Goal: Task Accomplishment & Management: Manage account settings

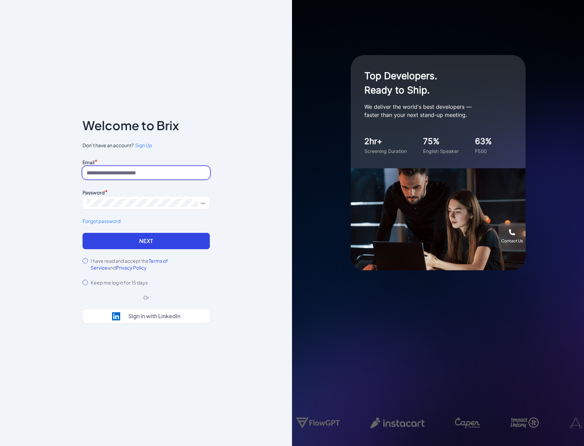
type input "**********"
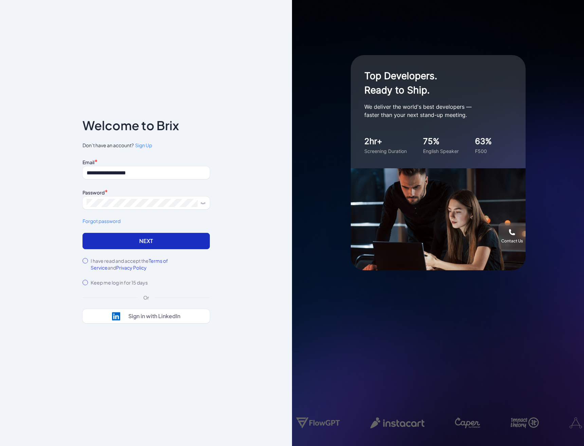
click at [175, 234] on button "Next" at bounding box center [146, 241] width 127 height 16
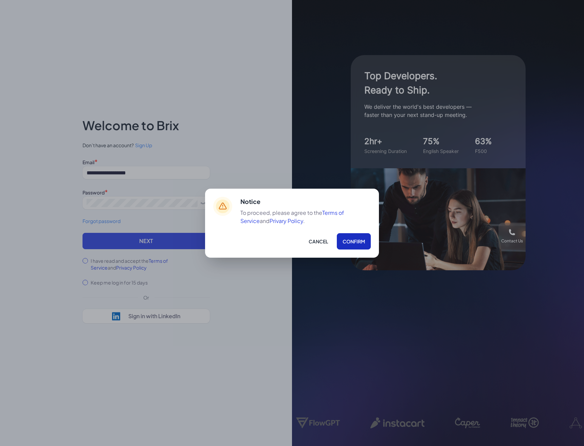
click at [344, 245] on button "Confirm" at bounding box center [354, 241] width 34 height 16
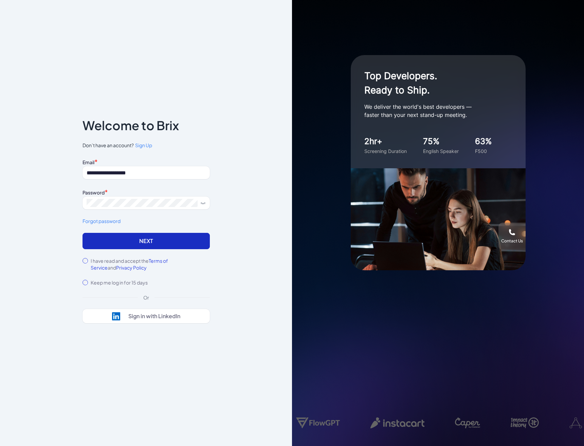
click at [191, 237] on button "Next" at bounding box center [146, 241] width 127 height 16
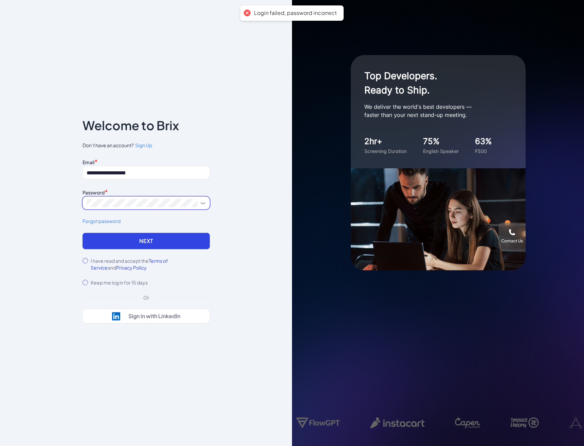
click at [146, 241] on button "Next" at bounding box center [146, 241] width 127 height 16
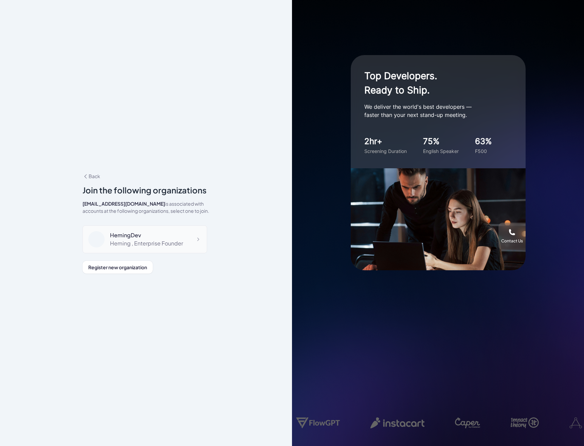
click at [186, 234] on div "HemingDev Heming , Enterprise Founder" at bounding box center [145, 239] width 125 height 28
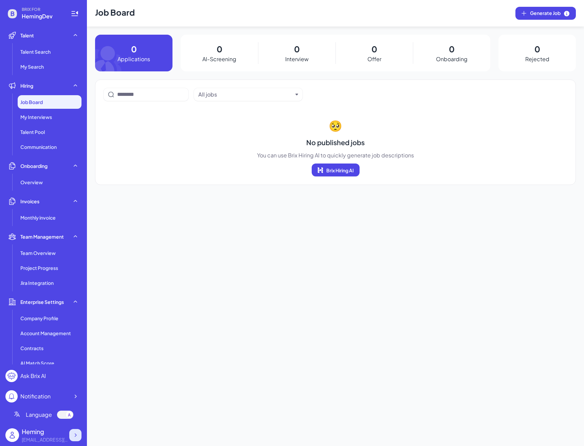
click at [76, 432] on icon at bounding box center [75, 435] width 7 height 7
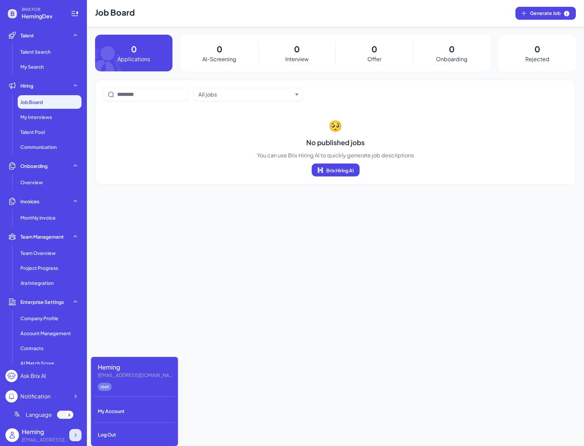
click at [72, 436] on icon at bounding box center [75, 435] width 7 height 7
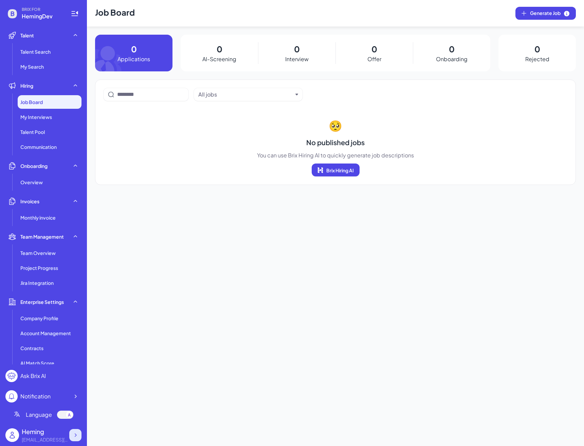
click at [72, 436] on icon at bounding box center [75, 435] width 7 height 7
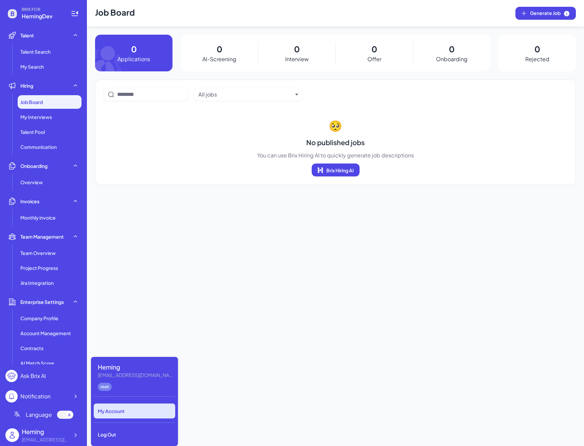
click at [117, 417] on div "My Account" at bounding box center [135, 410] width 82 height 15
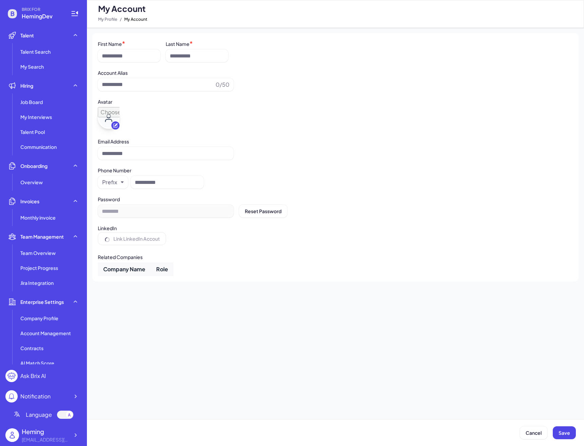
type input "******"
type input "**********"
click at [19, 13] on icon at bounding box center [12, 14] width 14 height 14
click at [41, 50] on span "Talent Search" at bounding box center [35, 51] width 30 height 7
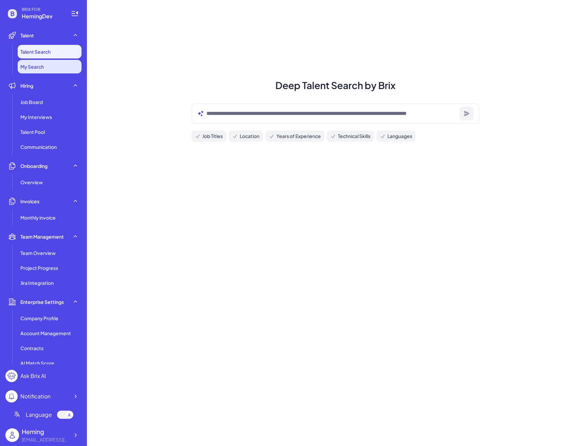
click at [44, 65] on span "My Search" at bounding box center [31, 66] width 23 height 7
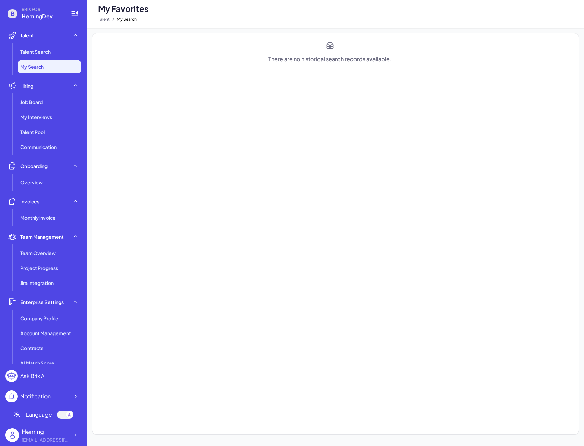
click at [45, 93] on li "Hiring Job Board My Interviews Talent Pool Communication" at bounding box center [43, 116] width 76 height 75
click at [43, 100] on span "Job Board" at bounding box center [31, 102] width 22 height 7
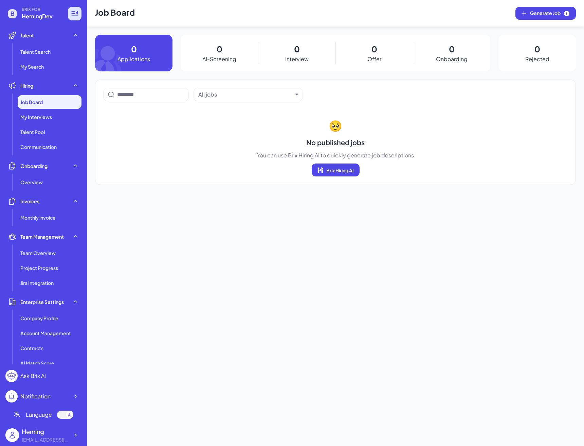
click at [73, 11] on icon at bounding box center [75, 14] width 8 height 8
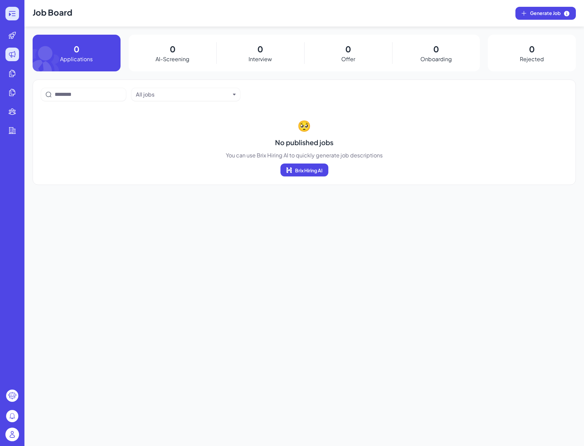
click at [9, 17] on icon at bounding box center [12, 14] width 8 height 8
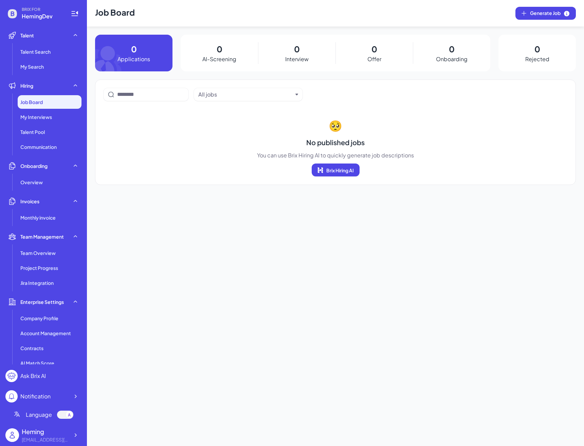
click at [65, 431] on div "Heming" at bounding box center [46, 431] width 48 height 9
click at [76, 437] on icon at bounding box center [75, 435] width 7 height 7
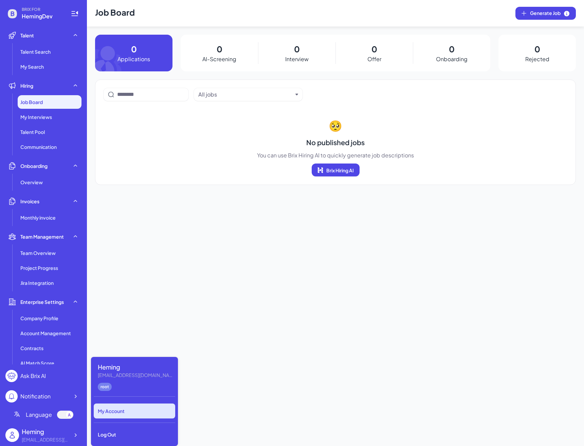
click at [115, 404] on div "My Account" at bounding box center [135, 410] width 82 height 15
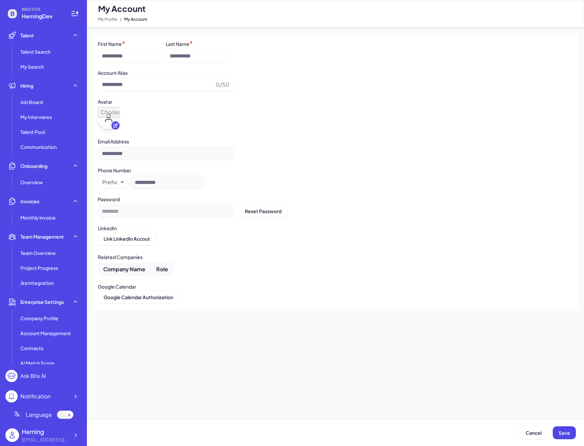
type input "******"
type input "**********"
click at [57, 127] on li "Talent Pool" at bounding box center [50, 132] width 64 height 14
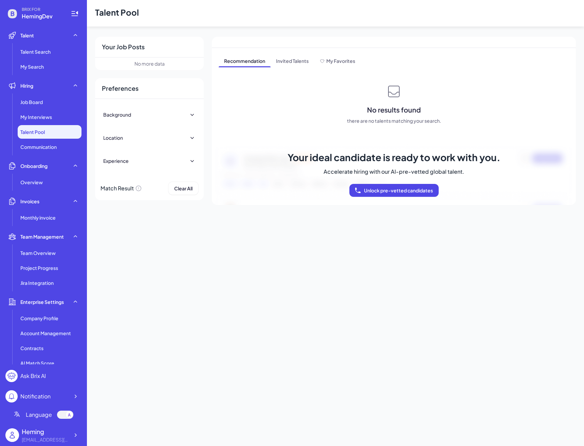
click at [52, 175] on li "Onboarding Overview" at bounding box center [43, 174] width 76 height 30
click at [53, 174] on li "Onboarding Overview" at bounding box center [43, 174] width 76 height 30
click at [52, 250] on span "Team Overview" at bounding box center [37, 252] width 35 height 7
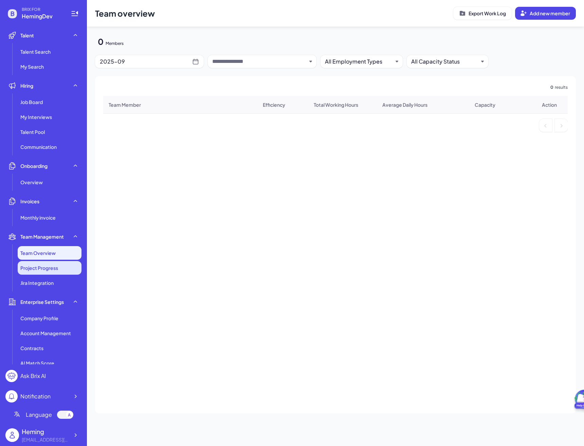
click at [54, 267] on span "Project Progress" at bounding box center [39, 267] width 38 height 7
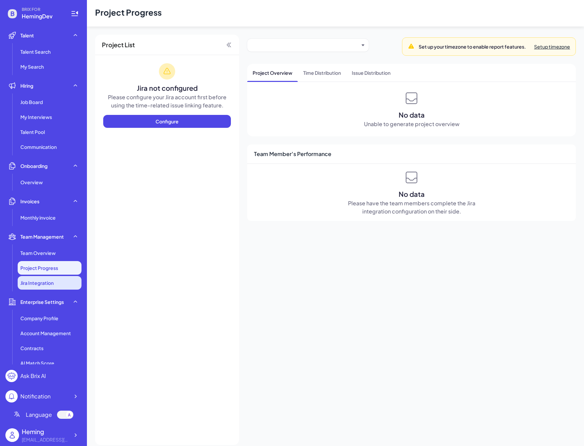
click at [52, 285] on span "Jira Integration" at bounding box center [36, 282] width 33 height 7
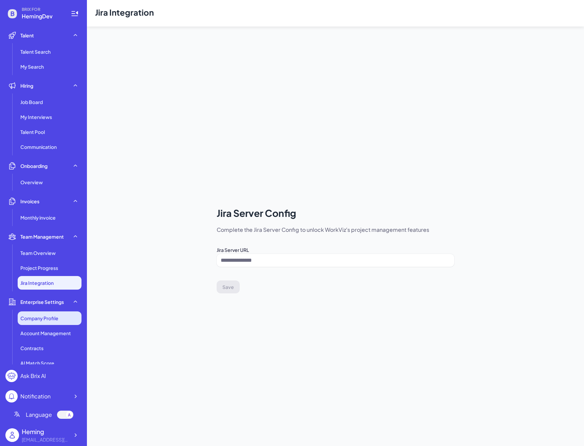
click at [52, 317] on span "Company Profile" at bounding box center [39, 318] width 38 height 7
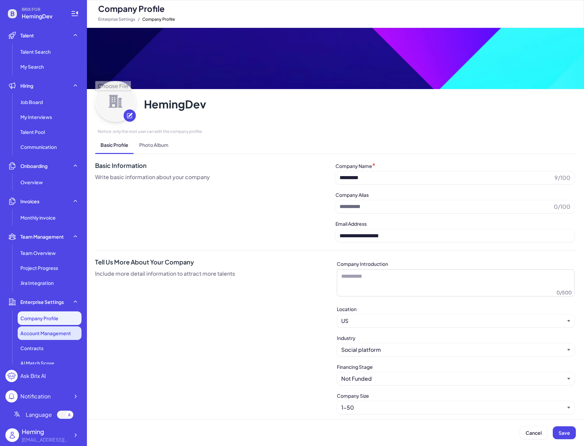
click at [54, 334] on span "Account Management" at bounding box center [45, 333] width 51 height 7
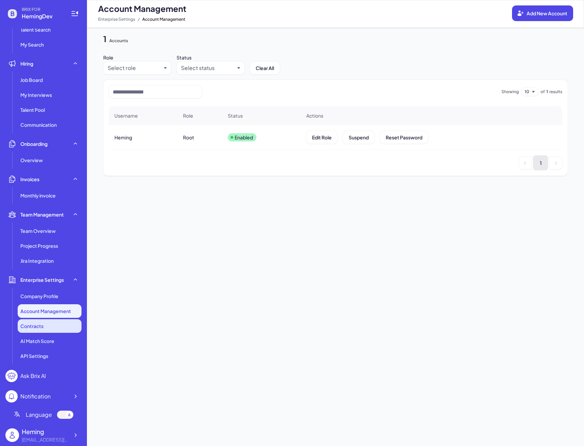
scroll to position [22, 0]
click at [321, 139] on span "Edit Role" at bounding box center [322, 137] width 20 height 6
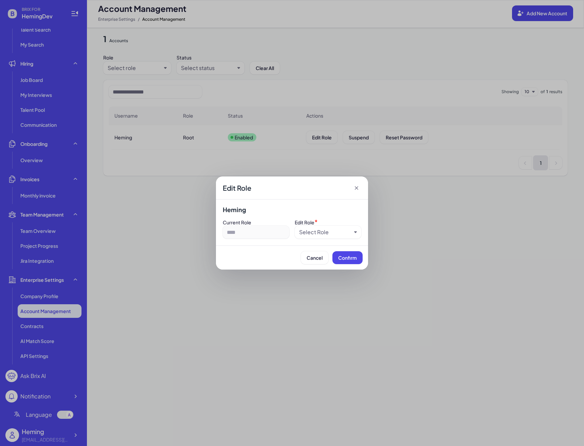
click at [322, 230] on div "Select Role" at bounding box center [314, 232] width 30 height 8
click at [332, 231] on div "Select Role" at bounding box center [325, 232] width 52 height 8
click at [278, 237] on div "****" at bounding box center [256, 232] width 67 height 13
click at [314, 258] on span "Cancel" at bounding box center [315, 258] width 16 height 6
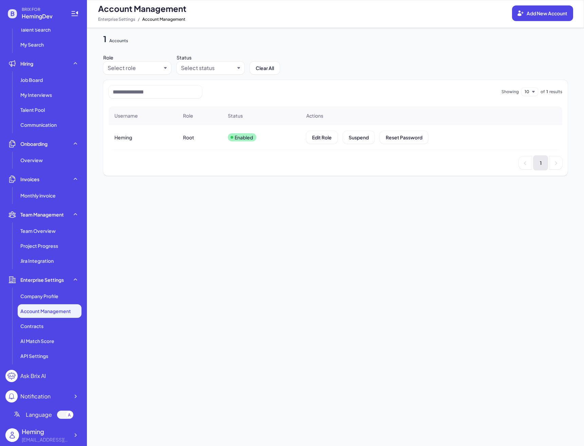
click at [39, 422] on div "Language" at bounding box center [43, 414] width 76 height 19
click at [55, 430] on div "Heming" at bounding box center [46, 431] width 48 height 9
click at [70, 434] on div at bounding box center [75, 435] width 12 height 12
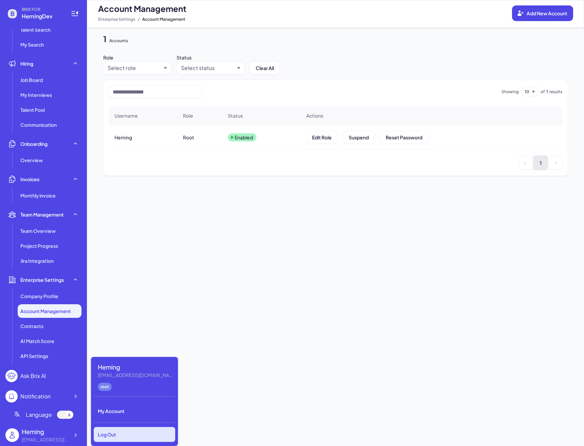
click at [98, 434] on div "Log Out" at bounding box center [135, 434] width 82 height 15
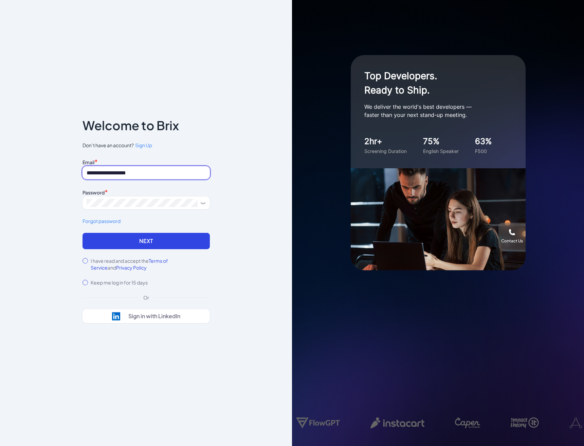
type input "**********"
click at [146, 241] on button "Next" at bounding box center [146, 241] width 127 height 16
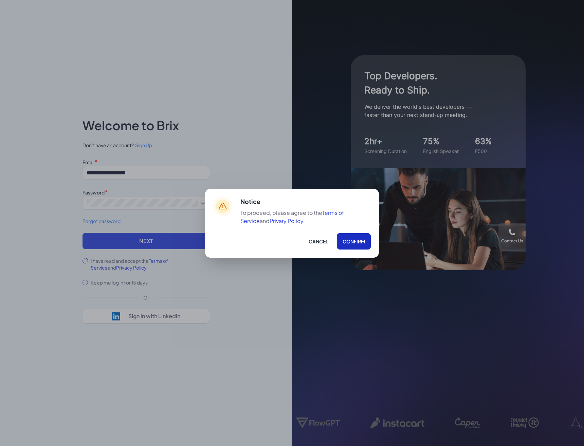
click at [351, 245] on button "Confirm" at bounding box center [354, 241] width 34 height 16
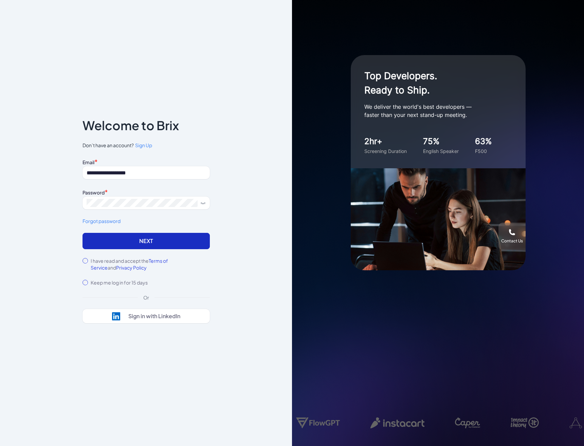
click at [171, 245] on button "Next" at bounding box center [146, 241] width 127 height 16
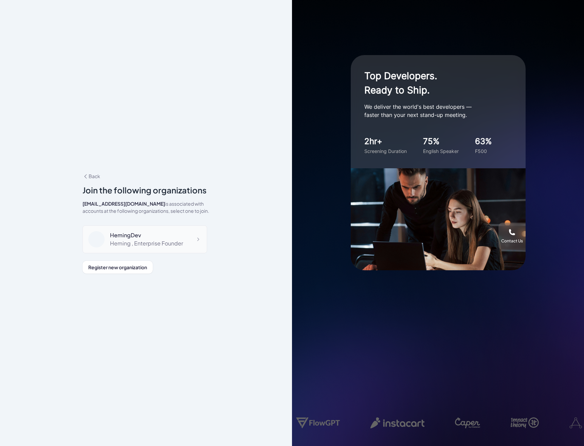
click at [161, 247] on div "Heming , Enterprise Founder" at bounding box center [146, 243] width 73 height 8
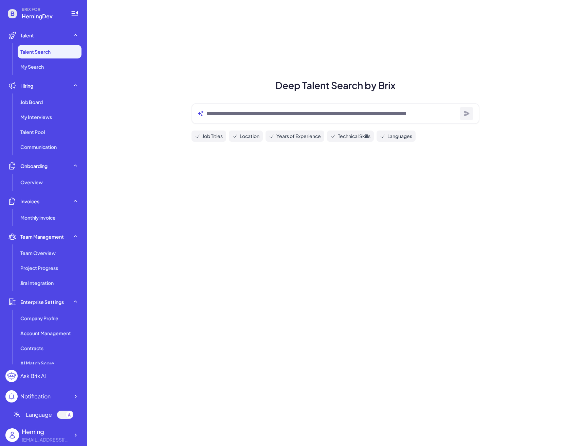
click at [45, 440] on div "[EMAIL_ADDRESS][DOMAIN_NAME]" at bounding box center [46, 439] width 48 height 7
click at [72, 430] on div at bounding box center [75, 435] width 12 height 12
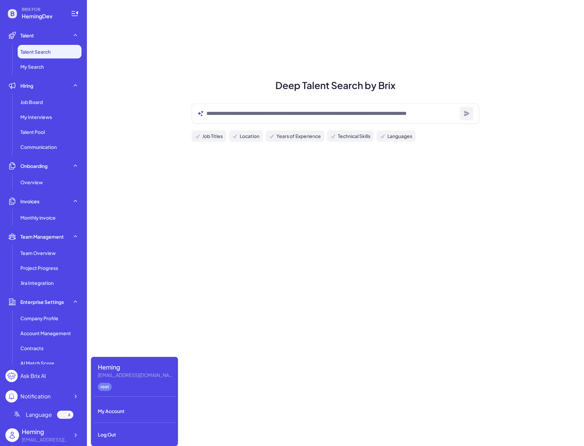
click at [118, 272] on div "Deep Talent Search by Brix Job Titles Location Years of Experience Technical Sk…" at bounding box center [335, 223] width 497 height 446
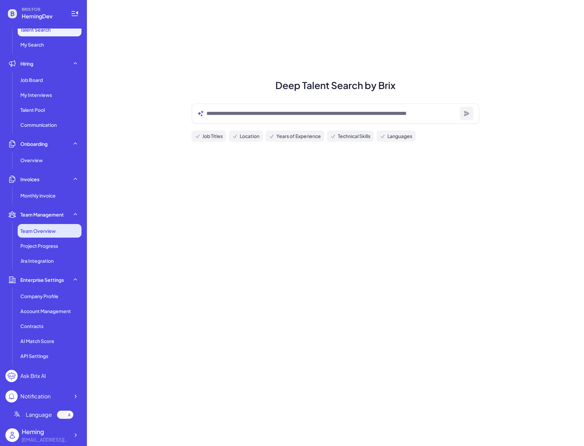
scroll to position [22, 0]
click at [52, 231] on span "Team Overview" at bounding box center [37, 230] width 35 height 7
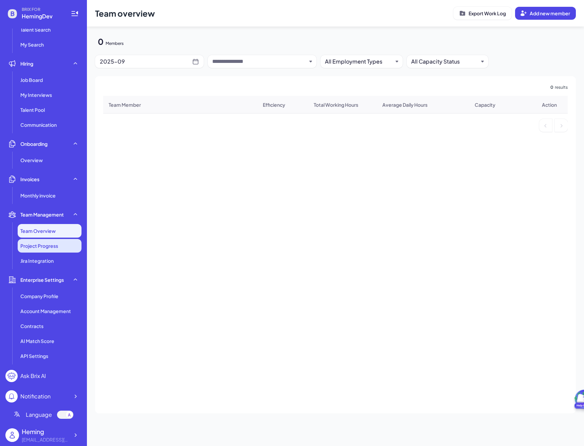
click at [55, 250] on li "Project Progress" at bounding box center [50, 246] width 64 height 14
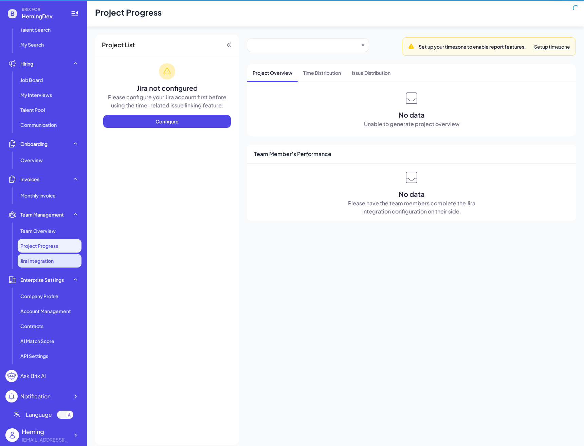
click at [54, 260] on span "Jira Integration" at bounding box center [36, 260] width 33 height 7
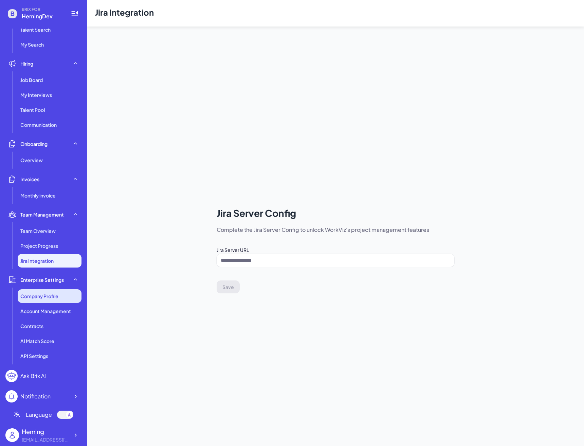
click at [56, 290] on li "Company Profile" at bounding box center [50, 296] width 64 height 14
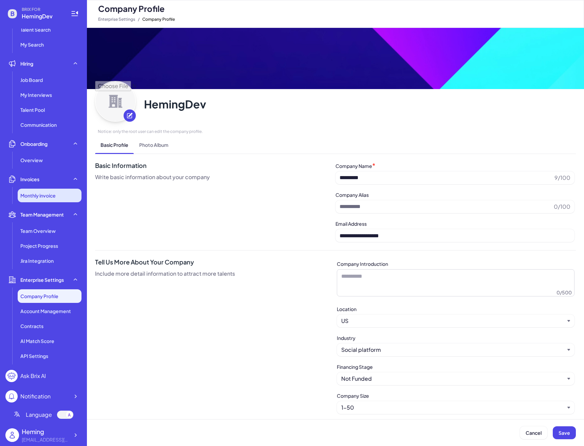
click at [48, 195] on span "Monthly invoice" at bounding box center [37, 195] width 35 height 7
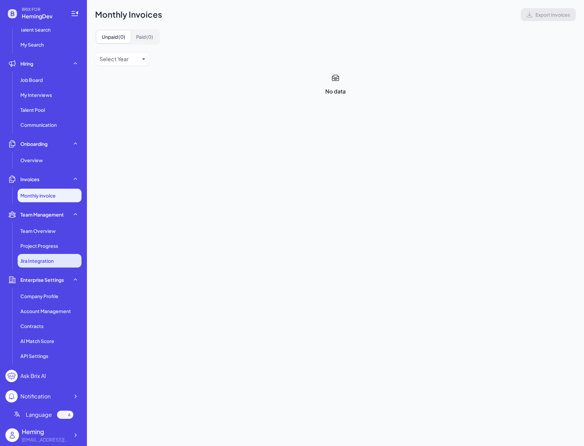
click at [49, 255] on li "Jira Integration" at bounding box center [50, 261] width 64 height 14
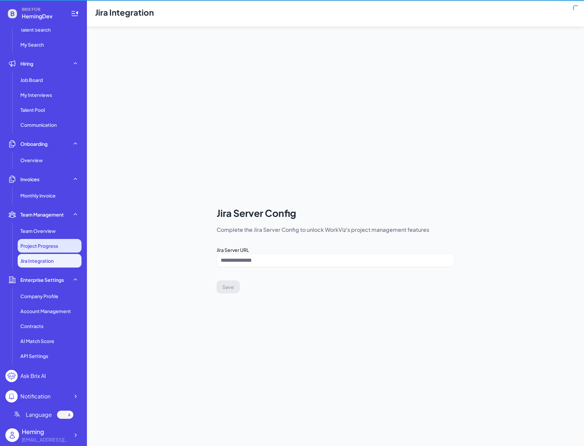
click at [53, 247] on span "Project Progress" at bounding box center [39, 245] width 38 height 7
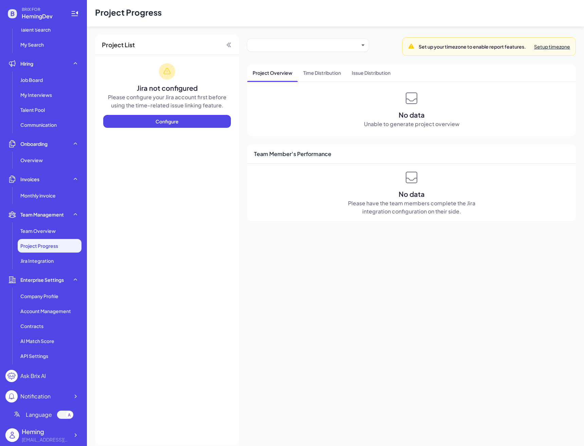
click at [57, 287] on li "Enterprise Settings Company Profile Account Management Contracts AI Match Score…" at bounding box center [43, 318] width 76 height 90
click at [57, 296] on span "Company Profile" at bounding box center [39, 296] width 38 height 7
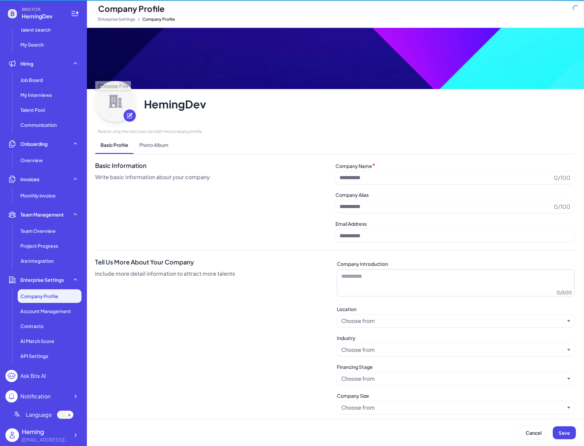
type input "*********"
type input "**********"
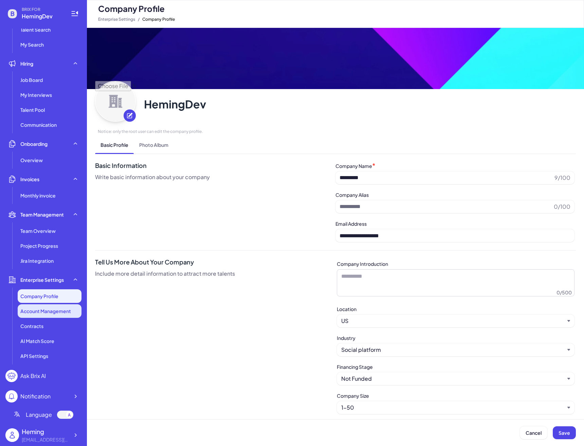
click at [60, 314] on span "Account Management" at bounding box center [45, 311] width 51 height 7
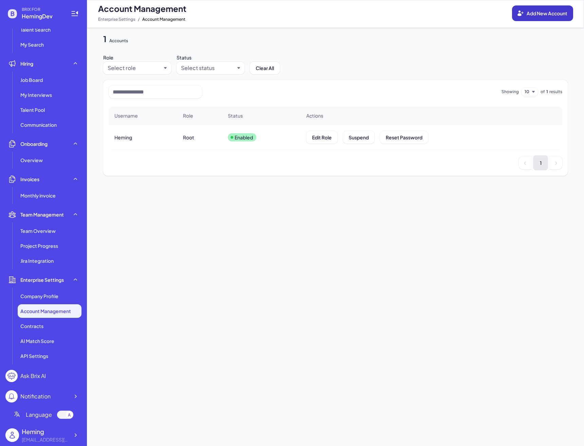
click at [529, 15] on span "Add New Account" at bounding box center [547, 13] width 41 height 6
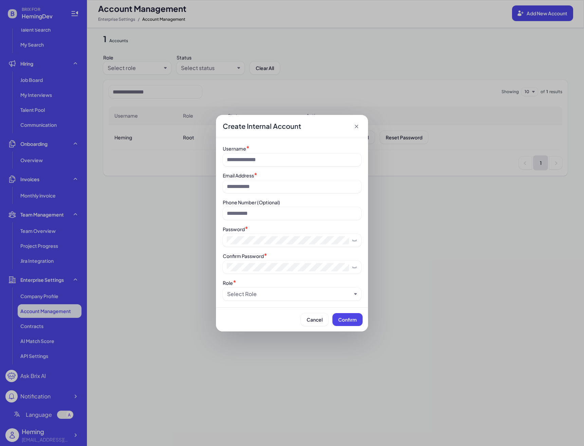
click at [297, 301] on div "Username * Email Address * Phone Number (Optional) Password * Confirm Password …" at bounding box center [292, 222] width 152 height 169
click at [303, 297] on div "Select Role" at bounding box center [289, 294] width 124 height 8
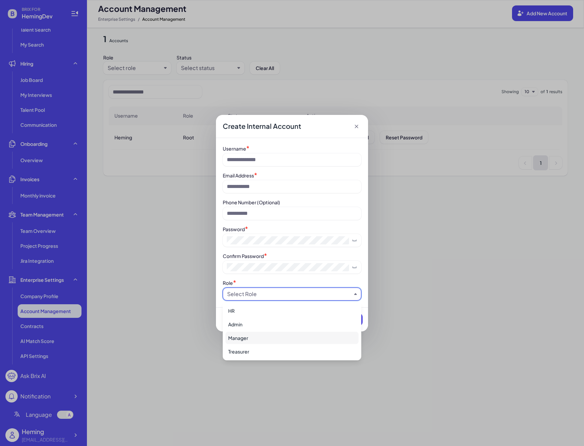
click at [303, 337] on div "Manager" at bounding box center [292, 338] width 133 height 12
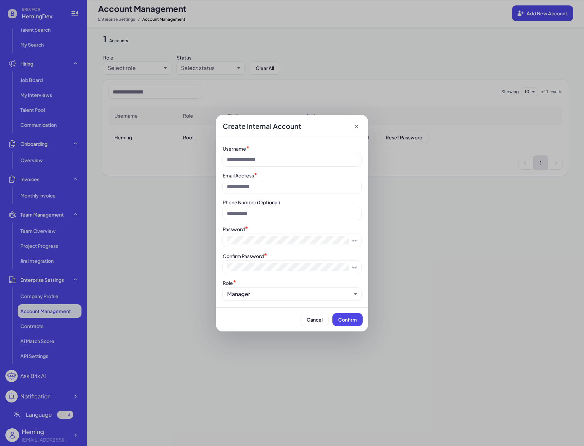
click at [368, 234] on div "Create Internal Account Username * Email Address * Phone Number (Optional) Pass…" at bounding box center [292, 223] width 584 height 446
click at [359, 129] on icon at bounding box center [356, 126] width 7 height 7
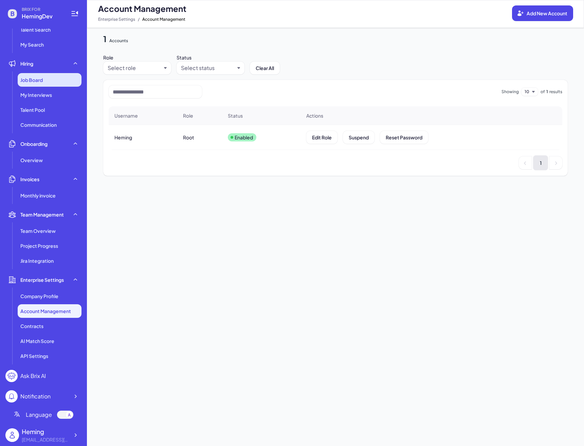
click at [54, 84] on div "Job Board" at bounding box center [50, 80] width 64 height 14
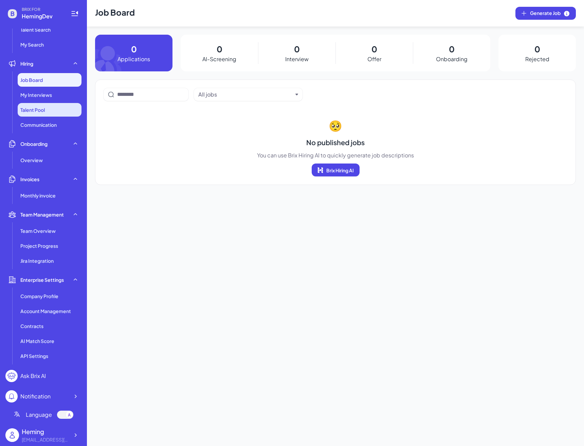
click at [56, 103] on li "Talent Pool" at bounding box center [50, 110] width 64 height 14
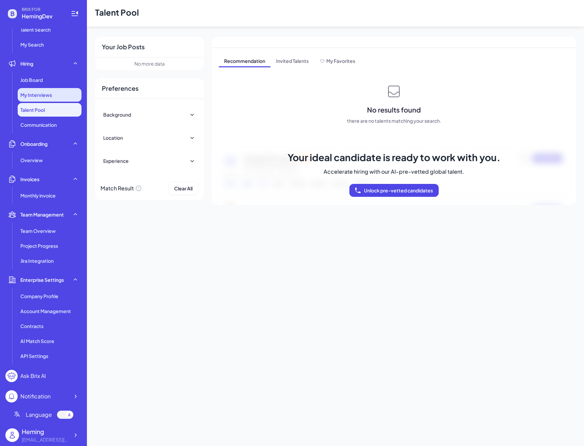
click at [57, 94] on div "My Interviews" at bounding box center [50, 95] width 64 height 14
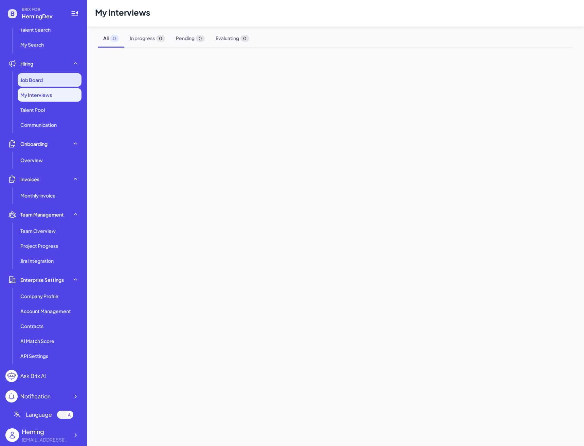
click at [58, 79] on div "Job Board" at bounding box center [50, 80] width 64 height 14
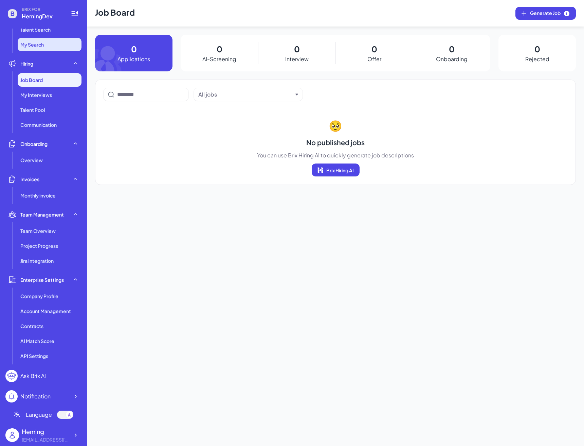
click at [60, 45] on li "My Search" at bounding box center [50, 45] width 64 height 14
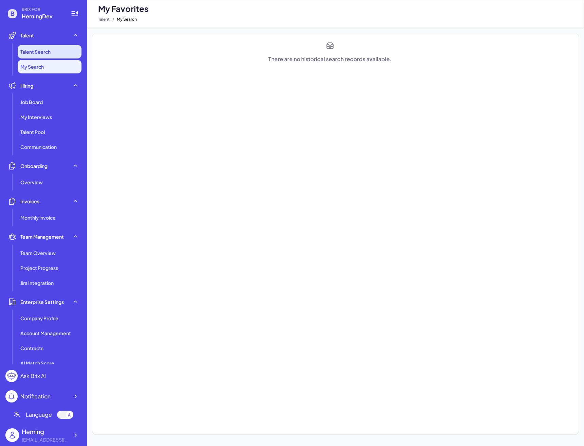
scroll to position [0, 0]
click at [58, 52] on li "Talent Search" at bounding box center [50, 52] width 64 height 14
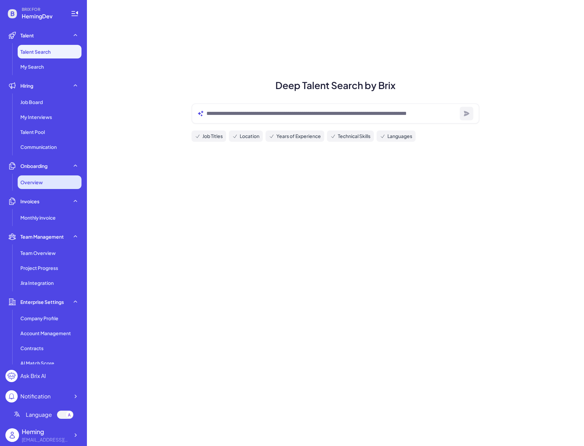
click at [59, 179] on div "Overview" at bounding box center [50, 182] width 64 height 14
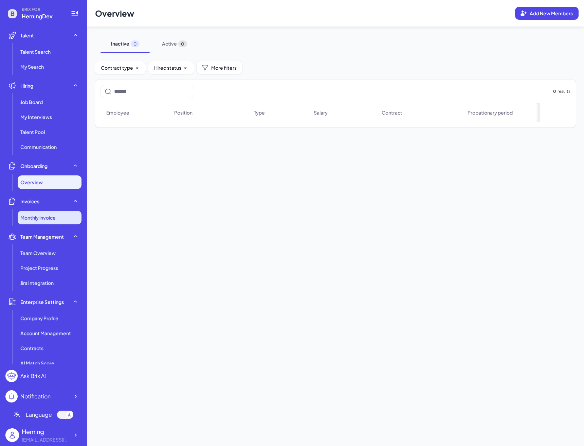
click at [53, 216] on span "Monthly invoice" at bounding box center [37, 217] width 35 height 7
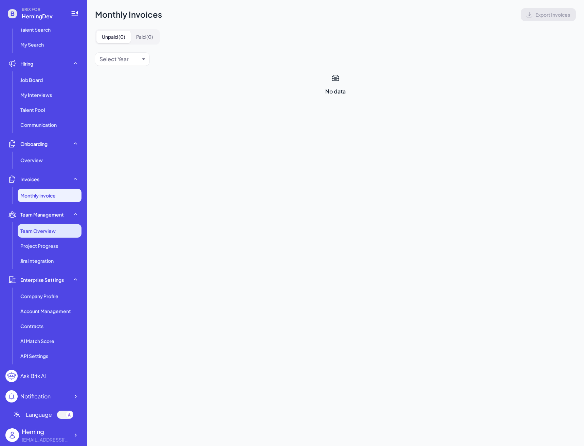
scroll to position [22, 0]
click at [61, 226] on li "Team Overview" at bounding box center [50, 231] width 64 height 14
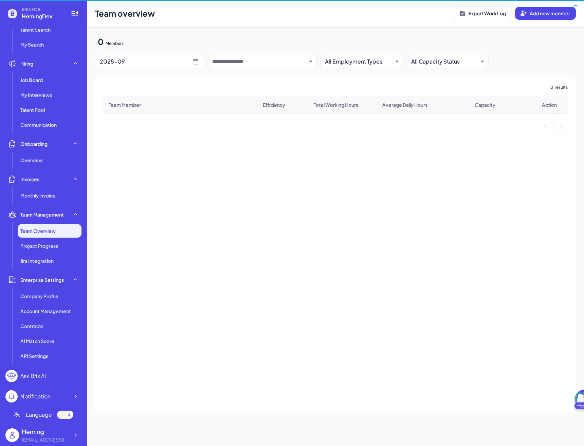
click at [60, 233] on li "Team Overview" at bounding box center [50, 231] width 64 height 14
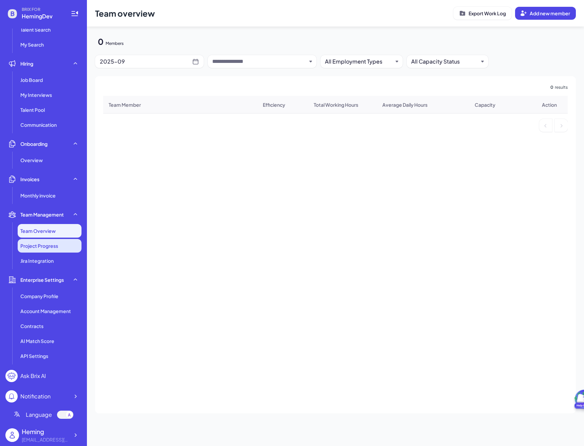
click at [58, 242] on span "Project Progress" at bounding box center [39, 245] width 38 height 7
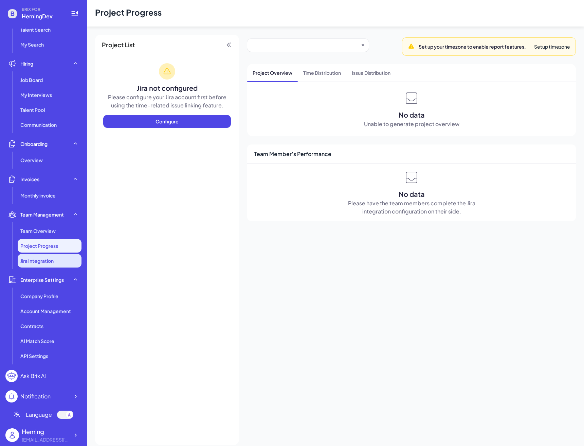
scroll to position [0, 0]
click at [60, 254] on li "Jira Integration" at bounding box center [50, 261] width 64 height 14
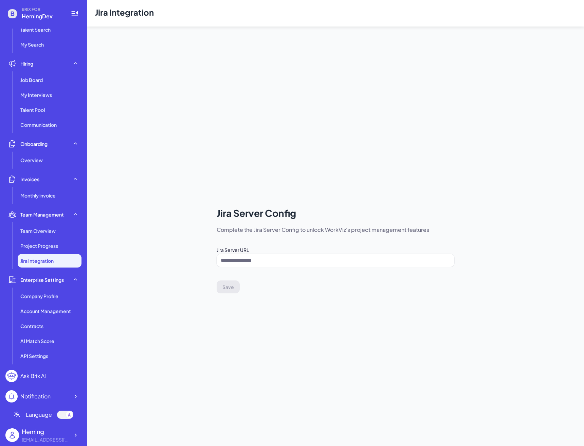
click at [59, 287] on li "Enterprise Settings Company Profile Account Management Contracts AI Match Score…" at bounding box center [43, 318] width 76 height 90
click at [59, 293] on li "Company Profile" at bounding box center [50, 296] width 64 height 14
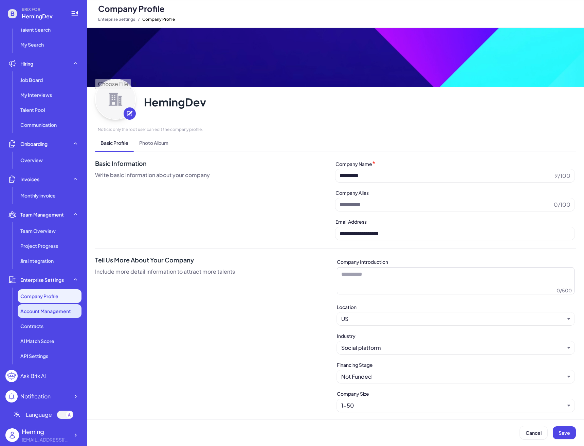
click at [58, 313] on span "Account Management" at bounding box center [45, 311] width 51 height 7
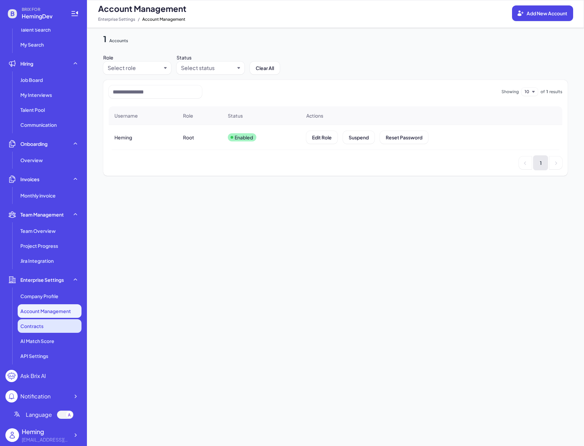
click at [56, 324] on div "Contracts" at bounding box center [50, 326] width 64 height 14
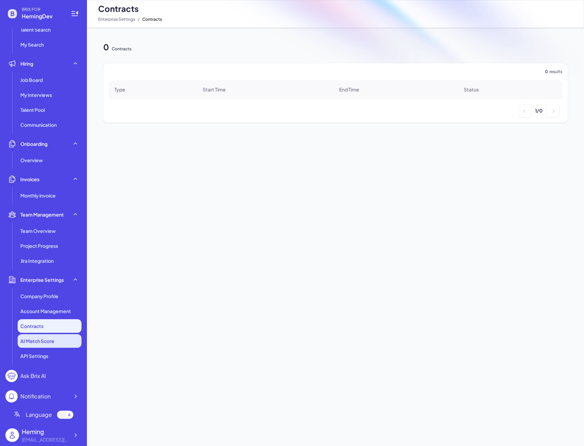
click at [54, 337] on span "AI Match Score" at bounding box center [37, 340] width 34 height 7
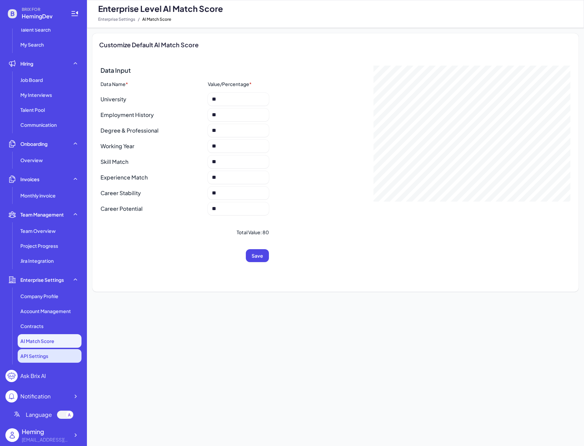
click at [53, 350] on li "API Settings" at bounding box center [50, 356] width 64 height 14
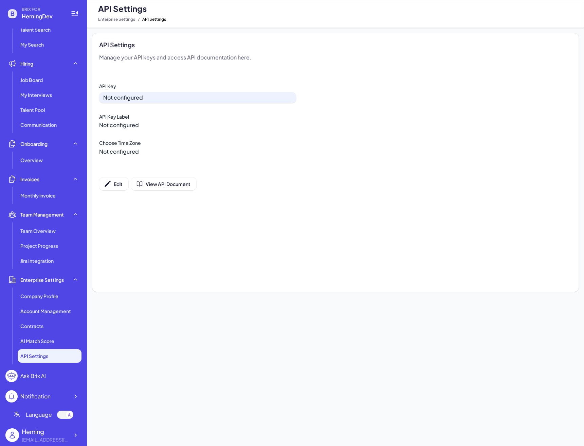
click at [38, 394] on div "Notification" at bounding box center [35, 396] width 30 height 8
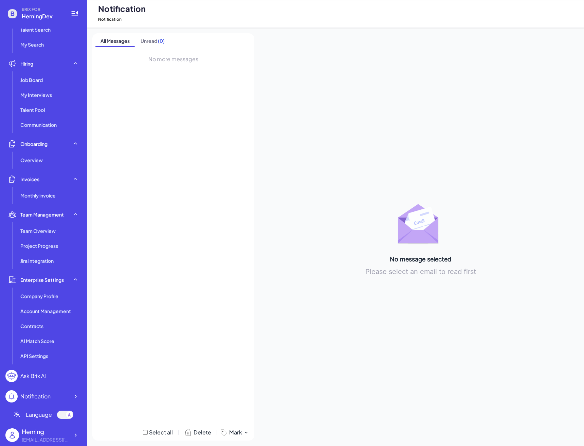
click at [64, 418] on div at bounding box center [65, 415] width 16 height 8
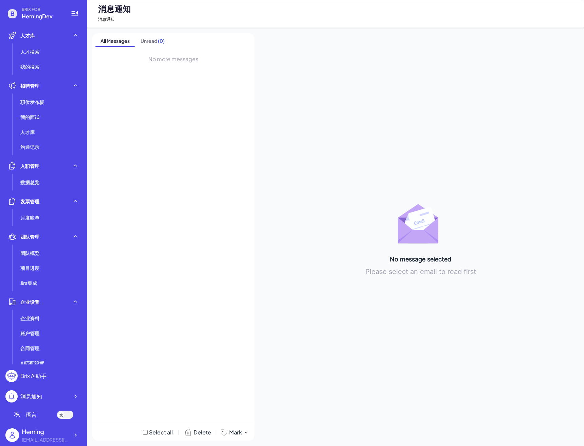
click at [64, 418] on div at bounding box center [65, 415] width 16 height 8
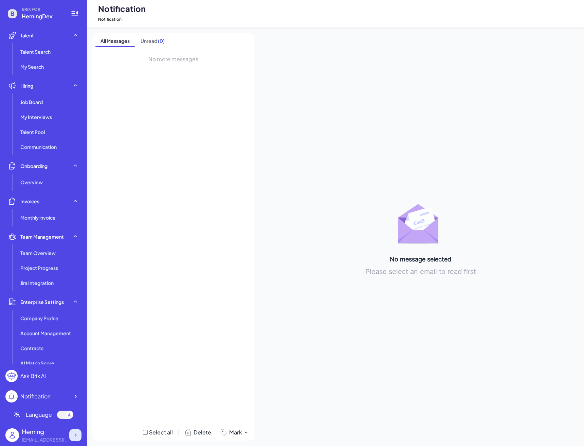
click at [78, 436] on icon at bounding box center [75, 435] width 7 height 7
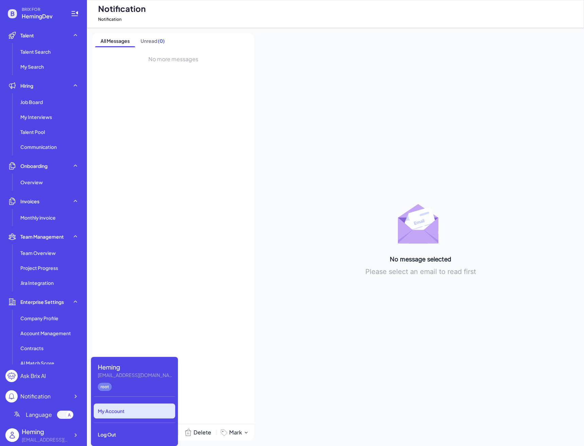
click at [101, 418] on div "My Account" at bounding box center [135, 410] width 82 height 15
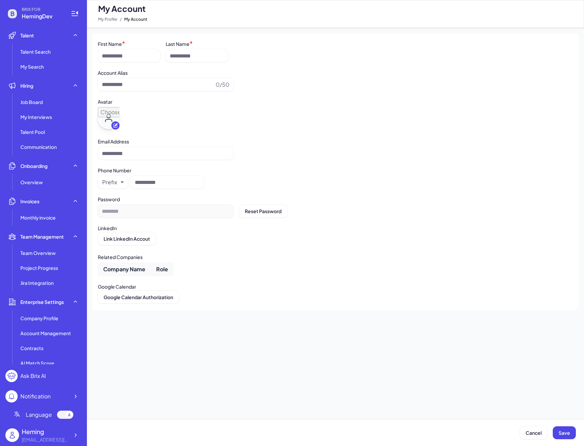
type input "******"
type input "**********"
click at [80, 426] on div "Heming heming@joinbrix.com" at bounding box center [43, 435] width 76 height 22
click at [80, 434] on div at bounding box center [75, 435] width 12 height 12
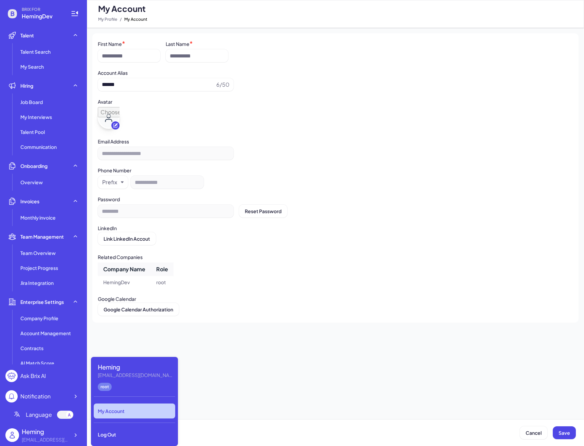
click at [18, 16] on icon at bounding box center [12, 14] width 14 height 14
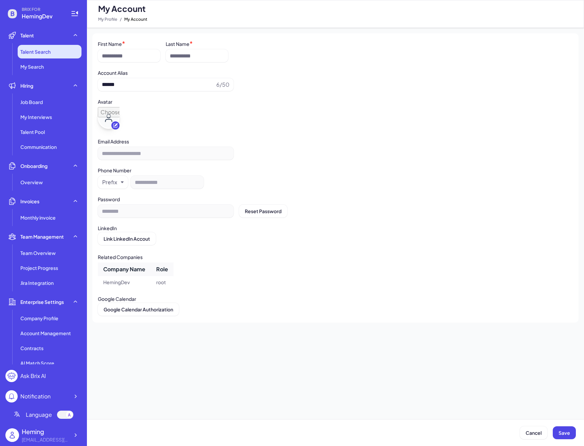
click at [40, 46] on li "Talent Search" at bounding box center [50, 52] width 64 height 14
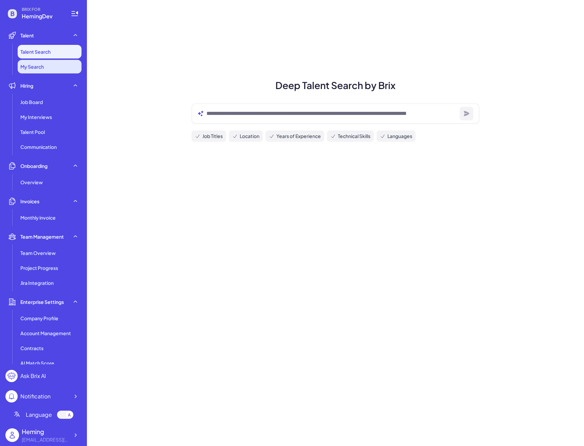
click at [46, 62] on li "My Search" at bounding box center [50, 67] width 64 height 14
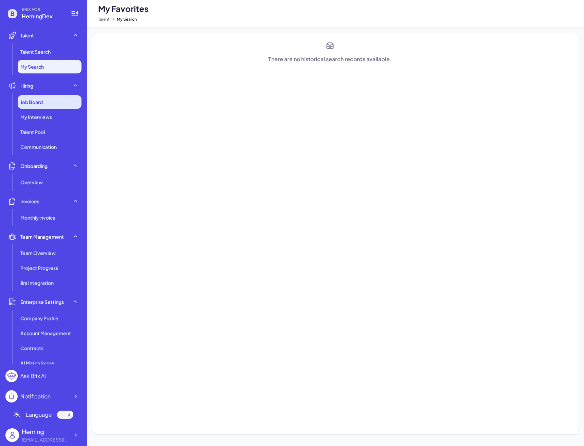
click at [57, 105] on div "Job Board" at bounding box center [50, 102] width 64 height 14
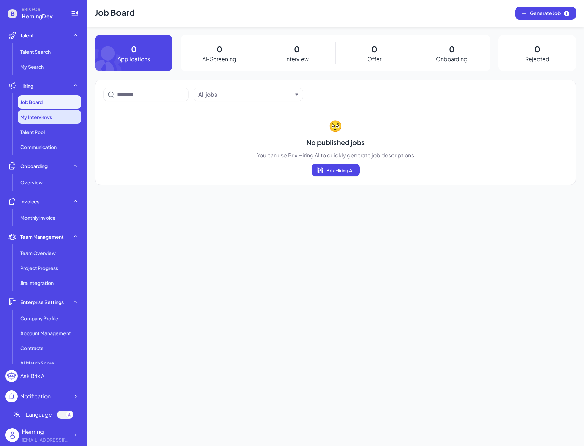
click at [57, 119] on div "My Interviews" at bounding box center [50, 117] width 64 height 14
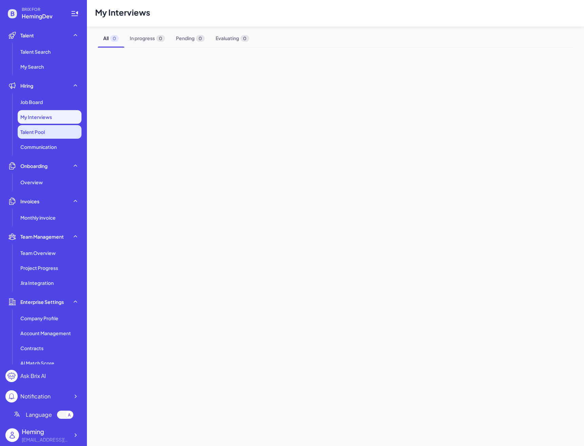
click at [56, 127] on li "Talent Pool" at bounding box center [50, 132] width 64 height 14
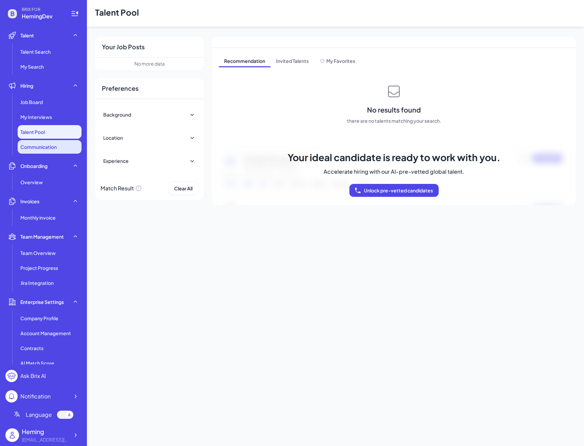
click at [56, 142] on li "Communication" at bounding box center [50, 147] width 64 height 14
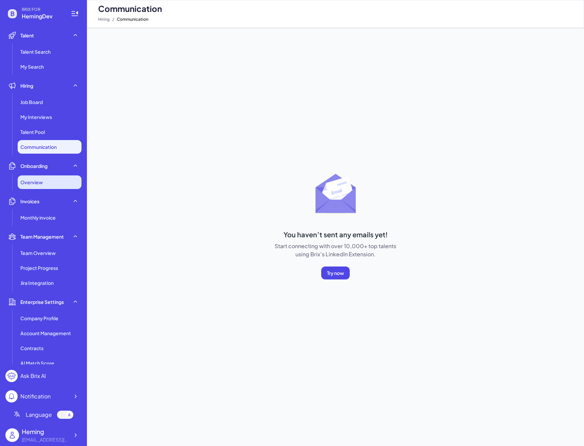
click at [50, 177] on div "Overview" at bounding box center [50, 182] width 64 height 14
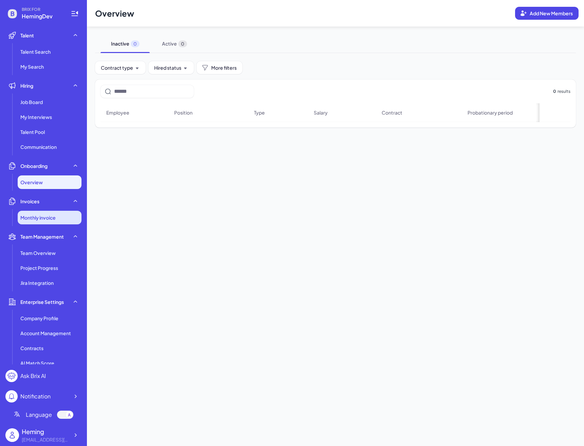
click at [51, 218] on span "Monthly invoice" at bounding box center [37, 217] width 35 height 7
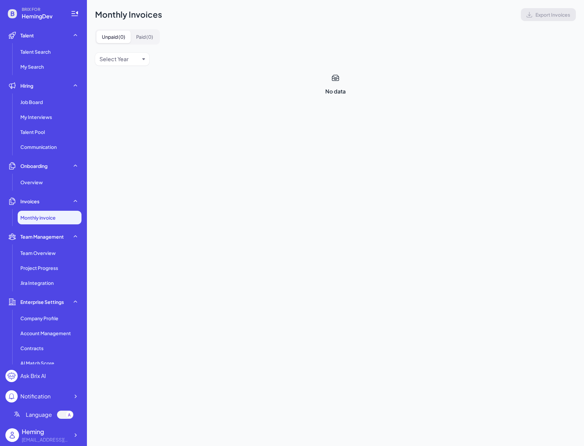
click at [52, 245] on li "Team Management Team Overview Project Progress Jira Integration" at bounding box center [43, 260] width 76 height 60
click at [52, 257] on li "Team Overview" at bounding box center [50, 253] width 64 height 14
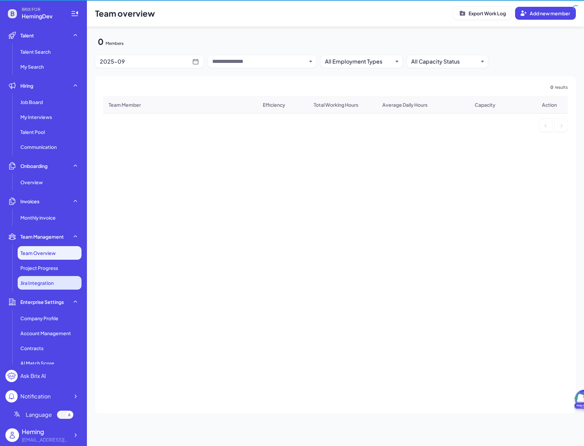
click at [53, 276] on li "Jira Integration" at bounding box center [50, 283] width 64 height 14
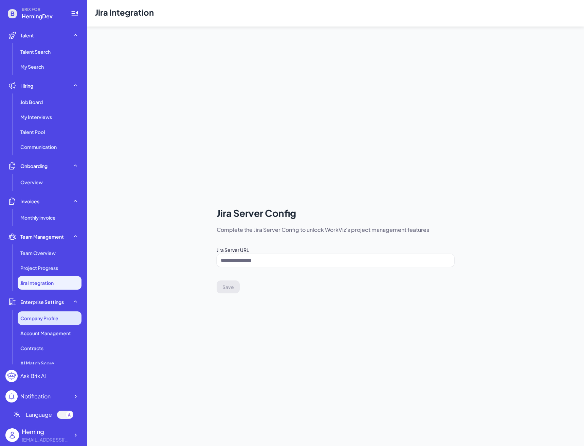
click at [59, 312] on li "Company Profile" at bounding box center [50, 318] width 64 height 14
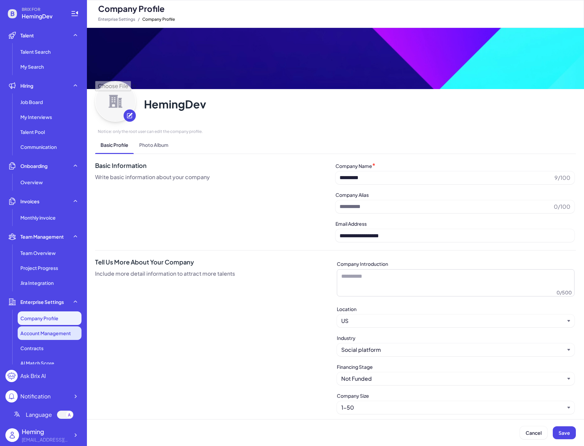
click at [58, 335] on span "Account Management" at bounding box center [45, 333] width 51 height 7
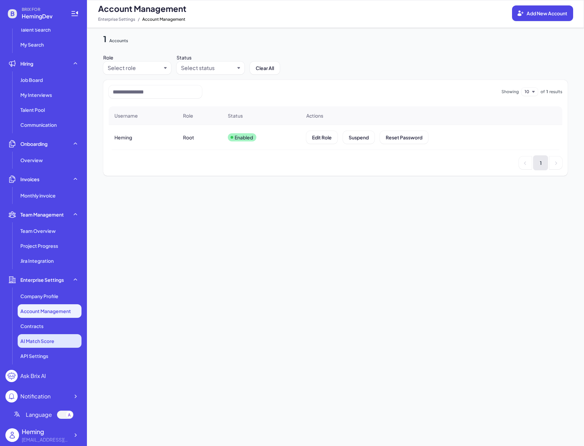
click at [59, 335] on li "AI Match Score" at bounding box center [50, 341] width 64 height 14
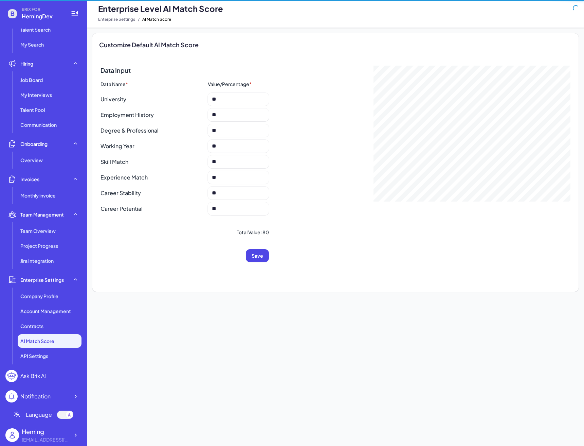
scroll to position [22, 0]
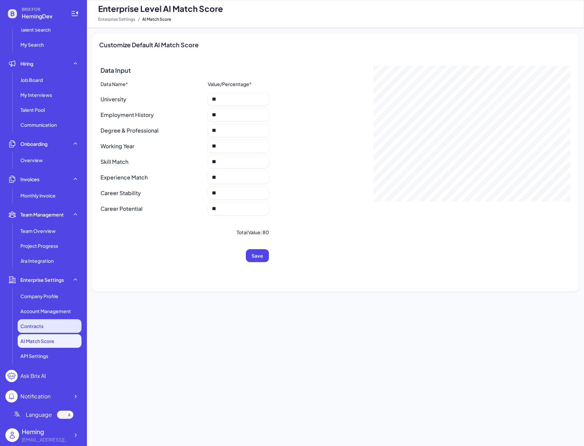
click at [57, 330] on div "Contracts" at bounding box center [50, 326] width 64 height 14
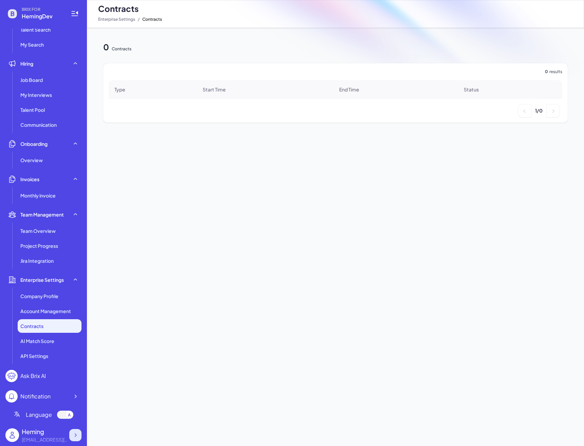
click at [69, 436] on div at bounding box center [75, 435] width 12 height 12
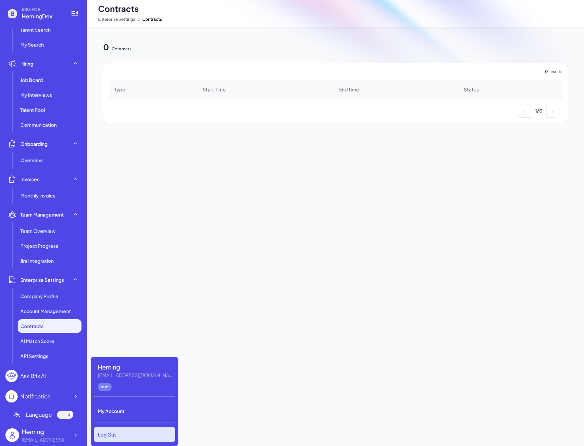
click at [96, 434] on div "Log Out" at bounding box center [135, 434] width 82 height 15
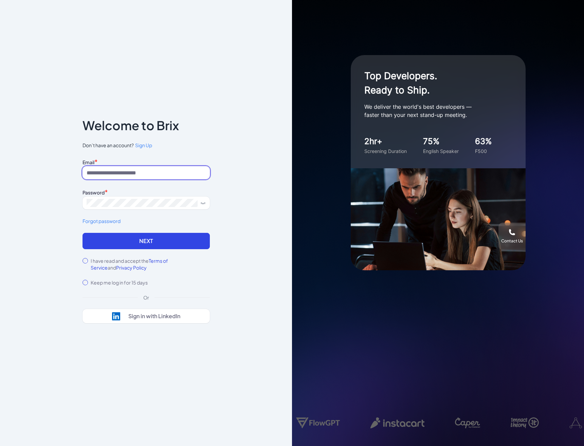
drag, startPoint x: 0, startPoint y: 0, endPoint x: 126, endPoint y: 172, distance: 213.2
paste input "**********"
type input "**********"
click at [146, 241] on button "Next" at bounding box center [146, 241] width 127 height 16
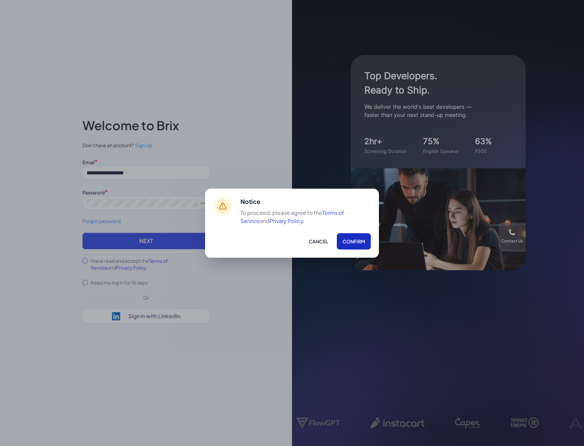
click at [351, 240] on button "Confirm" at bounding box center [354, 241] width 34 height 16
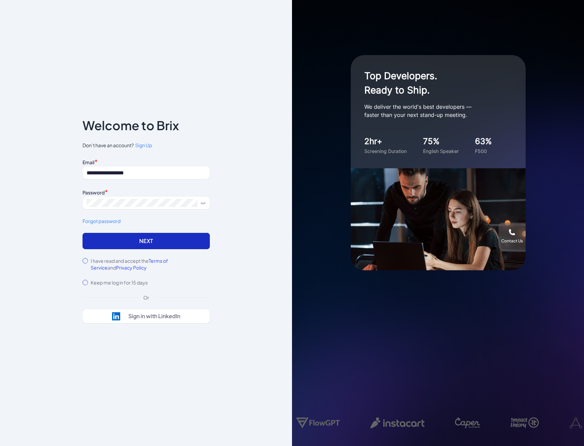
click at [207, 242] on button "Next" at bounding box center [146, 241] width 127 height 16
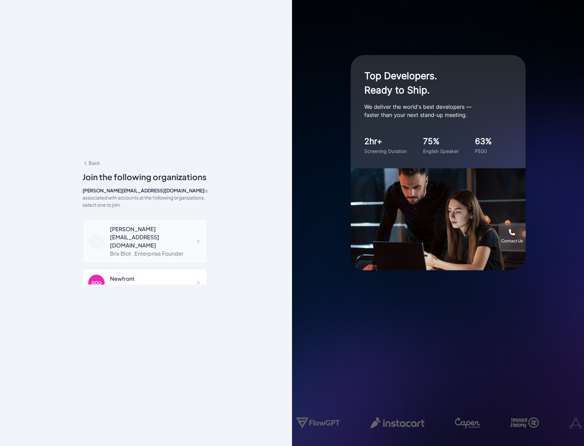
click at [202, 233] on div "[PERSON_NAME][EMAIL_ADDRESS][DOMAIN_NAME] Brix Blot , Enterprise Founder" at bounding box center [145, 241] width 125 height 44
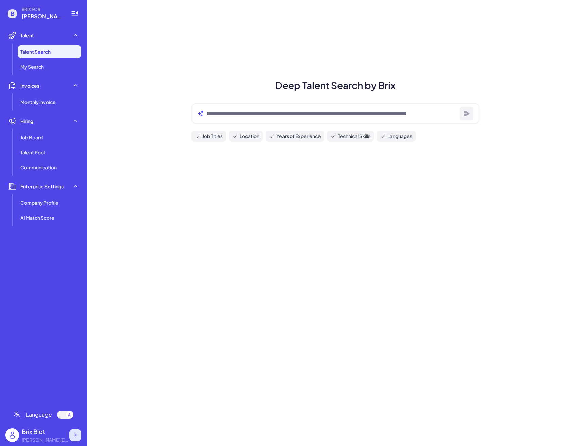
click at [78, 433] on icon at bounding box center [75, 435] width 7 height 7
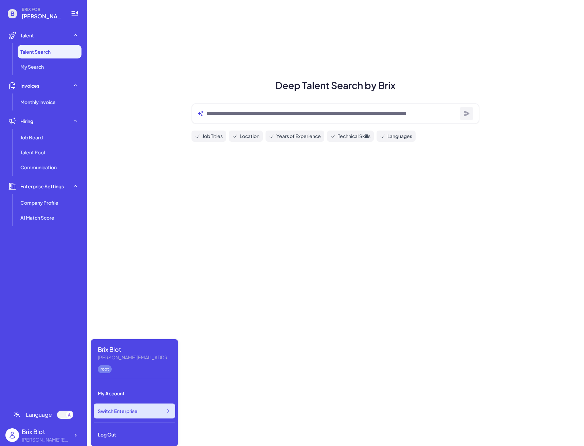
click at [112, 410] on span "Switch Enterprise" at bounding box center [118, 410] width 40 height 7
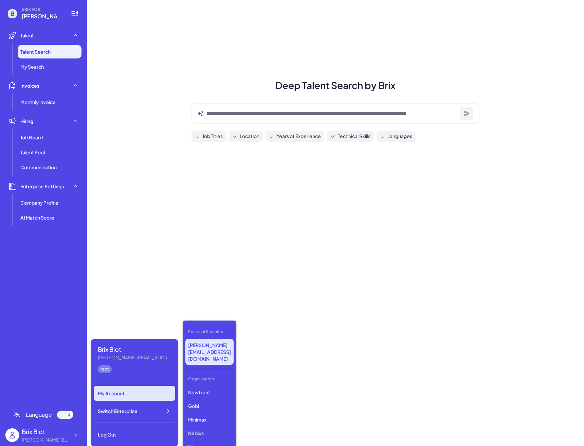
click at [129, 391] on div "My Account" at bounding box center [135, 393] width 82 height 15
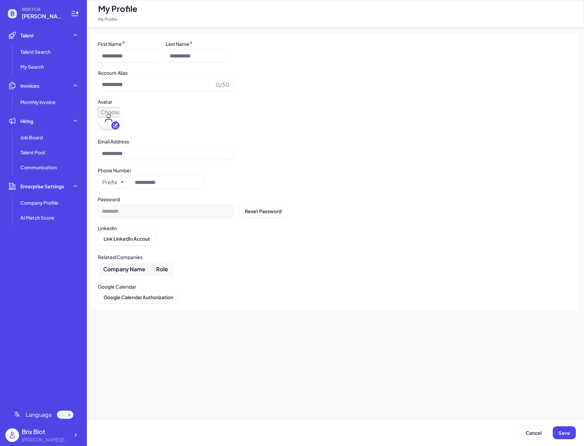
type input "*********"
type input "**********"
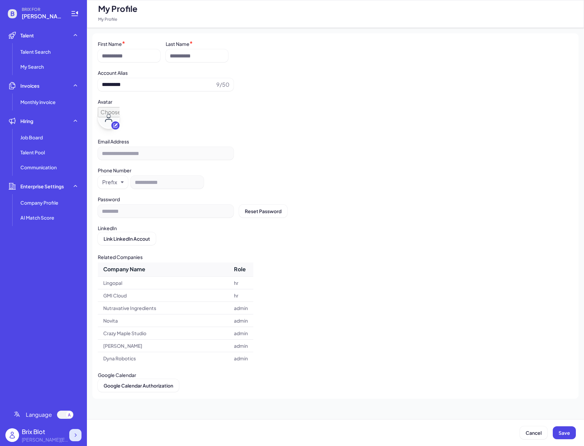
click at [78, 435] on icon at bounding box center [75, 435] width 7 height 7
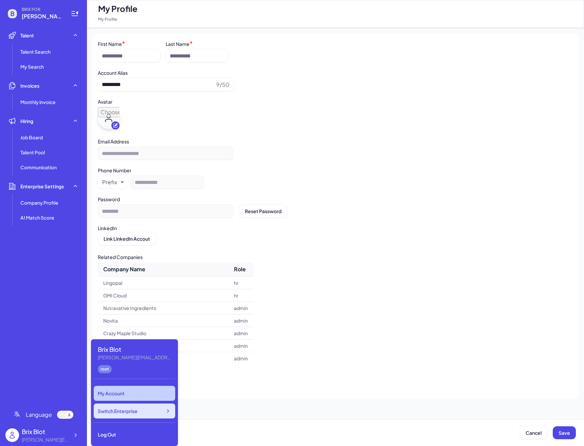
click at [133, 411] on span "Switch Enterprise" at bounding box center [118, 410] width 40 height 7
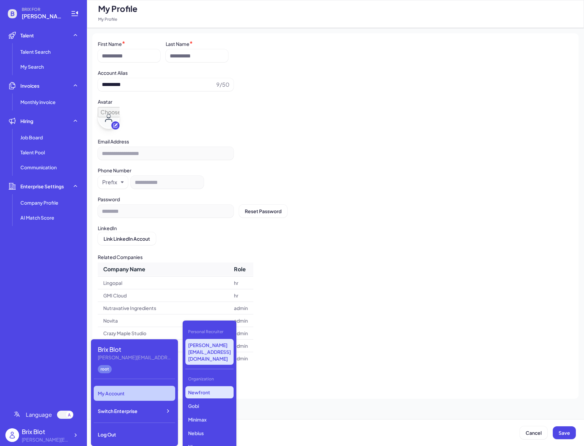
click at [204, 386] on p "Newfront" at bounding box center [210, 392] width 48 height 12
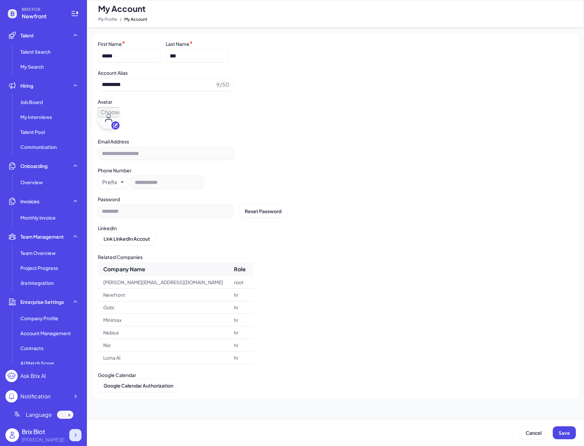
click at [77, 436] on icon at bounding box center [75, 435] width 7 height 7
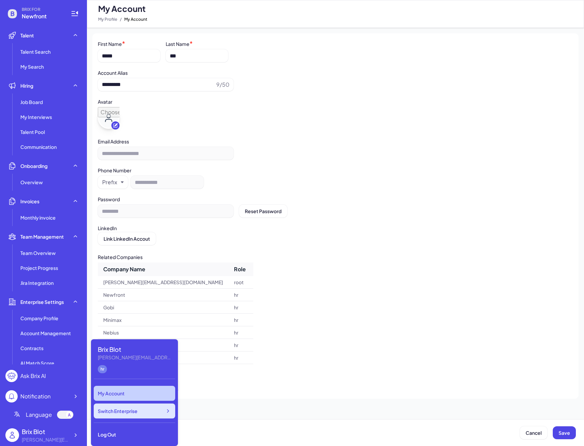
click at [126, 413] on span "Switch Enterprise" at bounding box center [118, 410] width 40 height 7
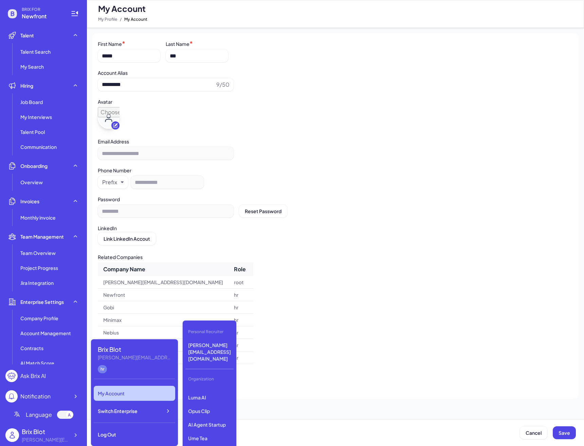
scroll to position [63, 0]
click at [214, 404] on p "Opus Clip" at bounding box center [210, 410] width 48 height 12
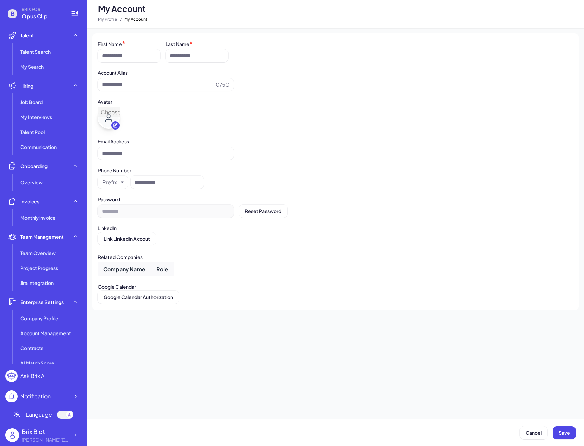
type input "*********"
type input "**********"
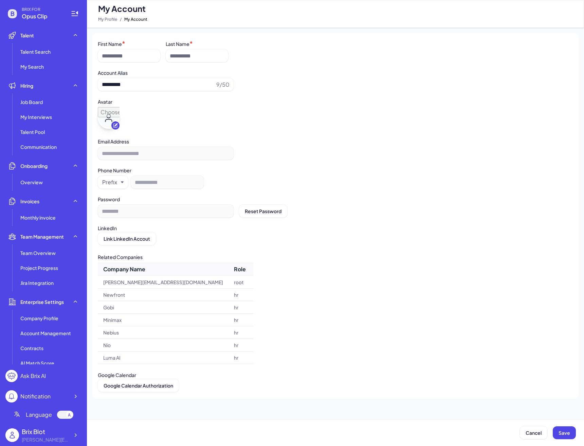
click at [61, 260] on ul "Team Overview Project Progress Jira Integration" at bounding box center [43, 267] width 76 height 43
click at [64, 253] on li "Team Overview" at bounding box center [50, 253] width 64 height 14
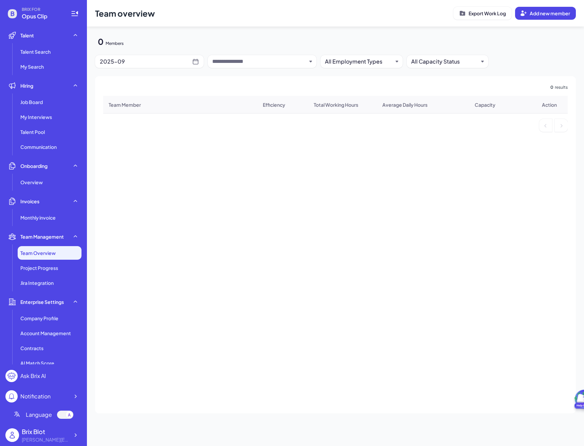
click at [181, 66] on div "2025-09" at bounding box center [149, 61] width 109 height 13
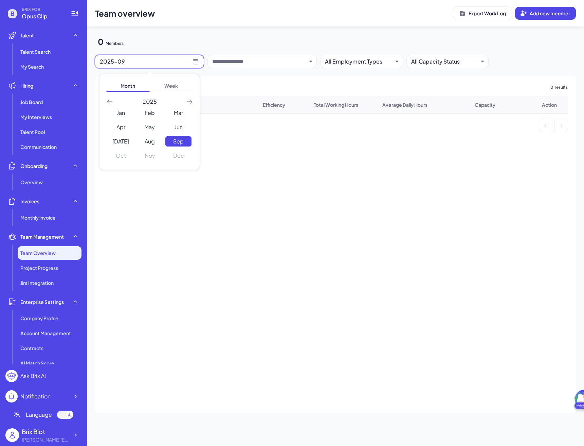
click at [295, 101] on li "Efficiency" at bounding box center [274, 104] width 55 height 7
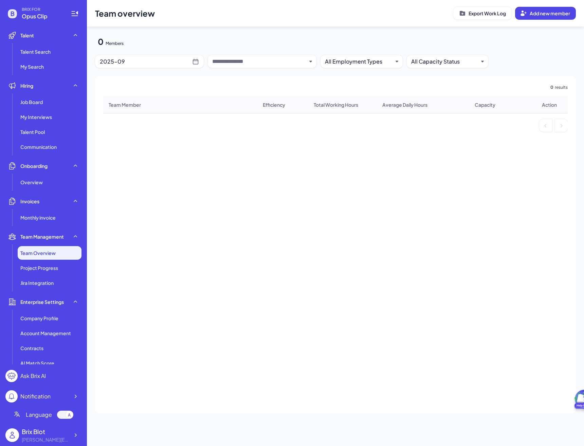
click at [361, 47] on div "Team overview Export Work Log Add new member 0 Members 2025-09 All Employment T…" at bounding box center [335, 210] width 497 height 421
click at [354, 58] on div "All Employment Types" at bounding box center [359, 61] width 68 height 8
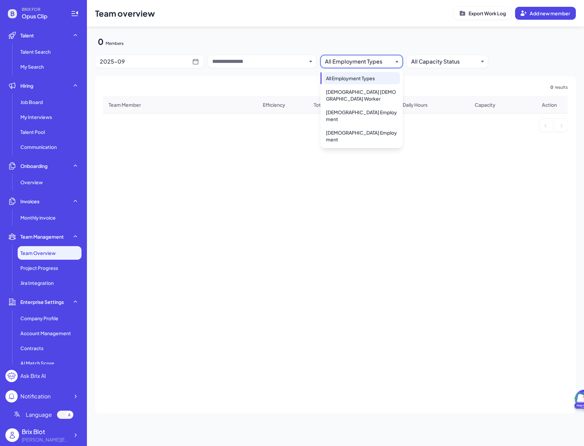
click at [354, 58] on div "All Employment Types" at bounding box center [359, 61] width 68 height 8
click at [529, 23] on div "Team overview Export Work Log Add new member" at bounding box center [335, 13] width 497 height 27
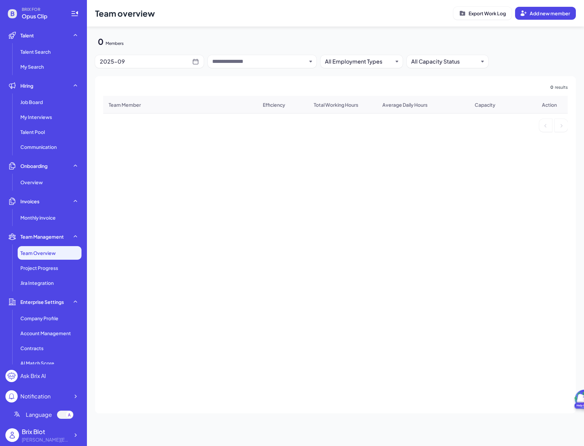
click at [533, 20] on div "Team overview Export Work Log Add new member" at bounding box center [335, 13] width 497 height 27
click at [543, 12] on span "Add new member" at bounding box center [550, 13] width 40 height 6
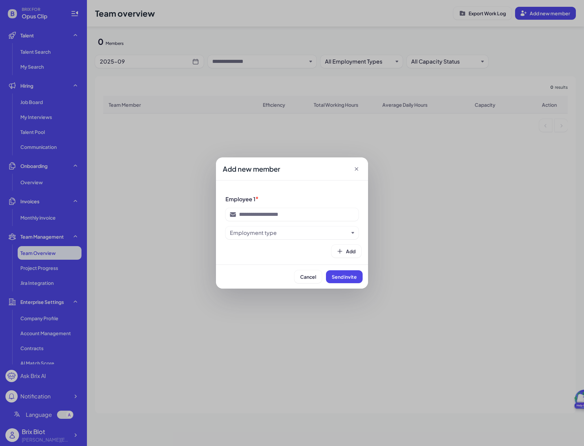
click at [406, 199] on div "Add new member Employee 1 * Employment type Add Cancel Send invite" at bounding box center [292, 223] width 584 height 446
click at [357, 166] on icon at bounding box center [356, 168] width 7 height 7
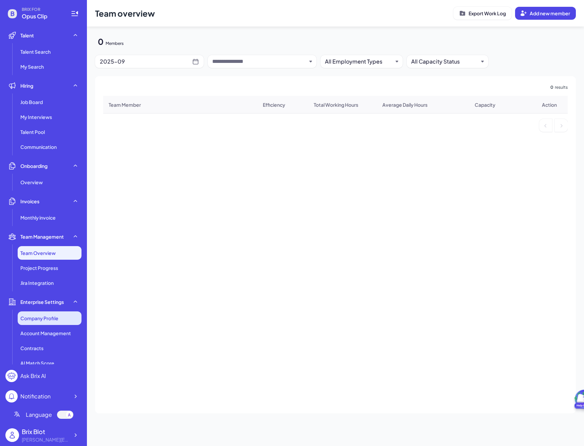
click at [56, 322] on li "Company Profile" at bounding box center [50, 318] width 64 height 14
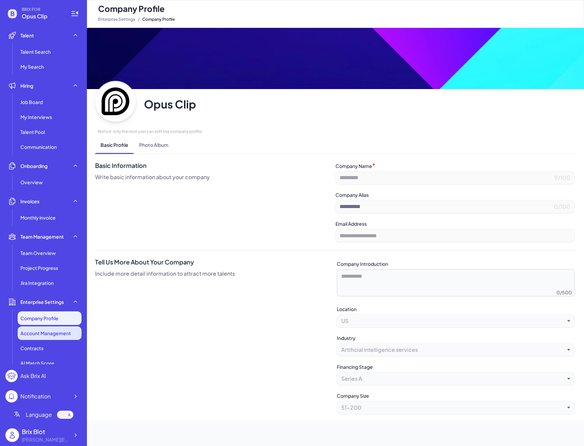
click at [57, 337] on li "Account Management" at bounding box center [50, 333] width 64 height 14
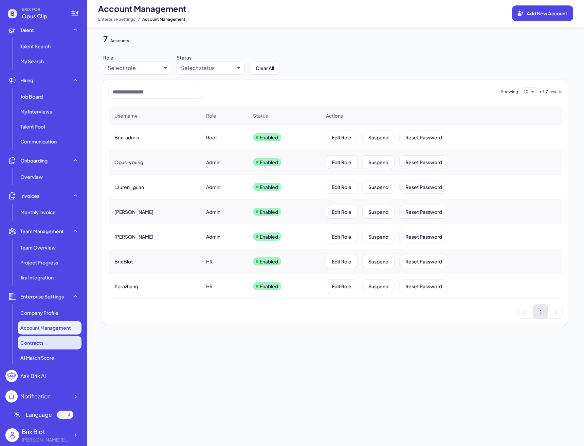
click at [55, 344] on div "Contracts" at bounding box center [50, 343] width 64 height 14
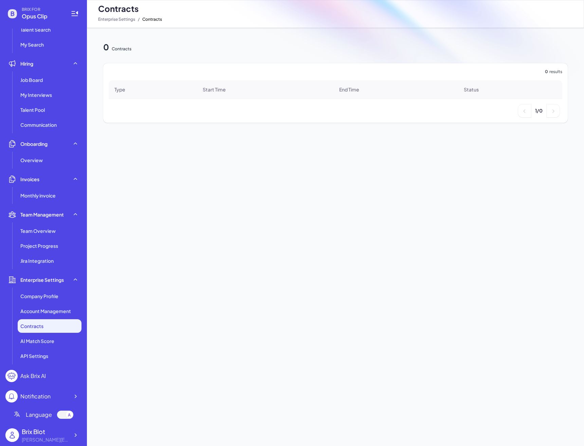
scroll to position [22, 0]
click at [48, 341] on span "AI Match Score" at bounding box center [37, 340] width 34 height 7
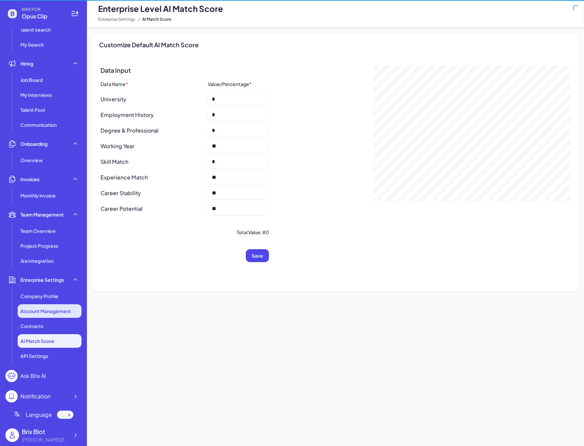
click at [54, 316] on li "Account Management" at bounding box center [50, 311] width 64 height 14
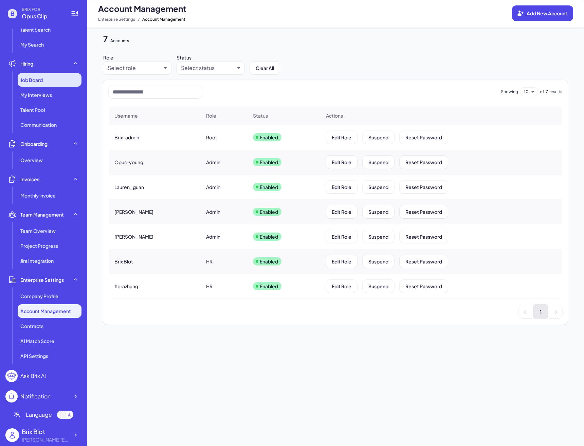
click at [49, 84] on div "Job Board" at bounding box center [50, 80] width 64 height 14
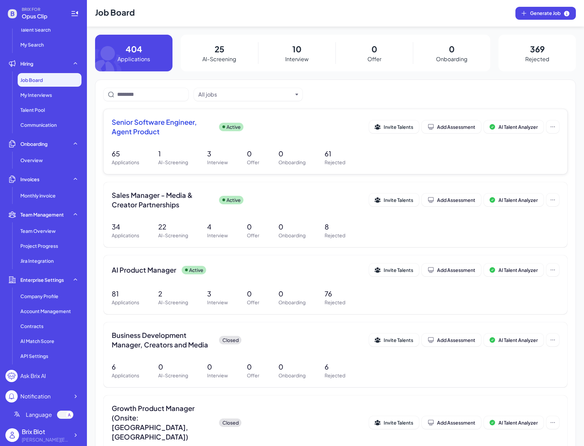
click at [176, 127] on span "Senior Software Engineer, Agent Product" at bounding box center [163, 126] width 102 height 19
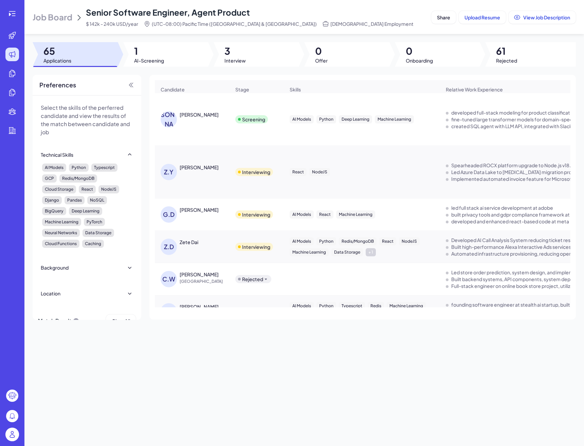
click at [115, 48] on div at bounding box center [75, 54] width 85 height 24
click at [127, 48] on div at bounding box center [165, 54] width 85 height 24
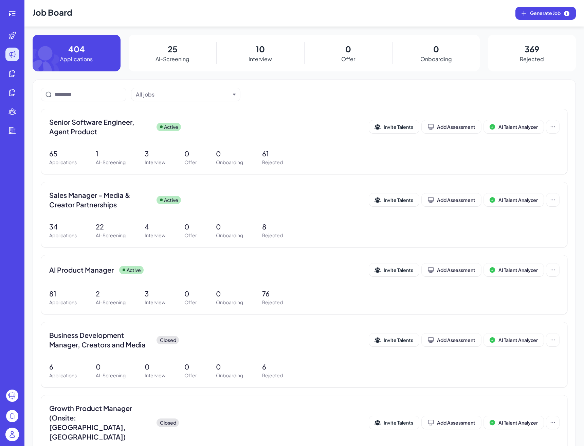
click at [12, 430] on img at bounding box center [12, 434] width 14 height 14
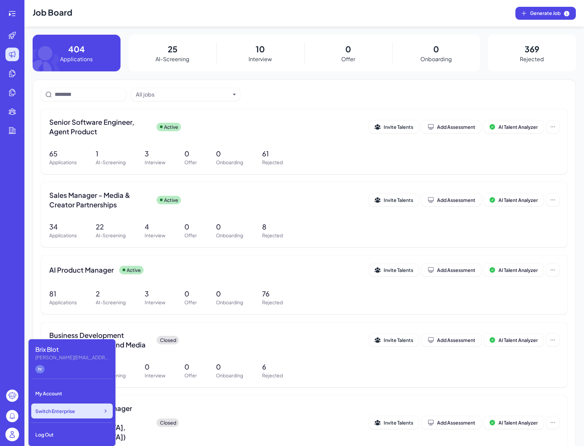
click at [75, 408] on span "Switch Enterprise" at bounding box center [55, 410] width 40 height 7
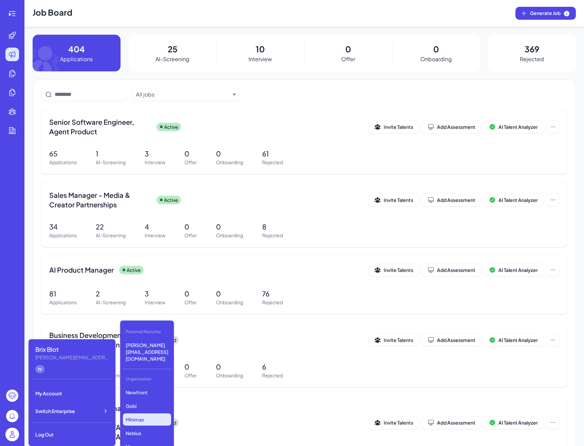
click at [161, 413] on p "Minimax" at bounding box center [147, 419] width 48 height 12
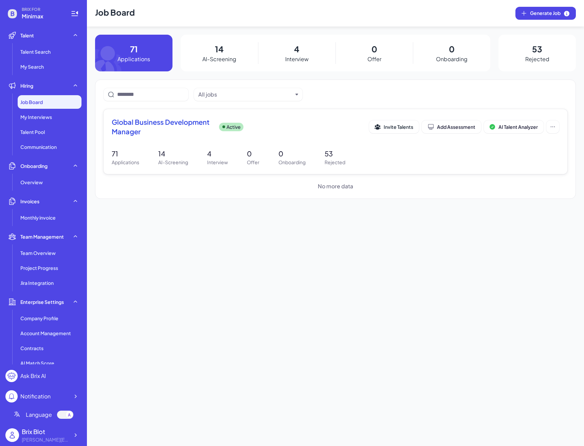
click at [193, 137] on div "Global Business Development Manager Active Invite Talents Add Assessment AI Tal…" at bounding box center [336, 128] width 448 height 23
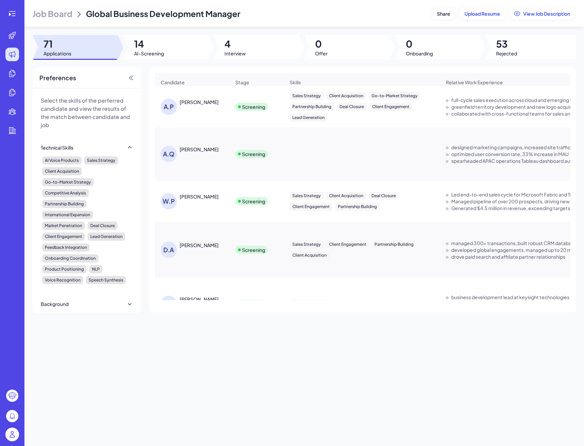
click at [77, 16] on icon at bounding box center [79, 14] width 8 height 8
click at [66, 12] on span "Job Board" at bounding box center [53, 13] width 40 height 11
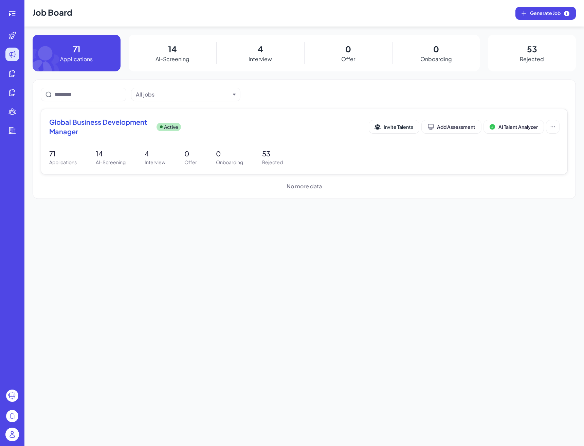
click at [96, 130] on span "Global Business Development Manager" at bounding box center [100, 126] width 102 height 19
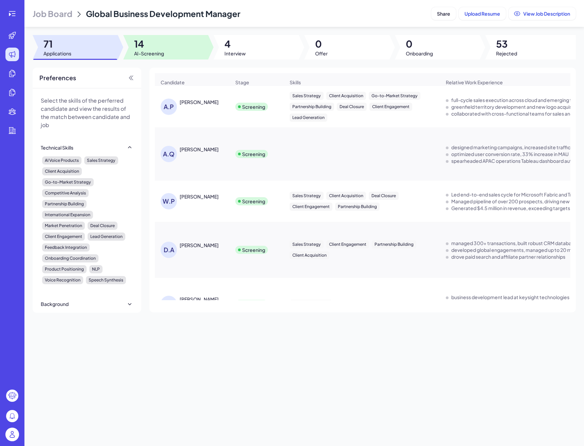
click at [146, 48] on span "14" at bounding box center [149, 44] width 30 height 12
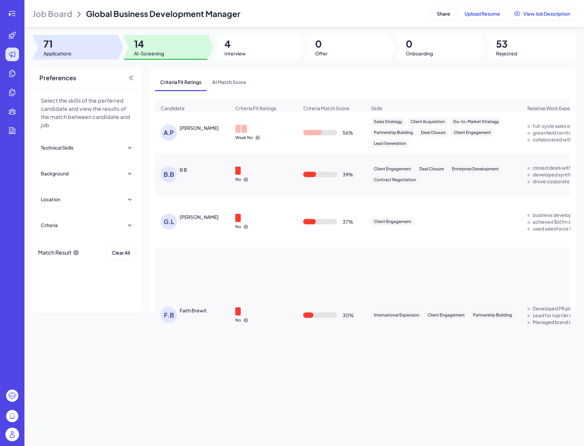
click at [102, 48] on div at bounding box center [75, 47] width 85 height 24
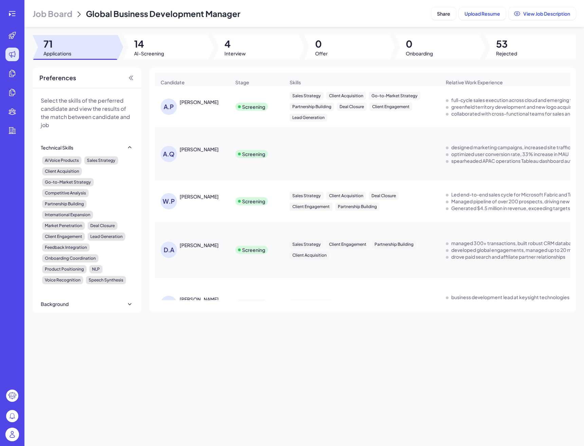
click at [78, 19] on header "Job Board Global Business Development Manager Share Upload Resume View Job Desc…" at bounding box center [304, 13] width 560 height 27
click at [72, 16] on span "Job Board" at bounding box center [53, 13] width 40 height 11
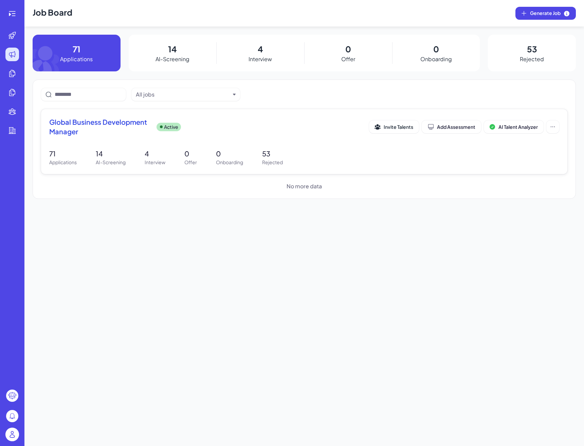
click at [116, 139] on div "Global Business Development Manager Active Invite Talents Add Assessment AI Tal…" at bounding box center [304, 128] width 510 height 23
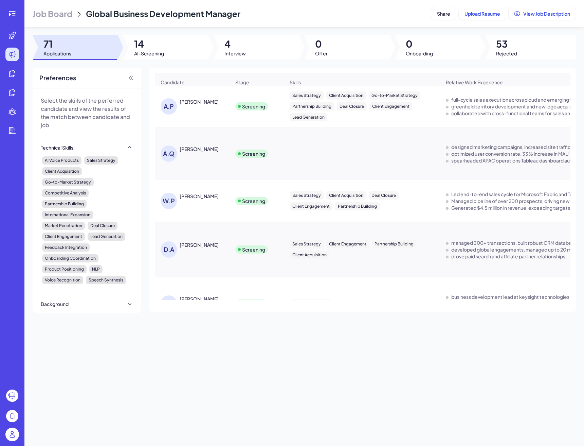
scroll to position [2, 0]
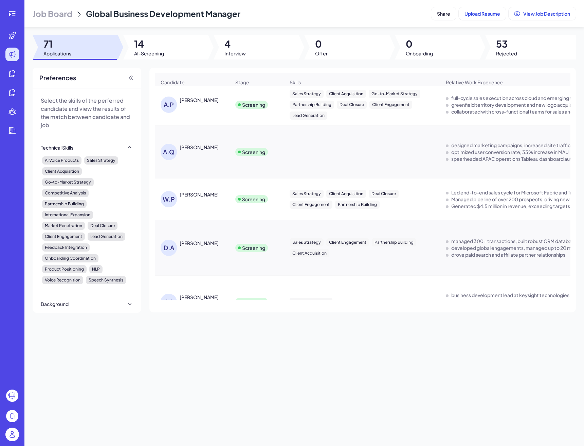
click at [58, 14] on span "Job Board" at bounding box center [53, 13] width 40 height 11
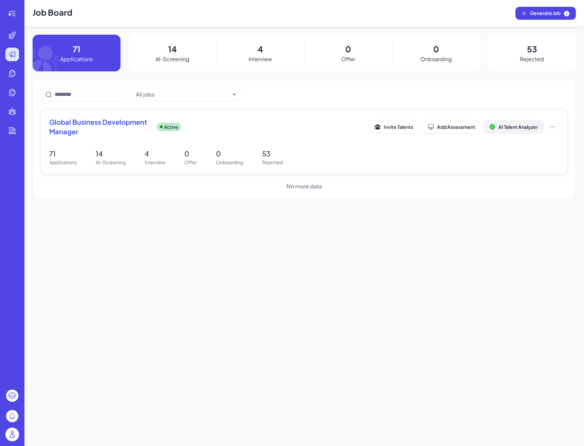
click at [531, 127] on span "AI Talent Analyzer" at bounding box center [518, 127] width 39 height 6
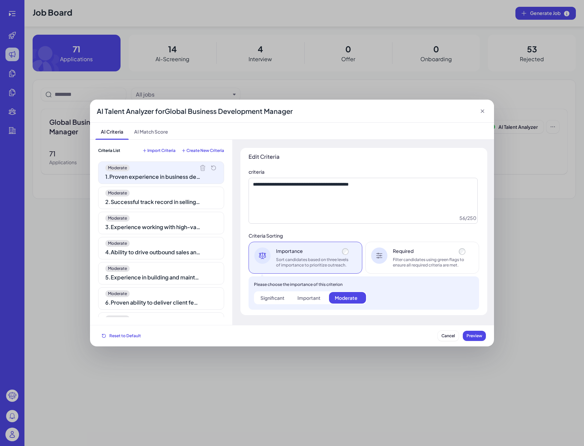
click at [202, 171] on div "Moderate 1 . Proven experience in business development or sales roles" at bounding box center [161, 172] width 126 height 22
click at [205, 171] on icon at bounding box center [202, 167] width 7 height 7
click at [0, 0] on icon at bounding box center [0, 0] width 0 height 0
click at [204, 171] on icon at bounding box center [202, 167] width 7 height 7
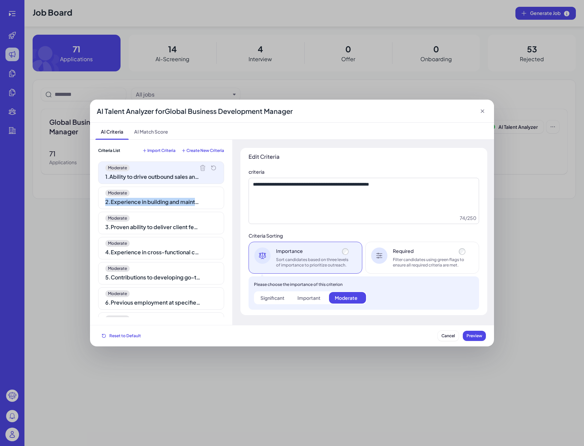
click at [204, 187] on div "Moderate 2 . Experience in building and maintaining a pipeline of qualified lea…" at bounding box center [161, 198] width 126 height 22
click at [204, 172] on div "Moderate 1 . Experience in building and maintaining a pipeline of qualified lea…" at bounding box center [161, 172] width 126 height 22
click at [205, 171] on div "Moderate 1 . Experience in building and maintaining a pipeline of qualified lea…" at bounding box center [161, 172] width 126 height 22
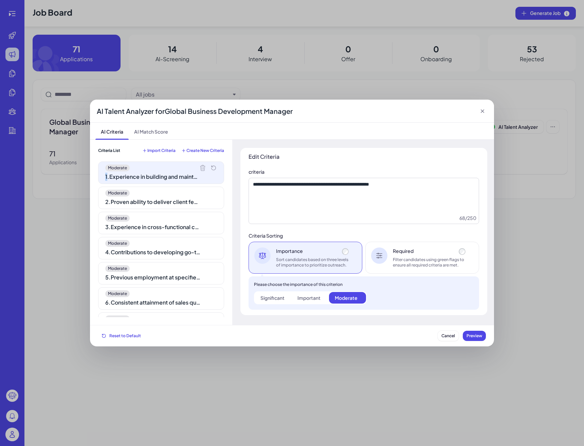
click at [204, 170] on icon at bounding box center [202, 167] width 7 height 7
click at [204, 169] on icon at bounding box center [202, 167] width 7 height 7
click at [0, 0] on icon at bounding box center [0, 0] width 0 height 0
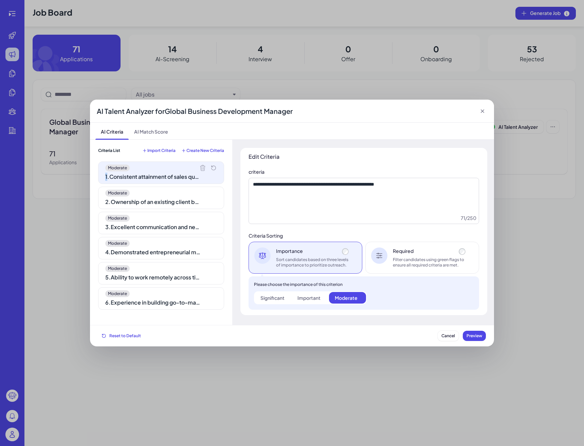
click at [205, 169] on icon at bounding box center [202, 167] width 7 height 7
click at [0, 0] on icon at bounding box center [0, 0] width 0 height 0
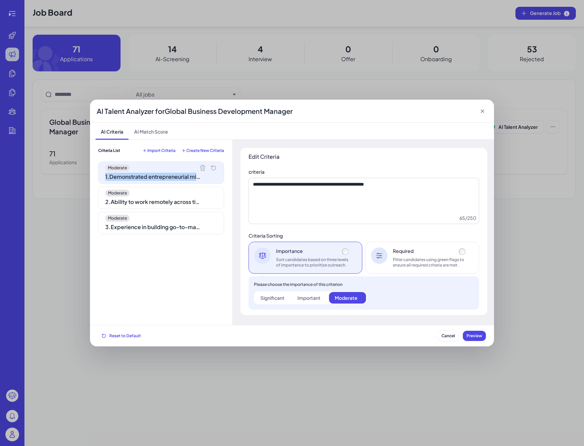
click at [205, 169] on icon at bounding box center [202, 167] width 7 height 7
click at [0, 0] on icon at bounding box center [0, 0] width 0 height 0
type textarea "**********"
click at [205, 169] on div "Moderate" at bounding box center [161, 167] width 112 height 7
click at [483, 113] on icon at bounding box center [482, 111] width 7 height 7
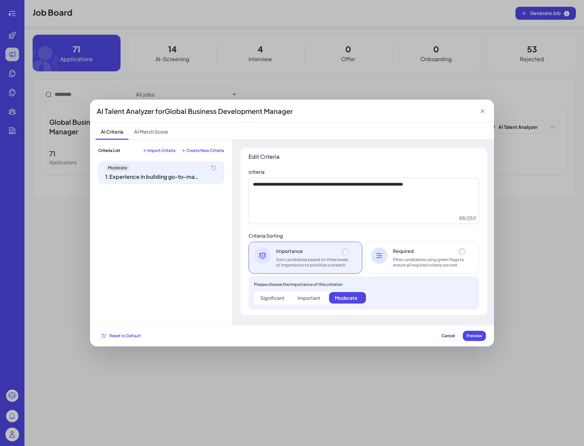
click at [483, 113] on div "Are you sure you want to cancel? Your changes will not be applied. Would you li…" at bounding box center [292, 223] width 584 height 446
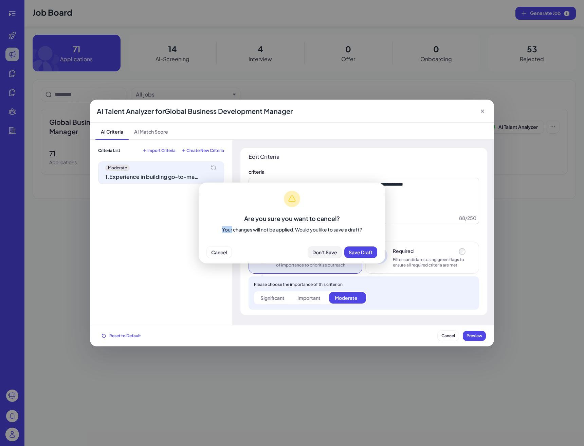
click at [331, 254] on span "Don't Save" at bounding box center [325, 252] width 25 height 6
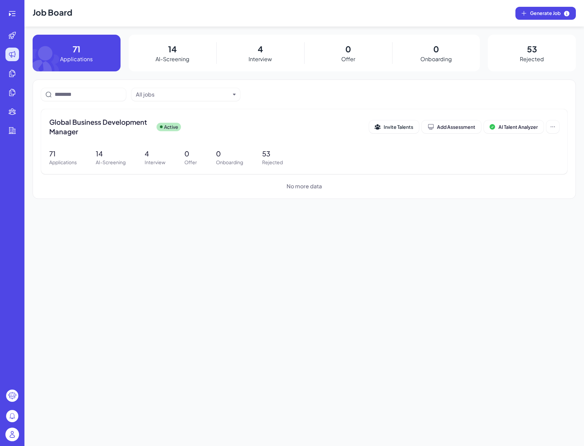
click at [15, 433] on img at bounding box center [12, 434] width 14 height 14
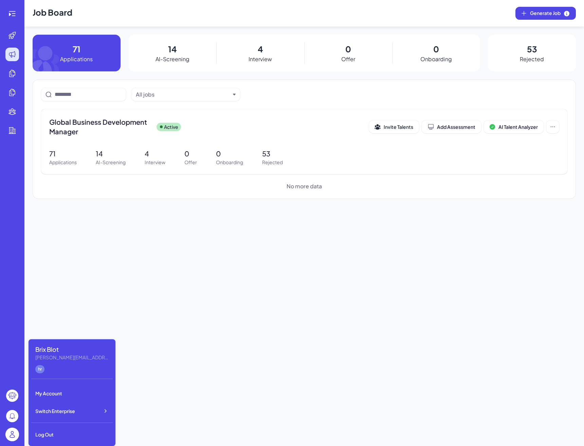
click at [73, 401] on div "Brix Blot blake@joinbrix.com hr My Account Switch Enterprise Log Out" at bounding box center [72, 392] width 87 height 107
click at [73, 411] on span "Switch Enterprise" at bounding box center [55, 410] width 40 height 7
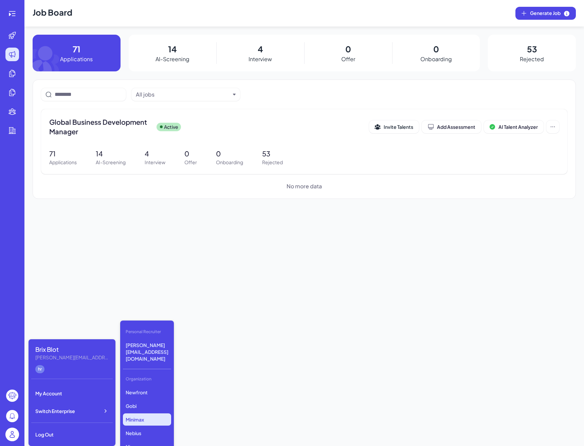
click at [156, 413] on p "Minimax" at bounding box center [147, 419] width 48 height 12
click at [238, 391] on div "Job Board Generate Job 71 Applications 14 AI-Screening 4 Interview 0 Offer 0 On…" at bounding box center [304, 223] width 560 height 446
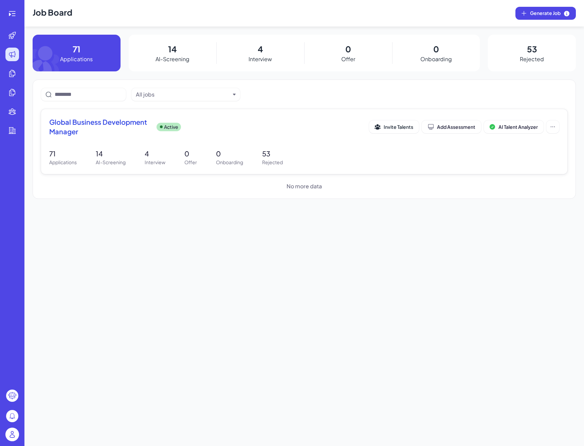
click at [106, 140] on div "Global Business Development Manager Active Invite Talents Add Assessment AI Tal…" at bounding box center [304, 141] width 527 height 65
click at [525, 132] on button "AI Talent Analyzer" at bounding box center [514, 126] width 60 height 13
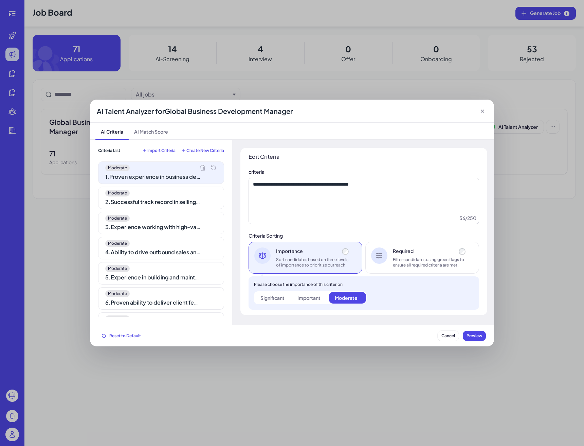
click at [156, 146] on div "Criteria List Import Criteria Create New Criteria Moderate 1 . Proven experienc…" at bounding box center [161, 233] width 142 height 186
click at [155, 150] on span "Import Criteria" at bounding box center [161, 150] width 28 height 5
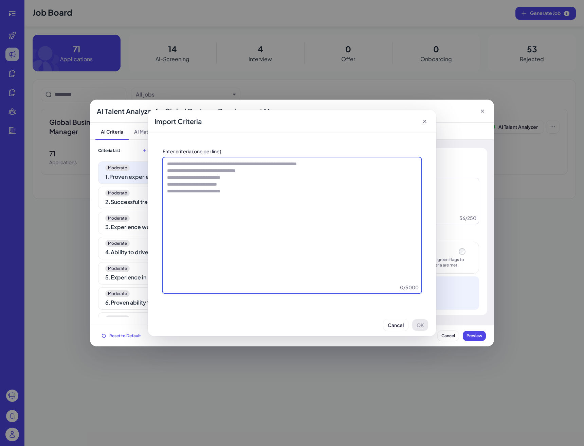
click at [293, 219] on textarea at bounding box center [292, 225] width 259 height 136
paste textarea "**********"
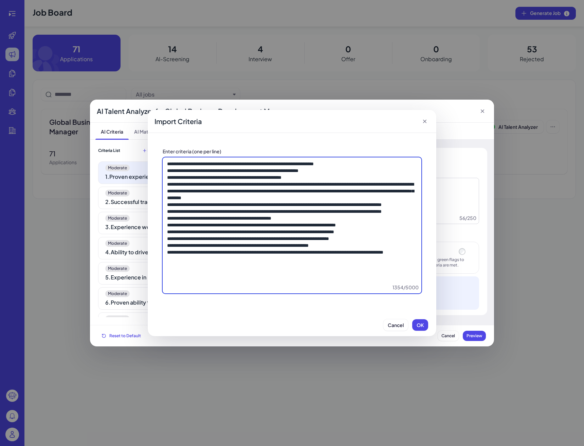
drag, startPoint x: 272, startPoint y: 172, endPoint x: 168, endPoint y: 172, distance: 104.3
click at [168, 172] on textarea at bounding box center [292, 225] width 259 height 136
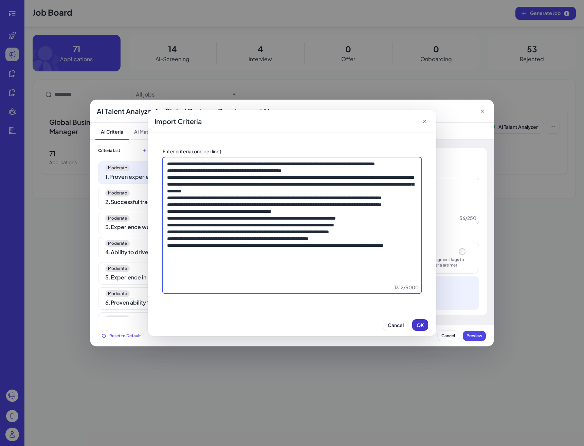
type textarea "**********"
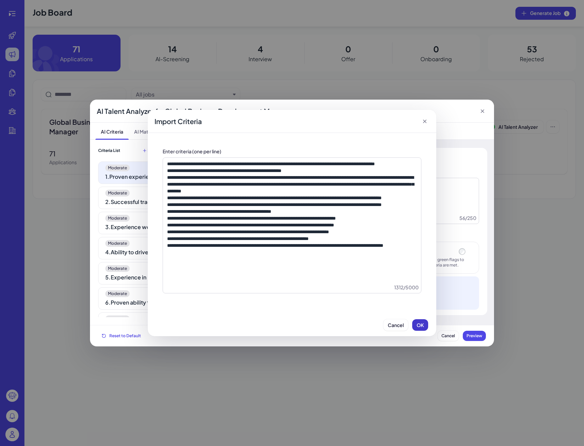
click at [421, 323] on span "OK" at bounding box center [420, 325] width 7 height 6
type textarea "**********"
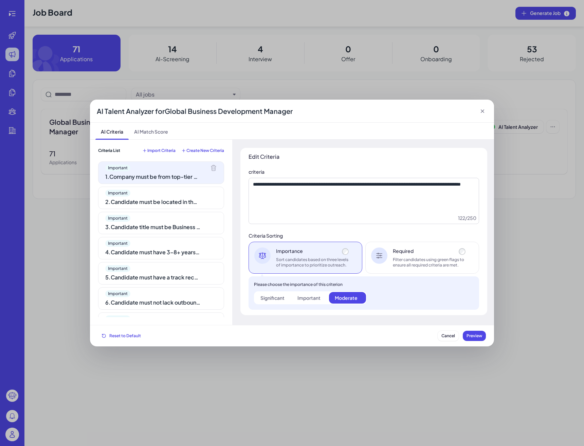
click at [403, 260] on div "Filter candidates using green flags to ensure all required criteria are met." at bounding box center [430, 262] width 74 height 11
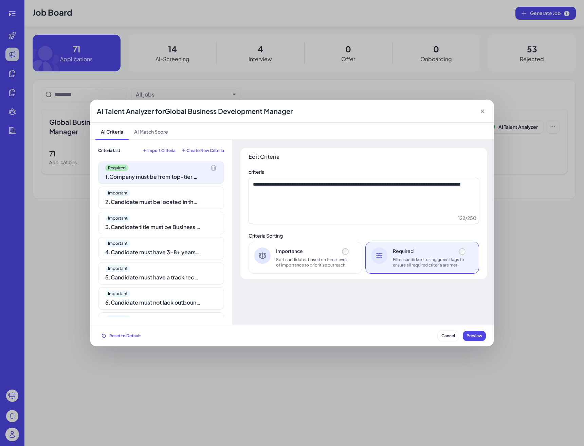
click at [145, 204] on div "2 . Candidate must be located in the United States, Japan, or Singapore" at bounding box center [152, 202] width 95 height 8
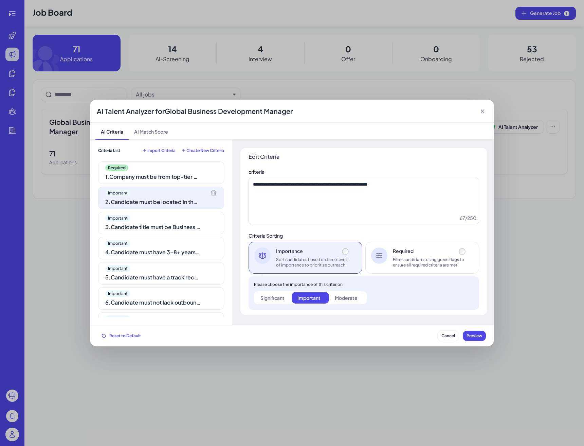
click at [158, 186] on div "Required 1 . Company must be from top-tier group: ElevenLabs, PlayHT, Speechify…" at bounding box center [161, 239] width 126 height 156
click at [159, 180] on div "1 . Company must be from top-tier group: ElevenLabs, PlayHT, Speechify, Cartesi…" at bounding box center [152, 177] width 95 height 8
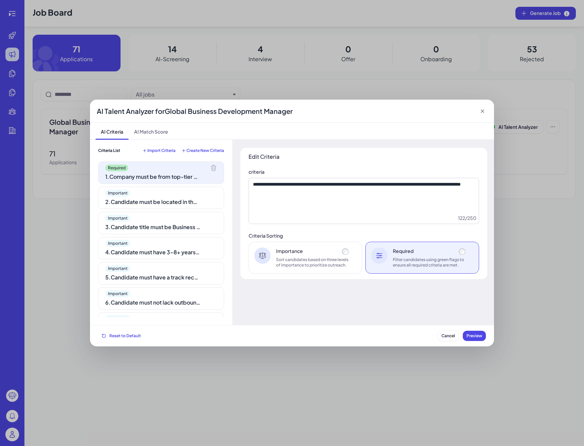
click at [286, 251] on div "Importance" at bounding box center [313, 250] width 74 height 7
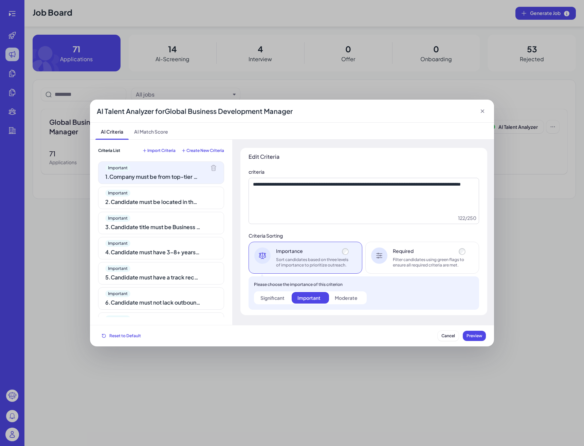
drag, startPoint x: 483, startPoint y: 260, endPoint x: 459, endPoint y: 260, distance: 24.1
click at [483, 260] on div "**********" at bounding box center [364, 231] width 247 height 167
click at [458, 260] on div "Filter candidates using green flags to ensure all required criteria are met." at bounding box center [430, 262] width 74 height 11
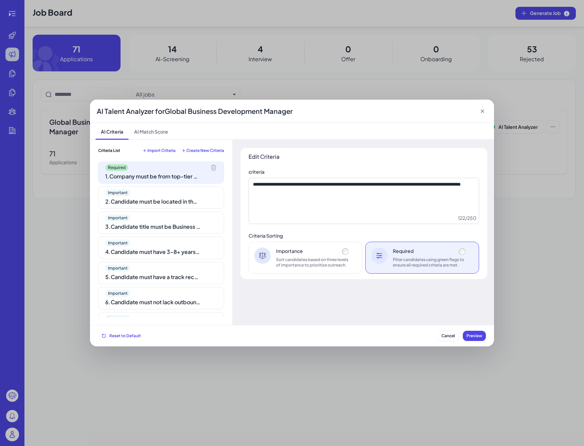
click at [193, 205] on div "2 . Candidate must be located in the United States, Japan, or Singapore" at bounding box center [152, 201] width 95 height 8
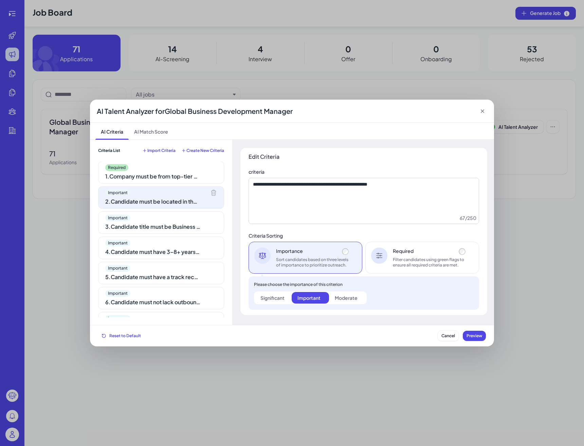
scroll to position [2, 0]
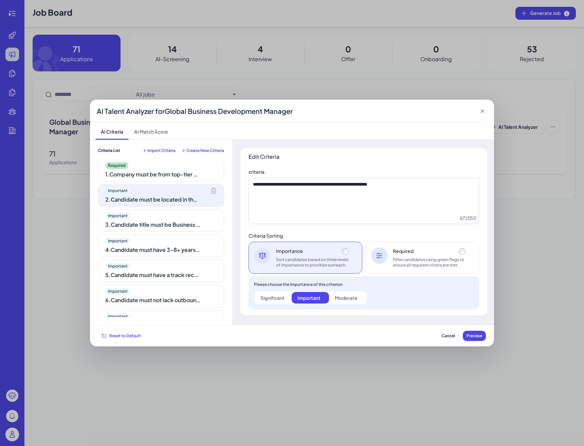
click at [166, 216] on div "Important" at bounding box center [161, 215] width 112 height 7
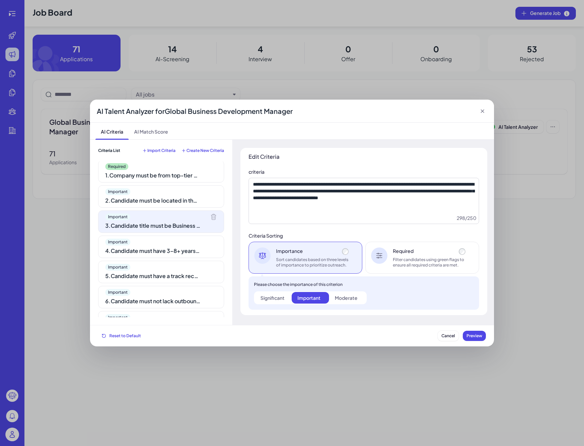
scroll to position [0, 0]
click at [163, 202] on div "2 . Candidate must be located in the United States, Japan, or Singapore" at bounding box center [152, 201] width 95 height 8
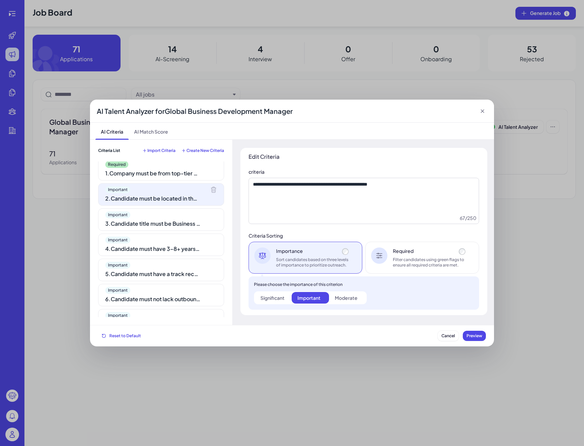
click at [431, 258] on div "Filter candidates using green flags to ensure all required criteria are met." at bounding box center [430, 262] width 74 height 11
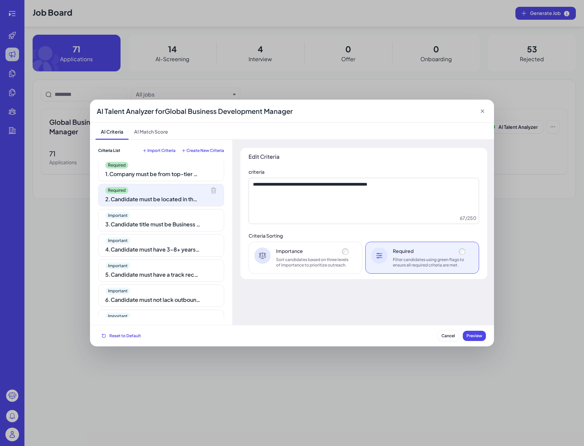
click at [187, 229] on div "Important 3 . Candidate title must be Business Development, BD Manager, Sales M…" at bounding box center [161, 220] width 126 height 22
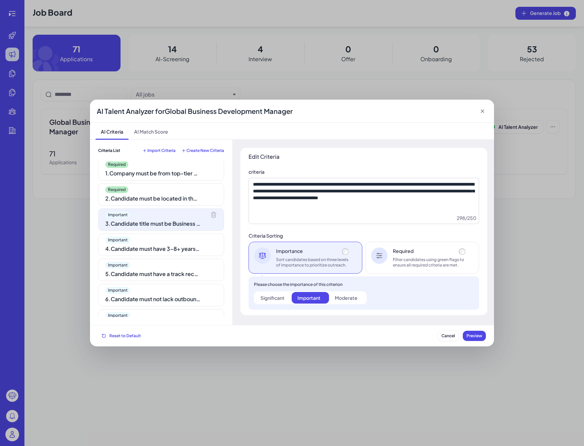
scroll to position [0, 0]
click at [170, 243] on div "Important 4 . Candidate must have 3–8+ years of outbound sales, business develo…" at bounding box center [161, 244] width 126 height 22
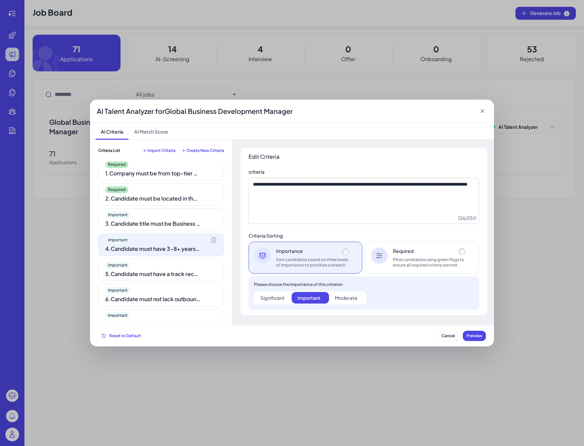
click at [182, 262] on div "Important" at bounding box center [161, 265] width 112 height 7
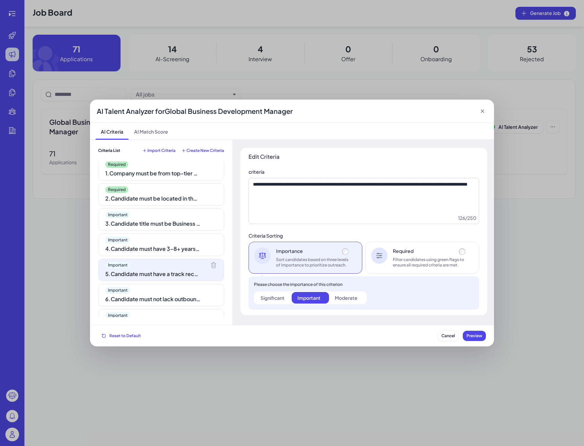
click at [173, 250] on div "4 . Candidate must have 3–8+ years of outbound sales, business development, or …" at bounding box center [152, 249] width 95 height 8
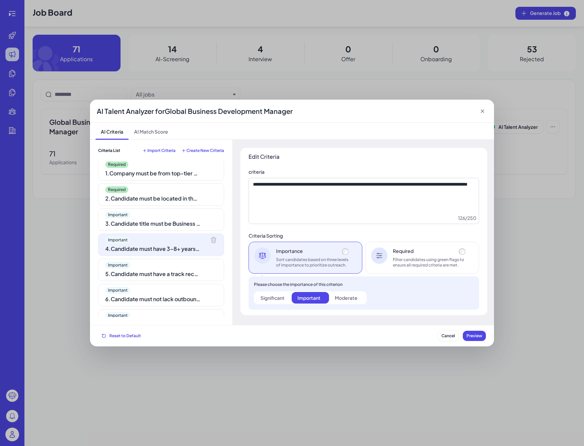
click at [460, 262] on div "Filter candidates using green flags to ensure all required criteria are met." at bounding box center [430, 262] width 74 height 11
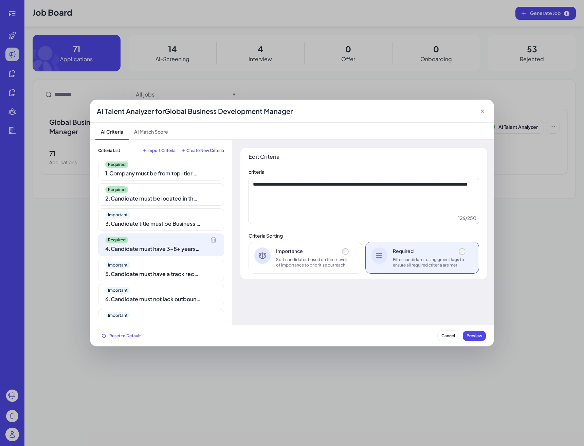
click at [144, 276] on div "5 . Candidate must have a track record of independently closing high-value ente…" at bounding box center [152, 274] width 95 height 8
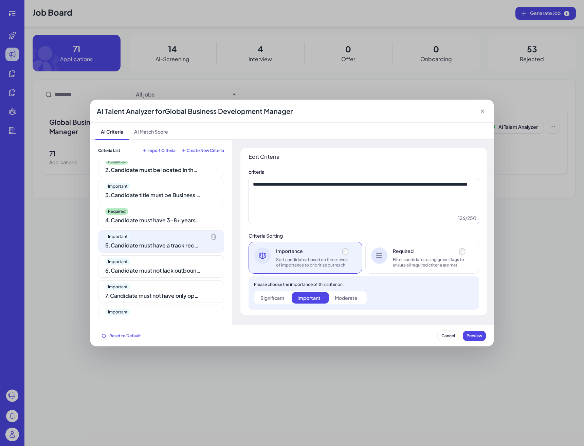
scroll to position [40, 0]
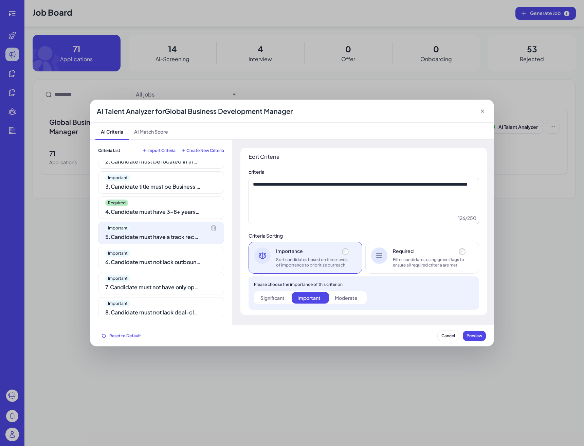
click at [169, 269] on div "Important 6 . Candidate must not lack outbound sales, BD, or GTM experience" at bounding box center [161, 258] width 126 height 22
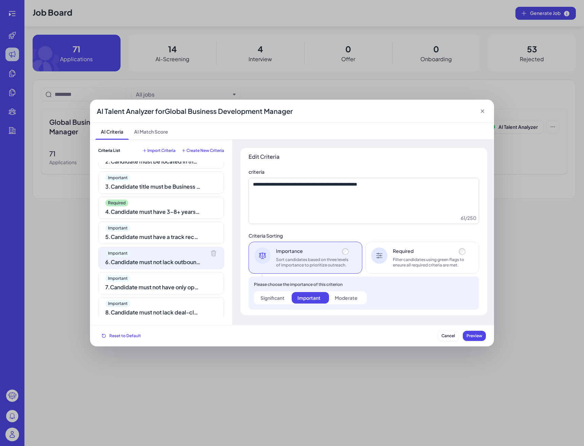
click at [168, 276] on div "Important" at bounding box center [161, 278] width 112 height 7
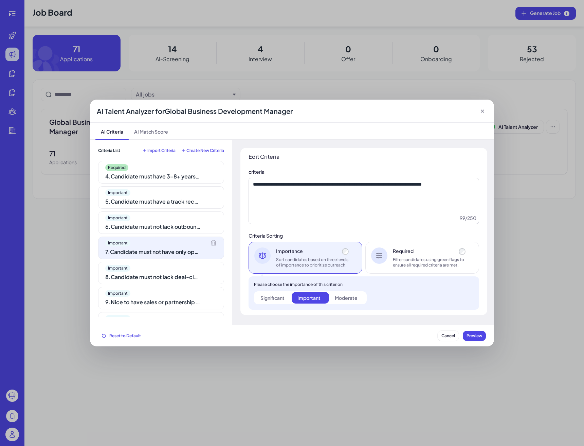
click at [168, 276] on div "8 . Candidate must not lack deal-closing experience or only have lead generatio…" at bounding box center [152, 277] width 95 height 8
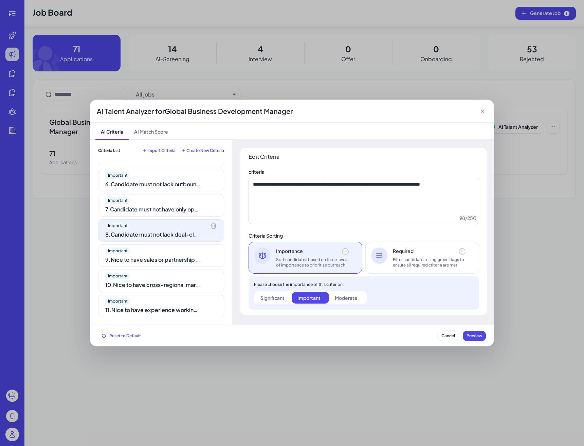
click at [164, 269] on div "Important 10 . Nice to have cross-regional market expansion experience across U…" at bounding box center [161, 280] width 126 height 22
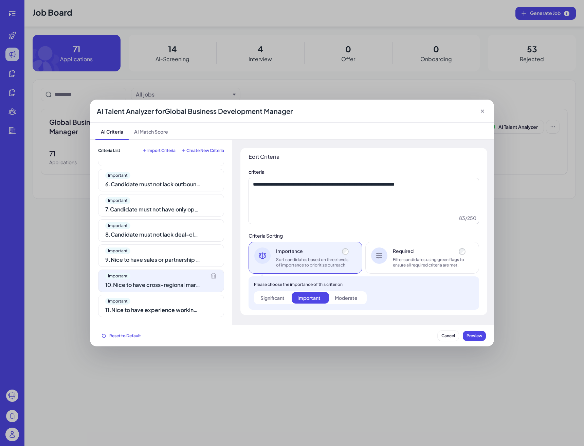
click at [165, 267] on div "Required 1 . Company must be from top-tier group: ElevenLabs, PlayHT, Speechify…" at bounding box center [161, 239] width 126 height 156
click at [170, 257] on div "9 . Nice to have sales or partnership experience in AI, voice, content creation…" at bounding box center [152, 260] width 95 height 8
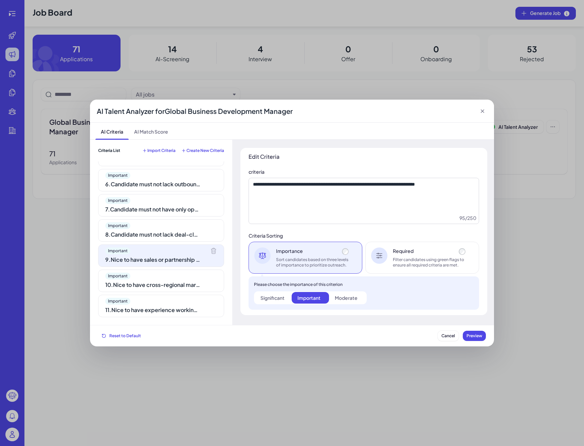
click at [166, 293] on div "Required 1 . Company must be from top-tier group: ElevenLabs, PlayHT, Speechify…" at bounding box center [161, 239] width 126 height 156
click at [167, 298] on div "Important" at bounding box center [161, 301] width 112 height 7
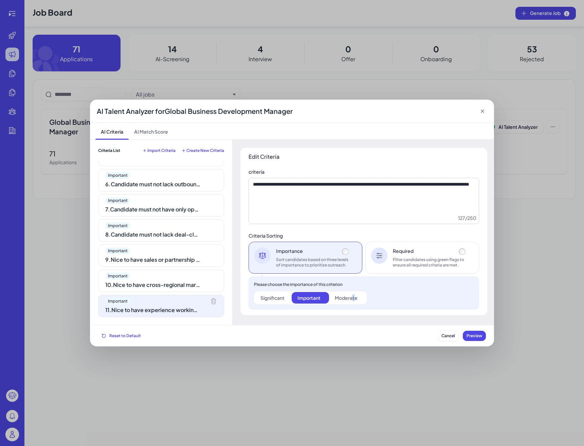
click at [356, 294] on div "Moderate" at bounding box center [346, 297] width 23 height 7
click at [111, 278] on span "Important" at bounding box center [117, 276] width 25 height 7
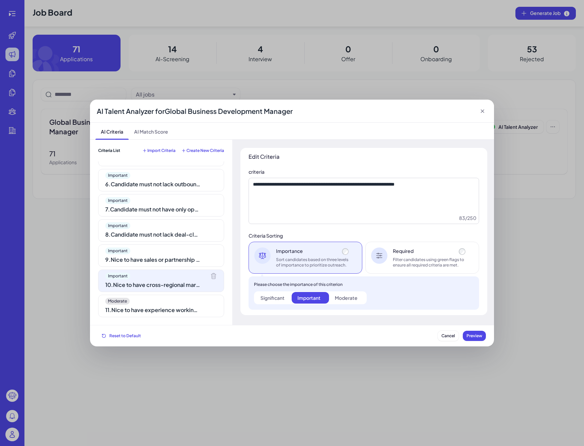
click at [330, 301] on label "Moderate" at bounding box center [347, 298] width 37 height 12
drag, startPoint x: 343, startPoint y: 299, endPoint x: 130, endPoint y: 283, distance: 213.7
click at [343, 299] on div "Moderate" at bounding box center [346, 297] width 23 height 7
click at [141, 263] on div "9 . Nice to have sales or partnership experience in AI, voice, content creation…" at bounding box center [152, 260] width 95 height 8
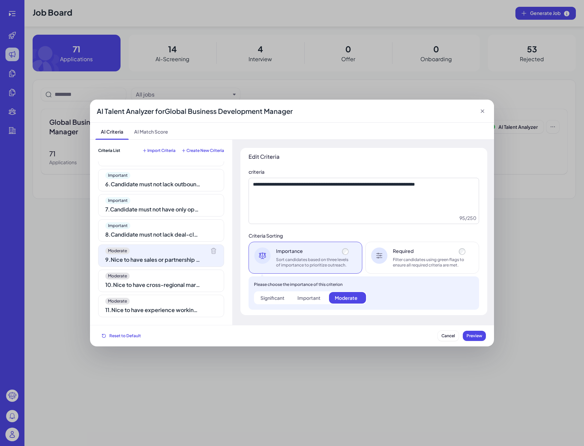
click at [147, 244] on div "Required 1 . Company must be from top-tier group: ElevenLabs, PlayHT, Speechify…" at bounding box center [161, 239] width 126 height 156
click at [191, 239] on div "Important 8 . Candidate must not lack deal-closing experience or only have lead…" at bounding box center [161, 230] width 126 height 22
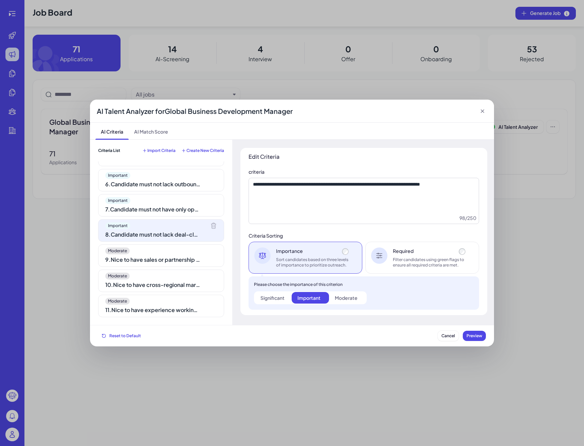
click at [420, 266] on div "Filter candidates using green flags to ensure all required criteria are met." at bounding box center [430, 262] width 74 height 11
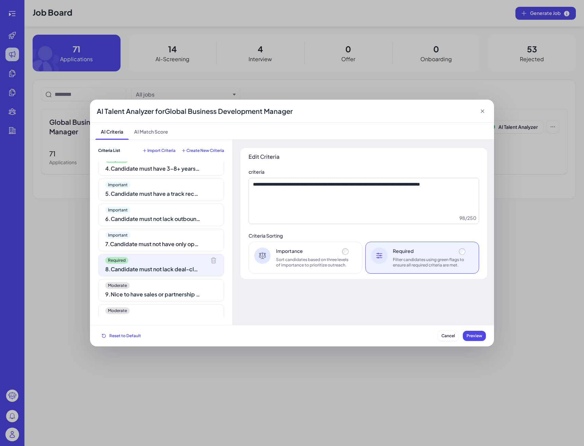
click at [163, 256] on div "Required 8 . Candidate must not lack deal-closing experience or only have lead …" at bounding box center [161, 265] width 126 height 22
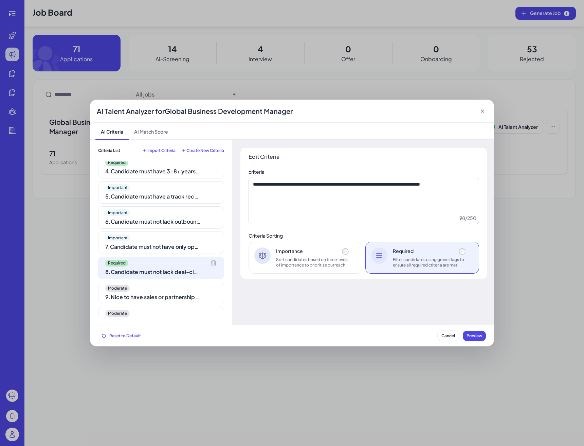
click at [166, 254] on div "Important 7 . Candidate must not have only operations or support background wit…" at bounding box center [161, 242] width 126 height 22
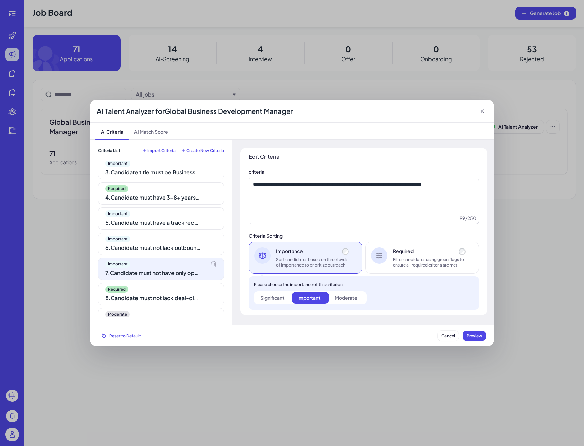
scroll to position [0, 0]
click at [444, 263] on div "Filter candidates using green flags to ensure all required criteria are met." at bounding box center [430, 262] width 74 height 11
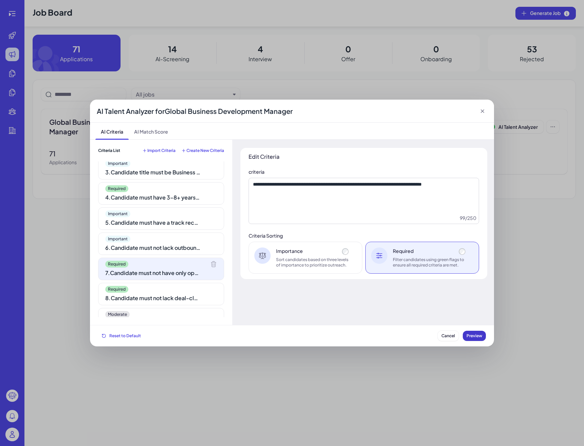
click at [477, 340] on button "Preview" at bounding box center [474, 336] width 23 height 10
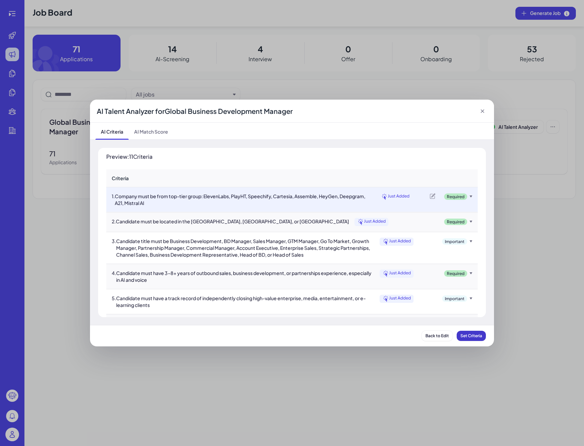
click at [477, 339] on button "Set Criteria" at bounding box center [471, 336] width 29 height 10
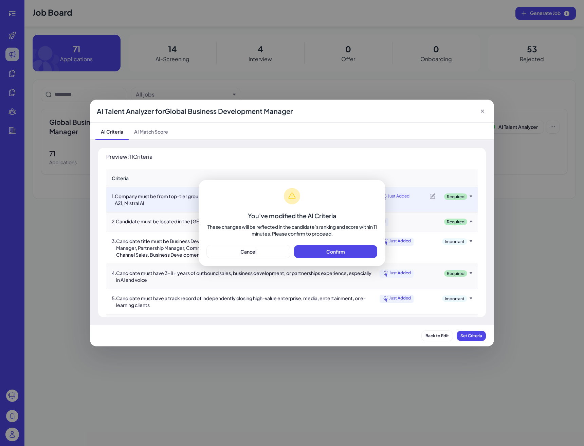
click at [330, 259] on div "You've modified the AI Criteria These changes will be reflected in the candidat…" at bounding box center [292, 223] width 187 height 86
click at [332, 257] on button "Confirm" at bounding box center [335, 251] width 83 height 13
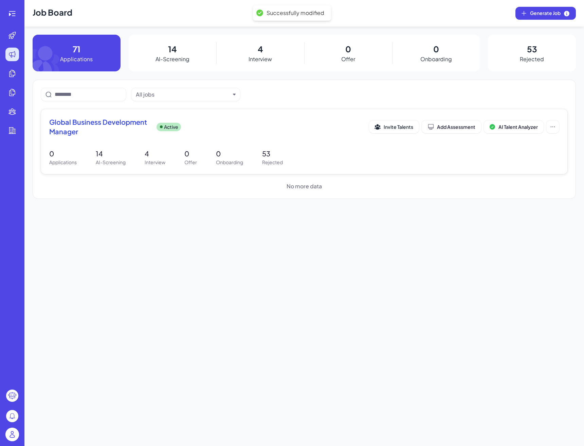
click at [110, 146] on div "Global Business Development Manager Active Invite Talents Add Assessment AI Tal…" at bounding box center [304, 141] width 527 height 65
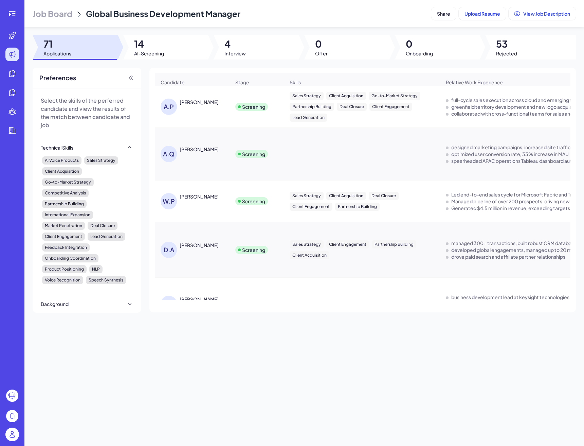
click at [168, 63] on div "Job Board Global Business Development Manager Share Upload Resume View Job Desc…" at bounding box center [304, 223] width 560 height 446
click at [169, 57] on div at bounding box center [165, 47] width 85 height 24
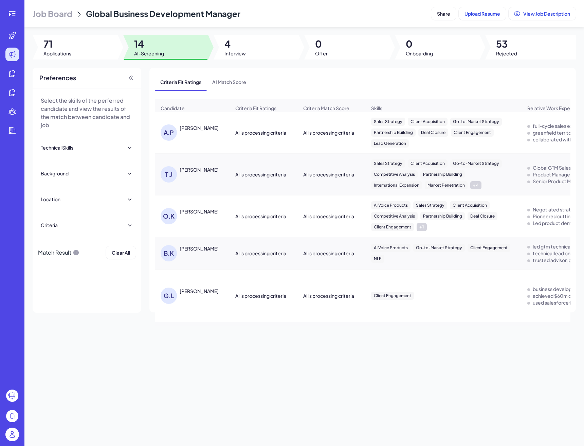
drag, startPoint x: 212, startPoint y: 54, endPoint x: 219, endPoint y: 52, distance: 7.2
click at [212, 55] on div at bounding box center [210, 47] width 5 height 24
click at [221, 53] on div at bounding box center [256, 47] width 85 height 24
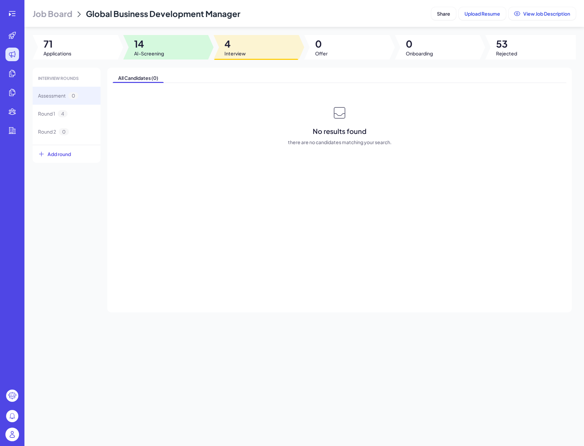
click at [202, 51] on div at bounding box center [165, 47] width 85 height 24
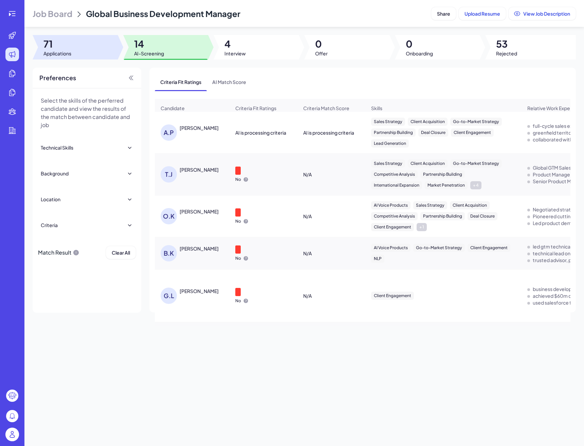
click at [61, 50] on span "71" at bounding box center [57, 44] width 28 height 12
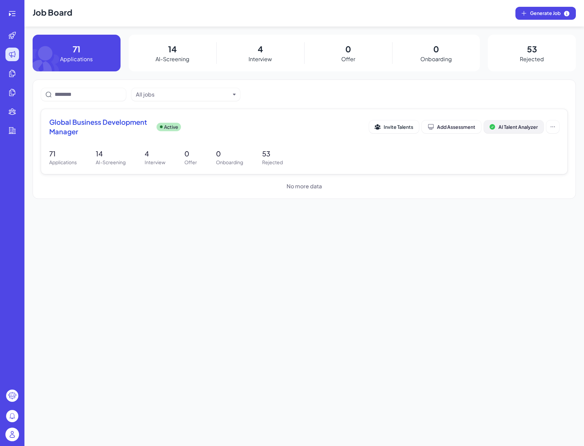
click at [512, 128] on span "AI Talent Analyzer" at bounding box center [518, 127] width 39 height 6
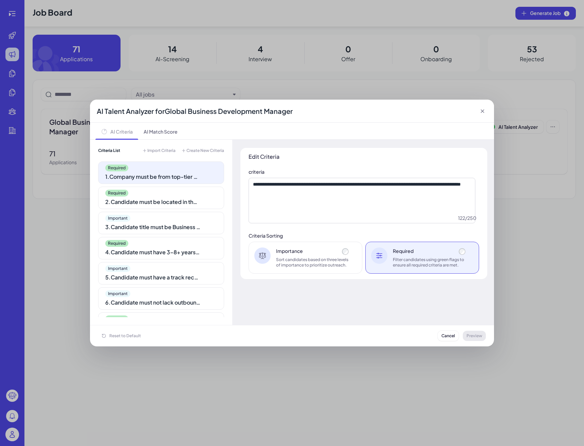
click at [193, 205] on div "2 . Candidate must be located in the United States, Japan, or Singapore" at bounding box center [152, 202] width 95 height 8
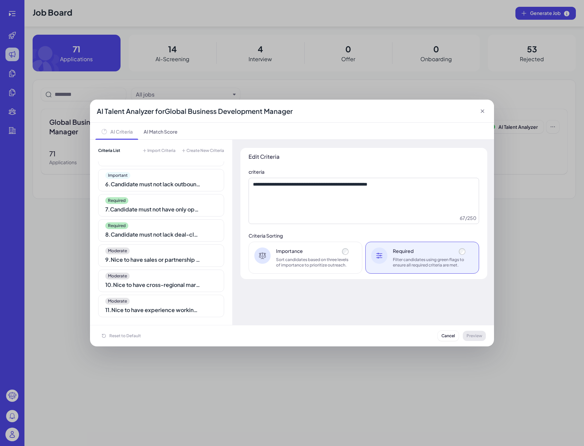
scroll to position [118, 0]
click at [193, 208] on div "7 . Candidate must not have only operations or support background without busin…" at bounding box center [152, 210] width 95 height 8
click at [193, 222] on div "Required 8 . Candidate must not lack deal-closing experience or only have lead …" at bounding box center [161, 231] width 126 height 22
click at [193, 210] on div "7 . Candidate must not have only operations or support background without busin…" at bounding box center [152, 210] width 95 height 8
click at [345, 259] on div "Sort candidates based on three levels of importance to prioritize outreach." at bounding box center [313, 262] width 74 height 11
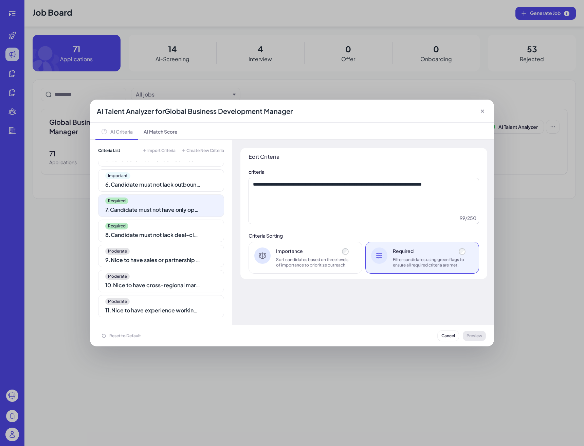
click at [369, 258] on div "Required Filter candidates using green flags to ensure all required criteria ar…" at bounding box center [423, 258] width 114 height 32
drag, startPoint x: 355, startPoint y: 259, endPoint x: 345, endPoint y: 259, distance: 9.9
click at [355, 259] on div "Importance Sort candidates based on three levels of importance to prioritize ou…" at bounding box center [306, 258] width 114 height 32
drag, startPoint x: 335, startPoint y: 253, endPoint x: 339, endPoint y: 253, distance: 4.1
click at [335, 253] on div "Importance" at bounding box center [313, 250] width 74 height 7
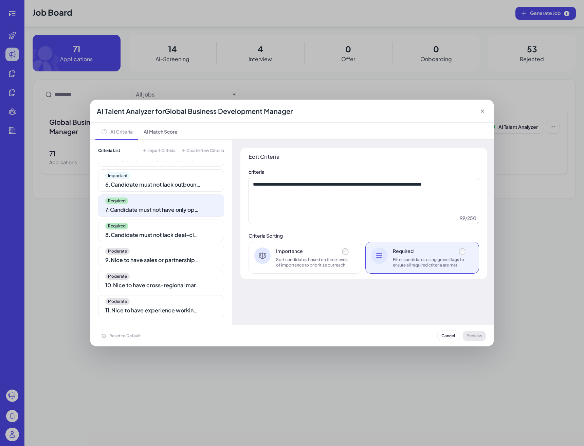
click at [339, 253] on div "Importance" at bounding box center [313, 250] width 74 height 7
click at [489, 107] on div "AI Talent Analyzer for Global Business Development Manager" at bounding box center [292, 111] width 404 height 23
drag, startPoint x: 486, startPoint y: 109, endPoint x: 483, endPoint y: 111, distance: 3.5
click at [486, 110] on div "AI Talent Analyzer for Global Business Development Manager" at bounding box center [292, 111] width 404 height 23
click at [482, 111] on icon at bounding box center [482, 111] width 7 height 7
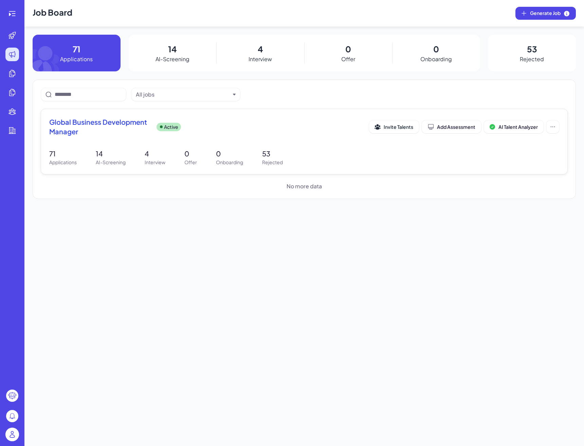
click at [245, 163] on div "71 Applications 14 AI-Screening 4 Interview 0 Offer 0 Onboarding 53 Rejected" at bounding box center [304, 157] width 510 height 17
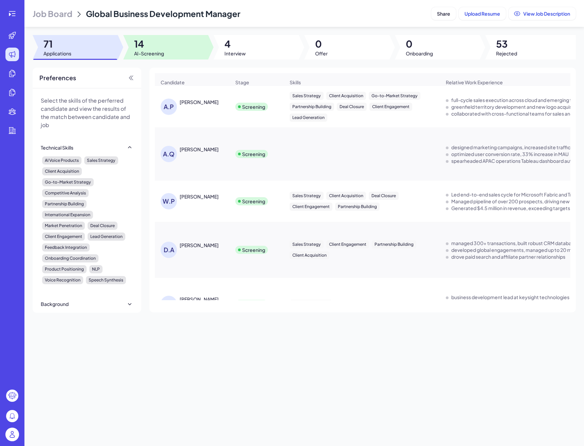
drag, startPoint x: 190, startPoint y: 56, endPoint x: 198, endPoint y: 63, distance: 10.9
click at [190, 56] on div at bounding box center [165, 47] width 85 height 24
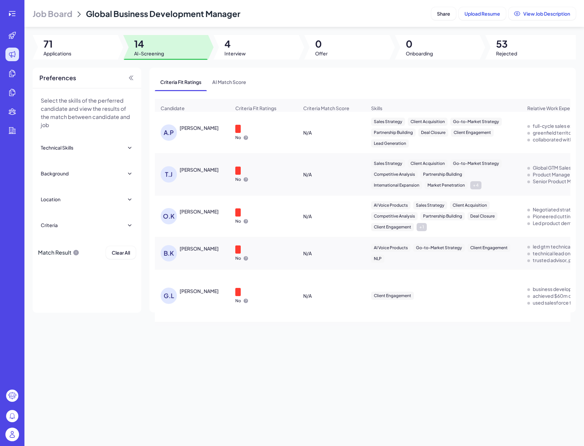
click at [189, 130] on div "Austin Petznick" at bounding box center [199, 127] width 39 height 7
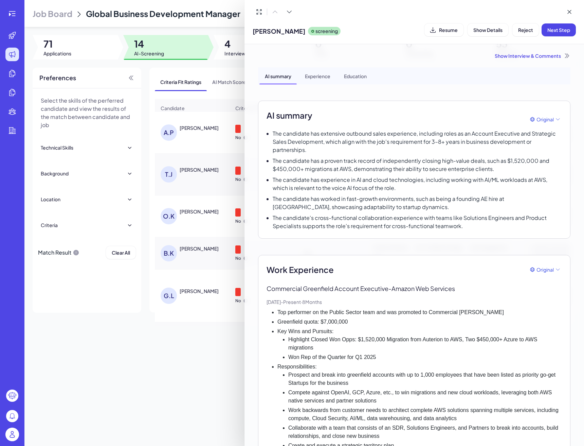
click at [188, 352] on div at bounding box center [292, 223] width 584 height 446
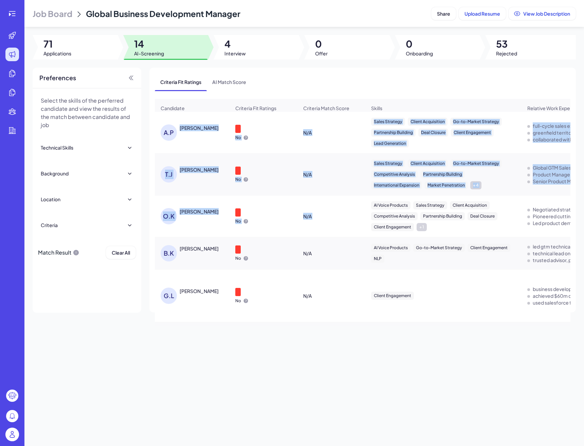
drag, startPoint x: 181, startPoint y: 125, endPoint x: 411, endPoint y: 208, distance: 244.8
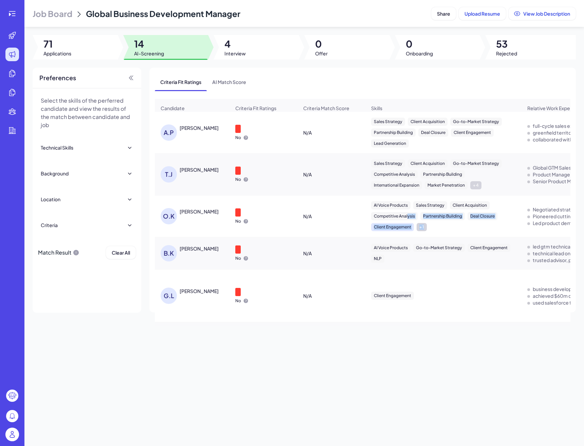
drag, startPoint x: 409, startPoint y: 216, endPoint x: 413, endPoint y: 230, distance: 14.9
click at [416, 231] on div "AI Voice Products Sales Strategy Client Acquisition Competitive Analysis Partne…" at bounding box center [444, 216] width 156 height 41
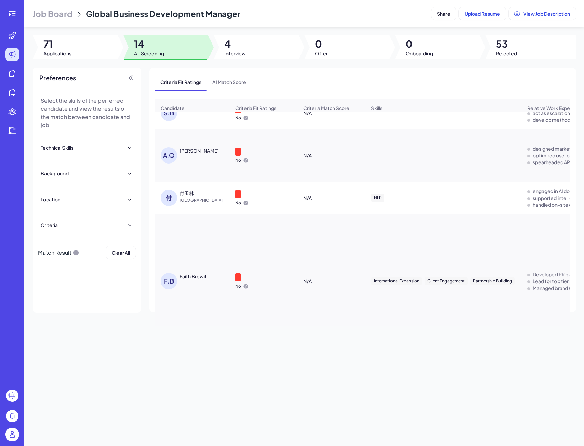
scroll to position [461, 0]
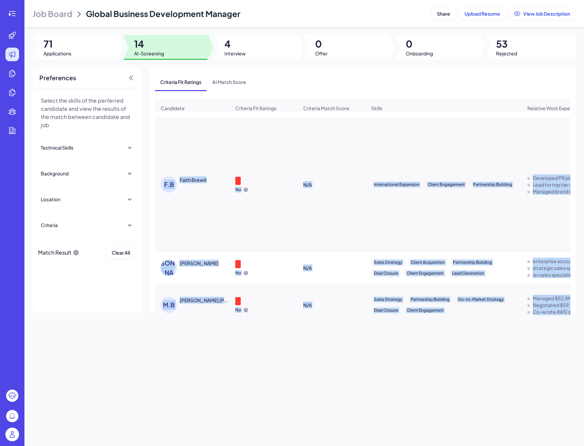
drag, startPoint x: 181, startPoint y: 129, endPoint x: 555, endPoint y: 319, distance: 419.8
copy tbody "Austin Petznick No N/A Sales Strategy Client Acquisition Go-to-Market Strategy …"
click at [439, 224] on td "International Expansion Client Engagement Partnership Building" at bounding box center [444, 185] width 156 height 134
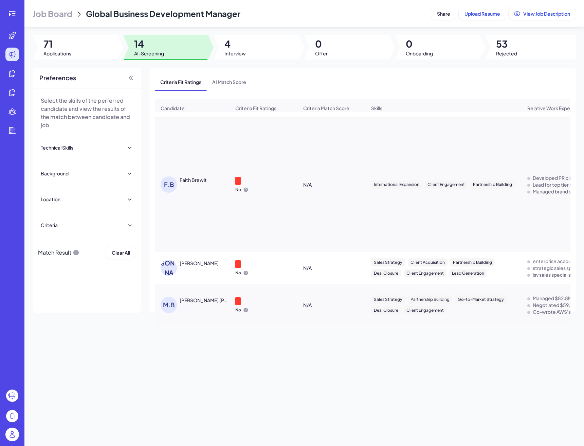
click at [106, 54] on div at bounding box center [75, 47] width 85 height 24
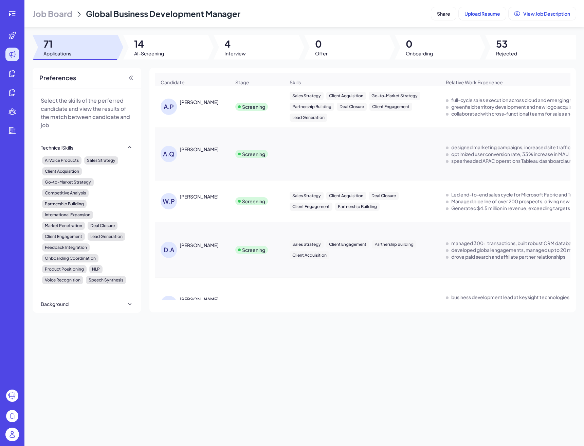
click at [93, 55] on div at bounding box center [75, 47] width 85 height 24
click at [69, 16] on span "Job Board" at bounding box center [53, 13] width 40 height 11
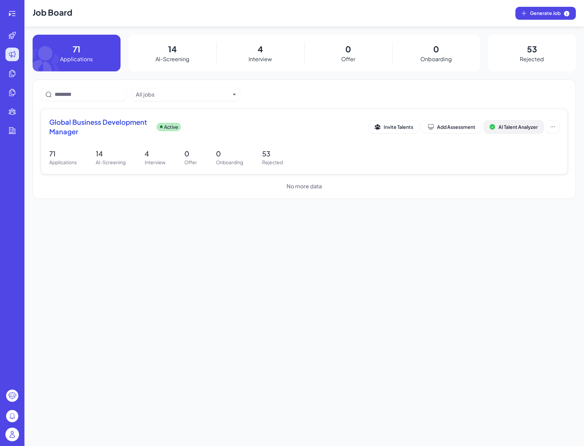
click at [499, 124] on span "AI Talent Analyzer" at bounding box center [518, 127] width 39 height 6
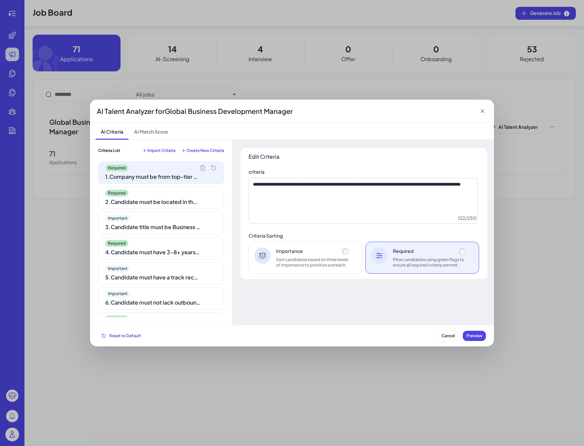
click at [293, 257] on div "Sort candidates based on three levels of importance to prioritize outreach." at bounding box center [313, 262] width 74 height 11
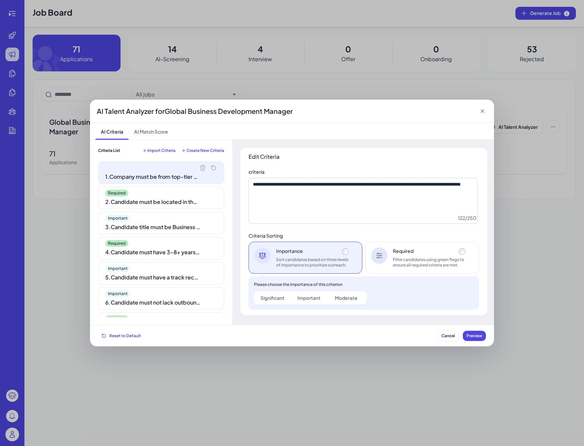
click at [196, 212] on div "Important 3 . Candidate title must be Business Development, BD Manager, Sales M…" at bounding box center [161, 223] width 126 height 22
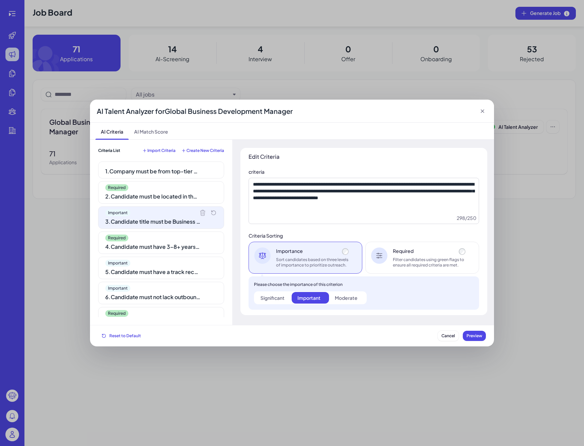
click at [196, 198] on div "2 . Candidate must be located in the United States, Japan, or Singapore" at bounding box center [152, 196] width 95 height 8
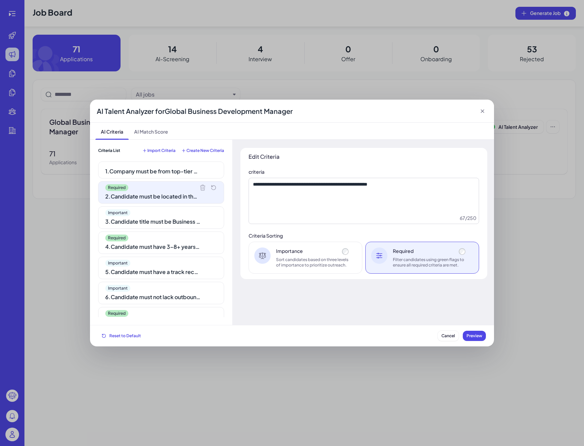
click at [180, 170] on div "1 . Company must be from top-tier group: ElevenLabs, PlayHT, Speechify, Cartesi…" at bounding box center [152, 171] width 95 height 8
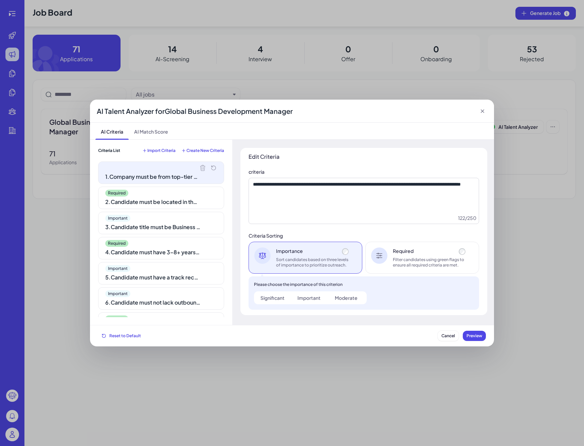
click at [284, 297] on div "Significant" at bounding box center [273, 297] width 24 height 7
click at [172, 217] on div "Important" at bounding box center [161, 218] width 112 height 7
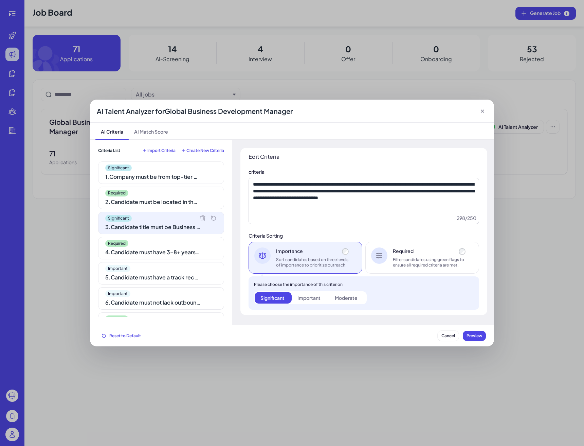
click at [167, 252] on div "4 . Candidate must have 3–8+ years of outbound sales, business development, or …" at bounding box center [152, 252] width 95 height 8
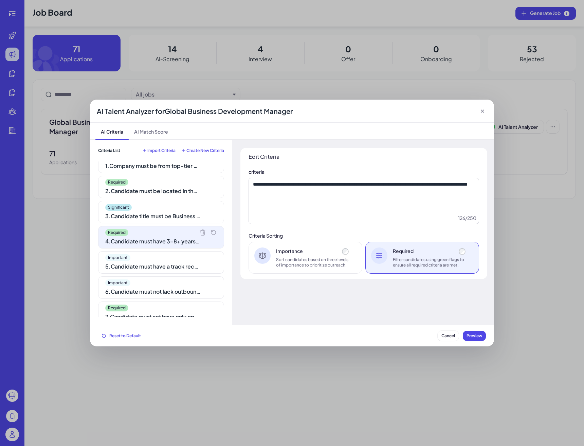
scroll to position [14, 0]
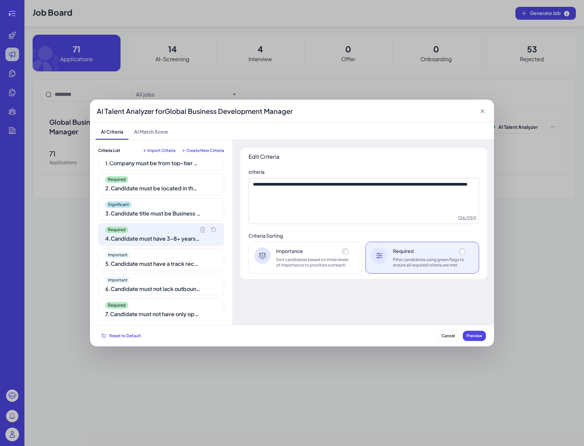
click at [262, 264] on div "Importance Sort candidates based on three levels of importance to prioritize ou…" at bounding box center [306, 258] width 114 height 32
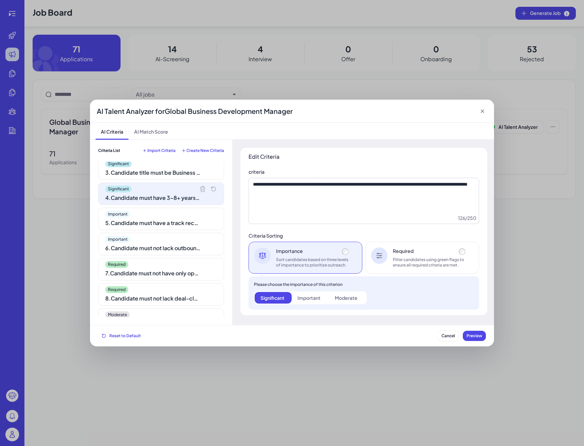
scroll to position [56, 0]
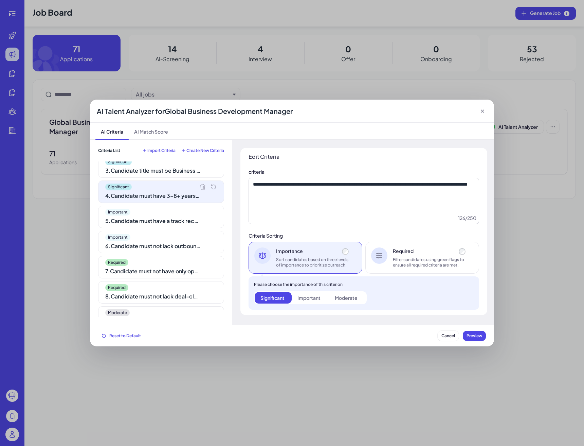
click at [183, 266] on div "Required 7 . Candidate must not have only operations or support background with…" at bounding box center [161, 267] width 126 height 22
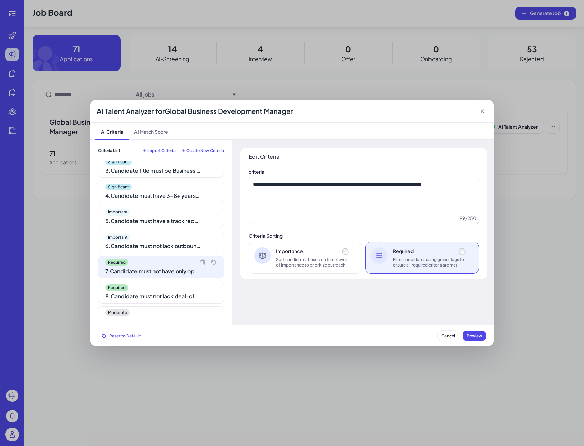
click at [266, 264] on div "Importance Sort candidates based on three levels of importance to prioritize ou…" at bounding box center [306, 258] width 114 height 32
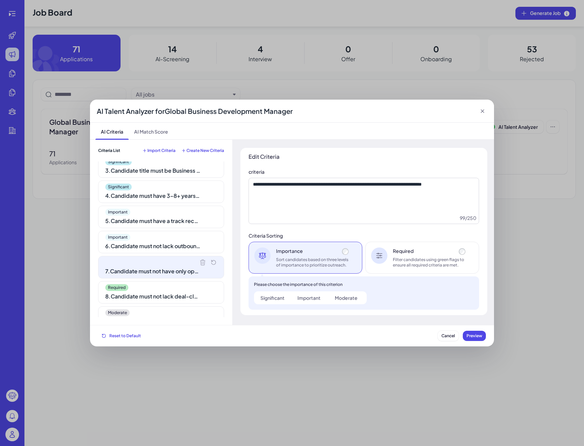
click at [269, 294] on div "Significant" at bounding box center [273, 297] width 24 height 7
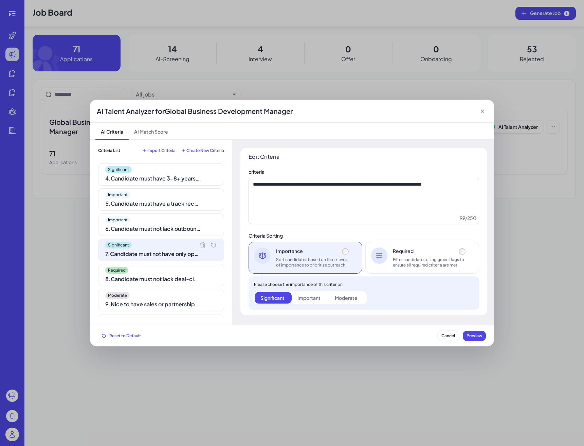
click at [170, 271] on div "Required" at bounding box center [161, 270] width 112 height 7
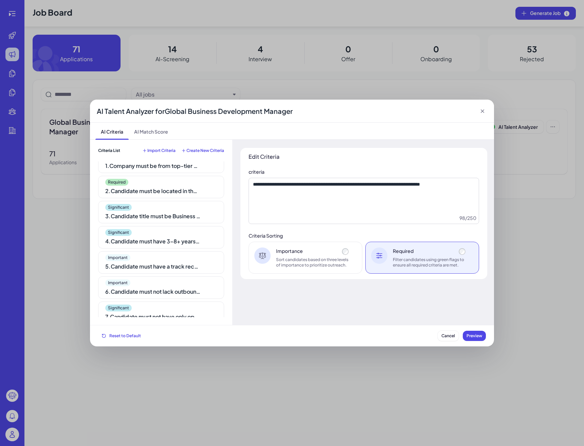
scroll to position [11, 0]
click at [176, 190] on div "2 . Candidate must be located in the United States, Japan, or Singapore" at bounding box center [152, 191] width 95 height 8
click at [285, 269] on div "Importance Sort candidates based on three levels of importance to prioritize ou…" at bounding box center [306, 258] width 114 height 32
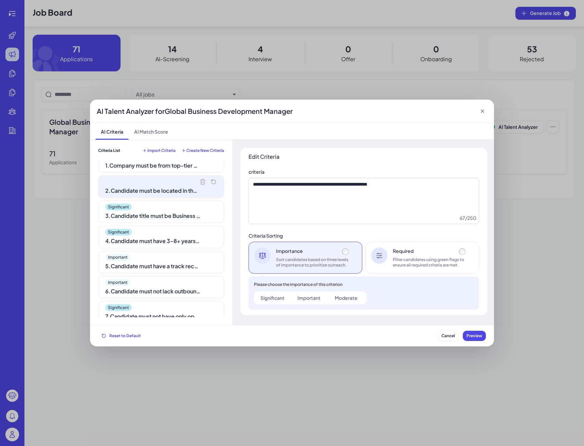
click at [285, 284] on div "Please choose the importance of this criterion" at bounding box center [364, 284] width 220 height 5
click at [282, 302] on label "Significant" at bounding box center [273, 298] width 37 height 12
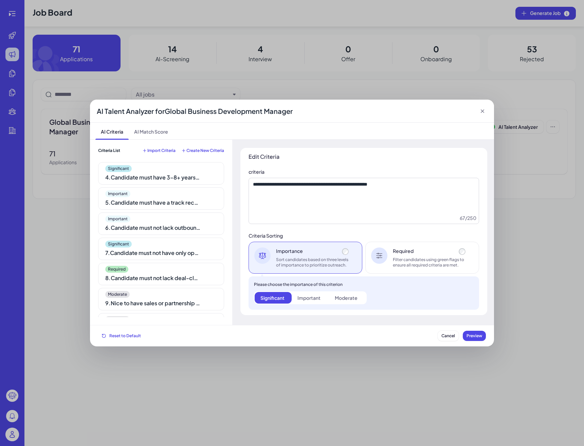
click at [170, 280] on div "8 . Candidate must not lack deal-closing experience or only have lead generatio…" at bounding box center [152, 278] width 95 height 8
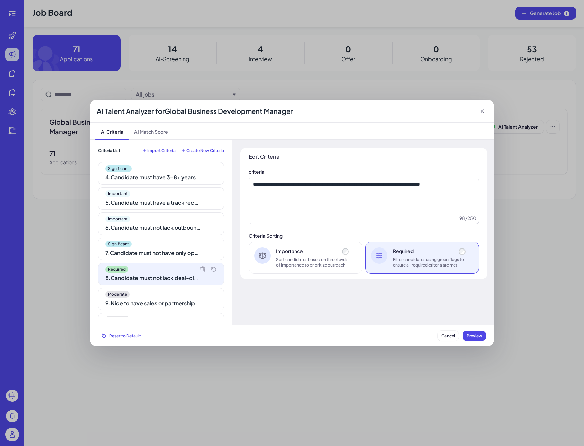
click at [279, 263] on div "Sort candidates based on three levels of importance to prioritize outreach." at bounding box center [313, 262] width 74 height 11
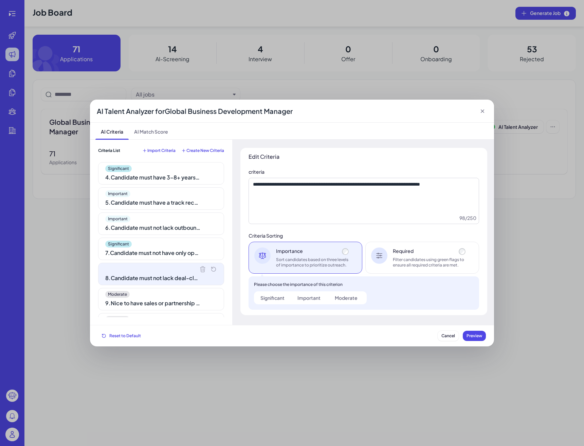
click at [276, 299] on div "Significant" at bounding box center [273, 297] width 24 height 7
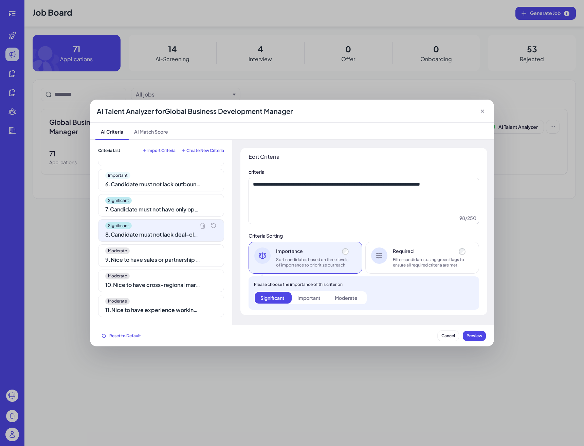
scroll to position [118, 0]
click at [473, 335] on span "Preview" at bounding box center [475, 335] width 16 height 5
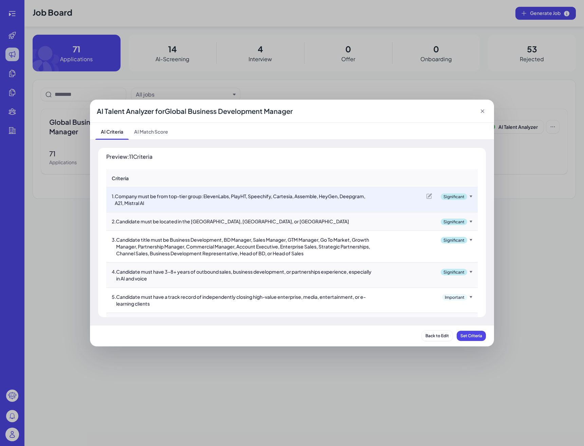
click at [473, 335] on span "Set Criteria" at bounding box center [472, 335] width 22 height 5
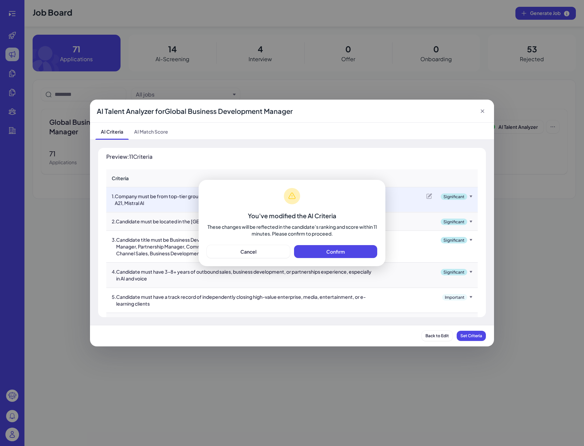
click at [343, 243] on div "You've modified the AI Criteria These changes will be reflected in the candidat…" at bounding box center [292, 212] width 187 height 65
click at [343, 246] on button "Confirm" at bounding box center [335, 251] width 83 height 13
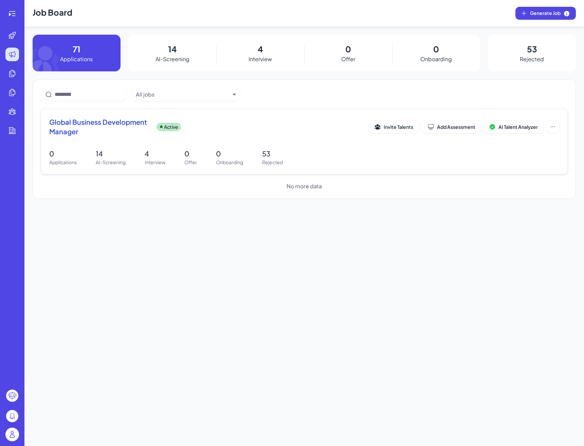
click at [107, 123] on span "Global Business Development Manager" at bounding box center [100, 126] width 102 height 19
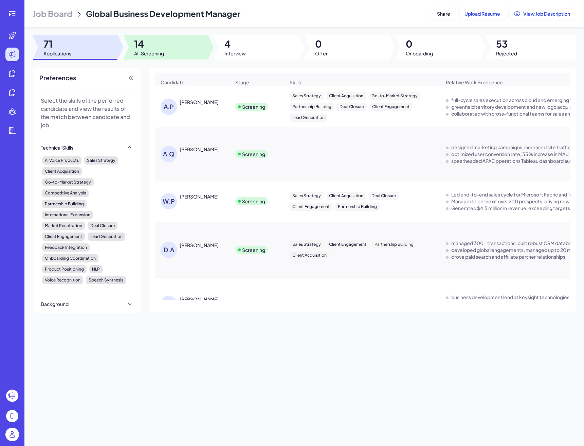
click at [180, 54] on div at bounding box center [165, 47] width 85 height 24
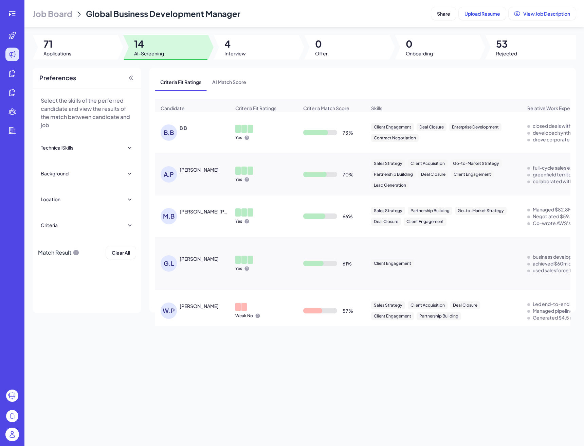
click at [186, 132] on div "B.B B B" at bounding box center [196, 132] width 70 height 16
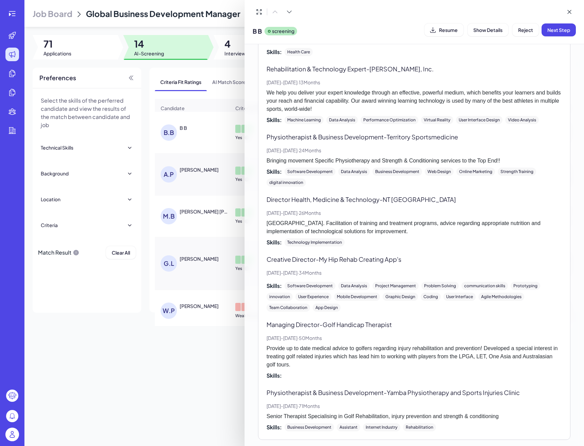
scroll to position [686, 0]
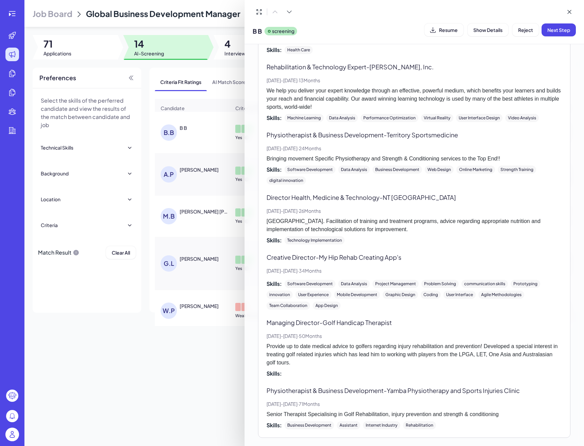
click at [221, 338] on div at bounding box center [292, 223] width 584 height 446
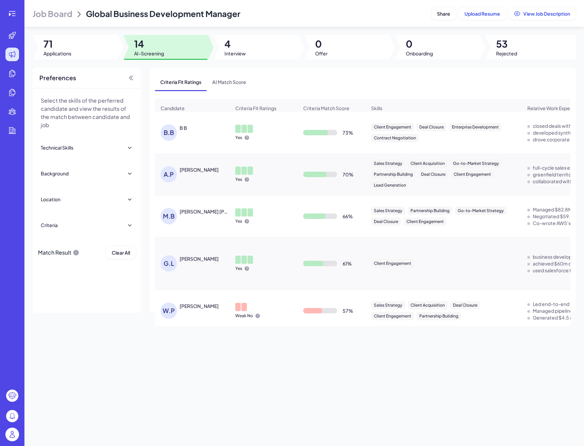
scroll to position [0, 0]
click at [211, 174] on div "A.P Austin Petznick" at bounding box center [196, 174] width 70 height 16
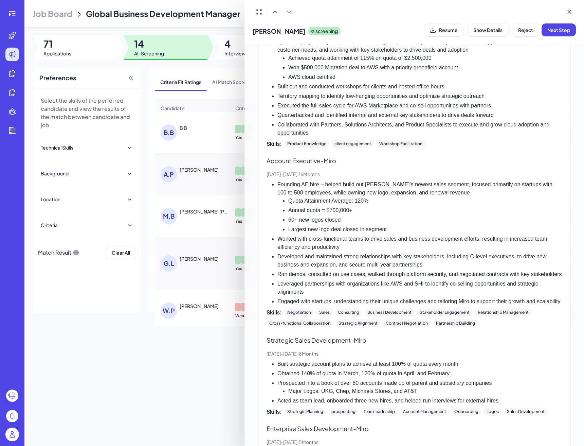
scroll to position [503, 0]
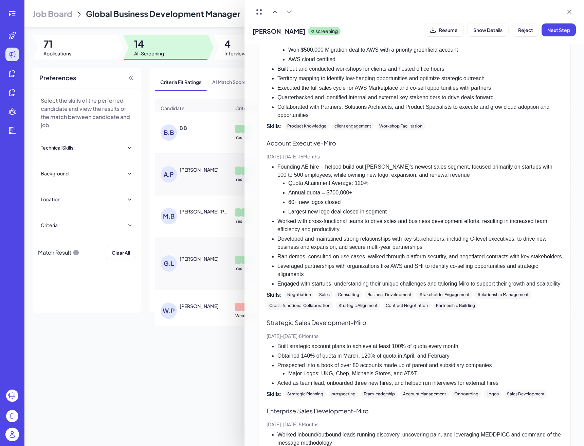
click at [200, 375] on div at bounding box center [292, 223] width 584 height 446
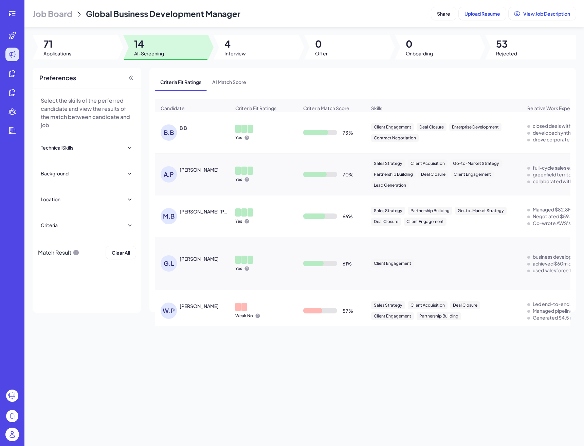
click at [206, 216] on div "M.B Mcclain Brown" at bounding box center [196, 216] width 70 height 16
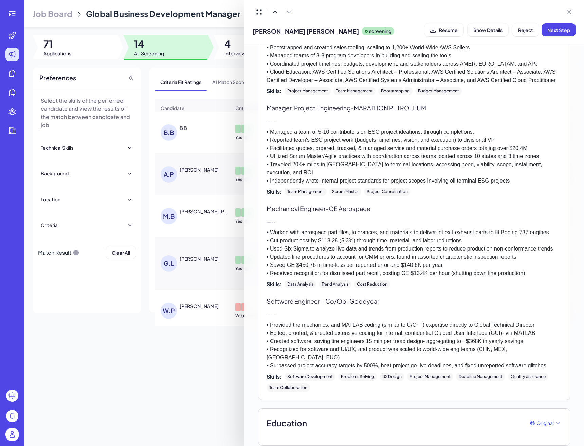
scroll to position [389, 0]
click at [215, 360] on div at bounding box center [292, 223] width 584 height 446
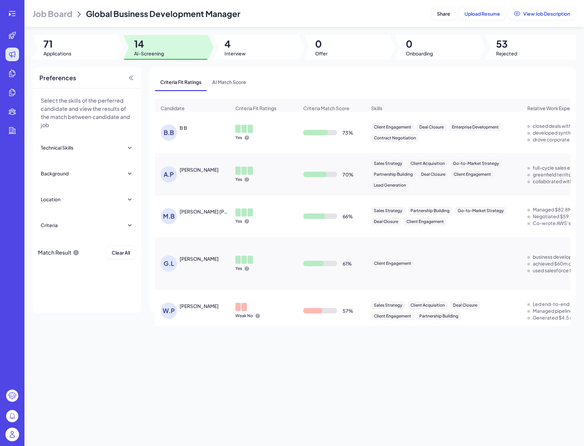
click at [209, 266] on div "G.L Gabriel Lenetsky" at bounding box center [196, 263] width 70 height 16
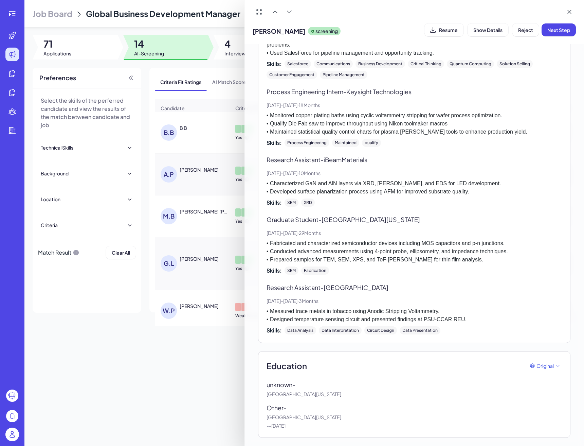
scroll to position [300, 0]
click at [214, 367] on div at bounding box center [292, 223] width 584 height 446
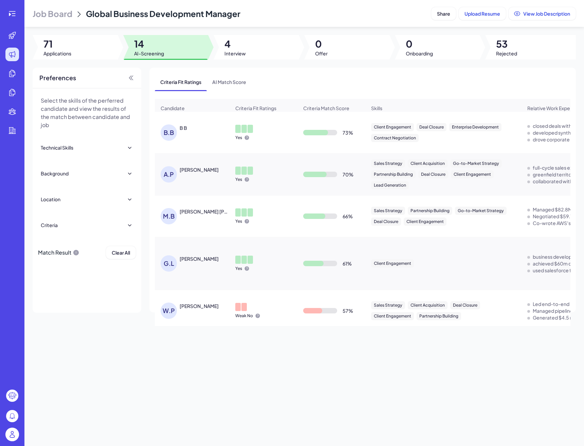
click at [199, 217] on div "M.B Mcclain Brown" at bounding box center [196, 216] width 70 height 16
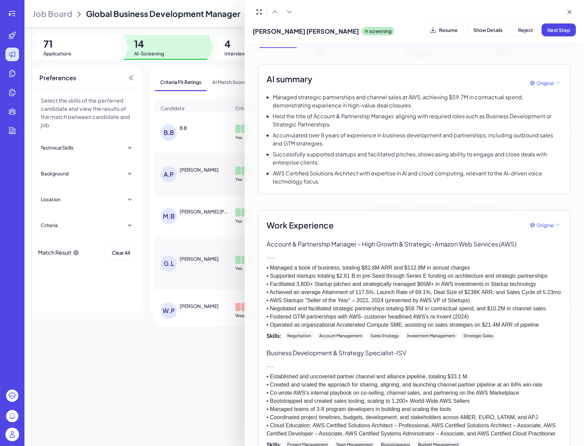
scroll to position [53, 0]
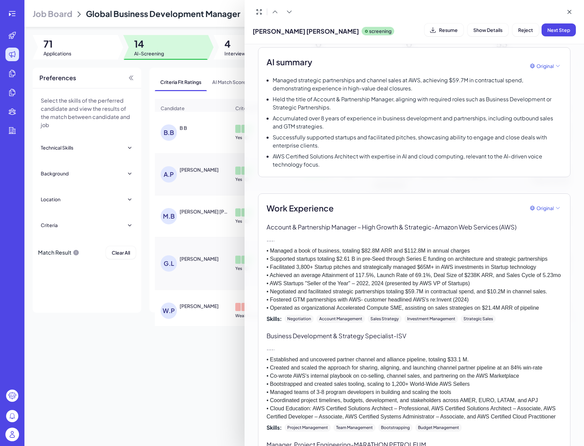
click at [232, 242] on div at bounding box center [292, 223] width 584 height 446
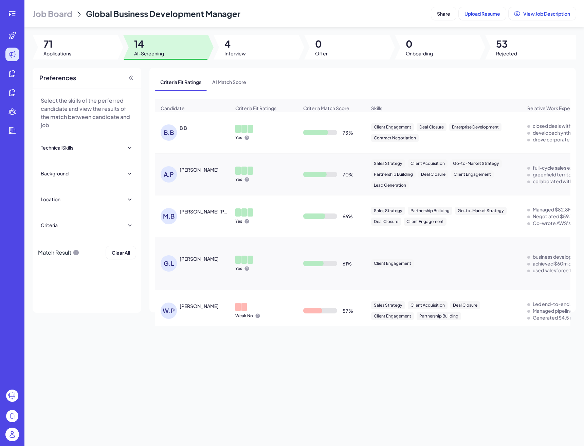
click at [217, 266] on div "G.L Gabriel Lenetsky" at bounding box center [196, 263] width 70 height 16
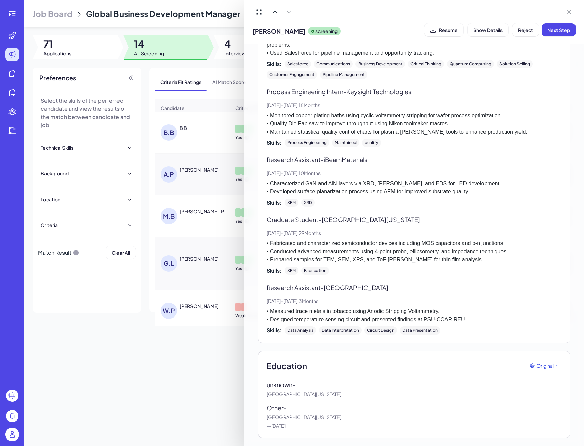
scroll to position [300, 0]
click at [251, 304] on div "Show Interview & Comments AI summary Experience Education AI summary Original G…" at bounding box center [414, 95] width 329 height 702
click at [206, 286] on div at bounding box center [292, 223] width 584 height 446
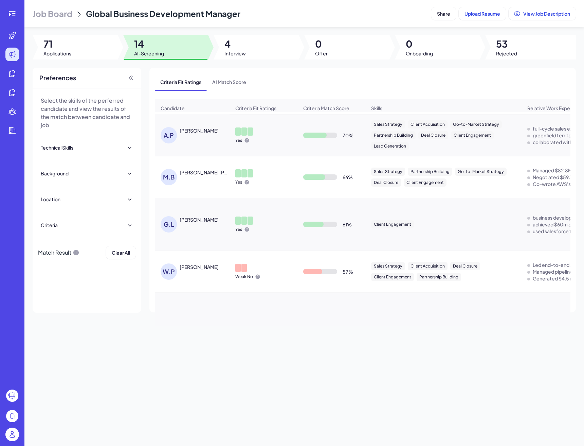
scroll to position [64, 0]
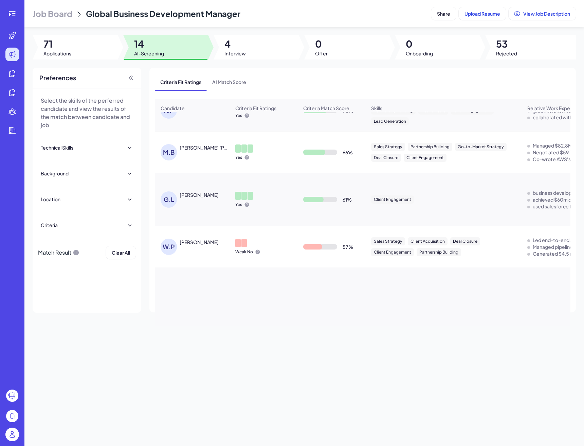
click at [203, 246] on div "W.P Winifred Pokuaa" at bounding box center [196, 247] width 70 height 16
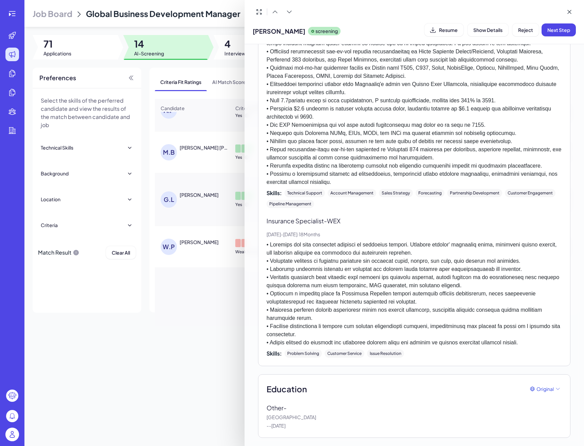
scroll to position [0, 0]
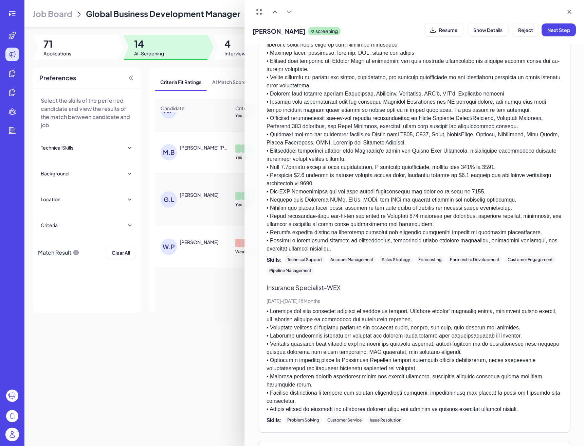
click at [219, 344] on div at bounding box center [292, 223] width 584 height 446
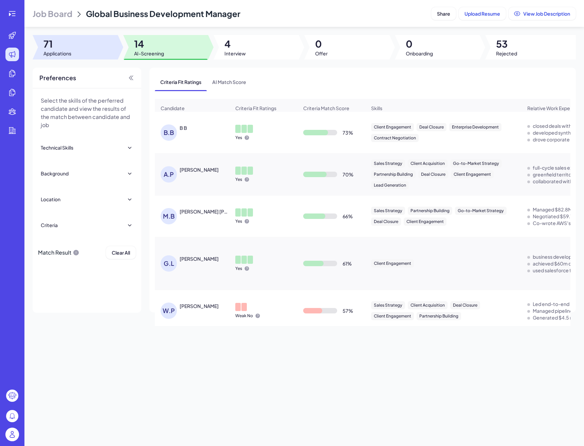
drag, startPoint x: 92, startPoint y: 47, endPoint x: 90, endPoint y: 43, distance: 4.9
click at [91, 47] on div at bounding box center [75, 47] width 85 height 24
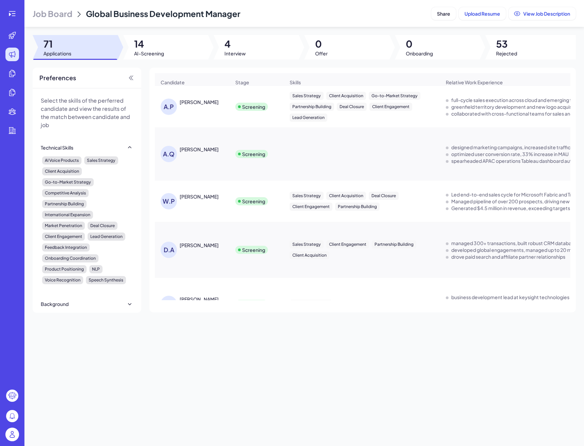
click at [67, 18] on span "Job Board" at bounding box center [53, 13] width 40 height 11
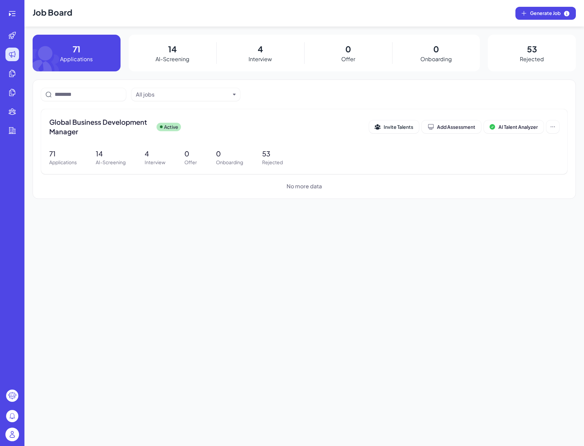
click at [19, 435] on div at bounding box center [12, 435] width 22 height 21
click at [16, 435] on img at bounding box center [12, 434] width 14 height 14
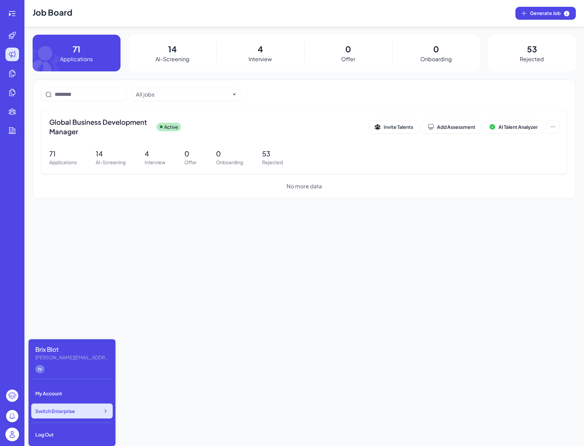
click at [48, 412] on span "Switch Enterprise" at bounding box center [55, 410] width 40 height 7
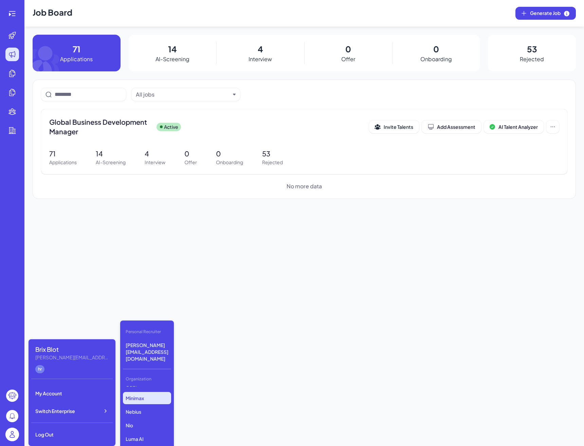
scroll to position [26, 0]
click at [140, 401] on p "Nebius" at bounding box center [147, 407] width 48 height 12
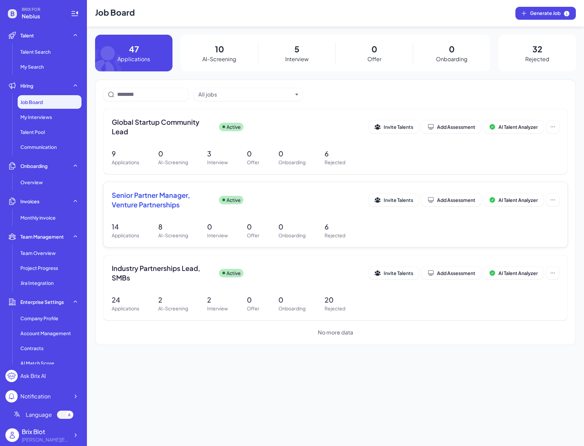
click at [179, 204] on span "Senior Partner Manager, Venture Partnerships" at bounding box center [163, 199] width 102 height 19
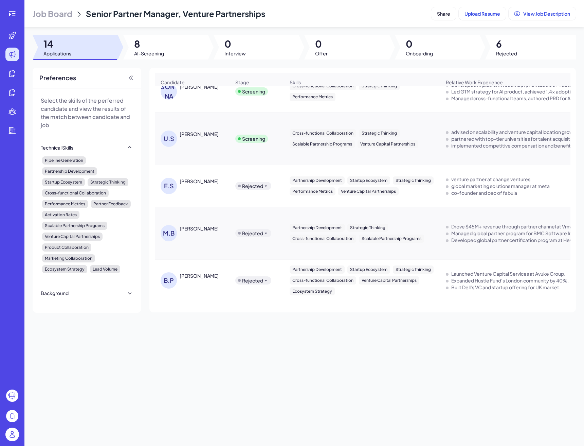
scroll to position [278, 0]
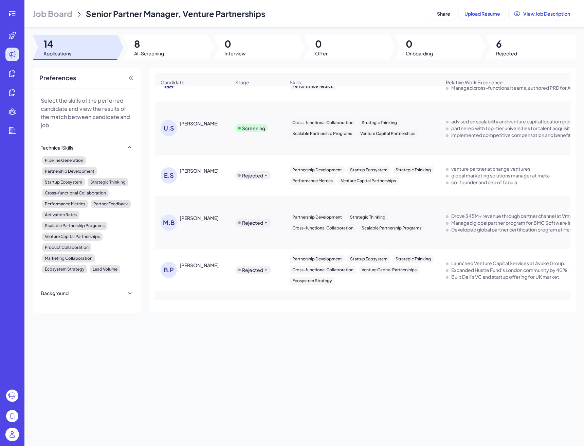
click at [75, 18] on div "Job Board Senior Partner Manager, Venture Partnerships" at bounding box center [231, 13] width 396 height 11
click at [70, 14] on span "Job Board" at bounding box center [53, 13] width 40 height 11
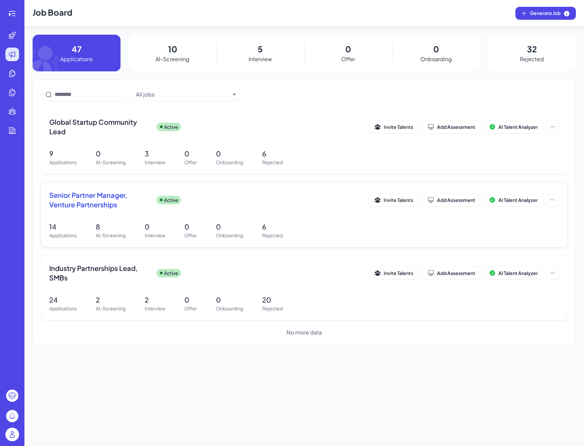
click at [121, 197] on span "Senior Partner Manager, Venture Partnerships" at bounding box center [100, 199] width 102 height 19
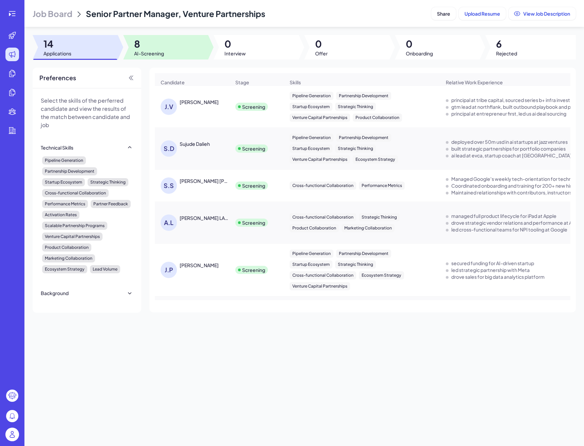
click at [187, 46] on div at bounding box center [165, 47] width 85 height 24
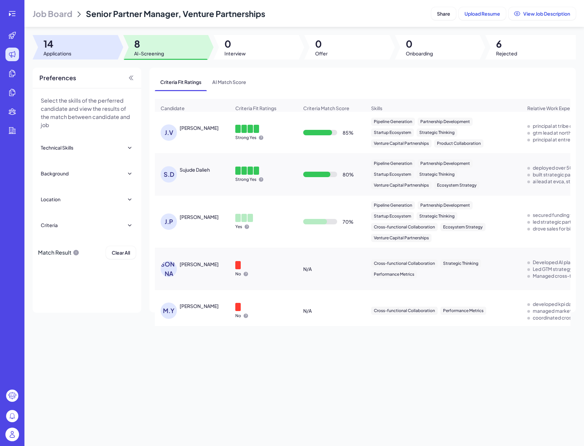
click at [91, 54] on div at bounding box center [75, 47] width 85 height 24
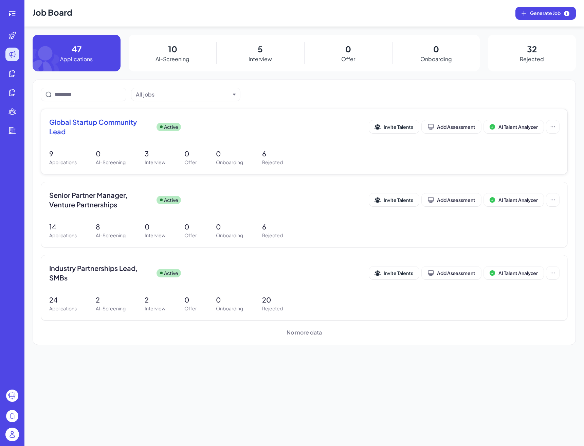
click at [122, 121] on span "Global Startup Community Lead" at bounding box center [100, 126] width 102 height 19
click at [112, 192] on span "Senior Partner Manager, Venture Partnerships" at bounding box center [100, 199] width 102 height 19
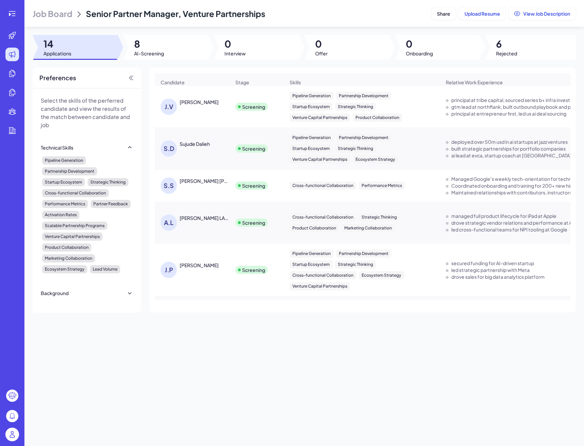
click at [151, 60] on div "Job Board Senior Partner Manager, Venture Partnerships Share Upload Resume View…" at bounding box center [304, 223] width 560 height 446
click at [153, 58] on div at bounding box center [165, 47] width 85 height 24
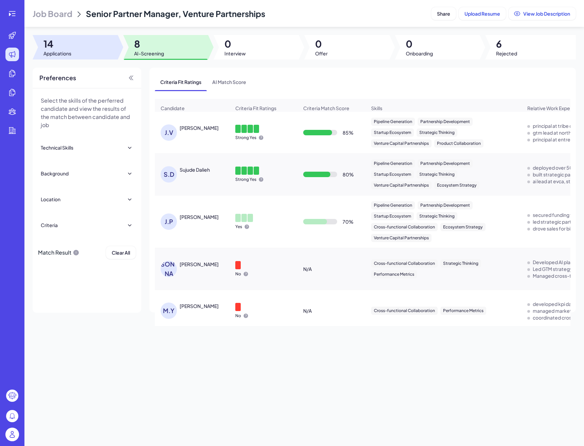
click at [52, 51] on span "Applications" at bounding box center [57, 53] width 28 height 7
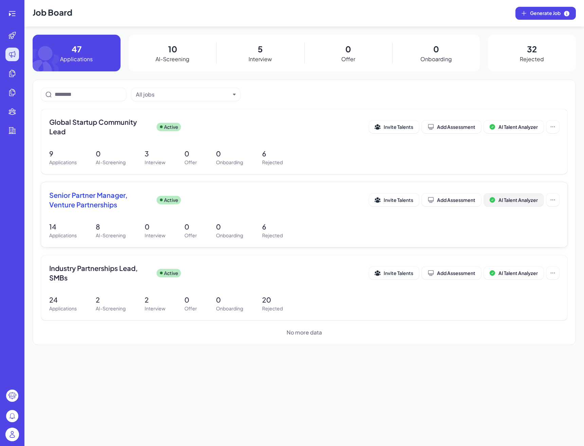
click at [508, 201] on span "AI Talent Analyzer" at bounding box center [518, 200] width 39 height 6
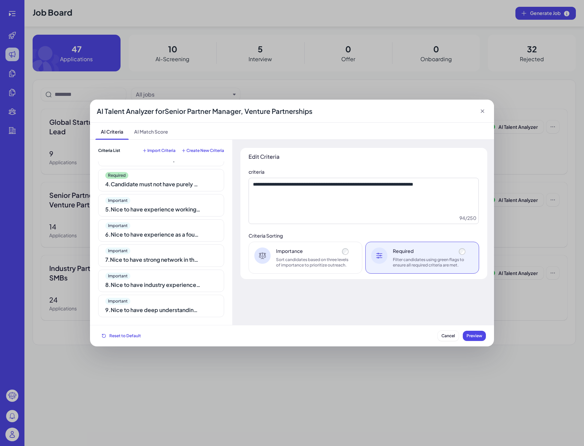
scroll to position [68, 0]
click at [449, 335] on span "Cancel" at bounding box center [449, 335] width 14 height 5
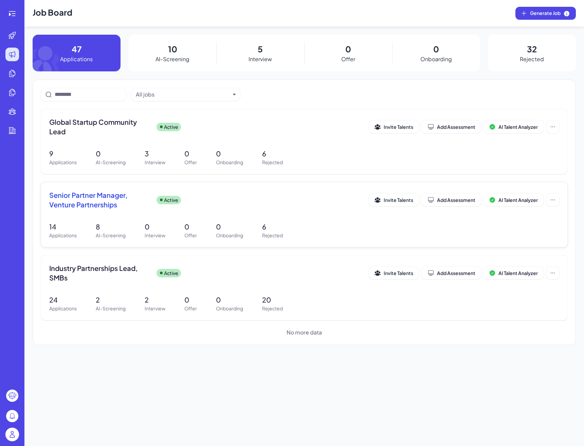
click at [101, 209] on div "Senior Partner Manager, Venture Partnerships Active Invite Talents Add Assessme…" at bounding box center [304, 201] width 510 height 23
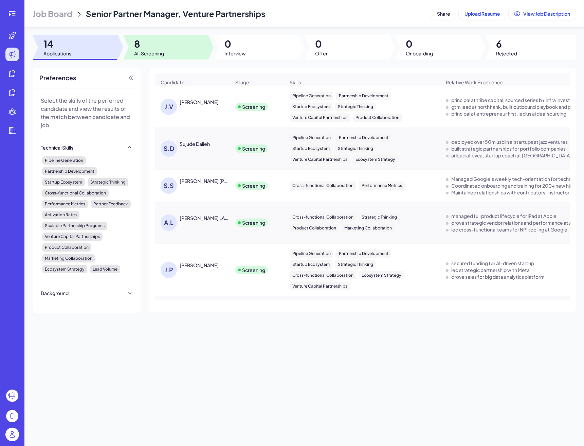
click at [168, 58] on div at bounding box center [165, 47] width 85 height 24
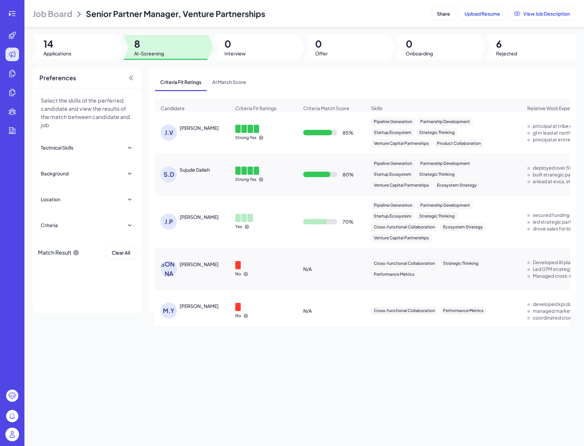
click at [203, 129] on div "JAI VEER MALHOTRA" at bounding box center [199, 127] width 39 height 7
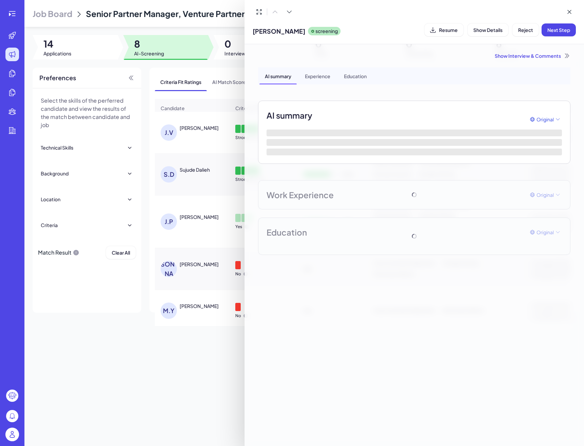
click at [258, 176] on div "AI summary Experience Education AI summary Original Work Experience Original Ed…" at bounding box center [414, 161] width 313 height 188
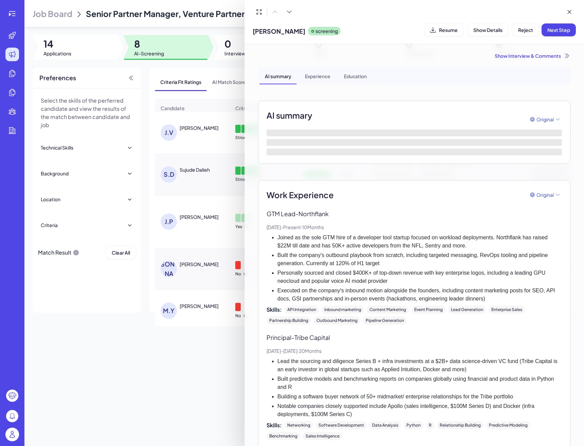
click at [237, 176] on div at bounding box center [292, 223] width 584 height 446
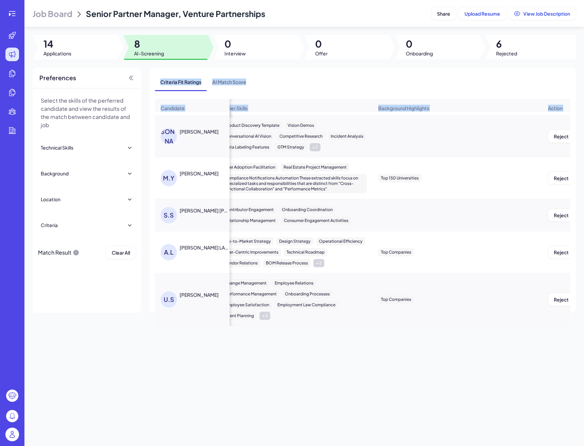
scroll to position [0, 450]
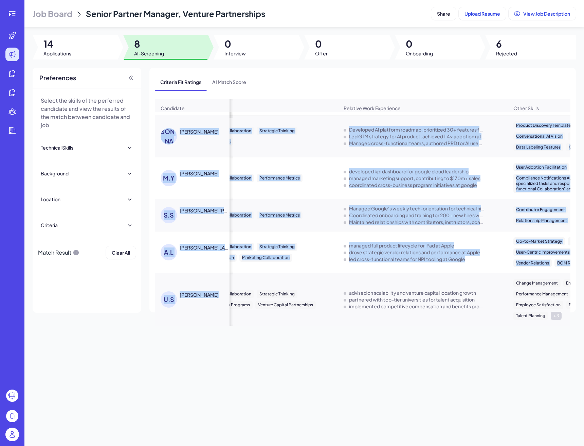
drag, startPoint x: 180, startPoint y: 124, endPoint x: 215, endPoint y: 304, distance: 183.3
click at [215, 304] on tbody "J.V JAI VEER MALHOTRA Strong Yes 85 % Pipeline Generation Partnership Developme…" at bounding box center [494, 152] width 1047 height 347
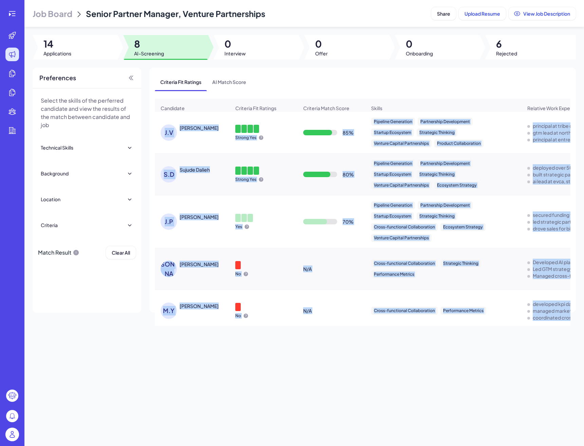
drag, startPoint x: 214, startPoint y: 308, endPoint x: 165, endPoint y: 134, distance: 181.2
copy tbody "J.V JAI VEER MALHOTRA Strong Yes 85 % Pipeline Generation Partnership Developme…"
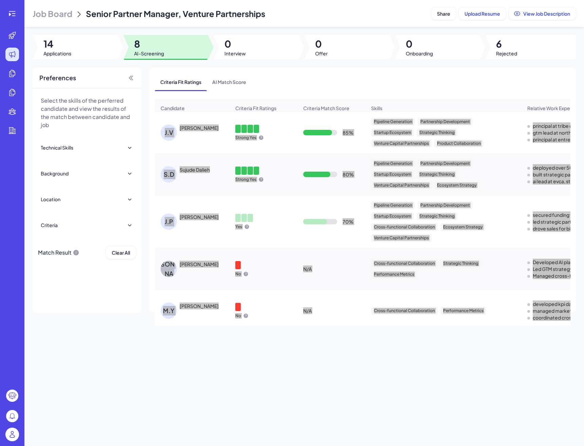
click at [493, 289] on td "Cross-functional Collaboration Strategic Thinking Performance Metrics" at bounding box center [444, 269] width 156 height 42
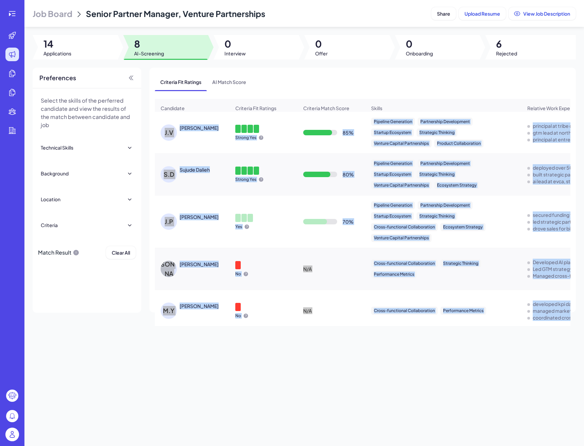
click at [493, 289] on td "Cross-functional Collaboration Strategic Thinking Performance Metrics" at bounding box center [444, 269] width 156 height 42
click at [494, 287] on td "Cross-functional Collaboration Strategic Thinking Performance Metrics" at bounding box center [444, 269] width 156 height 42
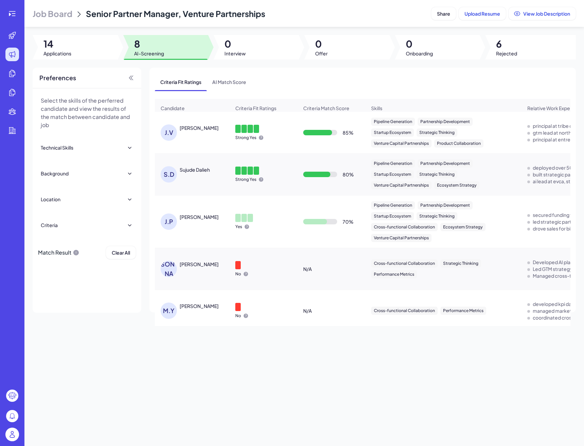
scroll to position [0, 0]
click at [93, 57] on div at bounding box center [75, 47] width 85 height 24
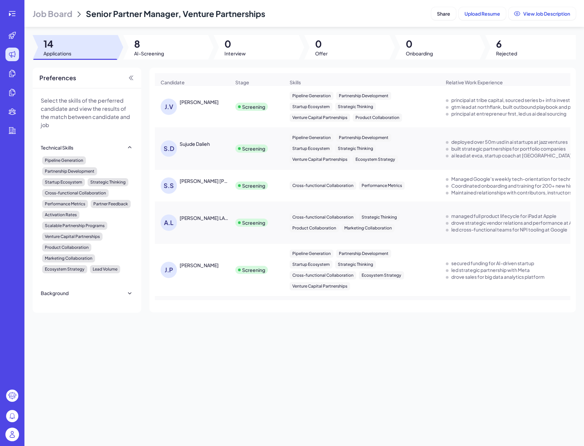
click at [72, 14] on span "Job Board" at bounding box center [53, 13] width 40 height 11
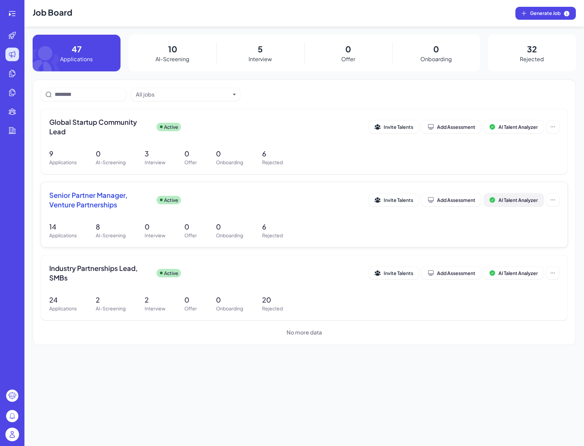
click at [509, 204] on button "AI Talent Analyzer" at bounding box center [514, 199] width 60 height 13
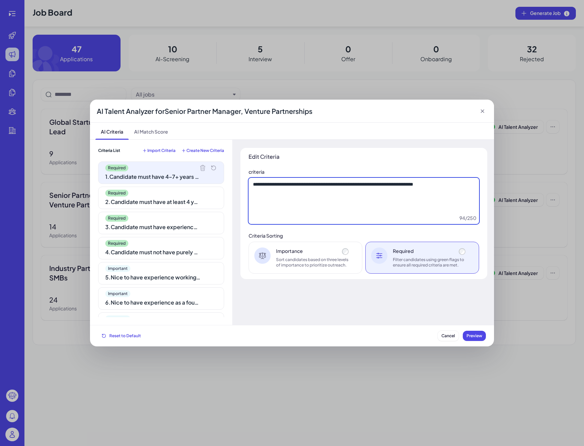
click at [406, 217] on textarea "**********" at bounding box center [364, 201] width 231 height 46
click at [198, 204] on div "2 . Candidate must have at least 4 years of experience closely related to the S…" at bounding box center [152, 202] width 95 height 8
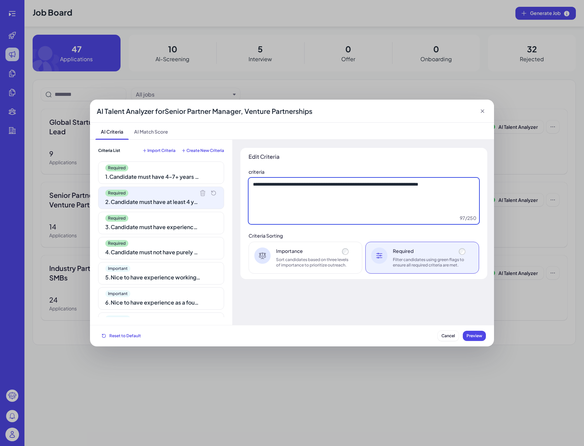
click at [317, 205] on textarea "**********" at bounding box center [364, 201] width 231 height 46
click at [199, 226] on div "3 . Candidate must have experience in deal sourcing and due diligence" at bounding box center [152, 227] width 95 height 8
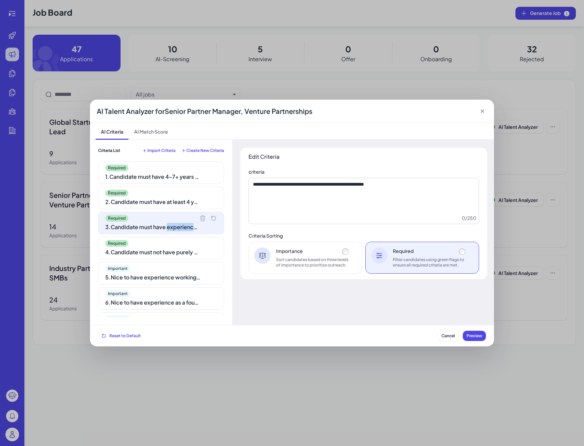
click at [199, 226] on div "3 . Candidate must have experience in deal sourcing and due diligence" at bounding box center [152, 227] width 95 height 8
click at [282, 225] on div "**********" at bounding box center [364, 213] width 247 height 131
click at [291, 213] on textarea "**********" at bounding box center [364, 201] width 231 height 46
click at [164, 247] on div "Required 4 . Candidate must not have purely operational roles without BD, VC, o…" at bounding box center [161, 248] width 126 height 22
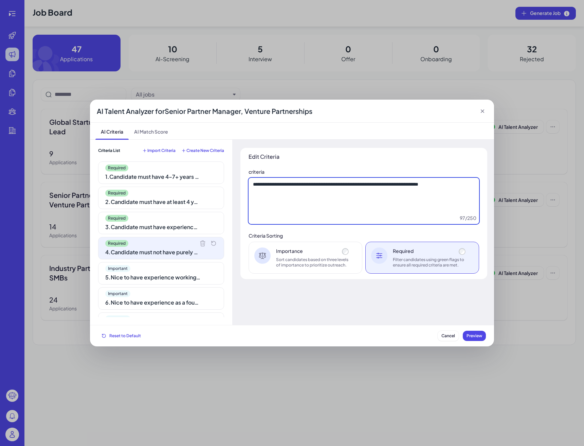
click at [360, 217] on textarea "**********" at bounding box center [364, 201] width 231 height 46
click at [190, 281] on div "5 . Nice to have experience working at a VC firm, accelerator, or startup" at bounding box center [152, 277] width 95 height 8
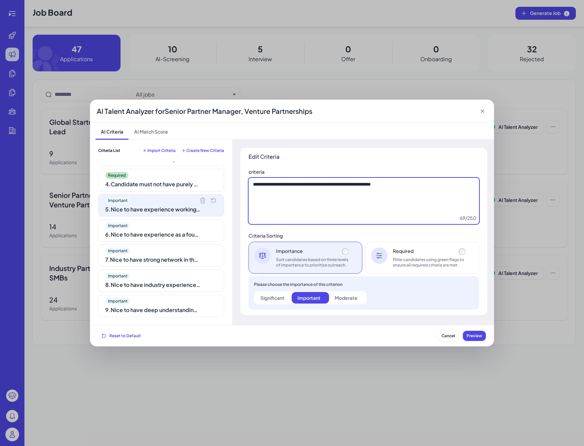
scroll to position [68, 0]
click at [283, 207] on textarea "**********" at bounding box center [364, 201] width 231 height 46
click at [193, 234] on div "6 . Nice to have experience as a founder or early team member at a venture-back…" at bounding box center [152, 234] width 95 height 8
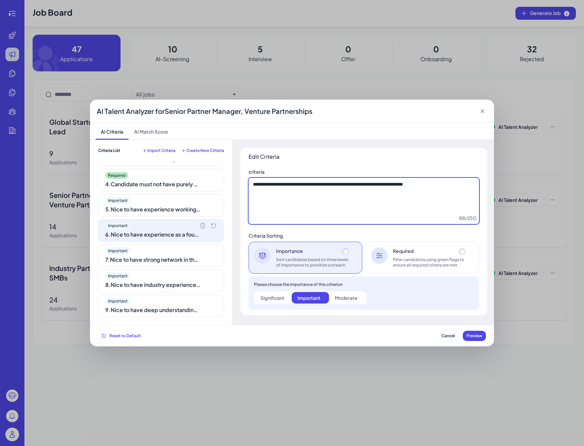
click at [329, 215] on textarea "**********" at bounding box center [364, 201] width 231 height 46
click at [262, 197] on textarea "**********" at bounding box center [364, 201] width 231 height 46
click at [187, 257] on div "7 . Nice to have strong network in the US VC and startup community as a trusted…" at bounding box center [152, 260] width 95 height 8
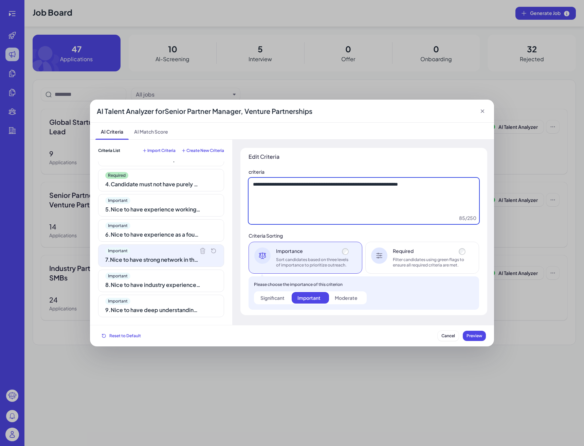
click at [282, 221] on textarea "**********" at bounding box center [364, 201] width 231 height 46
click at [204, 286] on div "Important 8 . Nice to have industry experience in tech partnerships, AI sales, …" at bounding box center [161, 280] width 126 height 22
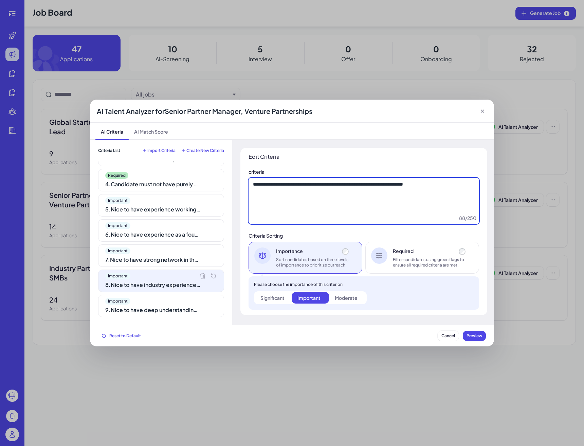
click at [306, 213] on textarea "**********" at bounding box center [364, 201] width 231 height 46
click at [194, 311] on div "9 . Nice to have deep understanding of AI infrastructure and early-stage AI-nat…" at bounding box center [152, 310] width 95 height 8
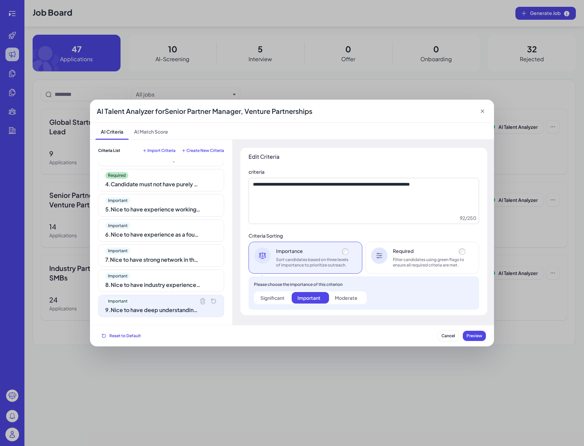
scroll to position [0, 0]
click at [306, 198] on textarea "**********" at bounding box center [364, 201] width 231 height 46
click at [483, 113] on icon at bounding box center [482, 111] width 7 height 7
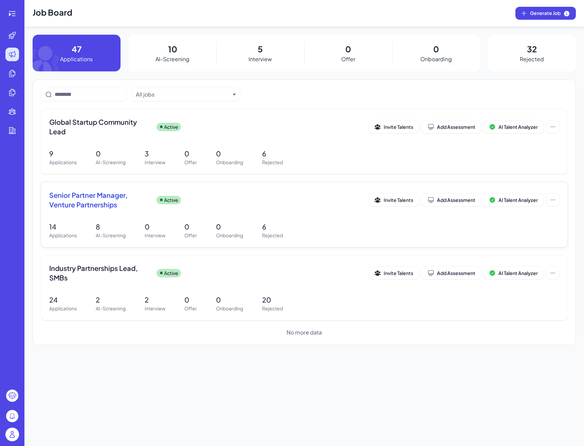
click at [103, 197] on span "Senior Partner Manager, Venture Partnerships" at bounding box center [100, 199] width 102 height 19
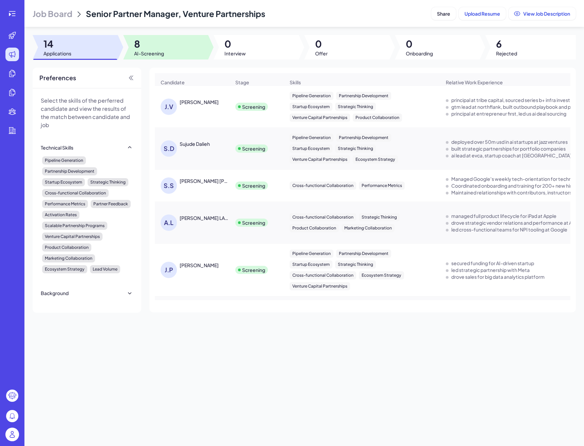
click at [195, 49] on div at bounding box center [165, 47] width 85 height 24
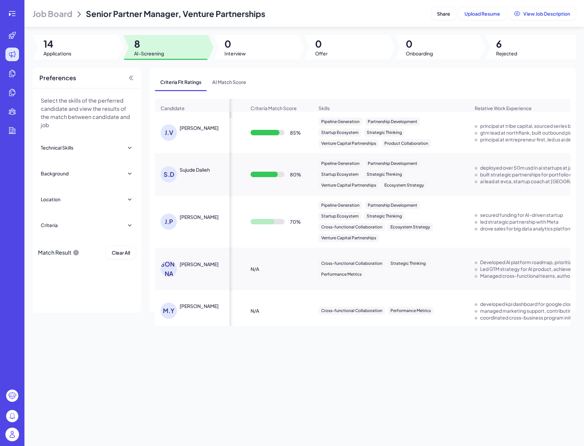
scroll to position [0, 7]
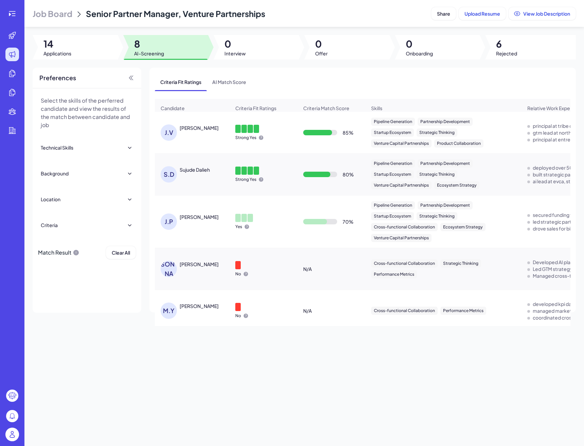
click at [211, 134] on div "J.V JAI VEER MALHOTRA" at bounding box center [196, 132] width 70 height 16
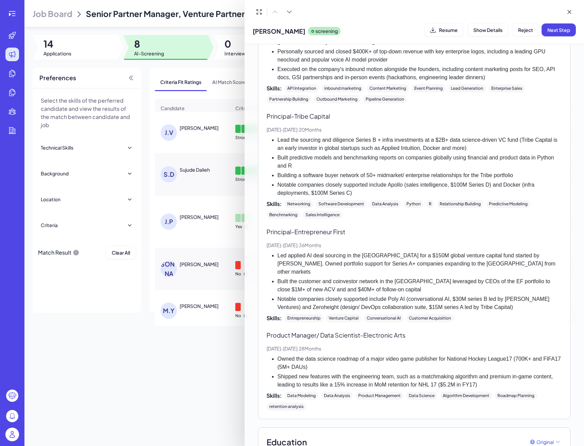
scroll to position [306, 0]
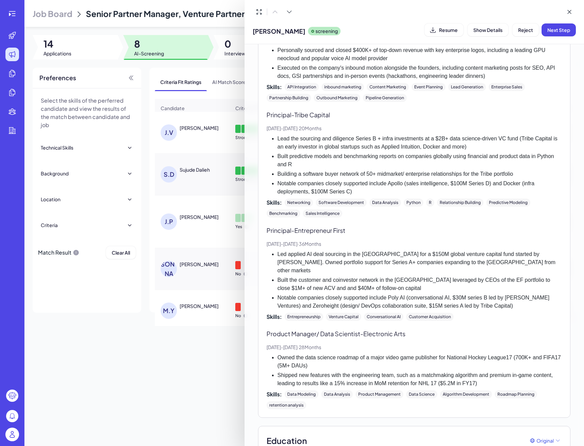
click at [232, 184] on div at bounding box center [292, 223] width 584 height 446
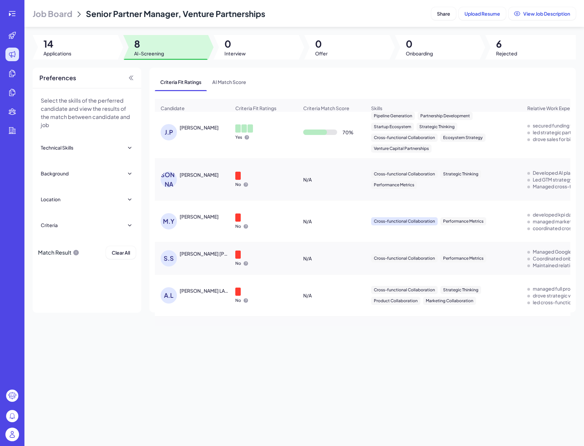
scroll to position [96, 0]
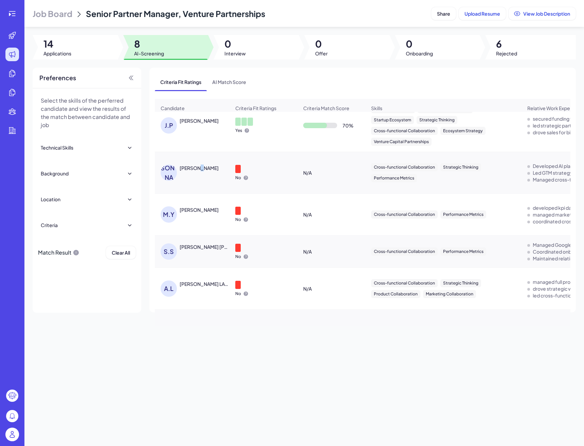
click at [199, 170] on div "Joy Wang" at bounding box center [199, 167] width 39 height 7
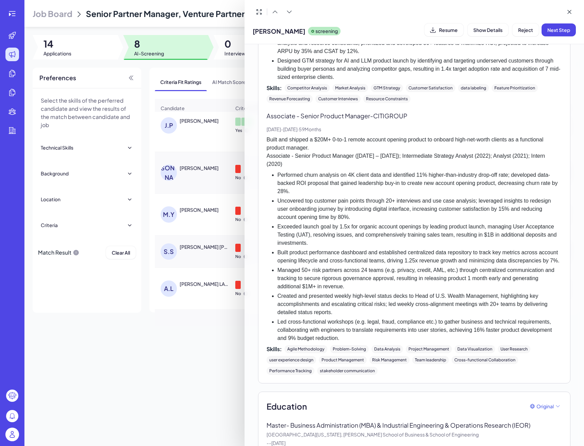
scroll to position [491, 0]
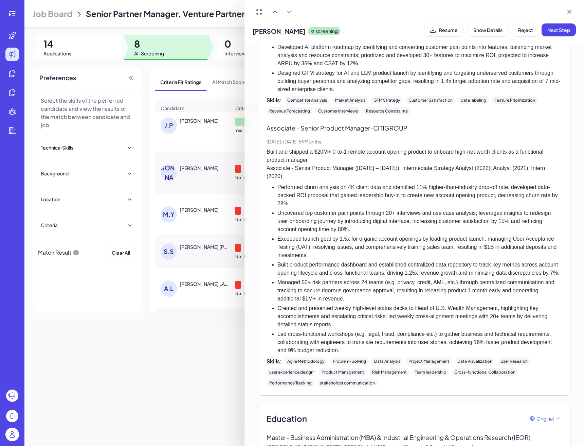
click at [198, 214] on div at bounding box center [292, 223] width 584 height 446
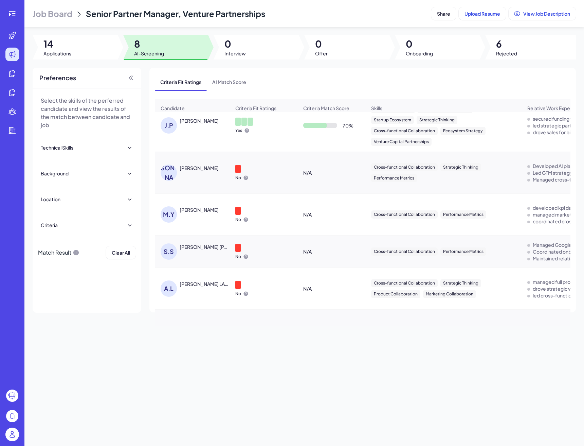
click at [195, 210] on div "Max Yuffa" at bounding box center [199, 209] width 39 height 7
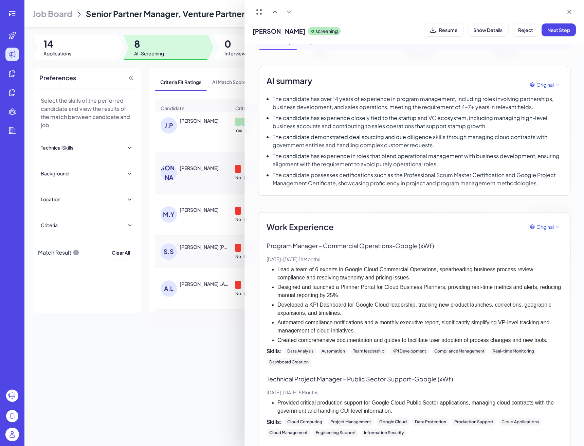
scroll to position [37, 0]
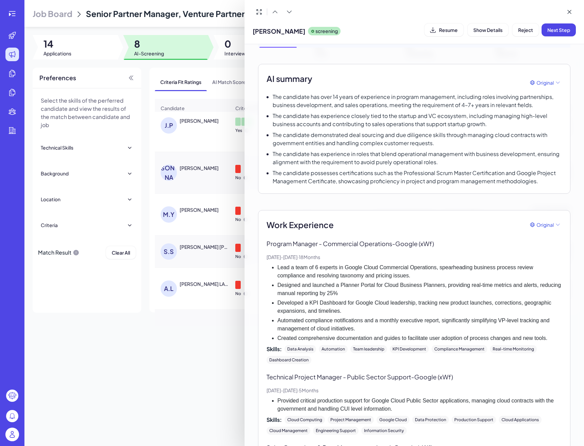
click at [186, 323] on div at bounding box center [292, 223] width 584 height 446
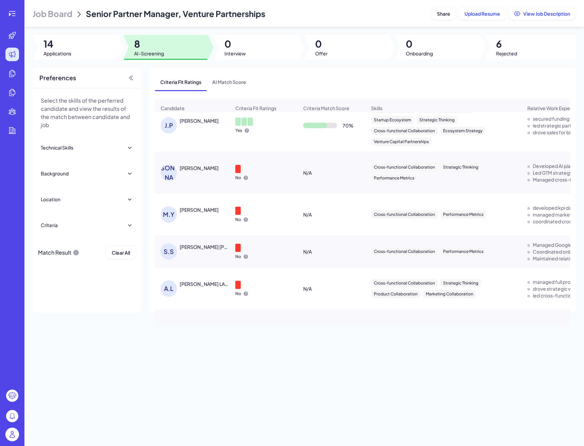
click at [210, 213] on div "Max Yuffa" at bounding box center [205, 209] width 51 height 7
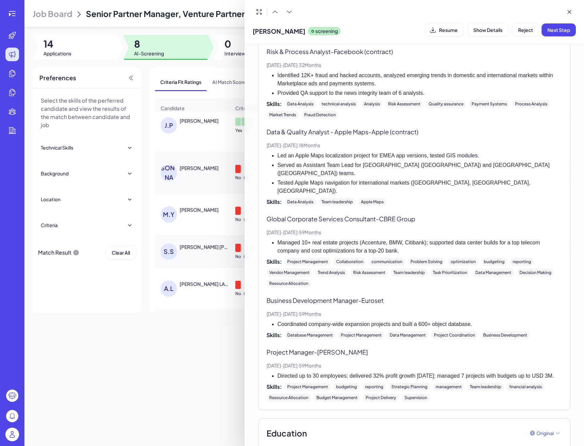
scroll to position [723, 0]
click at [202, 301] on div at bounding box center [292, 223] width 584 height 446
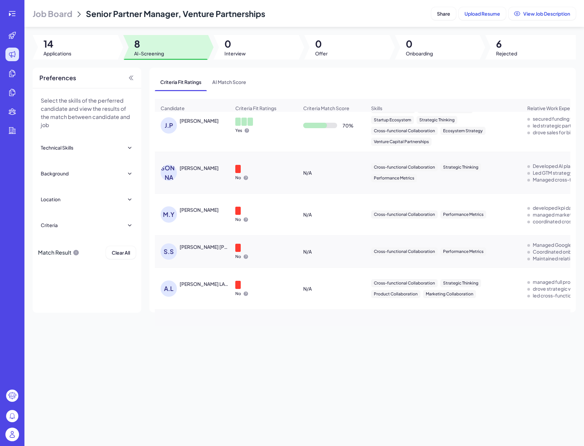
click at [208, 246] on div "Syed Saara Hussain" at bounding box center [205, 246] width 50 height 7
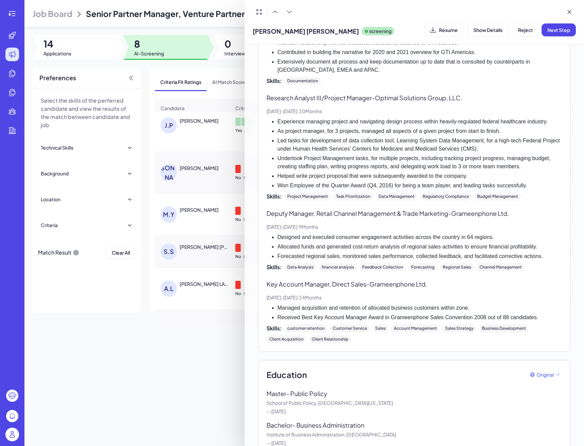
scroll to position [0, 0]
click at [175, 382] on div at bounding box center [292, 223] width 584 height 446
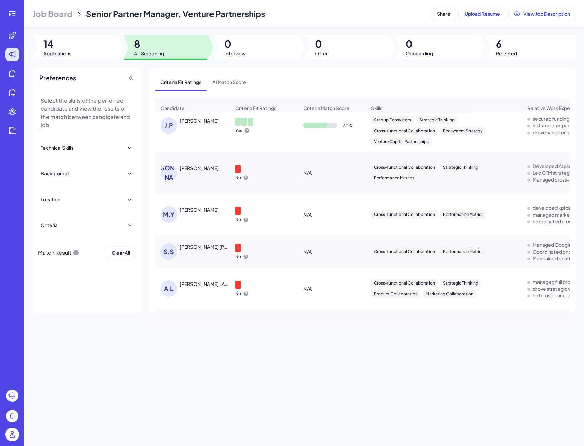
click at [211, 250] on div "Syed Saara Hussain" at bounding box center [205, 246] width 51 height 7
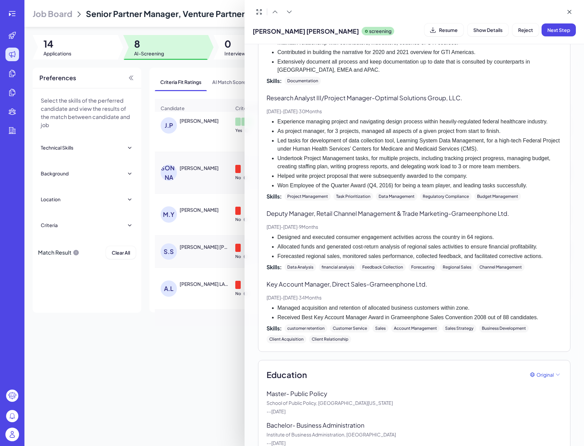
click at [213, 285] on div at bounding box center [292, 223] width 584 height 446
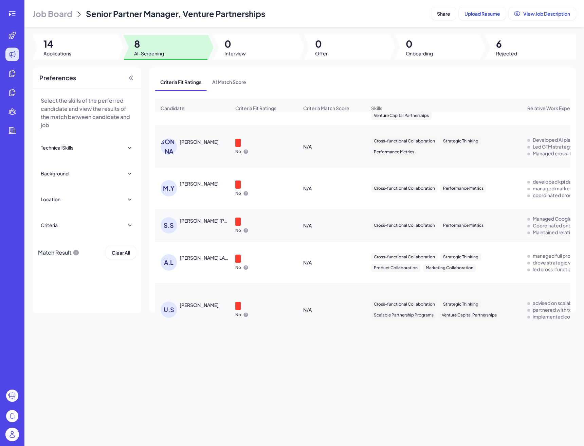
scroll to position [131, 0]
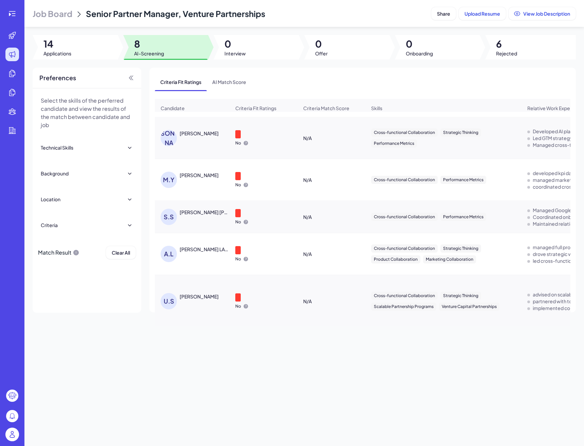
click at [206, 248] on div "ANIRUDH LANKA" at bounding box center [205, 249] width 50 height 7
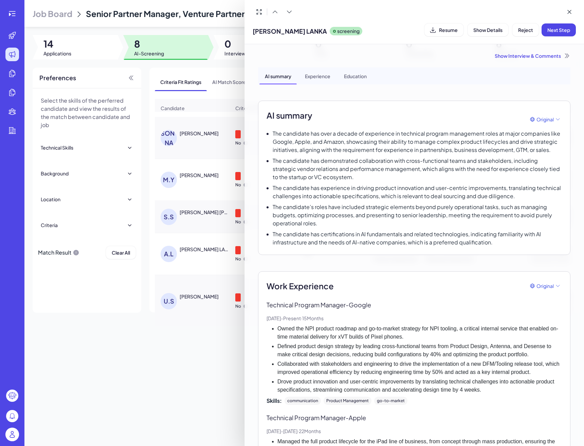
scroll to position [0, 0]
click at [326, 76] on div "Experience" at bounding box center [318, 75] width 36 height 17
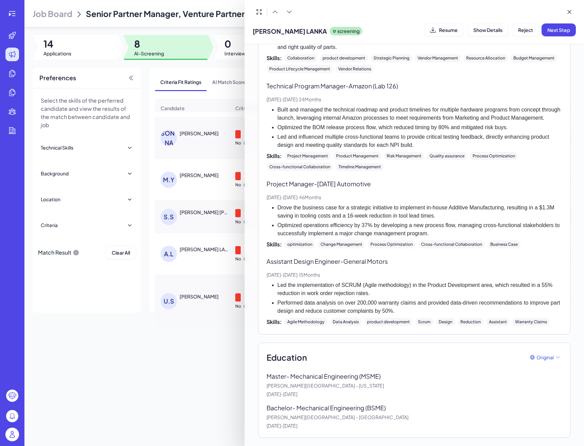
scroll to position [464, 0]
click at [250, 285] on div "Show Interview & Comments AI summary Experience Education AI summary Original T…" at bounding box center [414, 17] width 329 height 857
click at [219, 291] on div at bounding box center [292, 223] width 584 height 446
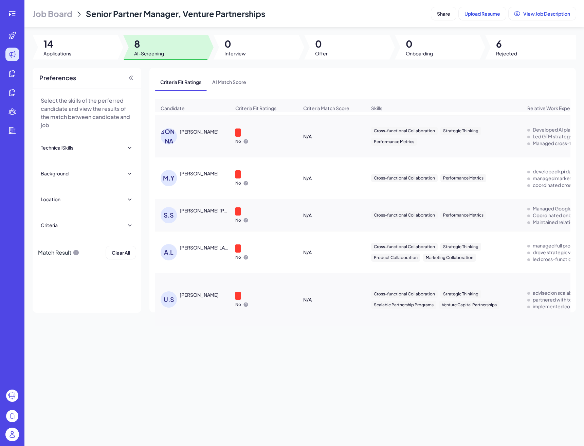
scroll to position [133, 0]
click at [206, 295] on div "Upasana Sinha" at bounding box center [199, 294] width 39 height 7
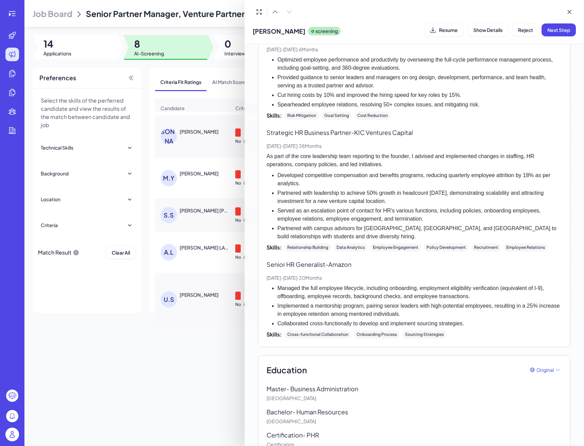
scroll to position [518, 0]
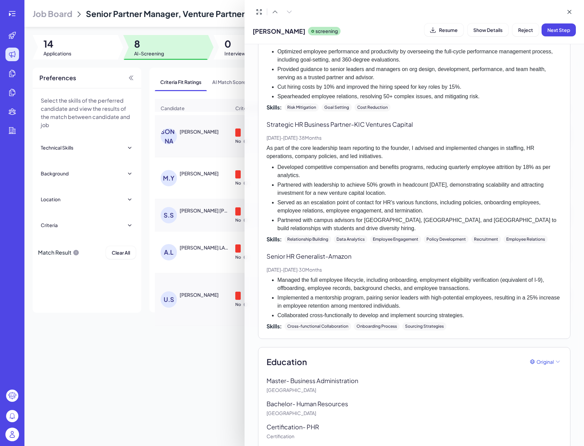
click at [197, 345] on div at bounding box center [292, 223] width 584 height 446
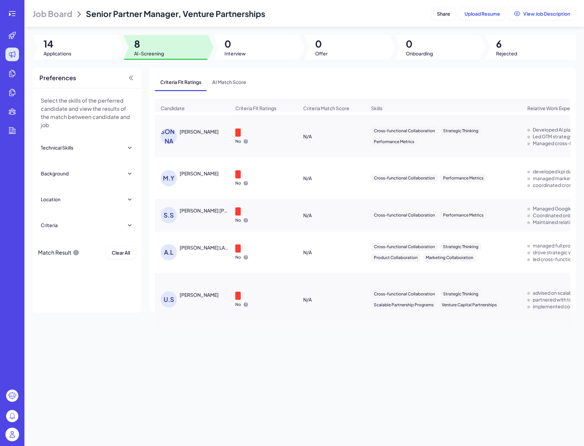
click at [55, 10] on span "Job Board" at bounding box center [53, 13] width 40 height 11
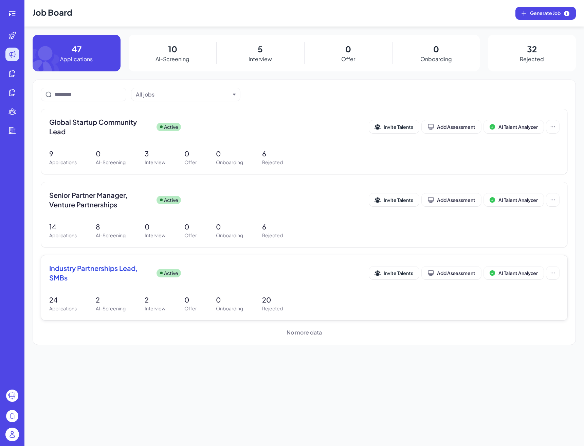
click at [124, 274] on span "Industry Partnerships Lead, SMBs" at bounding box center [100, 272] width 102 height 19
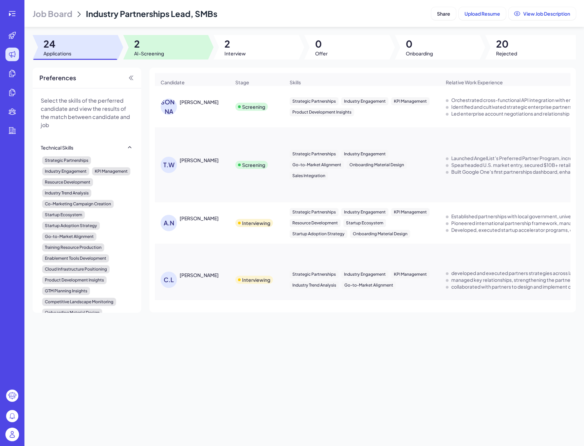
click at [180, 57] on div at bounding box center [165, 47] width 85 height 24
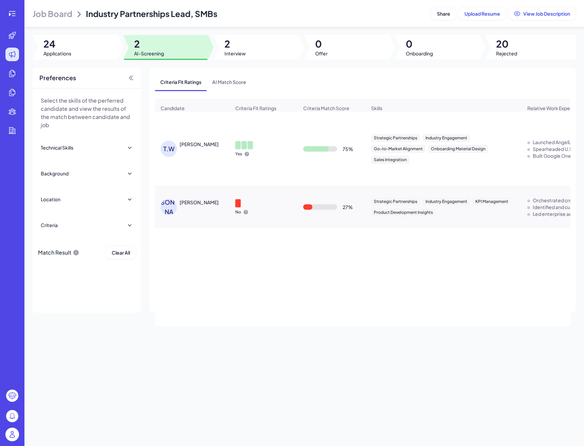
click at [94, 61] on div "Job Board Industry Partnerships Lead, SMBs Share Upload Resume View Job Descrip…" at bounding box center [304, 223] width 560 height 446
click at [83, 54] on div at bounding box center [75, 47] width 85 height 24
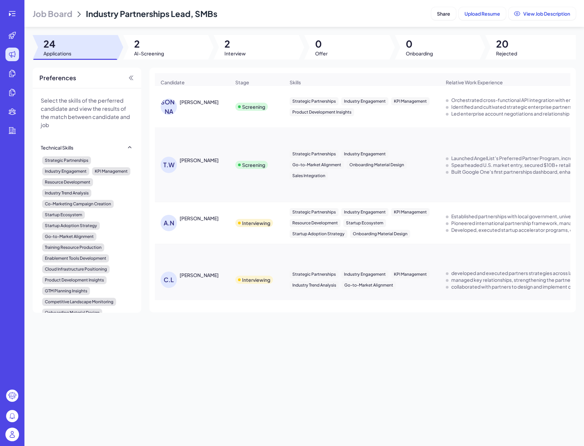
click at [64, 19] on header "Job Board Industry Partnerships Lead, SMBs Share Upload Resume View Job Descrip…" at bounding box center [304, 13] width 560 height 27
click at [62, 17] on span "Job Board" at bounding box center [53, 13] width 40 height 11
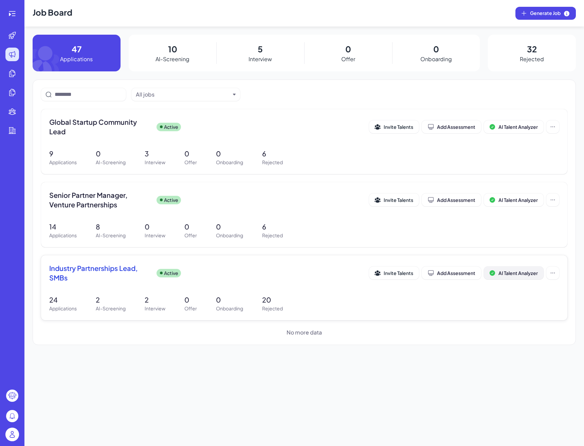
click at [525, 277] on button "AI Talent Analyzer" at bounding box center [514, 272] width 60 height 13
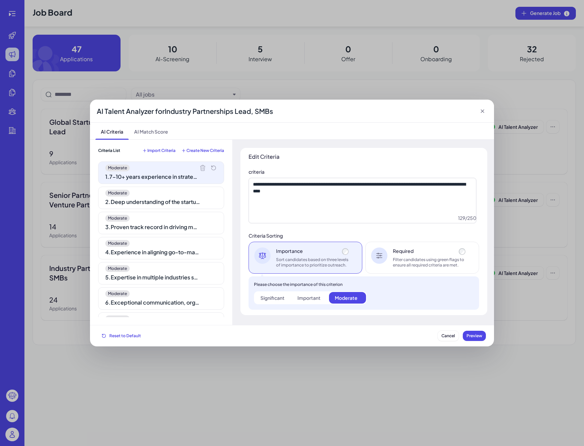
click at [275, 296] on div "Significant" at bounding box center [273, 297] width 24 height 7
click at [179, 211] on div "Significant 1 . 7-10+ years experience in strategic partnerships or business de…" at bounding box center [161, 239] width 126 height 156
click at [182, 207] on div "Moderate 2 . Deep understanding of the startup landscape and high-growth busine…" at bounding box center [161, 198] width 126 height 22
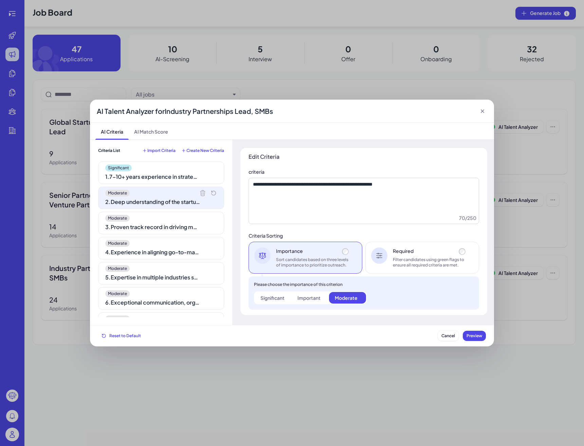
click at [268, 300] on div "Significant" at bounding box center [273, 297] width 24 height 7
click at [153, 222] on div "Moderate 3 . Proven track record in driving measurable outcomes in lead generat…" at bounding box center [161, 223] width 126 height 22
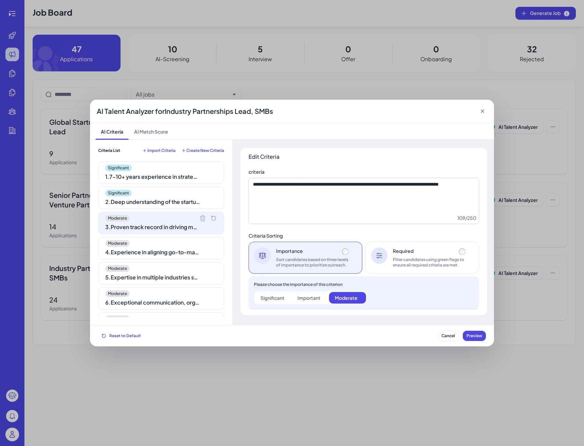
click at [267, 303] on div "Significant Important Moderate" at bounding box center [310, 297] width 113 height 13
click at [269, 302] on label "Significant" at bounding box center [273, 298] width 37 height 12
click at [166, 255] on div "4 . Experience in aligning go-to-market strategies with enterprise partners" at bounding box center [152, 252] width 95 height 8
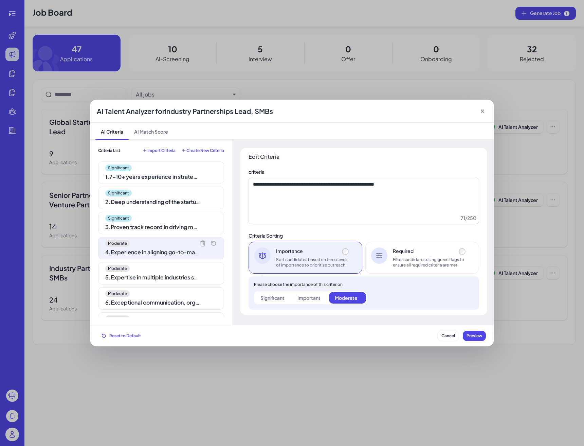
scroll to position [29, 0]
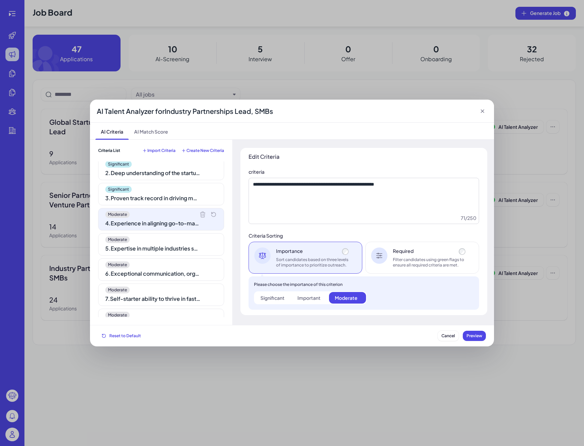
click at [252, 298] on div "Please choose the importance of this criterion Significant Important Moderate" at bounding box center [364, 292] width 231 height 33
click at [258, 298] on label "Significant" at bounding box center [273, 298] width 37 height 12
click at [173, 248] on div "5 . Expertise in multiple industries such as financial services, healthcare, re…" at bounding box center [152, 248] width 95 height 8
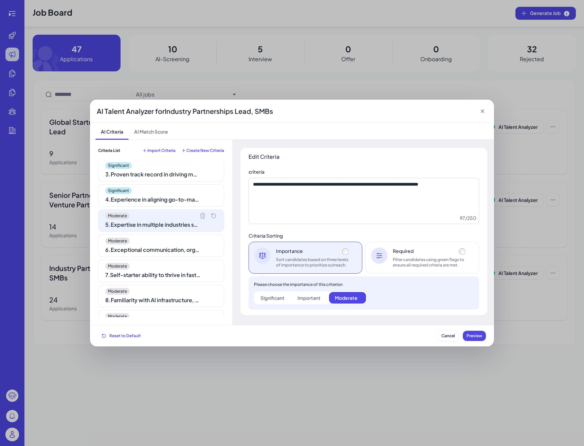
scroll to position [61, 0]
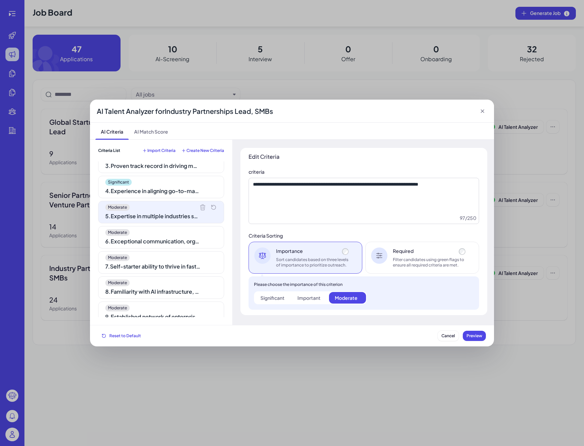
click at [302, 301] on label "Important" at bounding box center [310, 298] width 37 height 12
click at [174, 246] on div "Moderate 6 . Exceptional communication, organizational, and executive influenci…" at bounding box center [161, 237] width 126 height 22
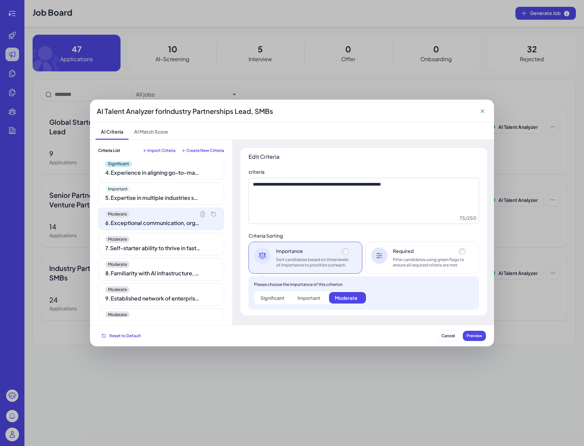
scroll to position [84, 0]
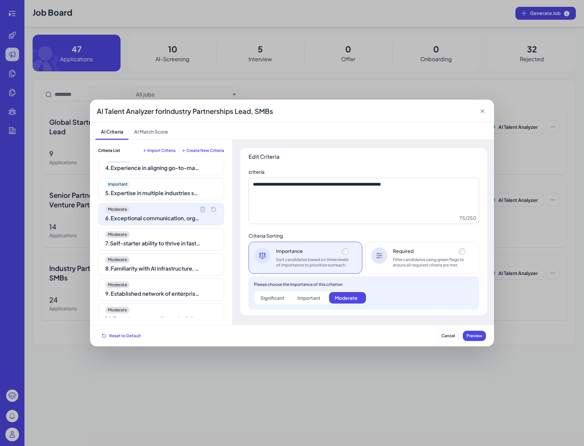
click at [308, 301] on label "Important" at bounding box center [310, 298] width 37 height 12
click at [147, 238] on div "Moderate 7 . Self-starter ability to thrive in fast-paced, cross-functional env…" at bounding box center [161, 239] width 126 height 22
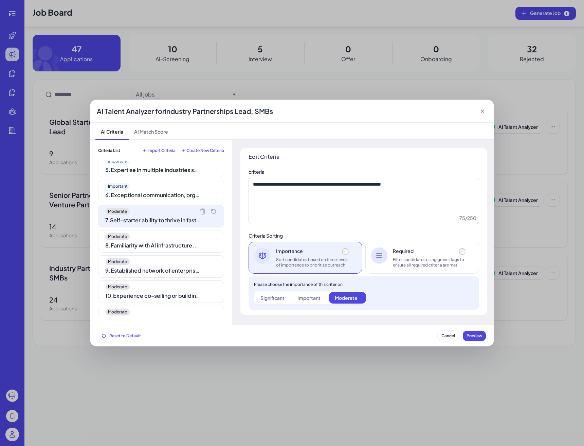
scroll to position [113, 0]
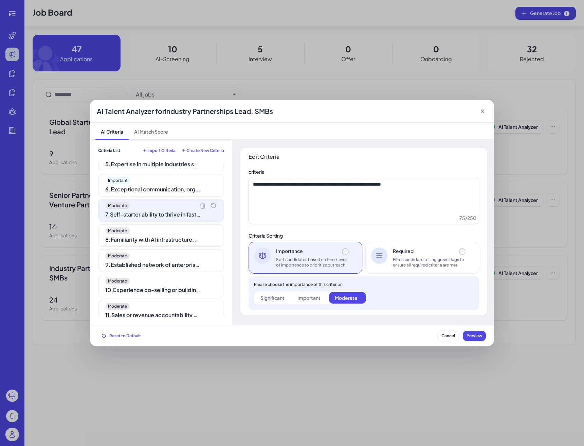
click at [306, 301] on label "Important" at bounding box center [310, 298] width 37 height 12
click at [162, 242] on div "8 . Familiarity with AI infrastructure, cloud computing, and emerging technolog…" at bounding box center [152, 239] width 95 height 8
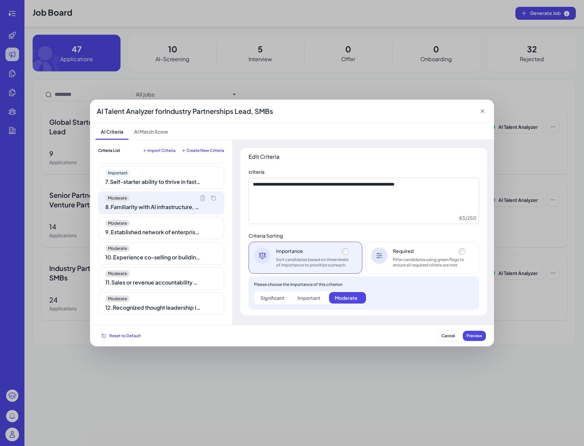
scroll to position [166, 0]
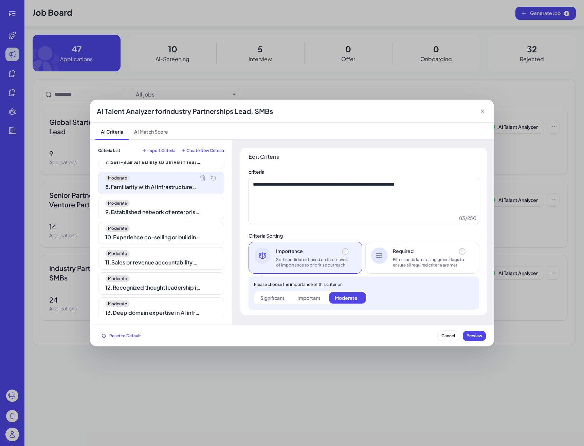
click at [284, 299] on div "Significant" at bounding box center [273, 297] width 24 height 7
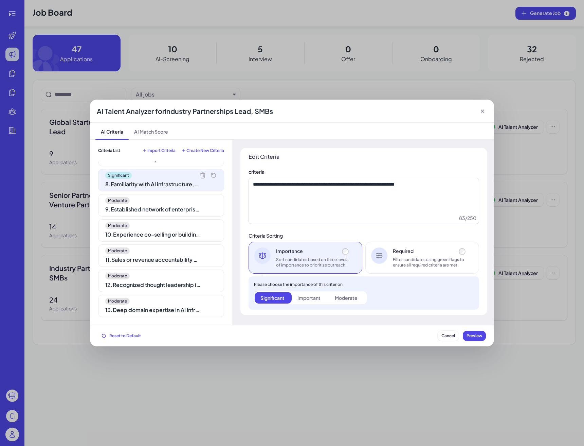
scroll to position [169, 0]
click at [187, 298] on div "Moderate" at bounding box center [161, 301] width 112 height 7
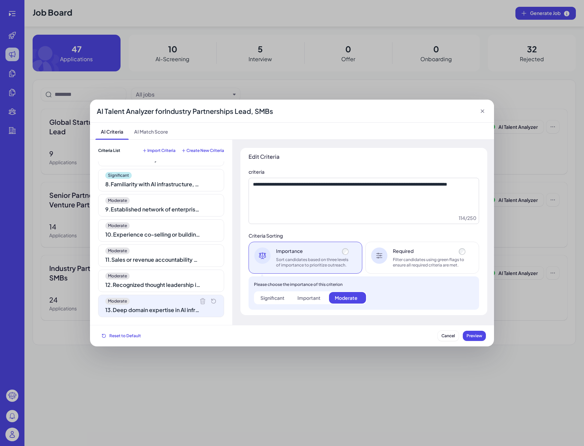
click at [297, 296] on label "Important" at bounding box center [310, 298] width 37 height 12
click at [177, 281] on div "12 . Recognized thought leadership in ecosystem development or go-to-market str…" at bounding box center [152, 285] width 95 height 8
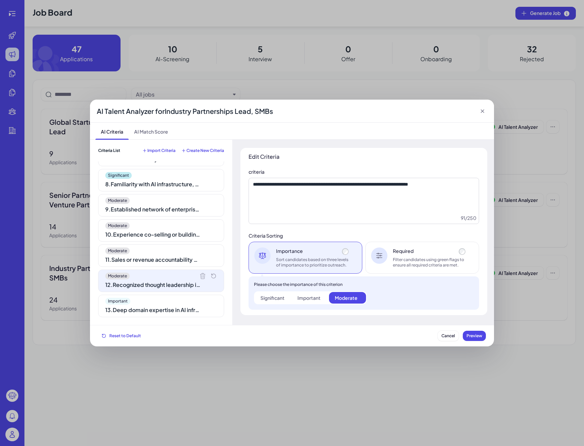
click at [179, 269] on div "Moderate 12 . Recognized thought leadership in ecosystem development or go-to-m…" at bounding box center [161, 280] width 126 height 22
click at [187, 266] on div "Moderate 11 . Sales or revenue accountability within partnership roles is highl…" at bounding box center [161, 255] width 126 height 22
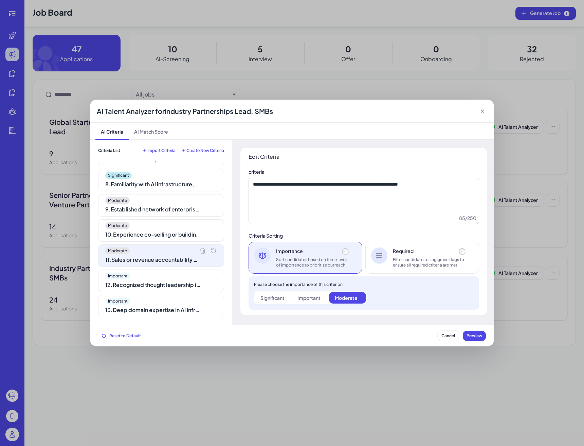
click at [174, 240] on div "Moderate 10 . Experience co-selling or building industry-specific solutions in …" at bounding box center [161, 230] width 126 height 22
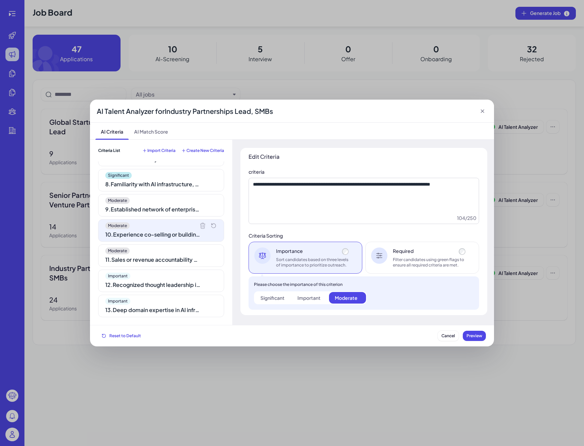
click at [171, 216] on div "Significant 1 . 7-10+ years experience in strategic partnerships or business de…" at bounding box center [161, 239] width 126 height 156
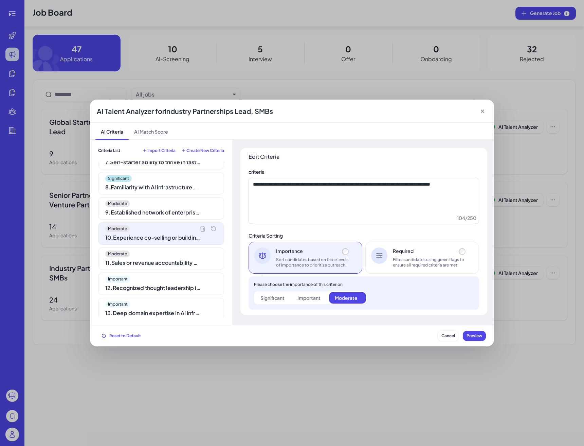
click at [171, 215] on div "9 . Established network of enterprise partners or technology providers (preferr…" at bounding box center [152, 212] width 95 height 8
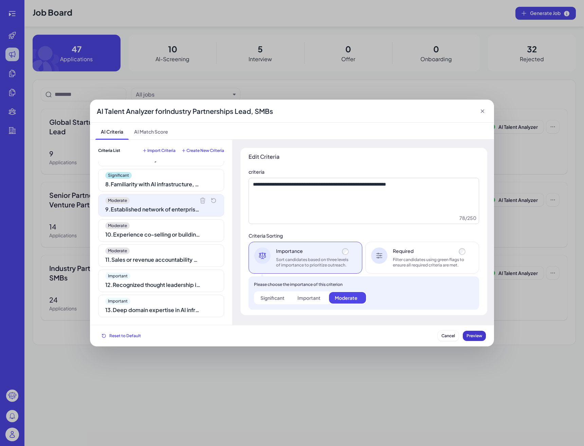
click at [482, 336] on span "Preview" at bounding box center [475, 335] width 16 height 5
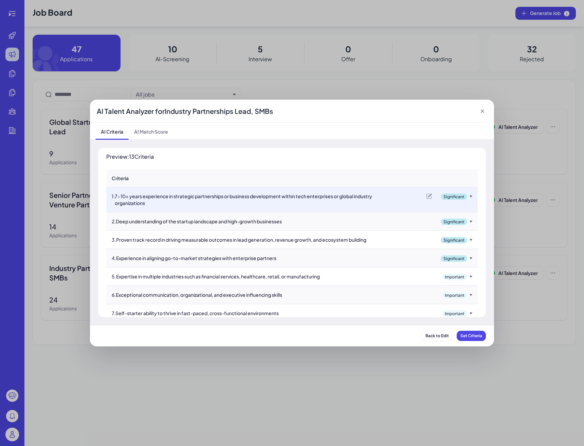
click at [482, 336] on span "Set Criteria" at bounding box center [472, 335] width 22 height 5
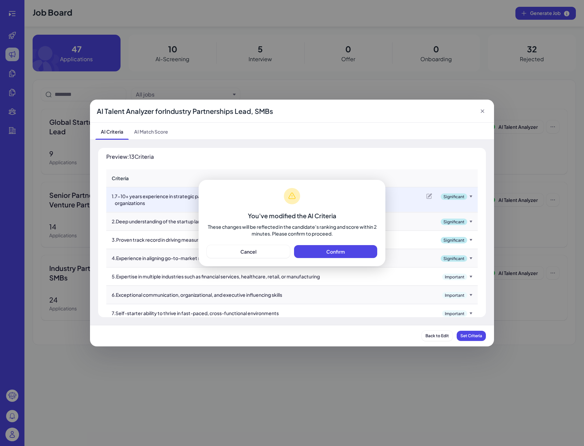
click at [369, 258] on div "You've modified the AI Criteria These changes will be reflected in the candidat…" at bounding box center [292, 223] width 187 height 86
click at [362, 250] on button "Confirm" at bounding box center [335, 251] width 83 height 13
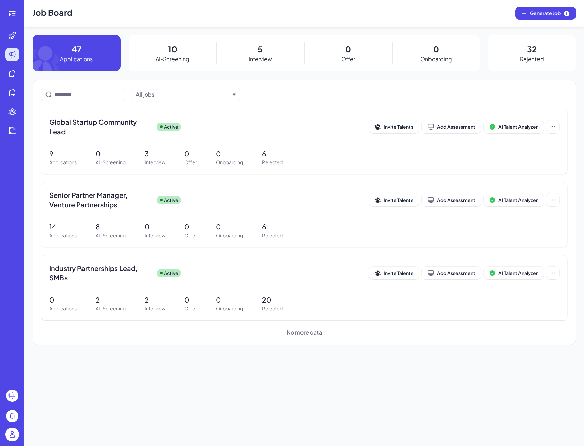
scroll to position [0, 0]
click at [120, 269] on span "Industry Partnerships Lead, SMBs" at bounding box center [100, 272] width 102 height 19
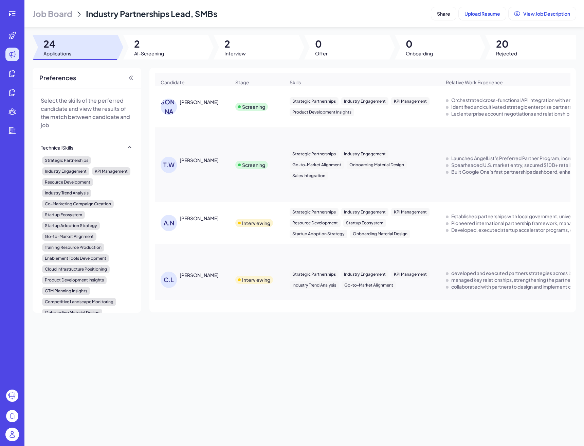
click at [199, 62] on div "Job Board Industry Partnerships Lead, SMBs Share Upload Resume View Job Descrip…" at bounding box center [304, 223] width 560 height 446
click at [195, 56] on div at bounding box center [165, 47] width 85 height 24
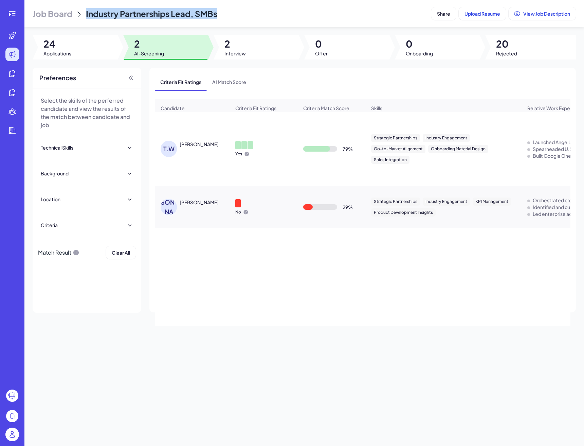
drag, startPoint x: 88, startPoint y: 13, endPoint x: 231, endPoint y: 14, distance: 143.1
click at [231, 14] on div "Job Board Industry Partnerships Lead, SMBs" at bounding box center [231, 13] width 396 height 11
copy span "Industry Partnerships Lead, SMBs"
click at [82, 49] on div at bounding box center [75, 47] width 85 height 24
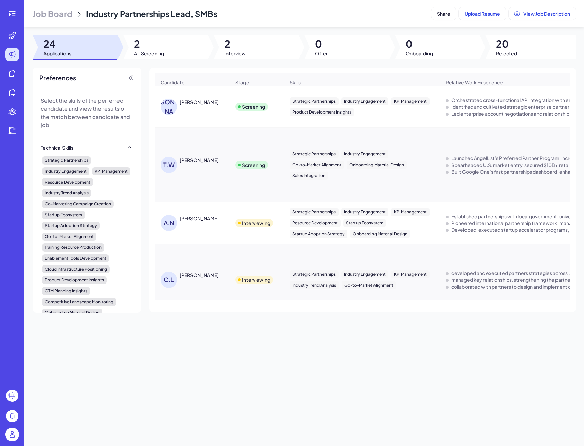
click at [72, 21] on header "Job Board Industry Partnerships Lead, SMBs Share Upload Resume View Job Descrip…" at bounding box center [304, 13] width 560 height 27
click at [61, 13] on span "Job Board" at bounding box center [53, 13] width 40 height 11
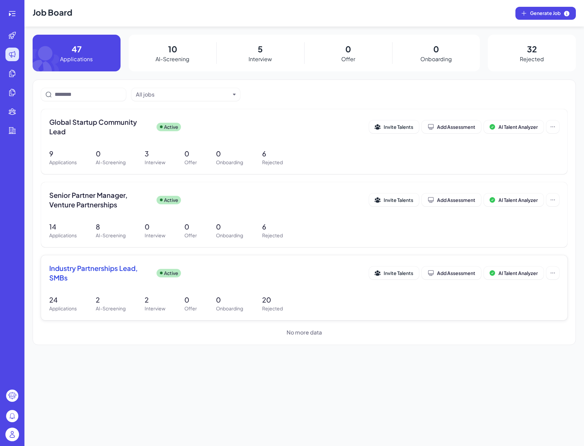
click at [152, 279] on div "Industry Partnerships Lead, SMBs Active" at bounding box center [209, 272] width 320 height 19
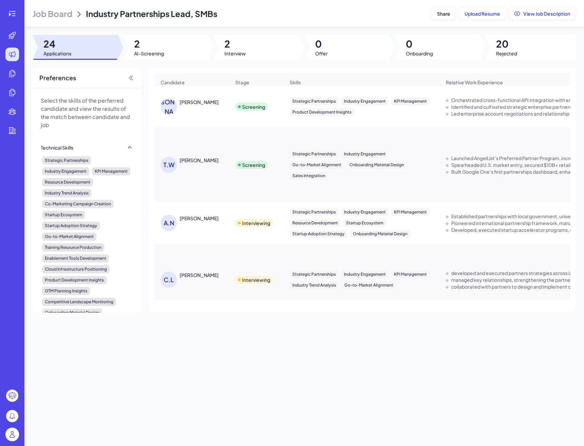
click at [61, 16] on span "Job Board" at bounding box center [53, 13] width 40 height 11
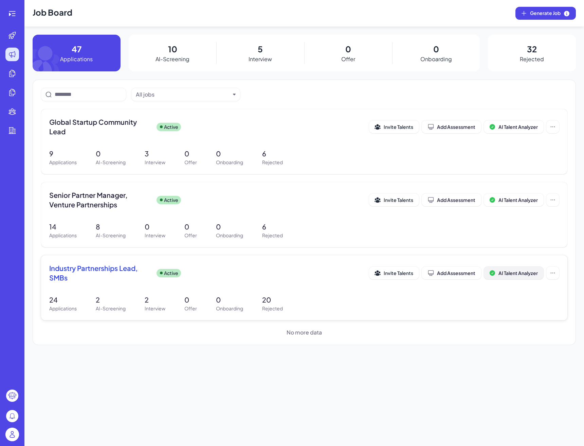
click at [529, 274] on span "AI Talent Analyzer" at bounding box center [518, 273] width 39 height 6
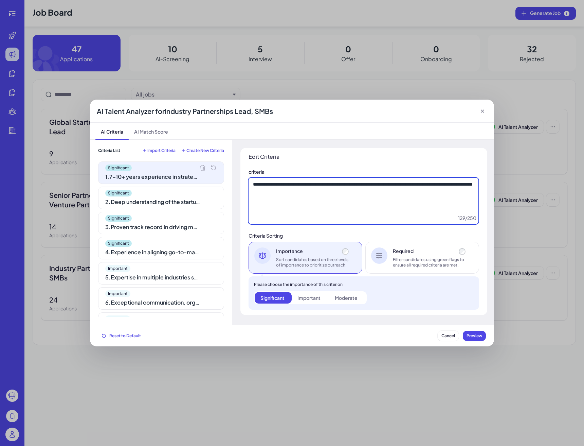
click at [300, 206] on textarea "**********" at bounding box center [364, 201] width 230 height 46
click at [193, 195] on div "Significant" at bounding box center [161, 193] width 112 height 7
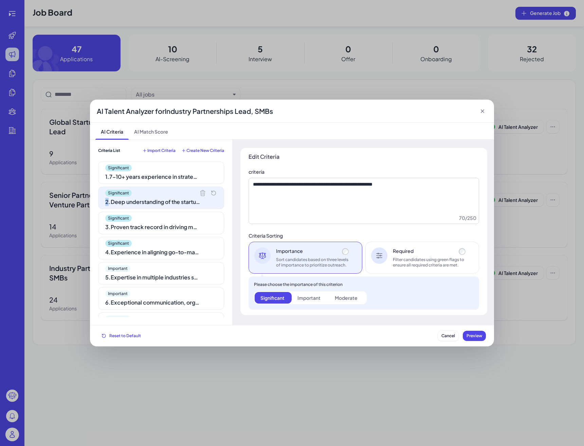
click at [193, 195] on div "Significant" at bounding box center [161, 193] width 112 height 7
click at [285, 220] on textarea "**********" at bounding box center [364, 201] width 231 height 46
click at [202, 223] on div "Significant 3 . Proven track record in driving measurable outcomes in lead gene…" at bounding box center [161, 223] width 126 height 22
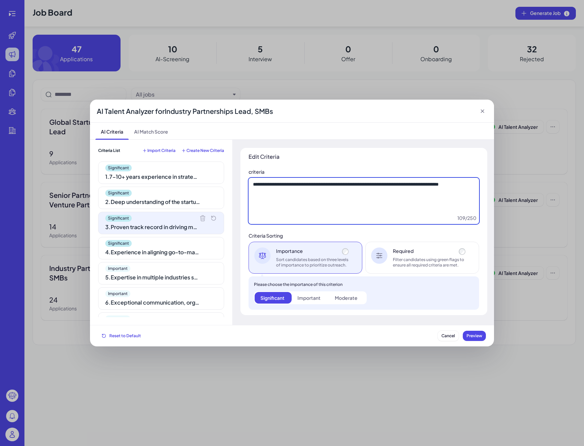
click at [284, 213] on textarea "**********" at bounding box center [364, 201] width 231 height 46
click at [190, 243] on div "Significant" at bounding box center [161, 243] width 112 height 7
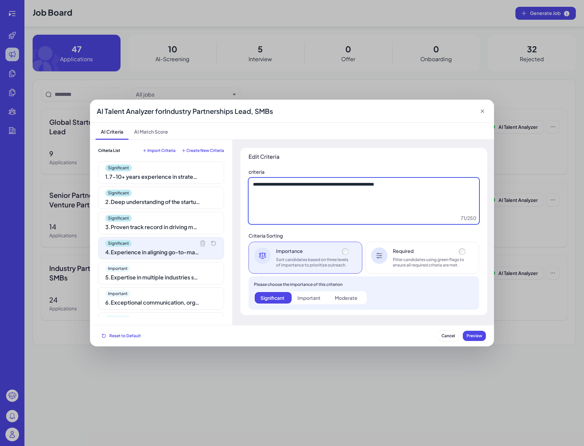
click at [287, 223] on textarea "**********" at bounding box center [364, 201] width 231 height 46
click at [115, 272] on div "Important 5 . Expertise in multiple industries such as financial services, heal…" at bounding box center [161, 273] width 126 height 22
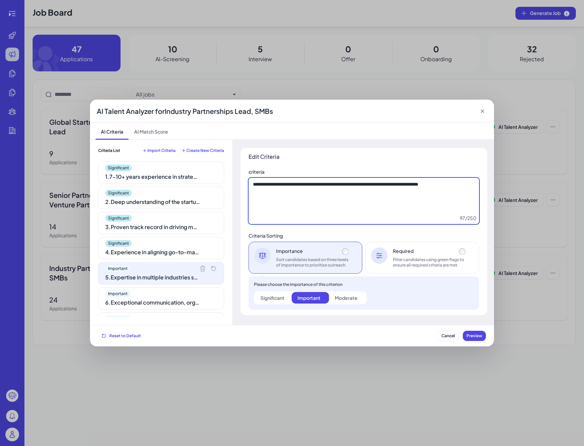
click at [285, 201] on textarea "**********" at bounding box center [364, 201] width 231 height 46
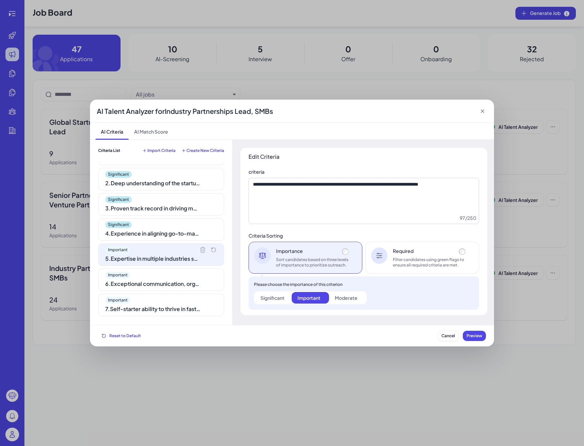
scroll to position [27, 0]
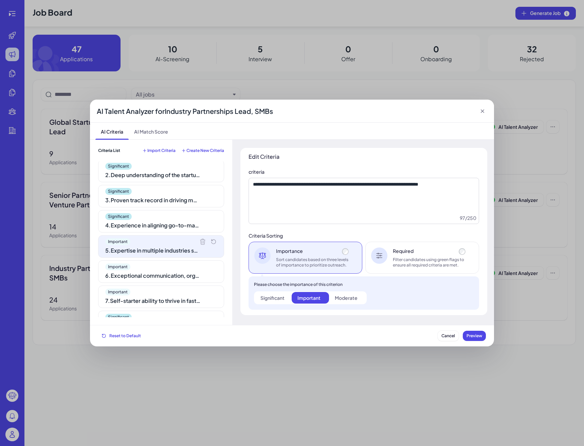
click at [162, 264] on div "Important" at bounding box center [161, 266] width 112 height 7
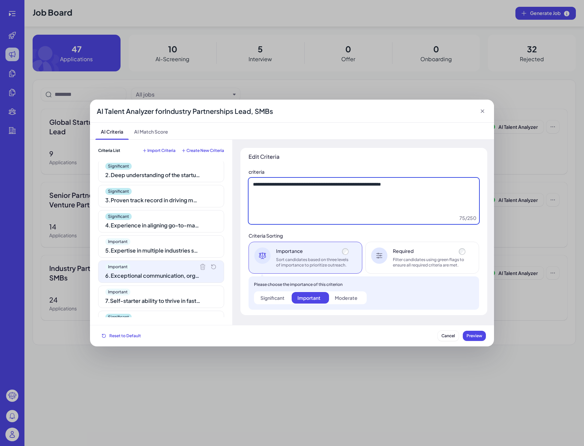
click at [284, 224] on textarea "**********" at bounding box center [364, 201] width 231 height 46
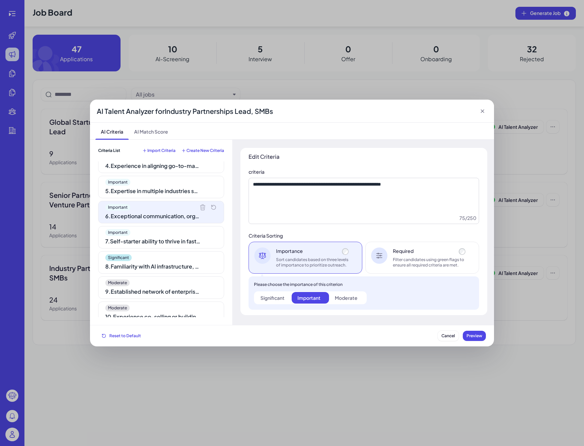
click at [169, 237] on div "7 . Self-starter ability to thrive in fast-paced, cross-functional environments" at bounding box center [152, 241] width 95 height 8
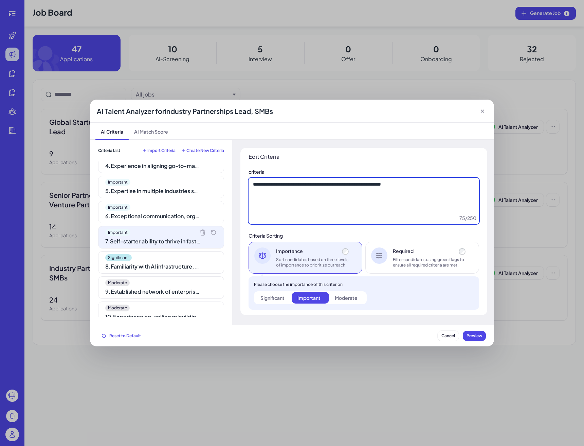
click at [290, 198] on textarea "**********" at bounding box center [364, 201] width 231 height 46
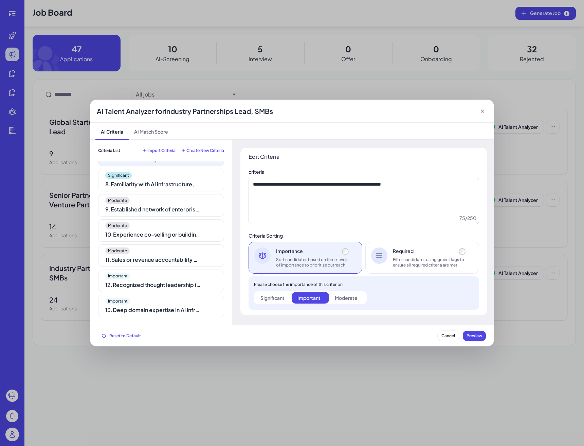
scroll to position [169, 0]
click at [170, 185] on div "8 . Familiarity with AI infrastructure, cloud computing, and emerging technolog…" at bounding box center [152, 184] width 95 height 8
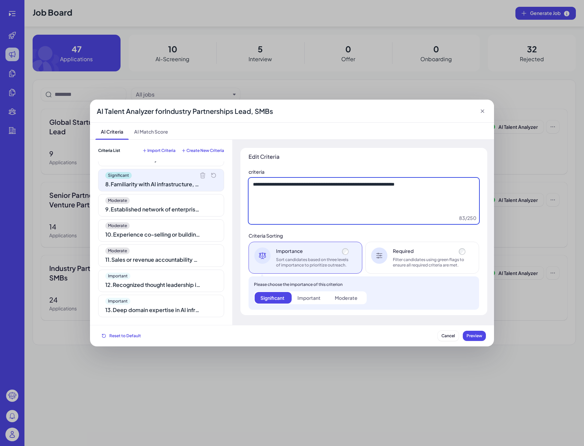
click at [287, 193] on textarea "**********" at bounding box center [364, 201] width 231 height 46
click at [169, 207] on div "9 . Established network of enterprise partners or technology providers (preferr…" at bounding box center [152, 209] width 95 height 8
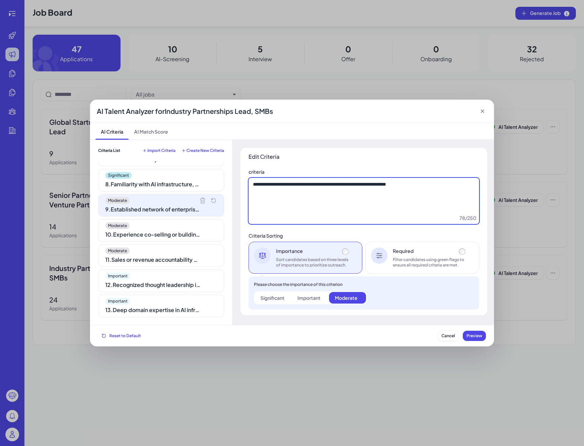
click at [286, 217] on textarea "**********" at bounding box center [364, 201] width 231 height 46
click at [153, 232] on div "10 . Experience co-selling or building industry-specific solutions in AI/ML or …" at bounding box center [152, 234] width 95 height 8
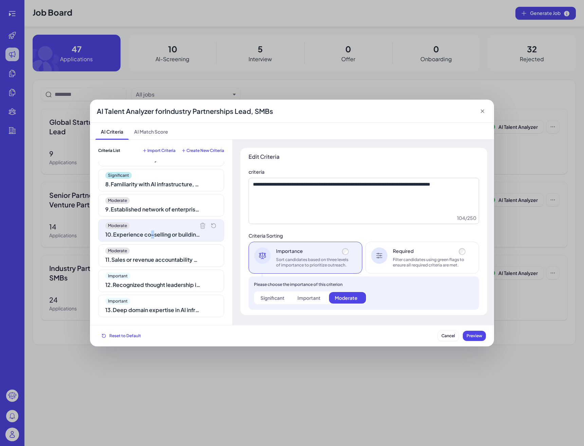
click at [153, 232] on div "10 . Experience co-selling or building industry-specific solutions in AI/ML or …" at bounding box center [152, 234] width 95 height 8
click at [256, 224] on div "**********" at bounding box center [364, 201] width 231 height 46
click at [268, 213] on textarea "**********" at bounding box center [364, 201] width 231 height 46
click at [139, 249] on div "Moderate" at bounding box center [161, 250] width 112 height 7
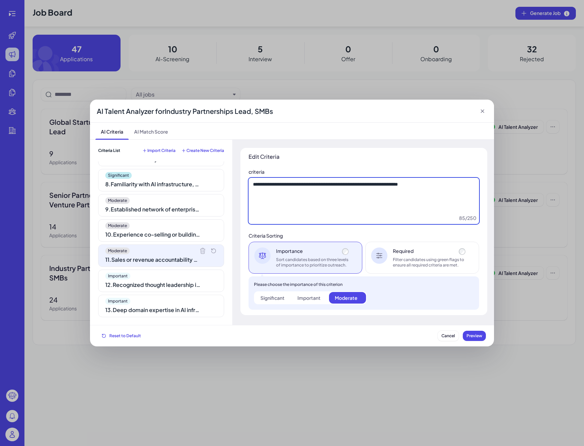
click at [278, 221] on textarea "**********" at bounding box center [364, 201] width 231 height 46
click at [165, 284] on div "12 . Recognized thought leadership in ecosystem development or go-to-market str…" at bounding box center [152, 285] width 95 height 8
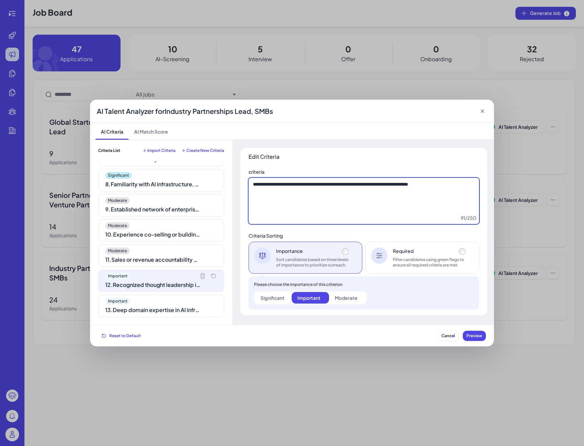
click at [298, 223] on textarea "**********" at bounding box center [364, 201] width 231 height 46
click at [198, 311] on div "13 . Deep domain expertise in AI infrastructure, cloud-native technologies, or …" at bounding box center [152, 310] width 95 height 8
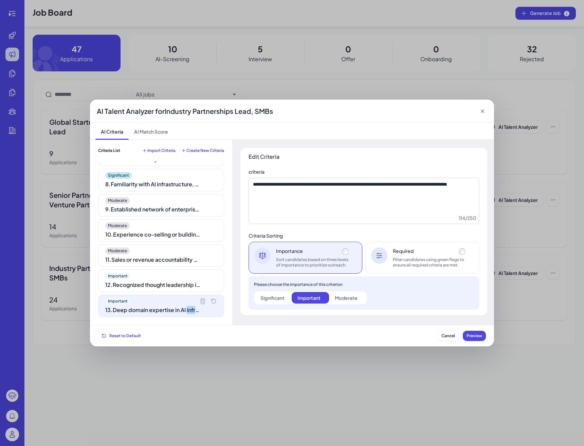
click at [198, 311] on div "13 . Deep domain expertise in AI infrastructure, cloud-native technologies, or …" at bounding box center [152, 310] width 95 height 8
click at [282, 226] on div "**********" at bounding box center [364, 231] width 247 height 167
click at [289, 215] on textarea "**********" at bounding box center [364, 201] width 231 height 46
click at [487, 111] on div "AI Talent Analyzer for Industry Partnerships Lead, SMBs" at bounding box center [292, 111] width 404 height 23
click at [484, 112] on icon at bounding box center [482, 111] width 7 height 7
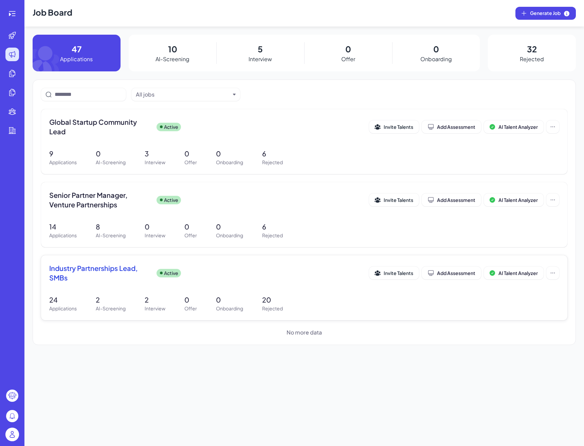
click at [135, 266] on span "Industry Partnerships Lead, SMBs" at bounding box center [100, 272] width 102 height 19
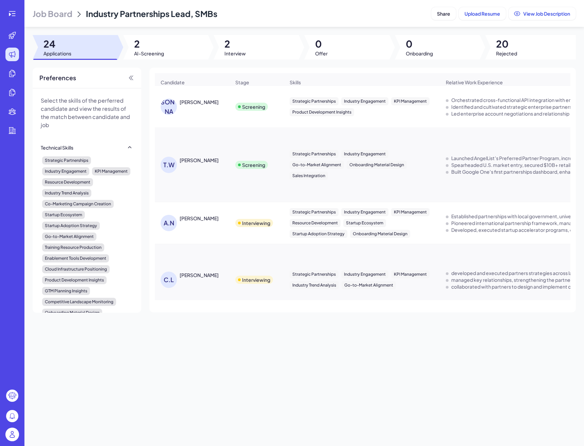
click at [198, 52] on div at bounding box center [165, 47] width 85 height 24
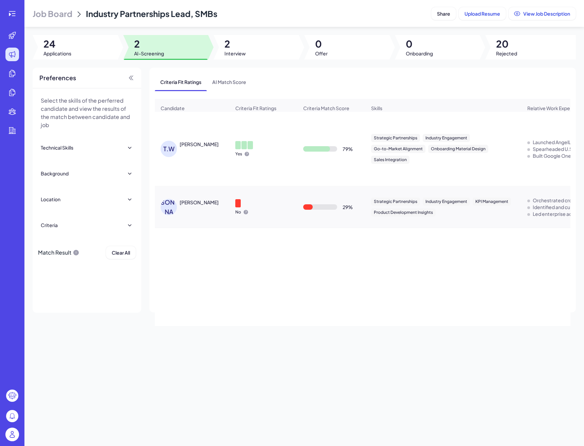
click at [361, 189] on td "29 %" at bounding box center [332, 207] width 68 height 42
drag, startPoint x: 361, startPoint y: 189, endPoint x: 340, endPoint y: 200, distance: 24.3
click at [360, 189] on td "29 %" at bounding box center [332, 207] width 68 height 42
click at [207, 197] on div "J.D Jonathan Dawson" at bounding box center [192, 206] width 74 height 27
click at [200, 206] on div "J.D Jonathan Dawson" at bounding box center [196, 207] width 70 height 16
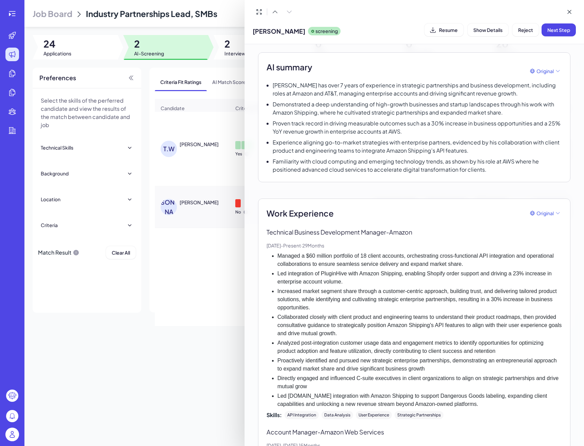
scroll to position [48, 0]
click at [208, 349] on div at bounding box center [292, 223] width 584 height 446
click at [208, 349] on div "Job Board Industry Partnerships Lead, SMBs Share Upload Resume View Job Descrip…" at bounding box center [304, 223] width 560 height 446
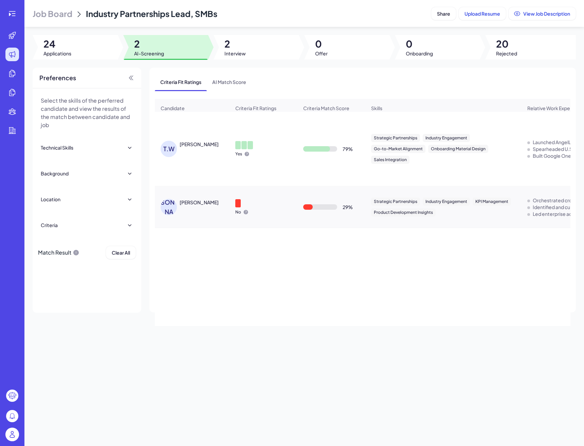
click at [63, 19] on span "Job Board" at bounding box center [53, 13] width 40 height 11
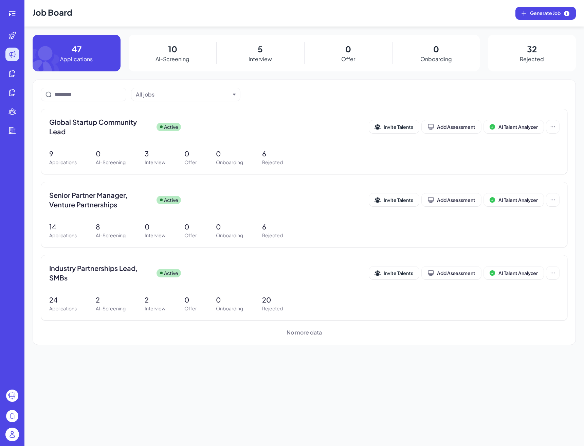
click at [289, 331] on span "No more data" at bounding box center [304, 332] width 35 height 8
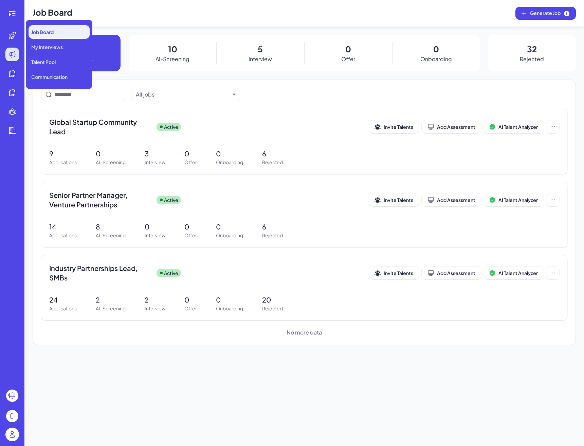
click at [17, 51] on div at bounding box center [12, 55] width 14 height 14
click at [41, 29] on span "Job Board" at bounding box center [42, 32] width 22 height 7
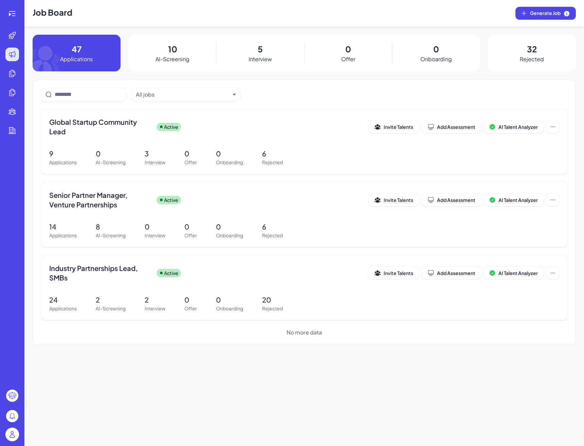
click at [55, 15] on h1 "Job Board" at bounding box center [53, 13] width 40 height 27
click at [18, 16] on div at bounding box center [12, 14] width 14 height 14
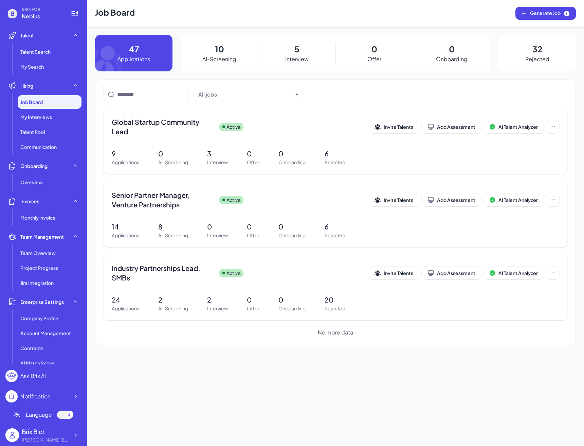
click at [315, 336] on section "No more data" at bounding box center [336, 332] width 464 height 8
click at [37, 104] on span "Job Board" at bounding box center [31, 102] width 22 height 7
click at [49, 106] on div "Job Board" at bounding box center [50, 102] width 64 height 14
click at [53, 104] on div "Job Board" at bounding box center [50, 102] width 64 height 14
click at [46, 100] on div "Job Board" at bounding box center [50, 102] width 64 height 14
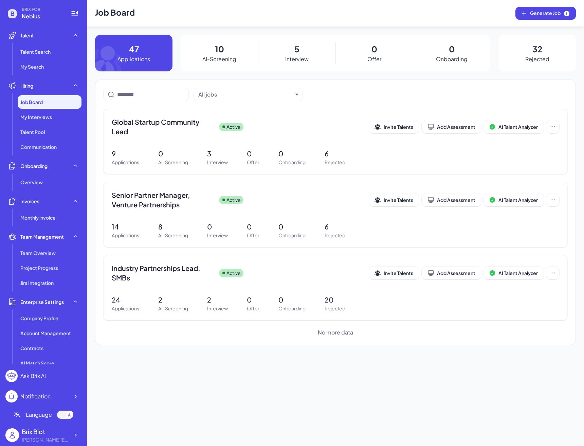
click at [59, 108] on div "Job Board" at bounding box center [50, 102] width 64 height 14
click at [73, 436] on icon at bounding box center [75, 435] width 7 height 7
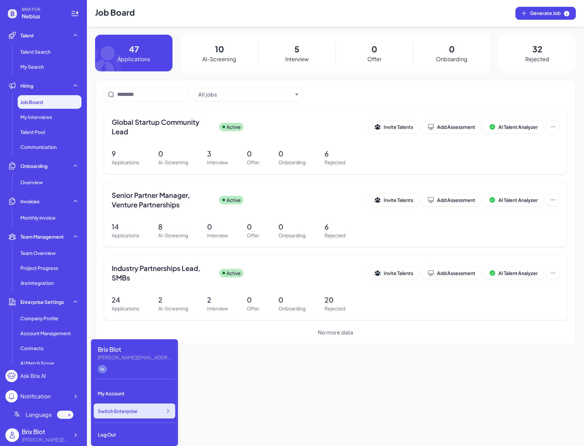
click at [117, 411] on span "Switch Enterprise" at bounding box center [118, 410] width 40 height 7
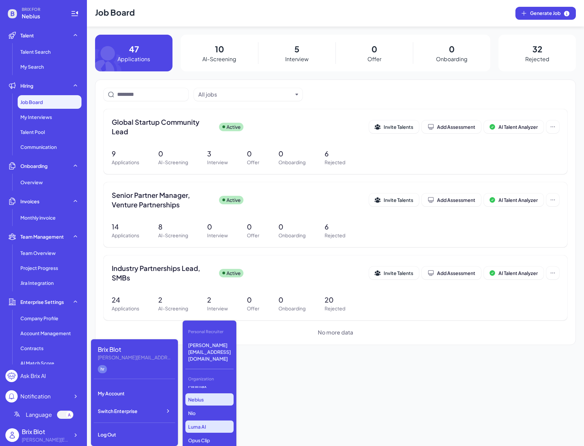
scroll to position [34, 0]
click at [206, 406] on p "Nio" at bounding box center [210, 412] width 48 height 12
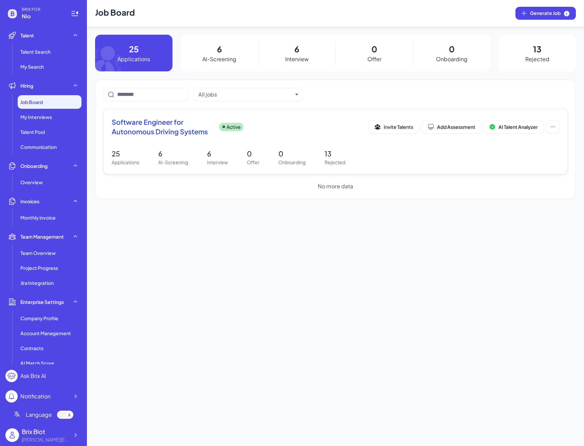
click at [183, 126] on span "Software Engineer for Autonomous Driving Systems" at bounding box center [163, 126] width 102 height 19
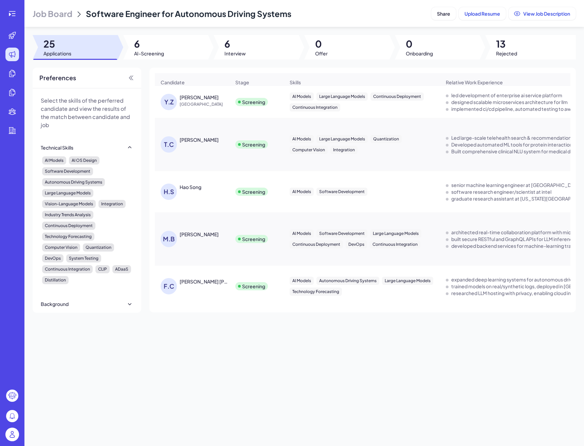
scroll to position [0, 0]
click at [194, 58] on div at bounding box center [165, 47] width 85 height 24
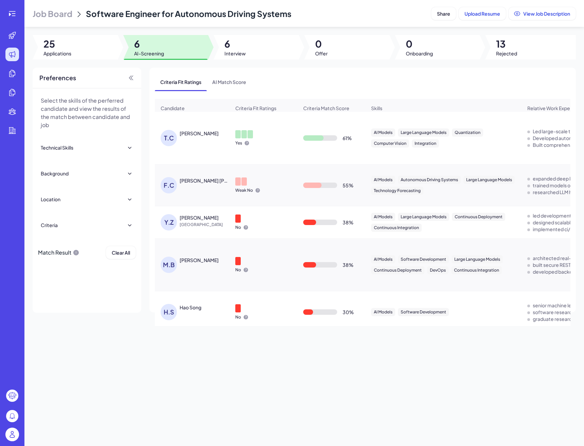
scroll to position [0, 0]
click at [49, 47] on span "25" at bounding box center [57, 44] width 28 height 12
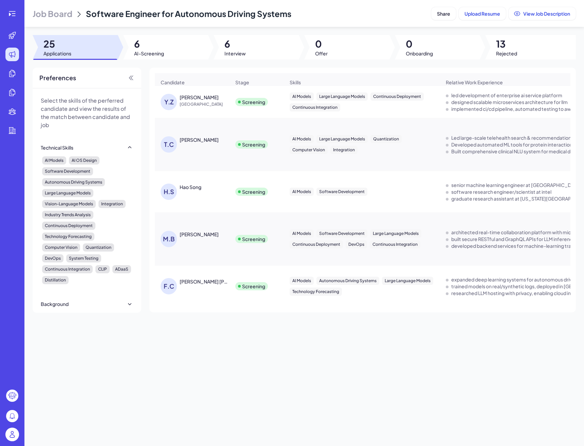
click at [97, 59] on div at bounding box center [75, 59] width 84 height 1
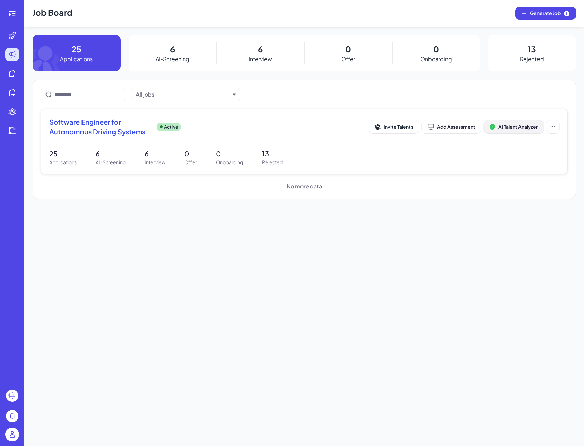
click at [506, 126] on span "AI Talent Analyzer" at bounding box center [518, 127] width 39 height 6
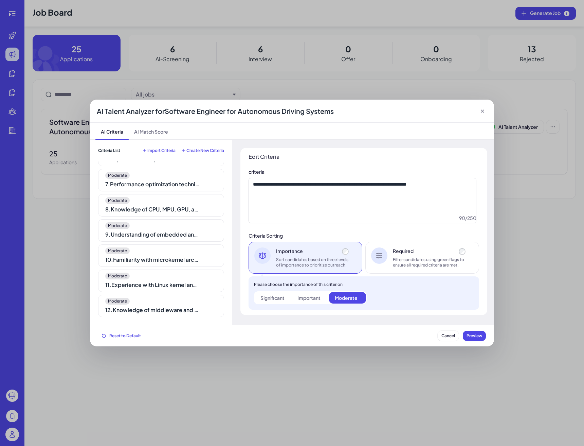
click at [165, 280] on div "Moderate 11 . Experience with Linux kernel and hypervisors" at bounding box center [161, 280] width 126 height 22
click at [163, 301] on div "Moderate" at bounding box center [161, 301] width 112 height 7
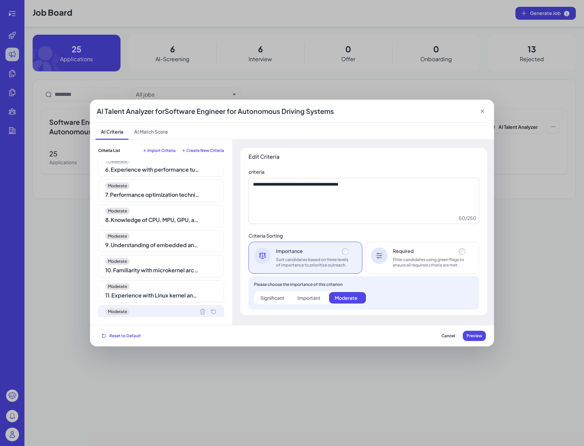
click at [170, 276] on div "Moderate 10 . Familiarity with microkernel architecture" at bounding box center [161, 266] width 126 height 22
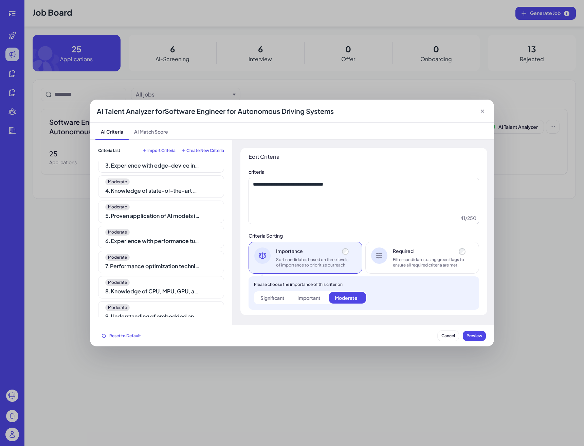
click at [170, 276] on div "Moderate 1 . 5+ years experience in software design and development for AI mode…" at bounding box center [161, 239] width 126 height 156
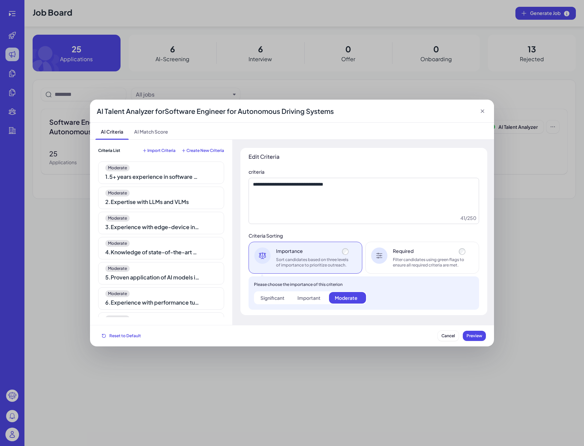
scroll to position [-4, 0]
click at [170, 254] on div "4 . Knowledge of state-of-the-art AI models" at bounding box center [152, 252] width 95 height 8
click at [175, 207] on div "Moderate 2 . Expertise with LLMs and VLMs" at bounding box center [161, 198] width 126 height 22
click at [175, 178] on div "1 . 5+ years experience in software design and development for AI model trainin…" at bounding box center [152, 177] width 95 height 8
click at [484, 116] on div "AI Talent Analyzer for Software Engineer for Autonomous Driving Systems" at bounding box center [292, 111] width 404 height 23
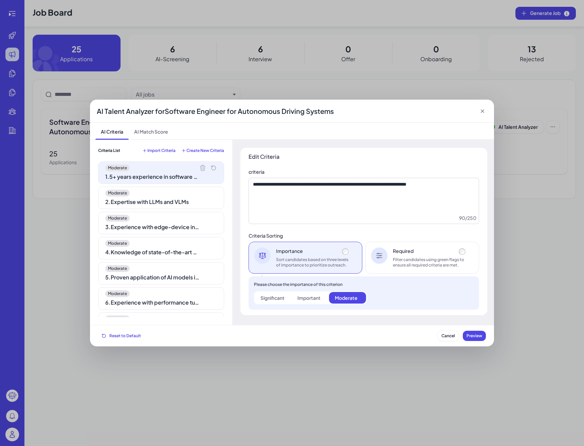
click at [481, 112] on icon at bounding box center [482, 111] width 7 height 7
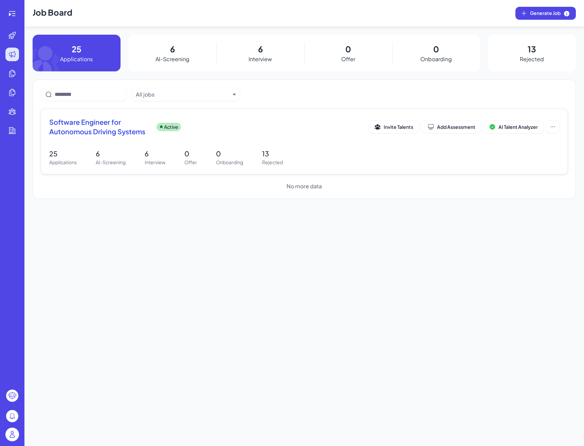
click at [138, 128] on span "Software Engineer for Autonomous Driving Systems" at bounding box center [100, 126] width 102 height 19
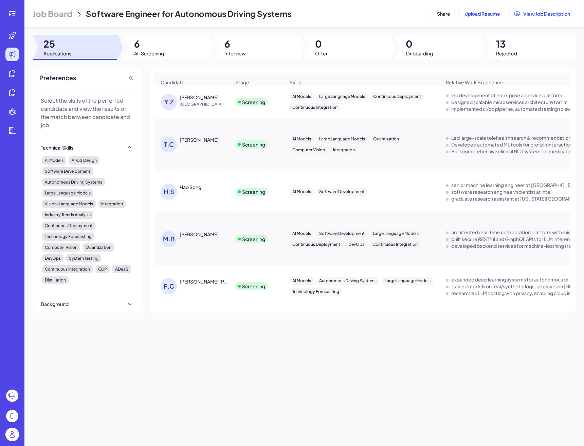
click at [13, 435] on img at bounding box center [12, 434] width 14 height 14
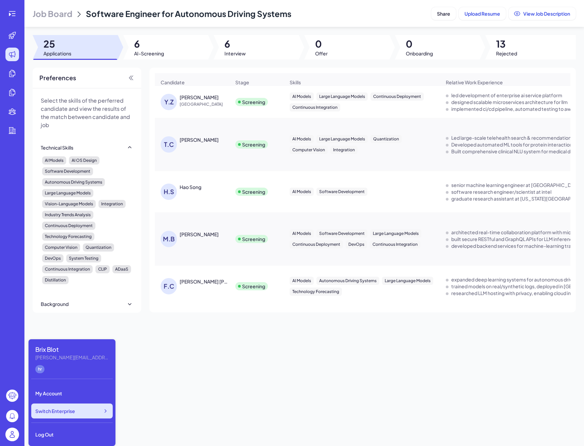
click at [57, 412] on span "Switch Enterprise" at bounding box center [55, 410] width 40 height 7
click at [241, 385] on div "Job Board Software Engineer for Autonomous Driving Systems Share Upload Resume …" at bounding box center [304, 223] width 560 height 446
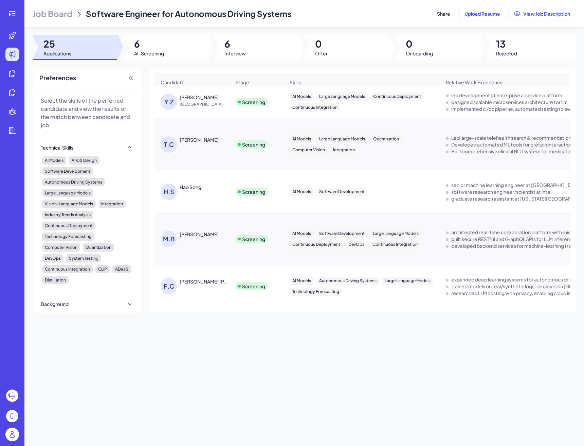
click at [216, 283] on div "FELIPE CORREA DIAS GODOY" at bounding box center [205, 281] width 50 height 7
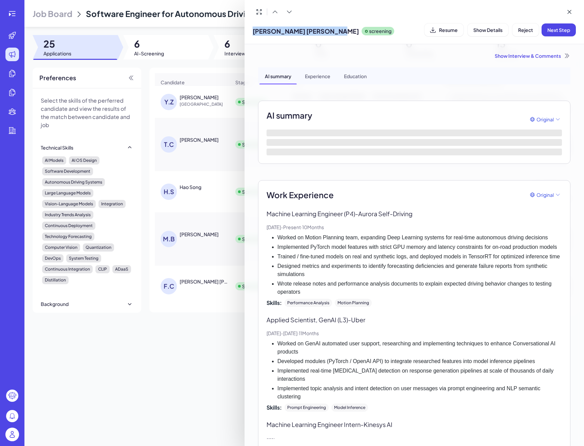
drag, startPoint x: 345, startPoint y: 32, endPoint x: 252, endPoint y: 33, distance: 92.8
click at [252, 33] on div "FELIPE CORREA DIAS GODOY screening Resume Show Details Reject Next Step" at bounding box center [415, 22] width 340 height 44
copy span "FELIPE CORREA DIAS GODOY"
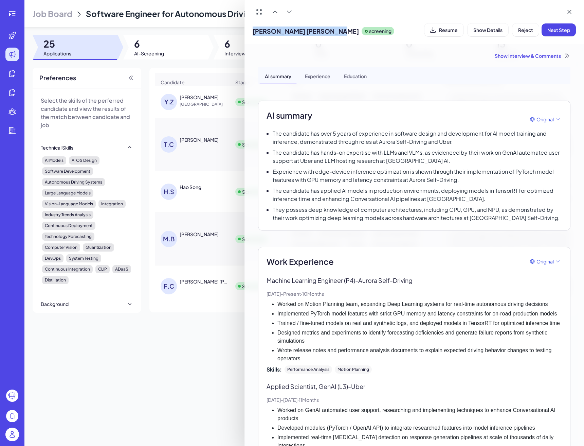
click at [231, 312] on div at bounding box center [292, 223] width 584 height 446
click at [231, 312] on div "Candidate Stage Skills Relative Work Experience Other Skills Background Highlig…" at bounding box center [363, 190] width 427 height 245
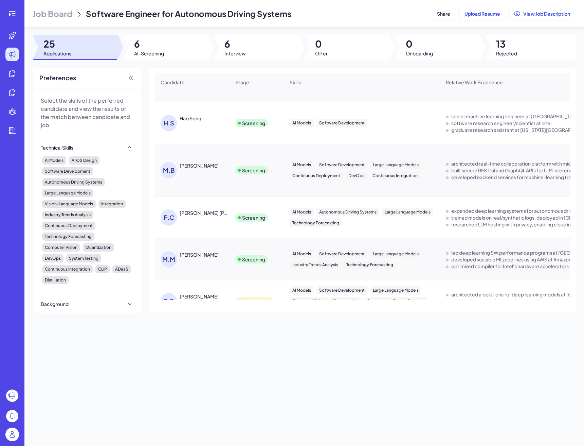
scroll to position [109, 0]
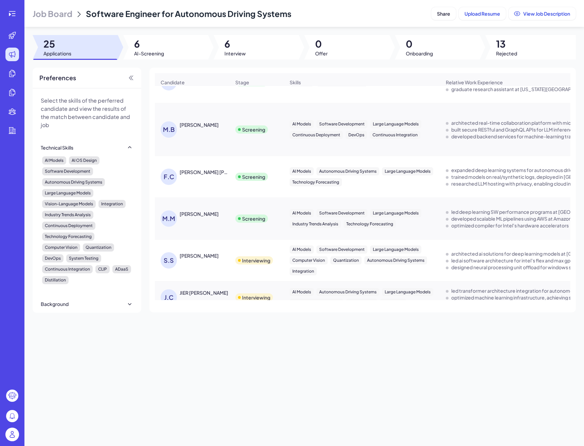
click at [219, 216] on div "MOHAMMAD MAHBUBUZZAMAN" at bounding box center [199, 213] width 39 height 7
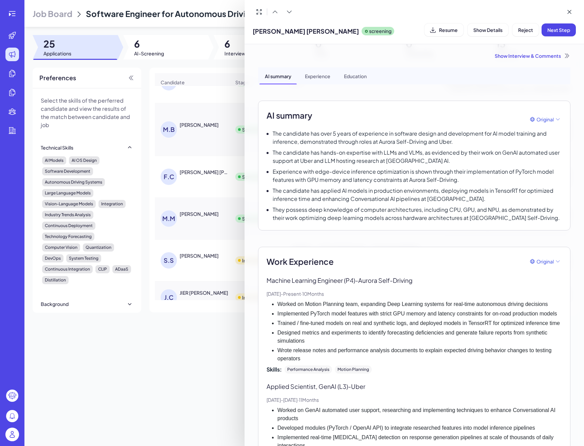
click at [214, 239] on div at bounding box center [292, 223] width 584 height 446
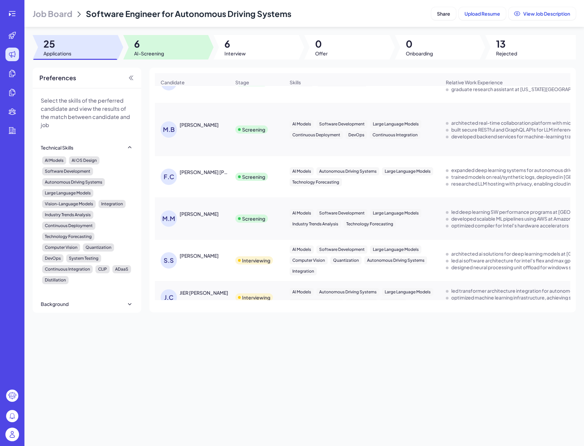
click at [182, 46] on div at bounding box center [165, 47] width 85 height 24
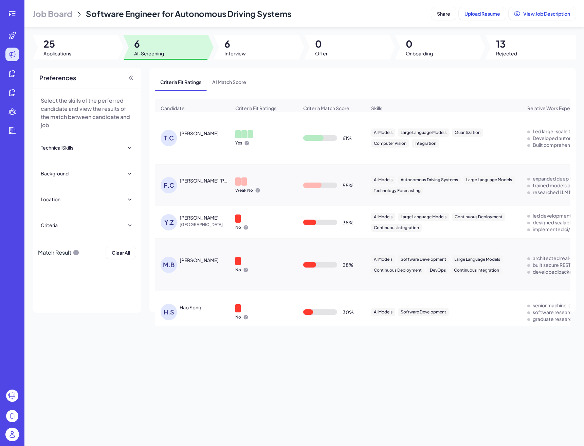
click at [205, 184] on div "FELIPE CORREA DIAS GODOY" at bounding box center [205, 180] width 50 height 7
click at [208, 177] on div "F.C FELIPE CORREA DIAS GODOY" at bounding box center [192, 185] width 74 height 27
click at [206, 181] on div "FELIPE CORREA DIAS GODOY" at bounding box center [205, 180] width 50 height 7
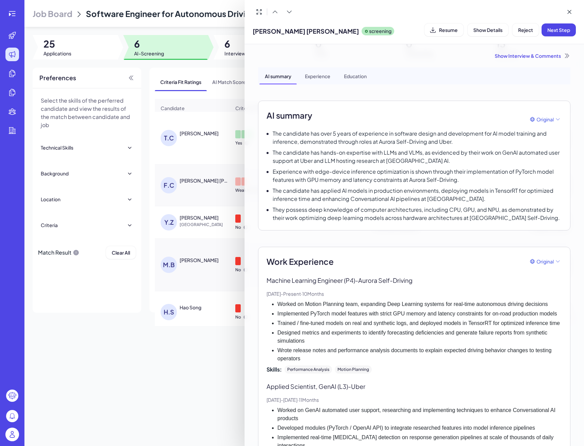
click at [219, 193] on div at bounding box center [292, 223] width 584 height 446
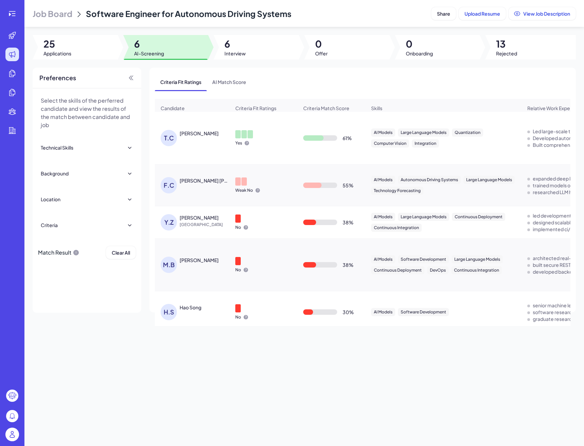
click at [217, 182] on div "FELIPE CORREA DIAS GODOY" at bounding box center [205, 180] width 50 height 7
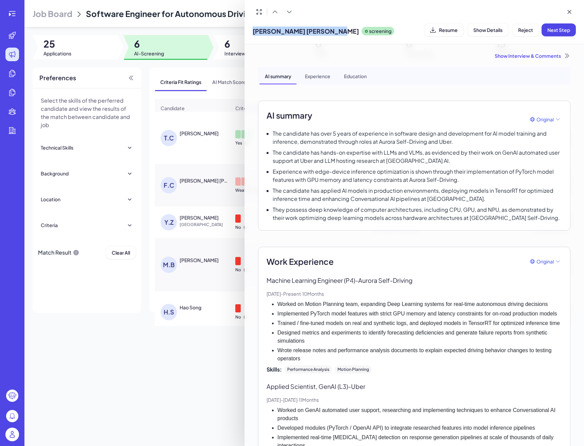
drag, startPoint x: 346, startPoint y: 30, endPoint x: 246, endPoint y: 31, distance: 99.2
click at [246, 31] on div "FELIPE CORREA DIAS GODOY screening Resume Show Details Reject Next Step" at bounding box center [415, 22] width 340 height 44
copy span "FELIPE CORREA DIAS GODOY"
click at [178, 265] on div at bounding box center [292, 223] width 584 height 446
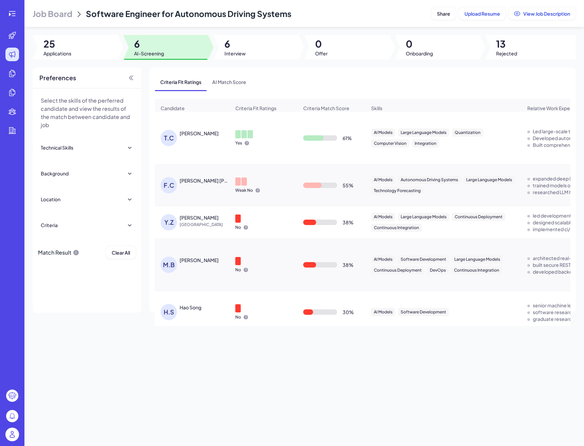
click at [198, 214] on div "Yansong Zhao" at bounding box center [199, 217] width 39 height 7
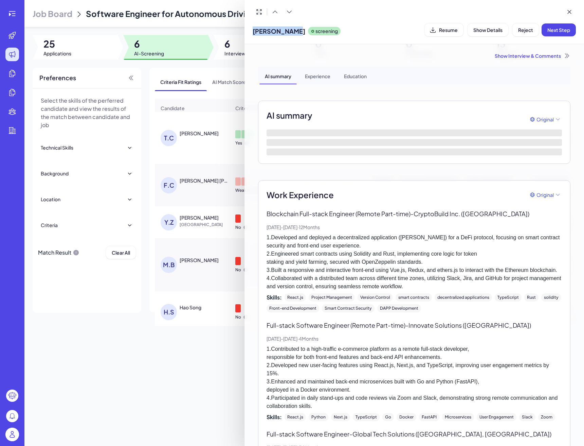
drag, startPoint x: 297, startPoint y: 33, endPoint x: 239, endPoint y: 33, distance: 58.5
click at [239, 33] on div "Yansong Zhao screening Resume Show Details Reject Next Step Show Interview & Co…" at bounding box center [292, 223] width 584 height 446
copy div "Yansong Zhao"
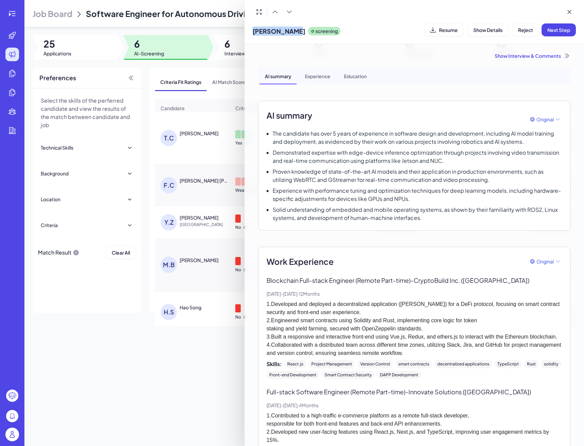
click at [212, 220] on div at bounding box center [292, 223] width 584 height 446
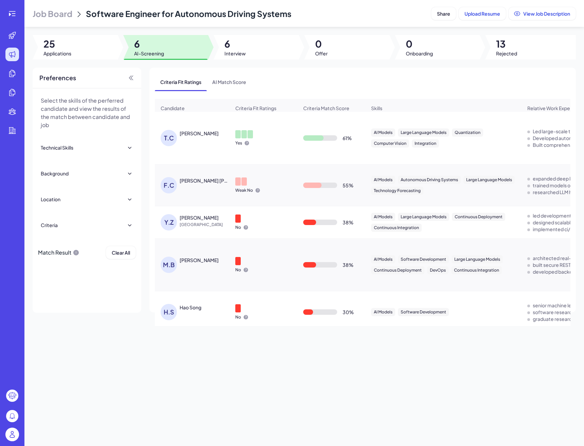
click at [206, 258] on div "Mayank Bharati" at bounding box center [199, 260] width 39 height 7
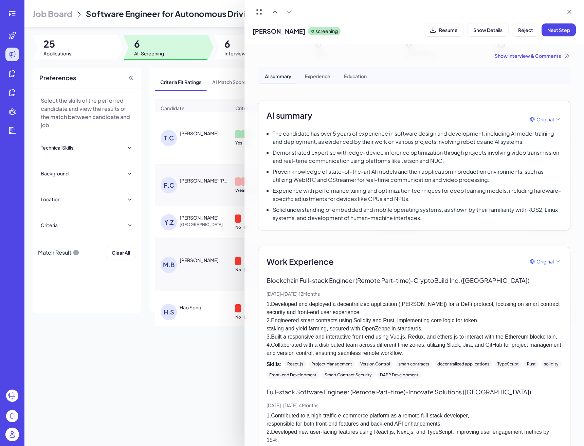
scroll to position [0, 0]
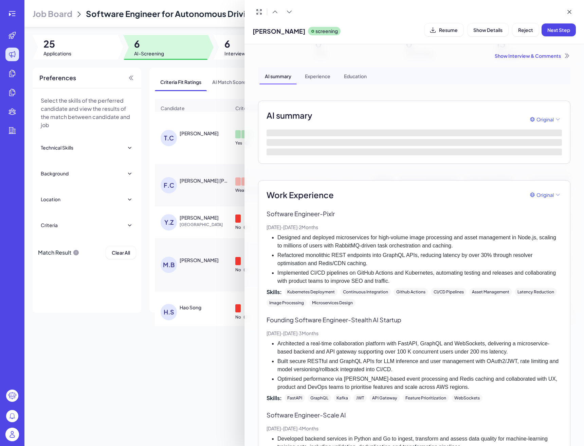
click at [214, 234] on div at bounding box center [292, 223] width 584 height 446
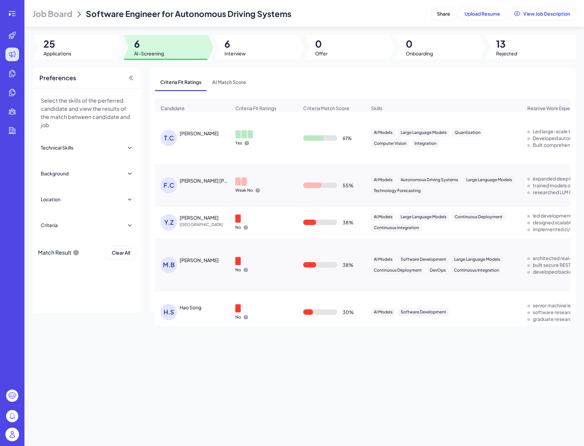
click at [215, 260] on div "Mayank Bharati" at bounding box center [205, 260] width 51 height 7
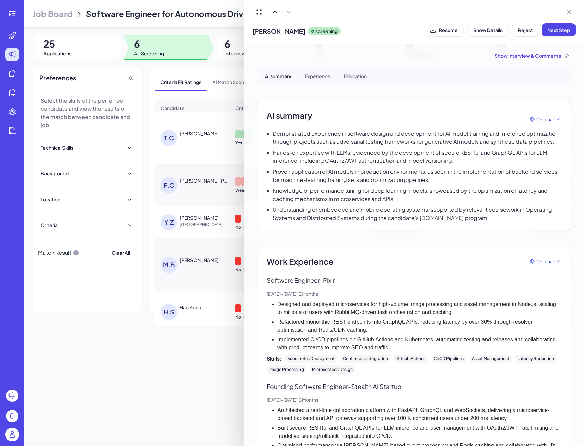
drag, startPoint x: 303, startPoint y: 33, endPoint x: 255, endPoint y: 33, distance: 48.9
click at [254, 33] on div "Mayank Bharati screening" at bounding box center [297, 29] width 88 height 17
copy span "Mayank Bharati"
click at [216, 292] on div at bounding box center [292, 223] width 584 height 446
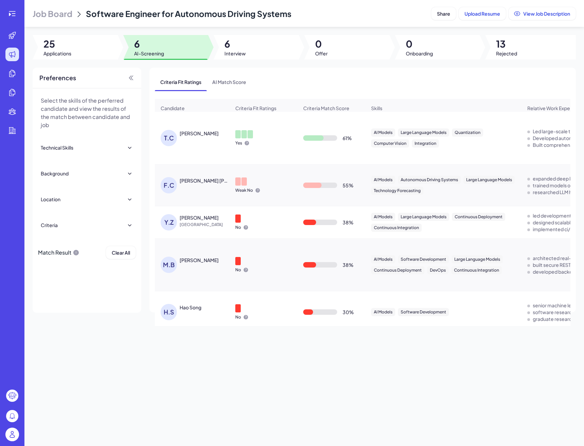
click at [203, 304] on div "Hao Song" at bounding box center [205, 307] width 51 height 7
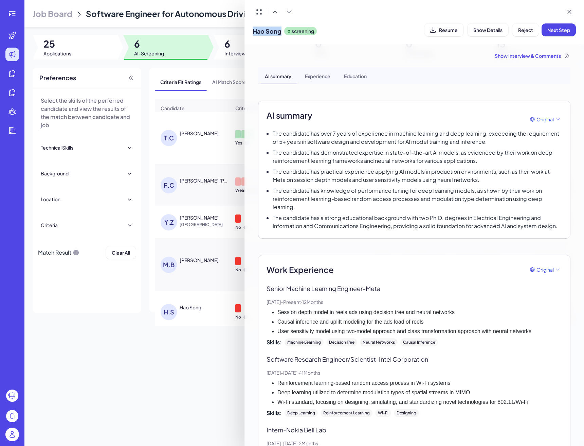
drag, startPoint x: 284, startPoint y: 33, endPoint x: 245, endPoint y: 33, distance: 38.7
click at [245, 33] on div "Hao Song screening Resume Show Details Reject Next Step" at bounding box center [415, 22] width 340 height 44
copy span "Hao Song"
click at [219, 354] on div at bounding box center [292, 223] width 584 height 446
click at [219, 354] on div "Job Board Software Engineer for Autonomous Driving Systems Share Upload Resume …" at bounding box center [304, 223] width 560 height 446
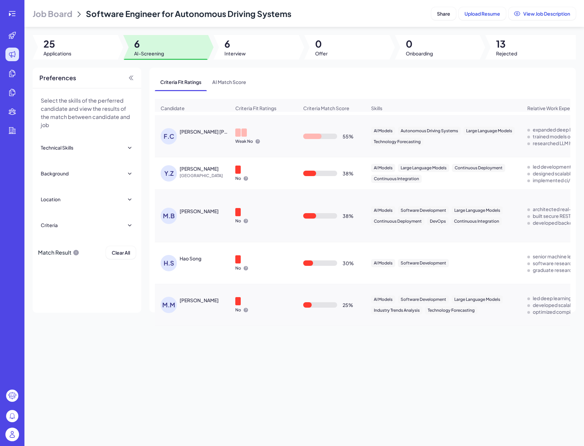
click at [212, 305] on div "M.M MOHAMMAD MAHBUBUZZAMAN" at bounding box center [196, 305] width 70 height 16
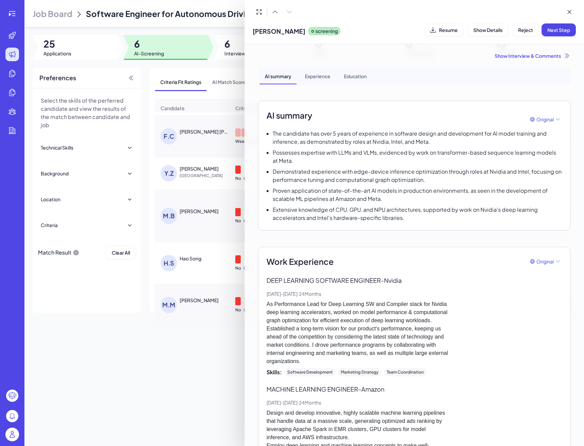
drag, startPoint x: 354, startPoint y: 34, endPoint x: 254, endPoint y: 35, distance: 100.3
click at [254, 35] on div "MOHAMMAD MAHBUBUZZAMAN screening" at bounding box center [297, 29] width 88 height 17
copy span "MOHAMMAD MAHBUBUZZAMAN"
click at [182, 107] on div at bounding box center [292, 223] width 584 height 446
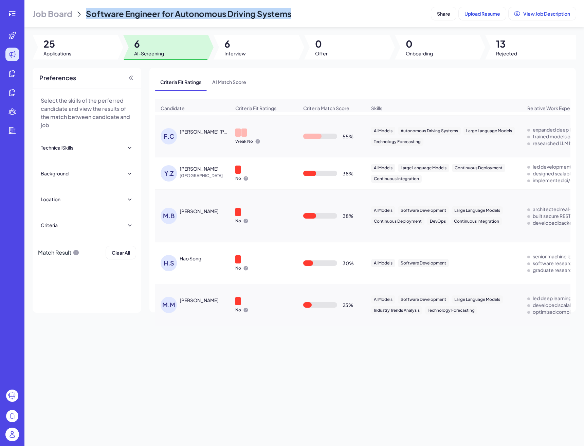
drag, startPoint x: 301, startPoint y: 11, endPoint x: 90, endPoint y: 16, distance: 211.4
click at [90, 16] on span "Software Engineer for Autonomous Driving Systems" at bounding box center [189, 13] width 206 height 10
copy span "Software Engineer for Autonomous Driving Systems"
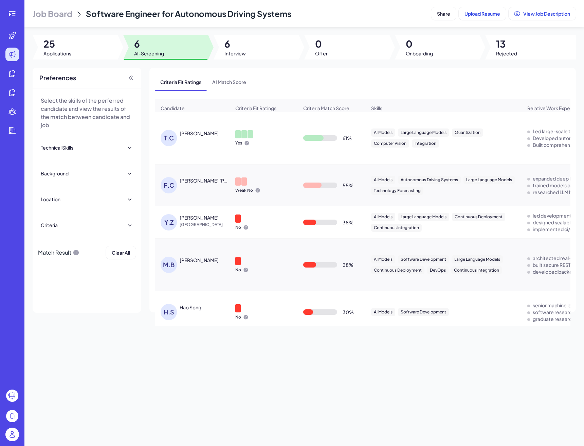
click at [60, 21] on header "Job Board Software Engineer for Autonomous Driving Systems Share Upload Resume …" at bounding box center [304, 13] width 560 height 27
click at [62, 14] on span "Job Board" at bounding box center [53, 13] width 40 height 11
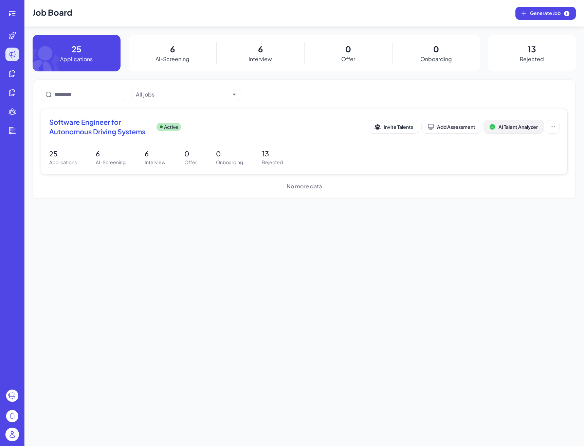
click at [514, 126] on span "AI Talent Analyzer" at bounding box center [518, 127] width 39 height 6
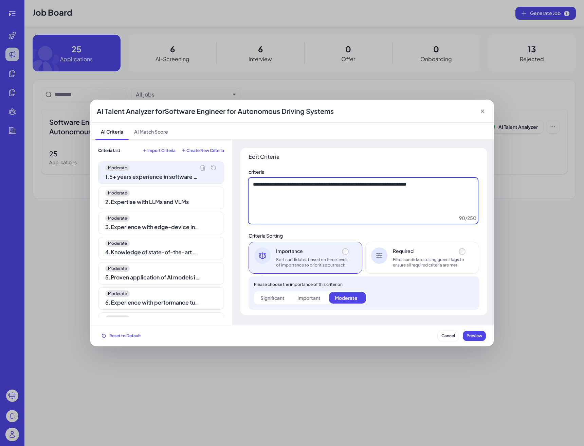
click at [279, 195] on textarea "**********" at bounding box center [363, 201] width 229 height 46
click at [171, 206] on div "Moderate 2 . Expertise with LLMs and VLMs" at bounding box center [161, 198] width 126 height 22
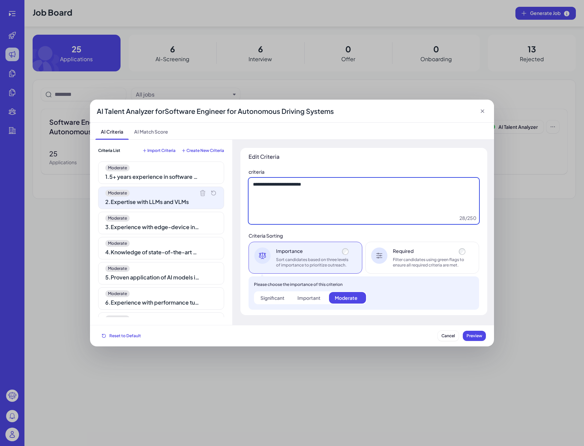
click at [314, 198] on textarea "**********" at bounding box center [364, 201] width 231 height 46
click at [221, 222] on div "Moderate 3 . Experience with edge-device inference optimization" at bounding box center [161, 223] width 126 height 22
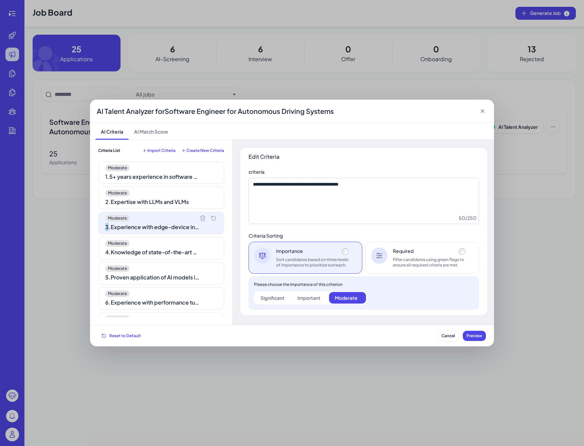
click at [221, 222] on div "Moderate 3 . Experience with edge-device inference optimization" at bounding box center [161, 223] width 126 height 22
click at [284, 209] on textarea "**********" at bounding box center [364, 201] width 231 height 46
click at [163, 251] on div "4 . Knowledge of state-of-the-art AI models" at bounding box center [152, 252] width 95 height 8
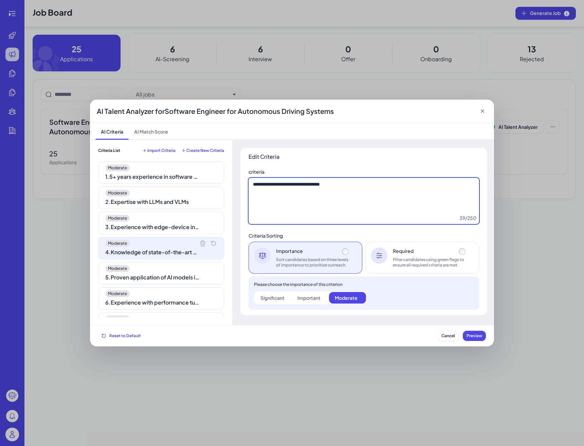
click at [318, 207] on textarea "**********" at bounding box center [364, 201] width 231 height 46
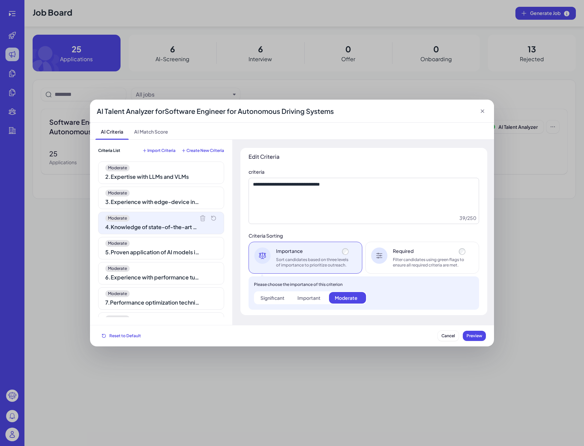
scroll to position [31, 0]
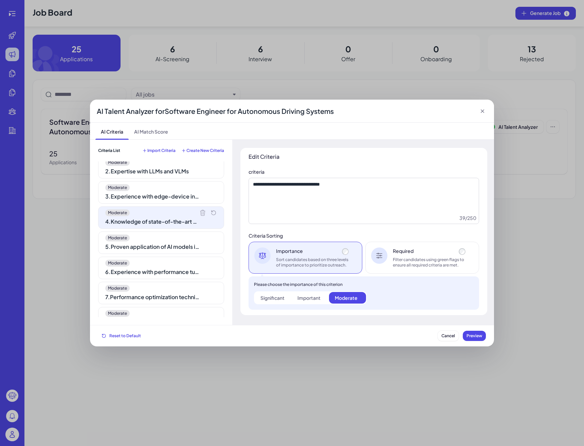
click at [174, 247] on div "5 . Proven application of AI models in production environments" at bounding box center [152, 247] width 95 height 8
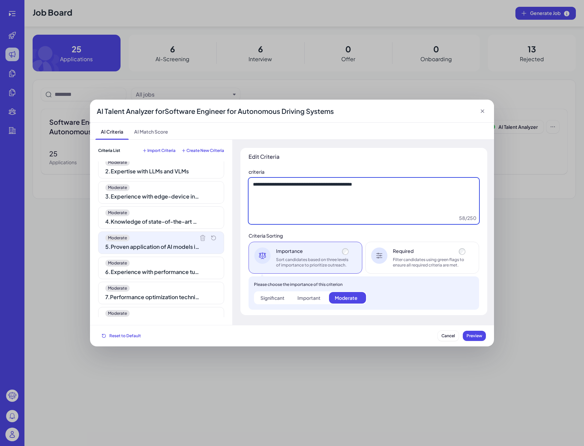
click at [347, 199] on textarea "**********" at bounding box center [364, 201] width 231 height 46
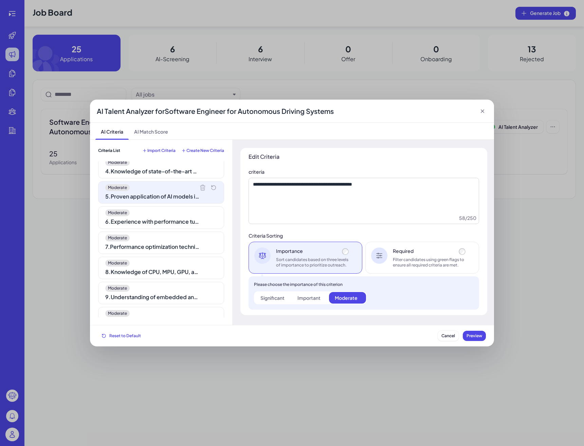
click at [178, 227] on div "Moderate 6 . Experience with performance tuning for deep learning models" at bounding box center [161, 217] width 126 height 22
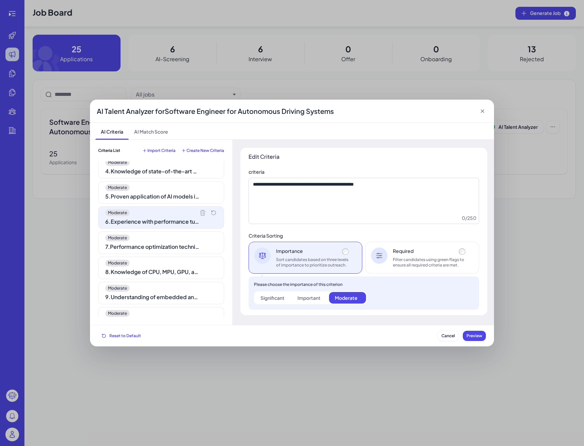
click at [178, 227] on div "Moderate 6 . Experience with performance tuning for deep learning models" at bounding box center [161, 217] width 126 height 22
click at [365, 229] on div "**********" at bounding box center [364, 231] width 247 height 167
click at [378, 211] on textarea "**********" at bounding box center [364, 201] width 231 height 46
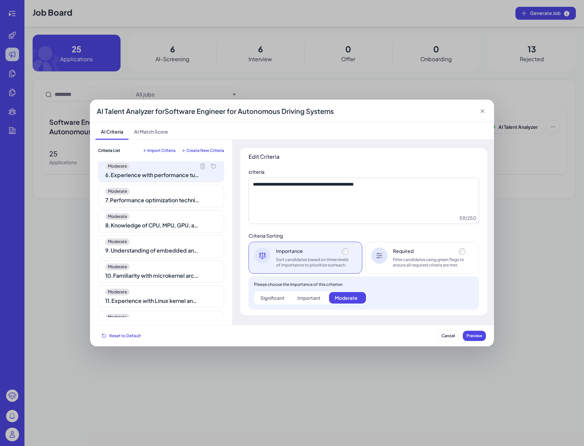
scroll to position [129, 0]
click at [187, 203] on div "Moderate 7 . Performance optimization techniques across hardware architectures" at bounding box center [161, 195] width 126 height 22
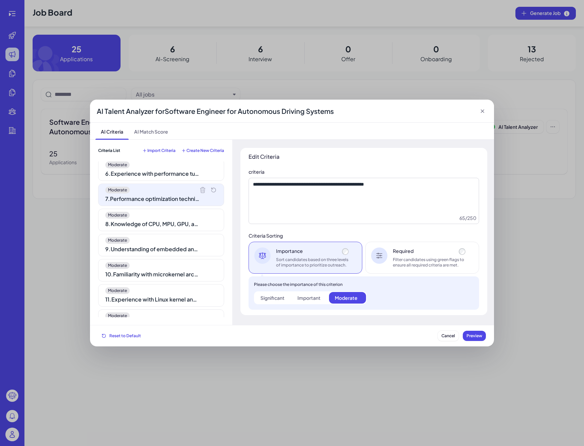
click at [187, 203] on div "Moderate 7 . Performance optimization techniques across hardware architectures" at bounding box center [161, 195] width 126 height 22
click at [325, 200] on textarea "**********" at bounding box center [364, 201] width 231 height 46
click at [103, 226] on div "Moderate 8 . Knowledge of CPU, MPU, GPU, and NPU architectures" at bounding box center [161, 220] width 126 height 22
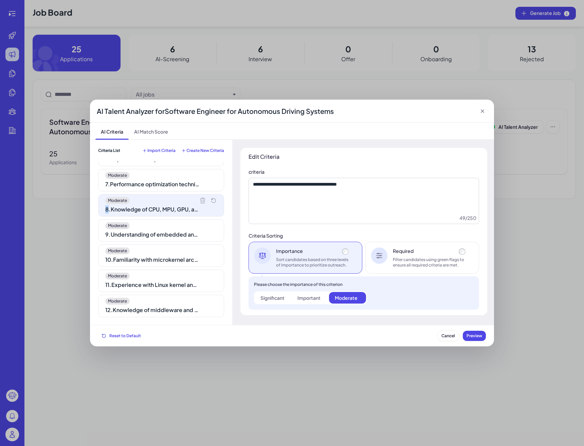
scroll to position [143, 0]
click at [280, 189] on textarea "**********" at bounding box center [364, 201] width 231 height 46
click at [179, 233] on div "9 . Understanding of embedded and mobile operating systems" at bounding box center [152, 234] width 95 height 8
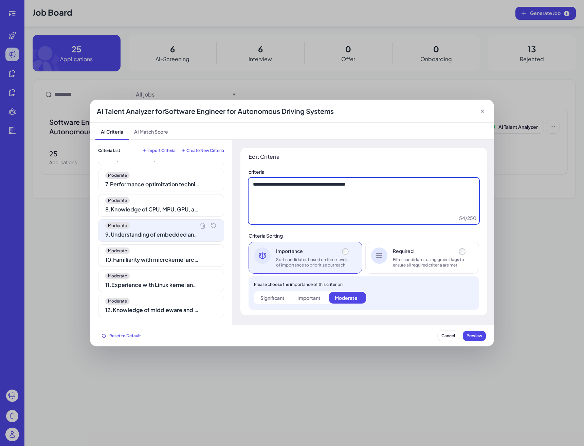
click at [285, 216] on textarea "**********" at bounding box center [364, 201] width 231 height 46
click at [138, 261] on div "10 . Familiarity with microkernel architecture" at bounding box center [152, 260] width 95 height 8
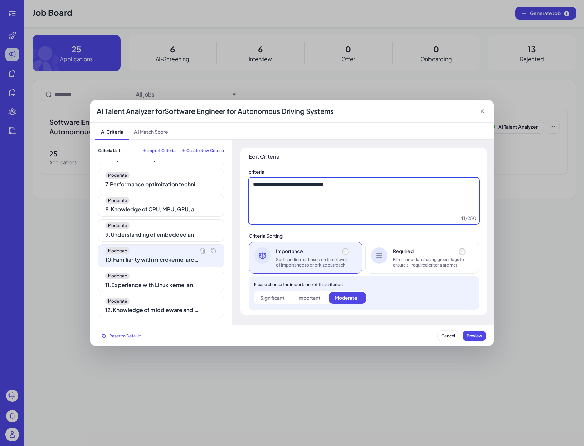
click at [426, 190] on textarea "**********" at bounding box center [364, 201] width 231 height 46
click at [175, 280] on div "Moderate 11 . Experience with Linux kernel and hypervisors" at bounding box center [161, 280] width 126 height 22
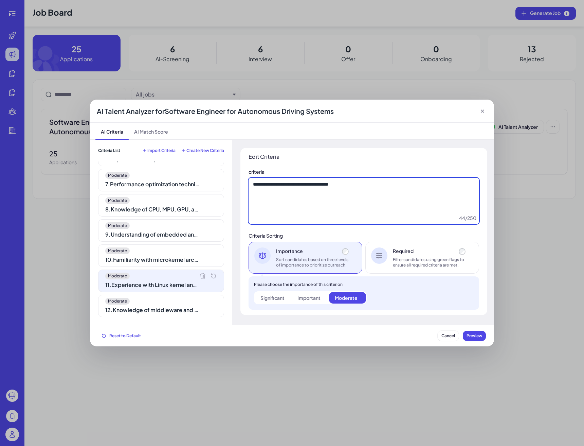
click at [335, 218] on textarea "**********" at bounding box center [364, 201] width 231 height 46
click at [172, 298] on div "Moderate" at bounding box center [161, 301] width 112 height 7
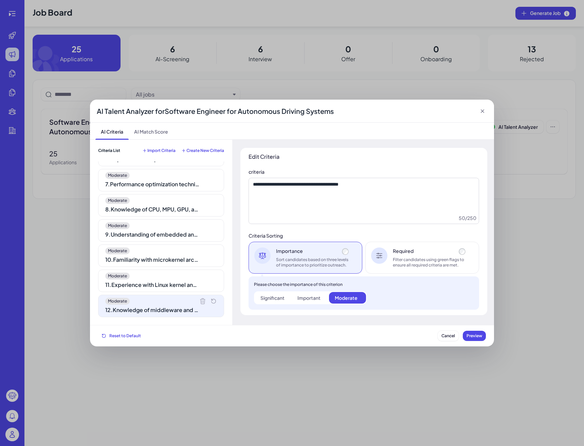
scroll to position [0, 0]
click at [293, 228] on div "**********" at bounding box center [364, 231] width 247 height 167
click at [304, 211] on textarea "**********" at bounding box center [364, 201] width 231 height 46
click at [481, 111] on icon at bounding box center [482, 111] width 7 height 7
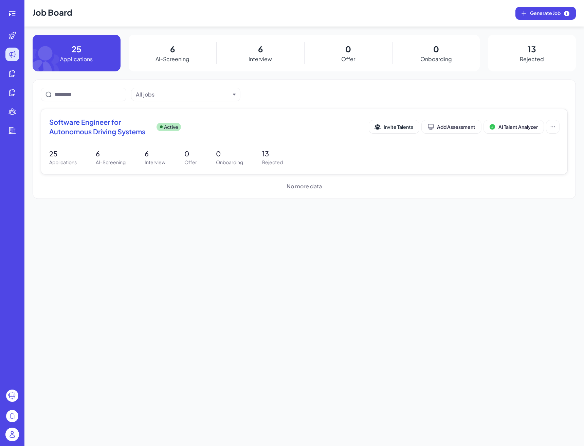
click at [116, 140] on div "Software Engineer for Autonomous Driving Systems Active Invite Talents Add Asse…" at bounding box center [304, 128] width 510 height 23
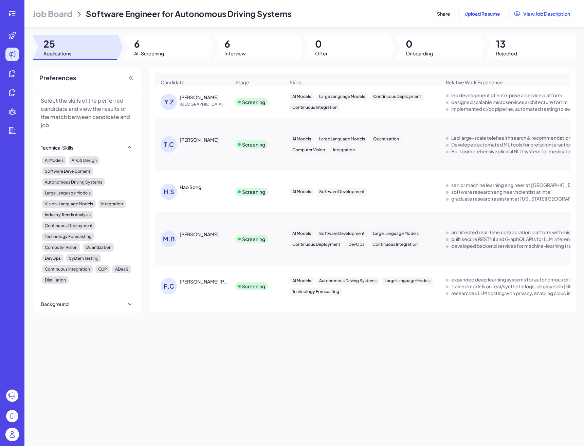
scroll to position [0, 0]
click at [176, 40] on div at bounding box center [165, 47] width 85 height 24
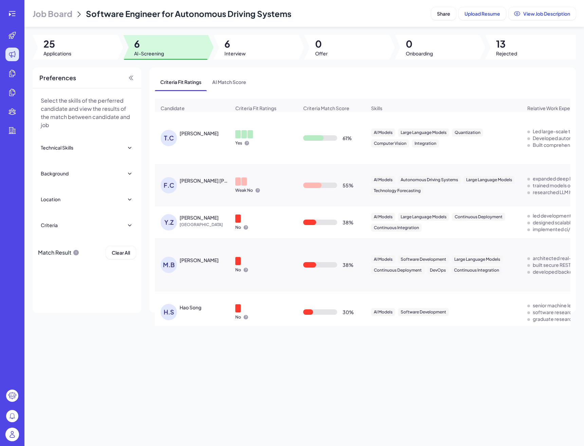
scroll to position [0, 0]
click at [197, 137] on div "Teng Cao" at bounding box center [205, 133] width 51 height 7
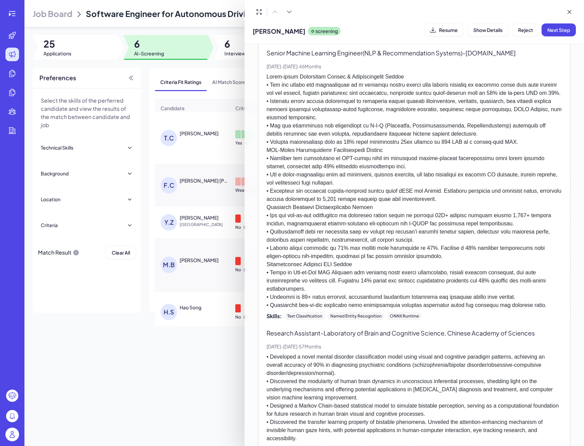
scroll to position [405, 0]
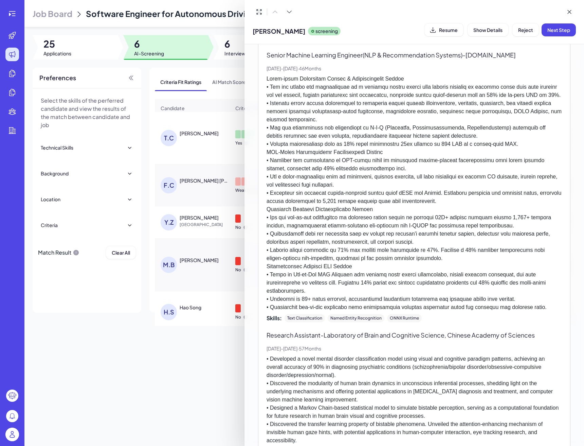
click at [193, 277] on div at bounding box center [292, 223] width 584 height 446
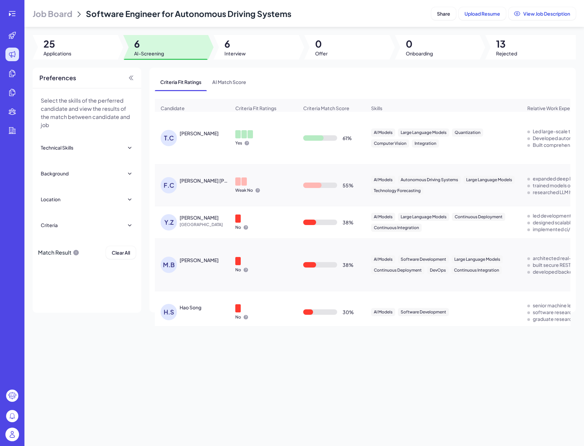
click at [211, 186] on div "F.C FELIPE CORREA DIAS GODOY" at bounding box center [196, 185] width 70 height 16
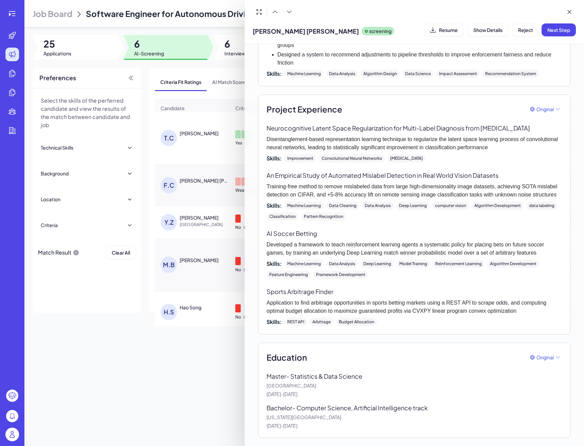
scroll to position [690, 0]
click at [191, 318] on div at bounding box center [292, 223] width 584 height 446
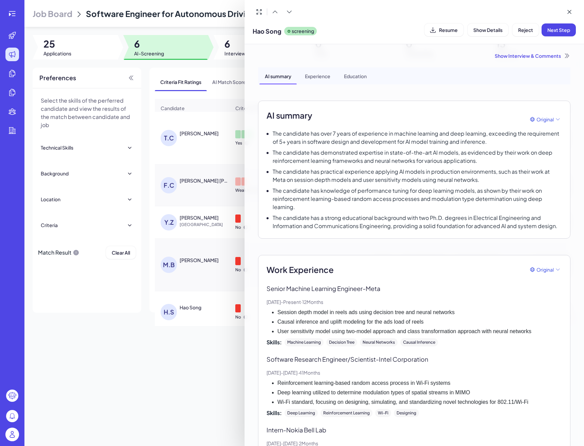
click at [189, 301] on div at bounding box center [292, 223] width 584 height 446
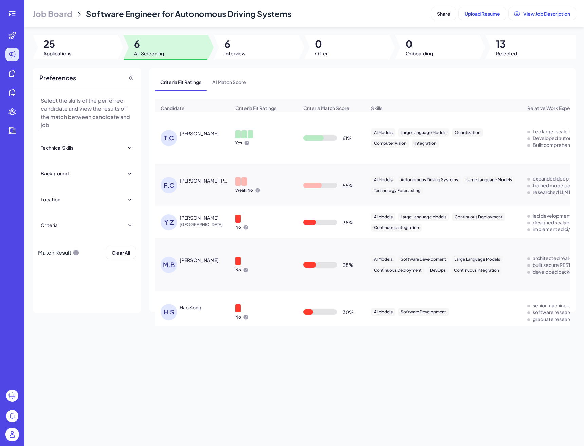
click at [43, 12] on span "Job Board" at bounding box center [53, 13] width 40 height 11
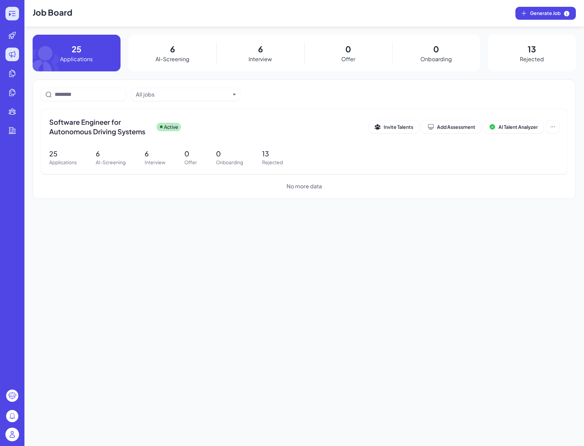
click at [17, 14] on div at bounding box center [12, 14] width 14 height 14
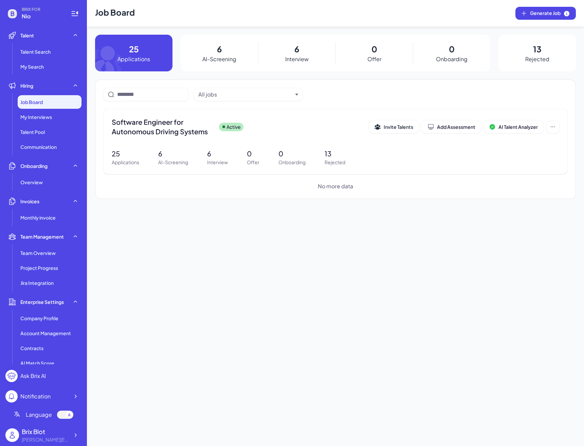
click at [40, 100] on span "Job Board" at bounding box center [31, 102] width 22 height 7
click at [41, 104] on span "Job Board" at bounding box center [31, 102] width 22 height 7
click at [67, 63] on li "My Search" at bounding box center [50, 67] width 64 height 14
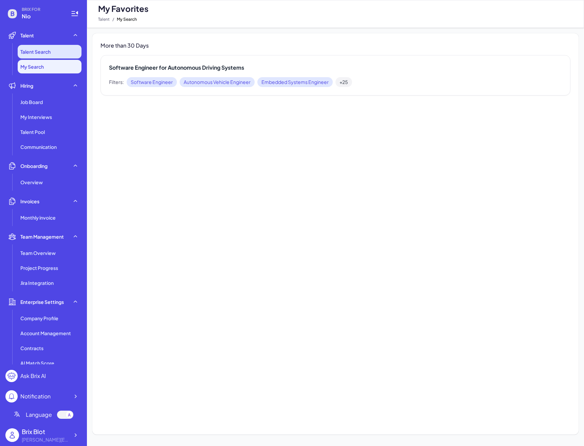
click at [64, 52] on li "Talent Search" at bounding box center [50, 52] width 64 height 14
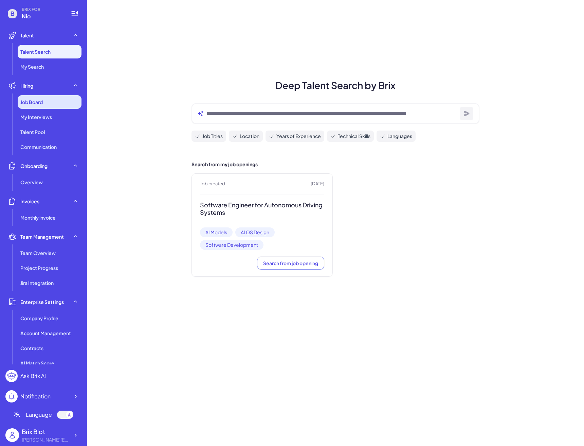
click at [52, 100] on div "Job Board" at bounding box center [50, 102] width 64 height 14
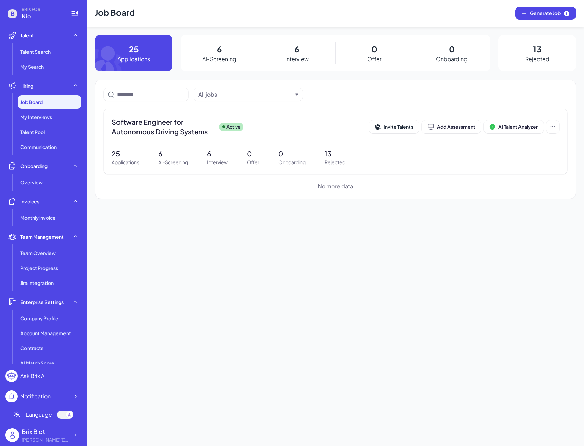
click at [66, 437] on div "blake@joinbrix.com" at bounding box center [46, 439] width 48 height 7
click at [71, 437] on div at bounding box center [75, 435] width 12 height 12
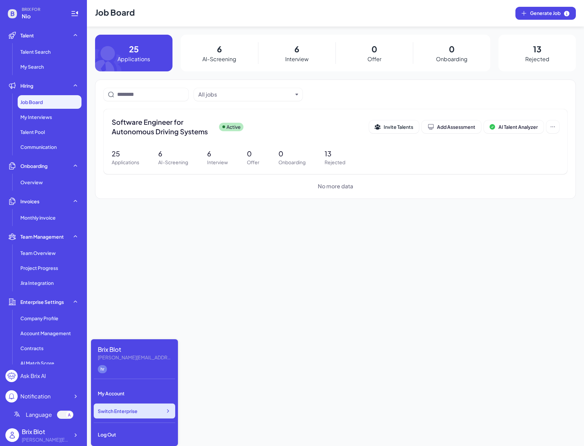
click at [116, 411] on span "Switch Enterprise" at bounding box center [118, 410] width 40 height 7
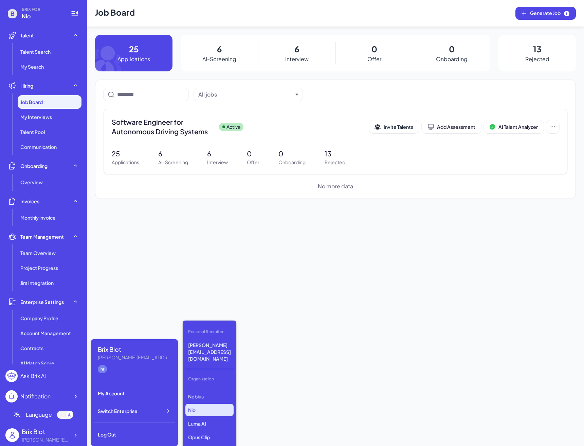
scroll to position [38, 0]
click at [204, 416] on p "Luma AI" at bounding box center [210, 422] width 48 height 12
click at [212, 416] on p "Luma AI" at bounding box center [210, 422] width 48 height 12
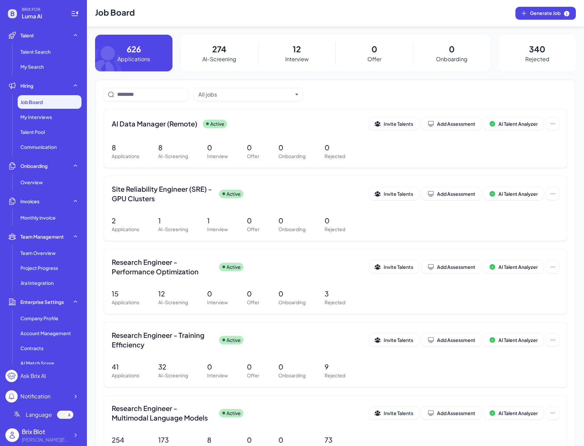
click at [47, 431] on div "Brix Blot" at bounding box center [46, 431] width 48 height 9
click at [69, 437] on div at bounding box center [75, 435] width 12 height 12
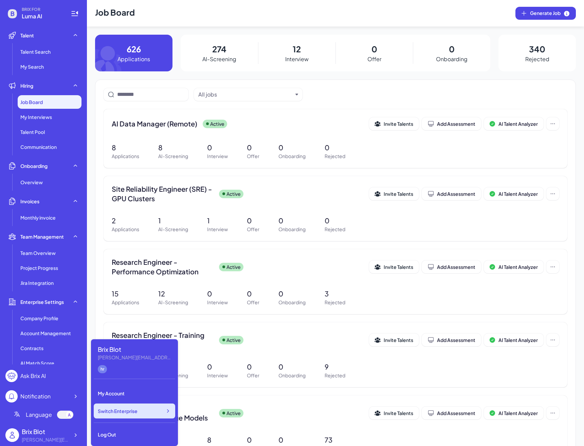
click at [116, 416] on div "Switch Enterprise" at bounding box center [135, 410] width 82 height 15
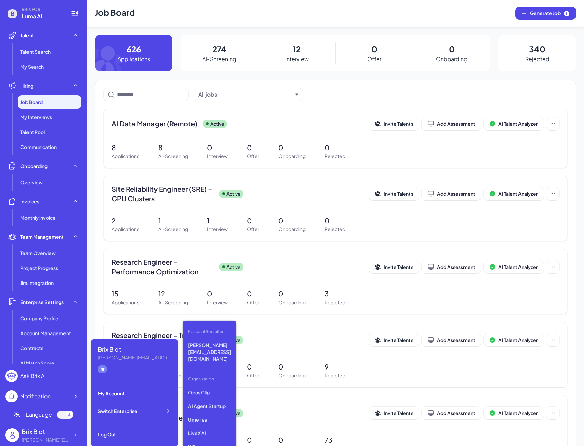
scroll to position [82, 0]
click at [207, 426] on p "LiveX AI" at bounding box center [210, 432] width 48 height 12
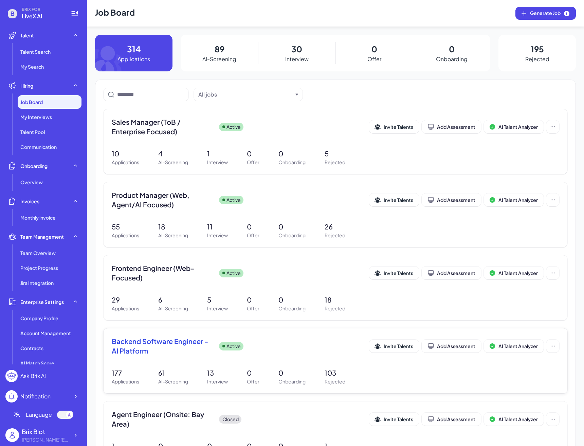
click at [159, 344] on span "Backend Software Engineer - AI Platform" at bounding box center [163, 345] width 102 height 19
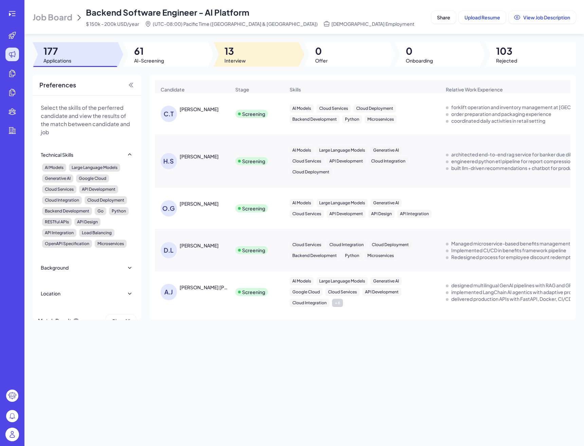
click at [234, 46] on span "13" at bounding box center [235, 51] width 21 height 12
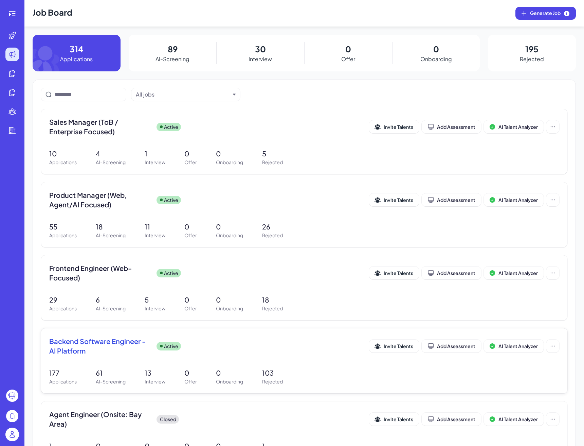
click at [173, 367] on div "Backend Software Engineer - AI Platform Active Invite Talents Add Assessment AI…" at bounding box center [304, 360] width 527 height 65
click at [494, 348] on button "AI Talent Analyzer" at bounding box center [514, 345] width 60 height 13
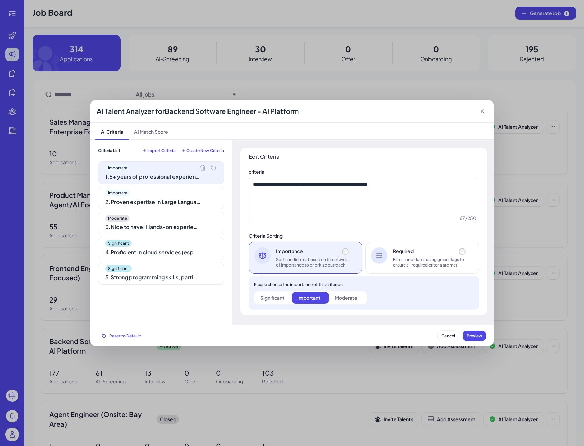
click at [157, 199] on div "2 . Proven expertise in Large Language Models (LLMs), Generative AI, or similar…" at bounding box center [152, 202] width 95 height 8
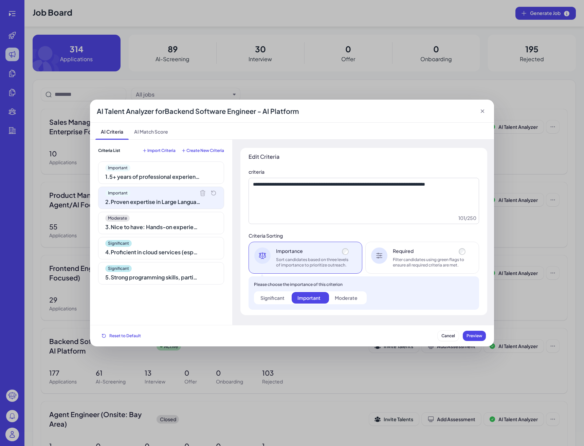
click at [159, 224] on div "3 . Nice to have: Hands-on experience with open-source LLM frameworks and tools…" at bounding box center [152, 227] width 95 height 8
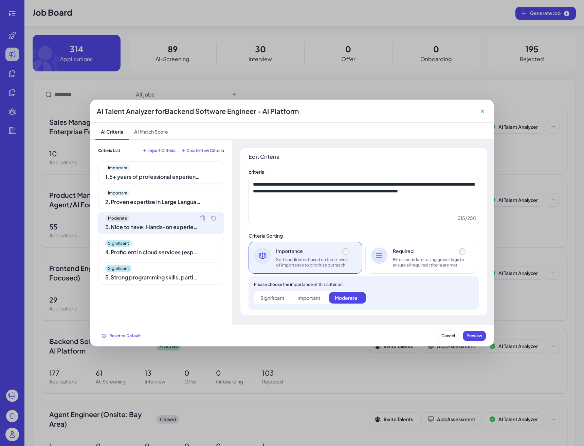
click at [162, 249] on div "4 . Proficient in cloud services (especially Google Cloud) and API development." at bounding box center [152, 252] width 95 height 8
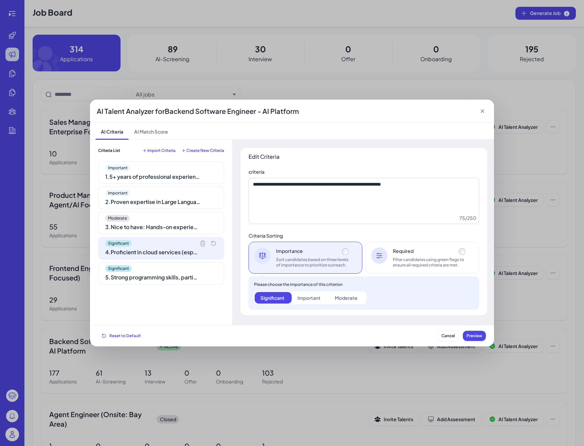
click at [175, 187] on div "Important 2 . Proven expertise in Large Language Models (LLMs), Generative AI, …" at bounding box center [161, 198] width 126 height 22
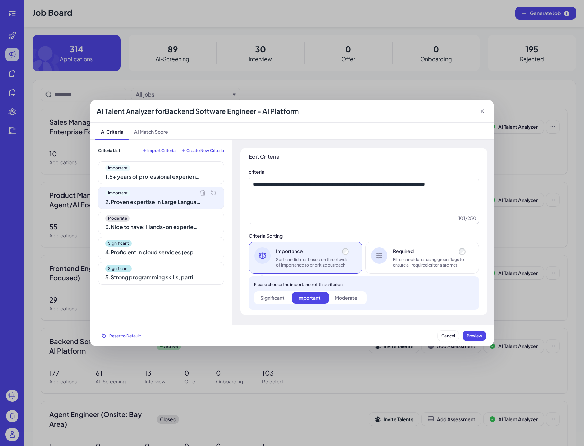
click at [175, 180] on div "1 . 5+ years of professional experience in backend software engineering" at bounding box center [152, 177] width 95 height 8
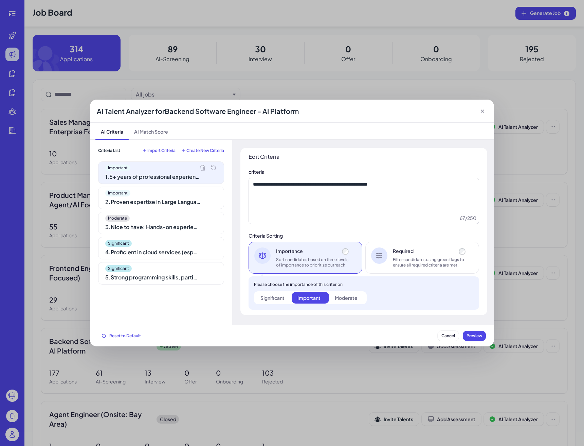
click at [275, 298] on div "Significant" at bounding box center [273, 297] width 24 height 7
click at [444, 339] on button "Cancel" at bounding box center [448, 336] width 21 height 10
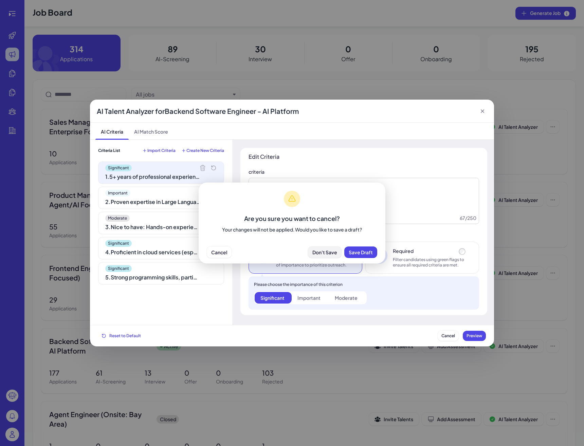
click at [327, 256] on button "Don't Save" at bounding box center [325, 252] width 34 height 12
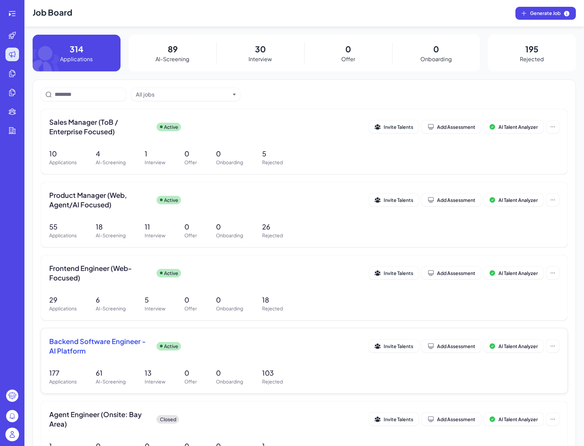
click at [117, 345] on span "Backend Software Engineer - AI Platform" at bounding box center [100, 345] width 102 height 19
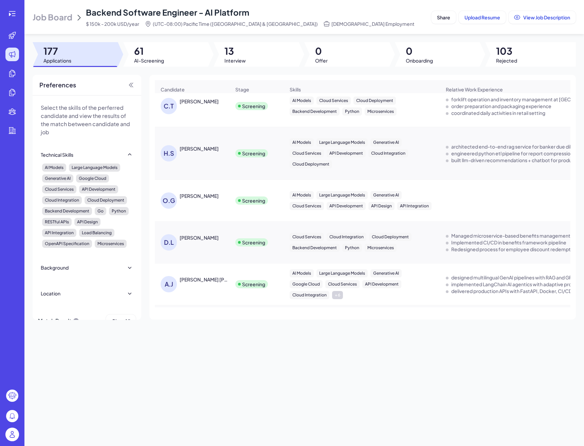
scroll to position [9, 0]
click at [168, 68] on div "Job Board Backend Software Engineer - AI Platform $ 150k - 200k USD/year (UTC-0…" at bounding box center [304, 223] width 560 height 446
click at [164, 65] on div at bounding box center [165, 54] width 85 height 24
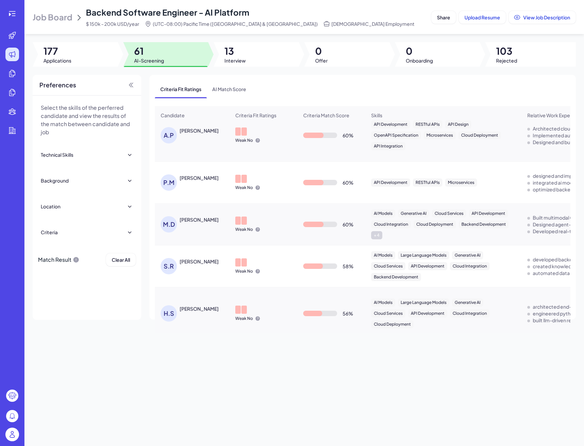
scroll to position [1063, 0]
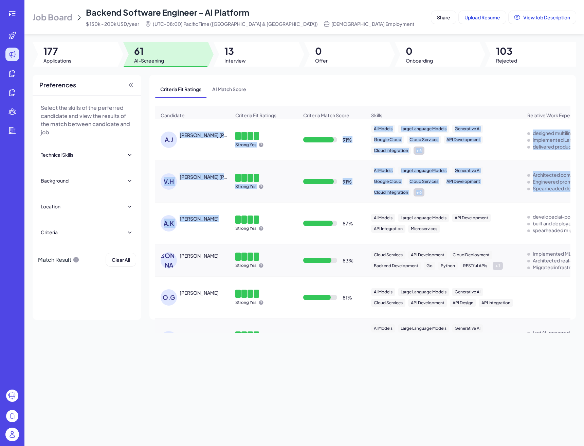
drag, startPoint x: 180, startPoint y: 134, endPoint x: 213, endPoint y: 237, distance: 107.8
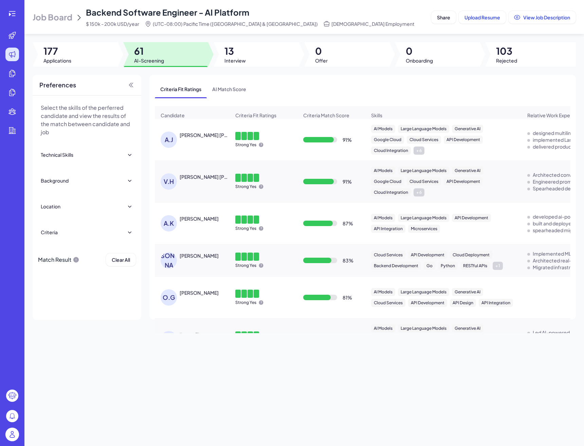
click at [359, 227] on div "87 %" at bounding box center [331, 223] width 67 height 19
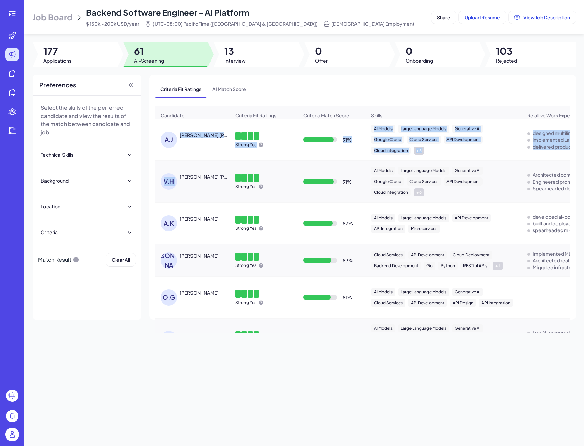
drag, startPoint x: 180, startPoint y: 135, endPoint x: 199, endPoint y: 167, distance: 37.8
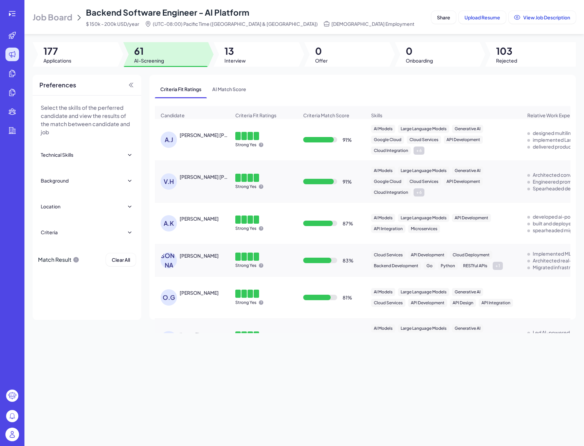
click at [309, 76] on div "Criteria Fit Ratings AI Match Score Candidate Criteria Fit Ratings Criteria Mat…" at bounding box center [363, 197] width 427 height 245
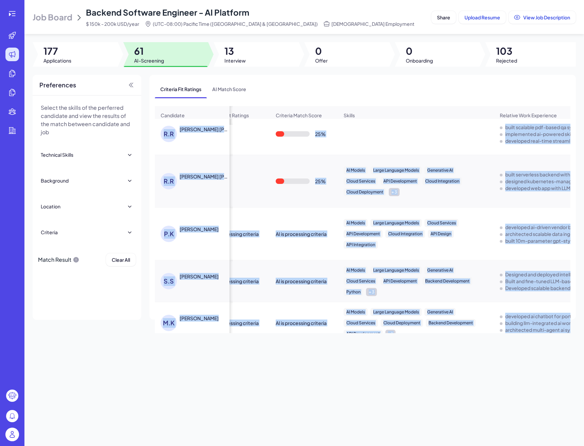
drag, startPoint x: 181, startPoint y: 130, endPoint x: 538, endPoint y: 348, distance: 418.4
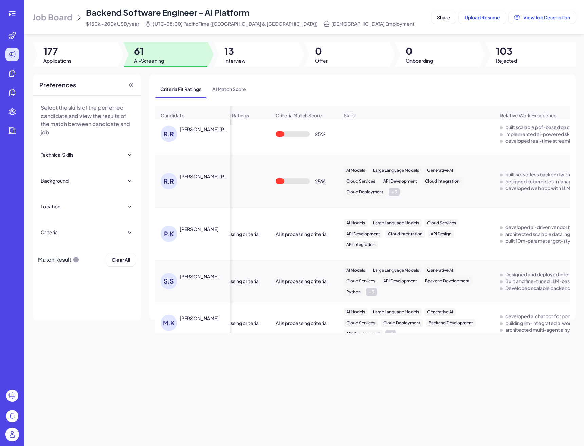
drag, startPoint x: 532, startPoint y: 355, endPoint x: 530, endPoint y: 328, distance: 26.6
click at [532, 355] on div "Job Board Backend Software Engineer - AI Platform $ 150k - 200k USD/year (UTC-0…" at bounding box center [304, 223] width 560 height 446
